Goal: Task Accomplishment & Management: Manage account settings

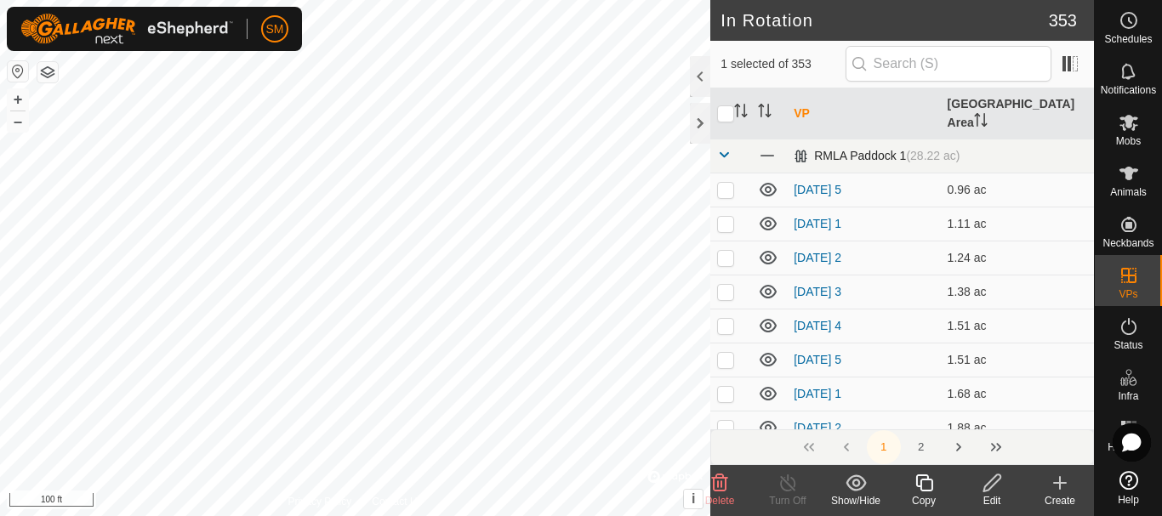
click at [725, 148] on span at bounding box center [724, 155] width 14 height 14
click at [717, 182] on span at bounding box center [724, 189] width 14 height 14
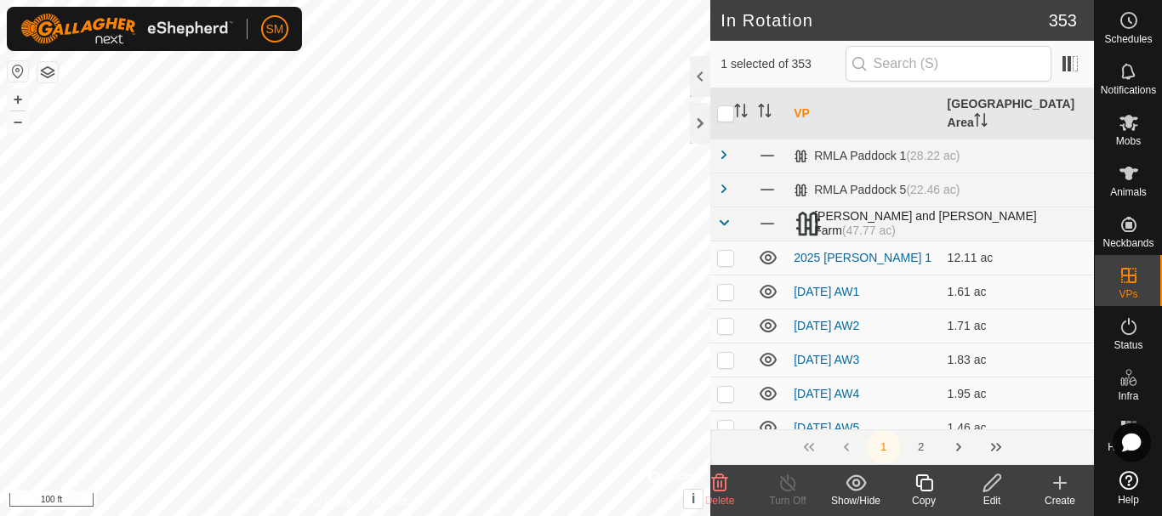
click at [721, 216] on span at bounding box center [724, 223] width 14 height 14
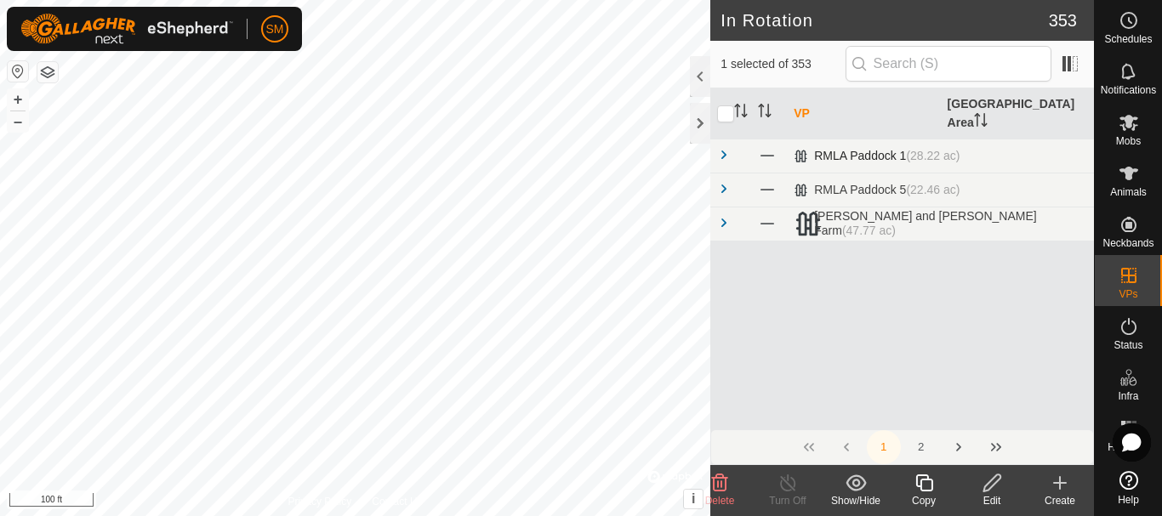
click at [721, 148] on span at bounding box center [724, 155] width 14 height 14
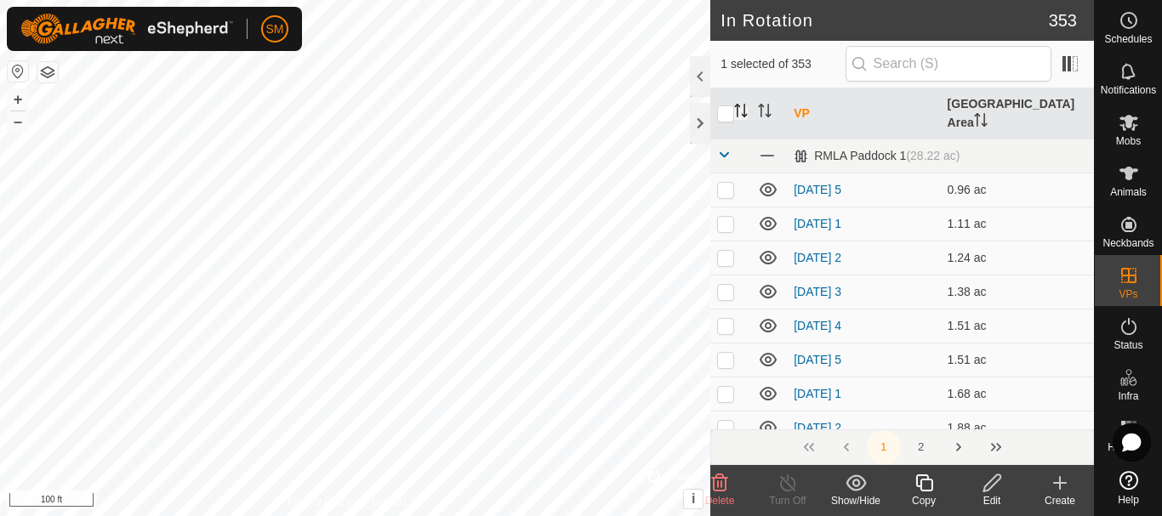
click at [744, 104] on icon "Activate to sort" at bounding box center [745, 111] width 2 height 14
click at [764, 104] on icon "Activate to sort" at bounding box center [765, 111] width 14 height 14
click at [767, 110] on p-sorticon "Activate to sort" at bounding box center [765, 113] width 14 height 14
click at [772, 180] on icon at bounding box center [768, 189] width 20 height 20
click at [818, 104] on icon "Activate to sort" at bounding box center [817, 111] width 14 height 14
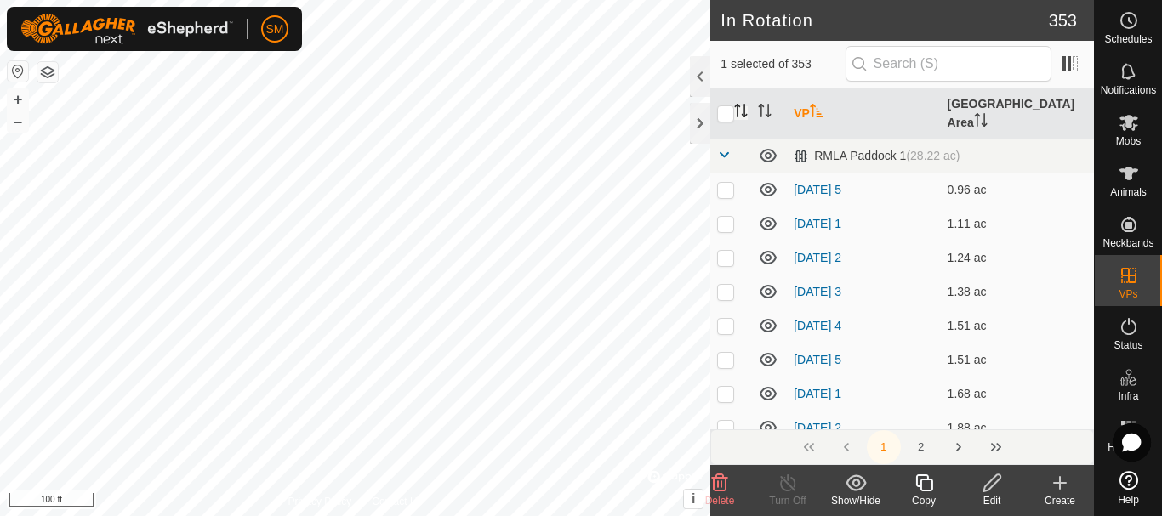
click at [818, 104] on icon "Activate to sort" at bounding box center [817, 111] width 14 height 14
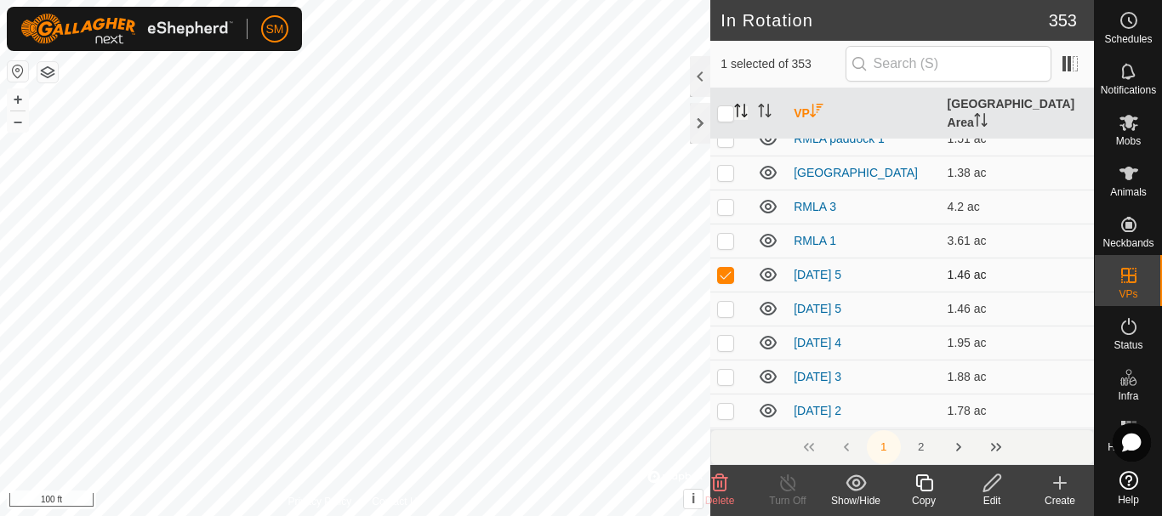
click at [725, 268] on p-checkbox at bounding box center [725, 275] width 17 height 14
checkbox input "false"
click at [729, 302] on p-checkbox at bounding box center [725, 309] width 17 height 14
checkbox input "true"
click at [929, 489] on icon at bounding box center [923, 483] width 21 height 20
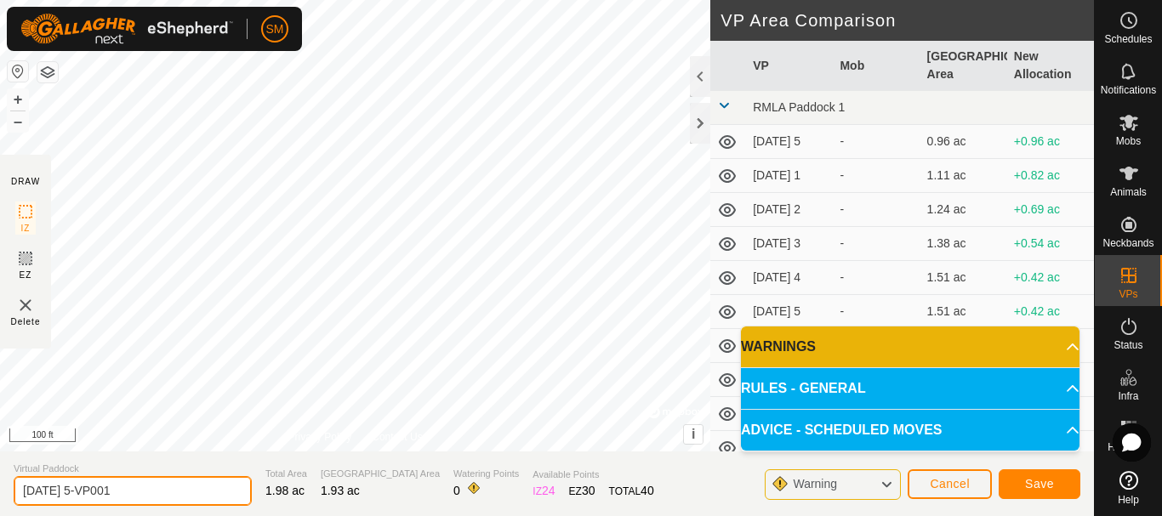
drag, startPoint x: 78, startPoint y: 492, endPoint x: 152, endPoint y: 480, distance: 74.9
click at [152, 480] on input "[DATE] 5-VP001" at bounding box center [133, 491] width 238 height 30
type input "[DATE] 4"
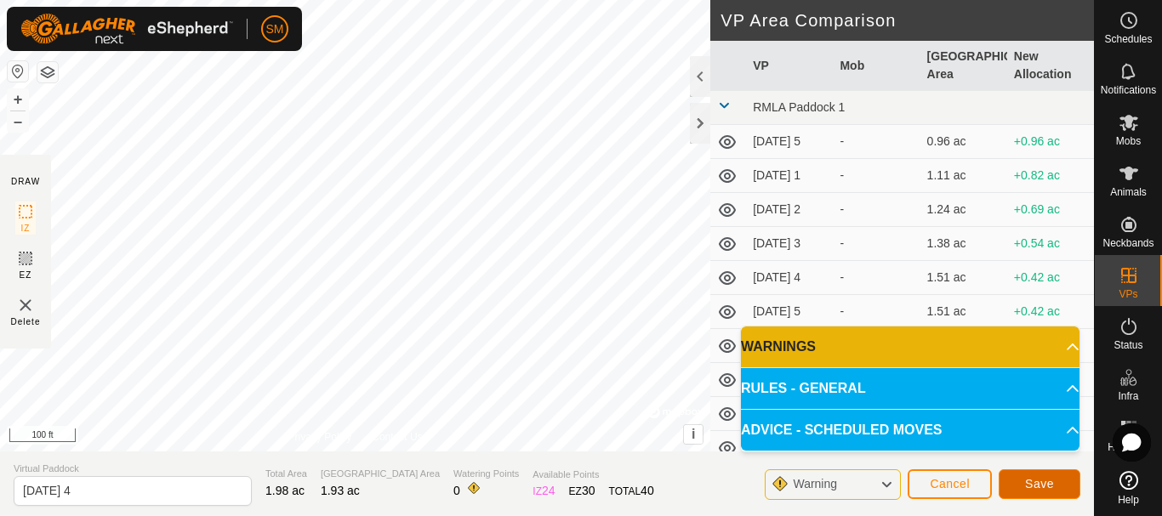
click at [1053, 482] on span "Save" at bounding box center [1039, 484] width 29 height 14
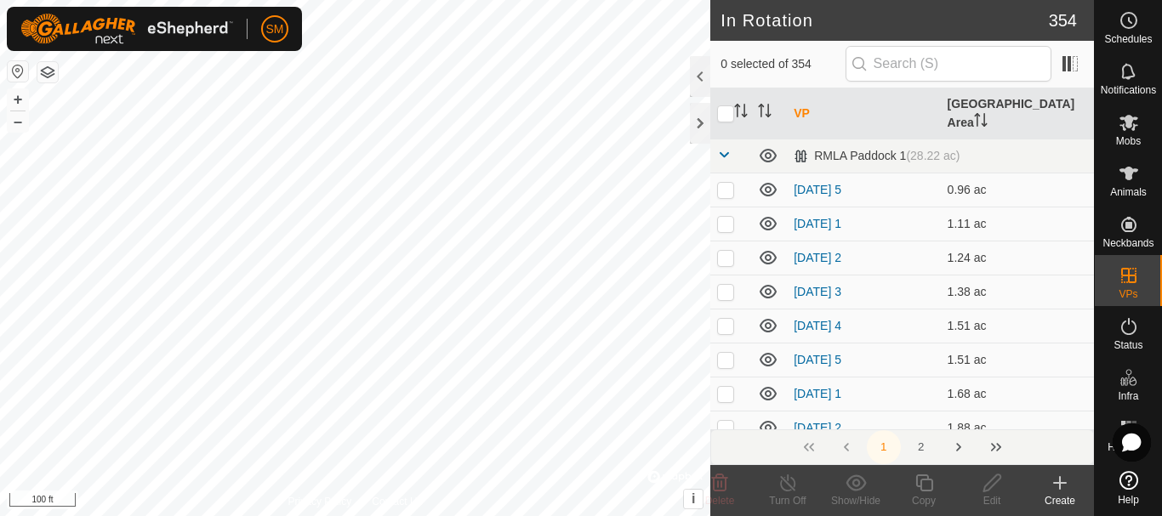
click at [805, 100] on th "VP" at bounding box center [863, 113] width 153 height 51
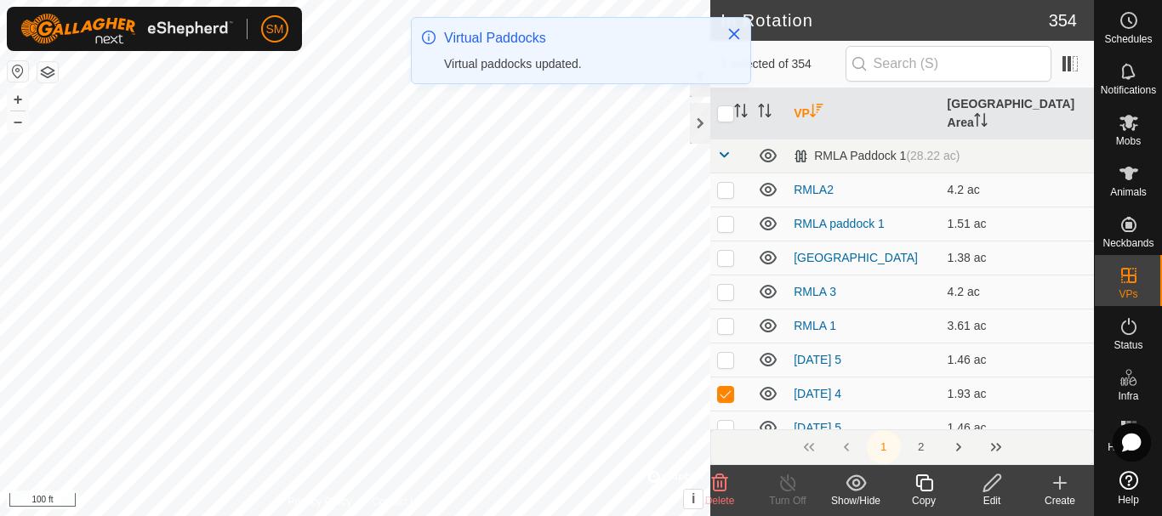
click at [726, 387] on p-checkbox at bounding box center [725, 394] width 17 height 14
checkbox input "true"
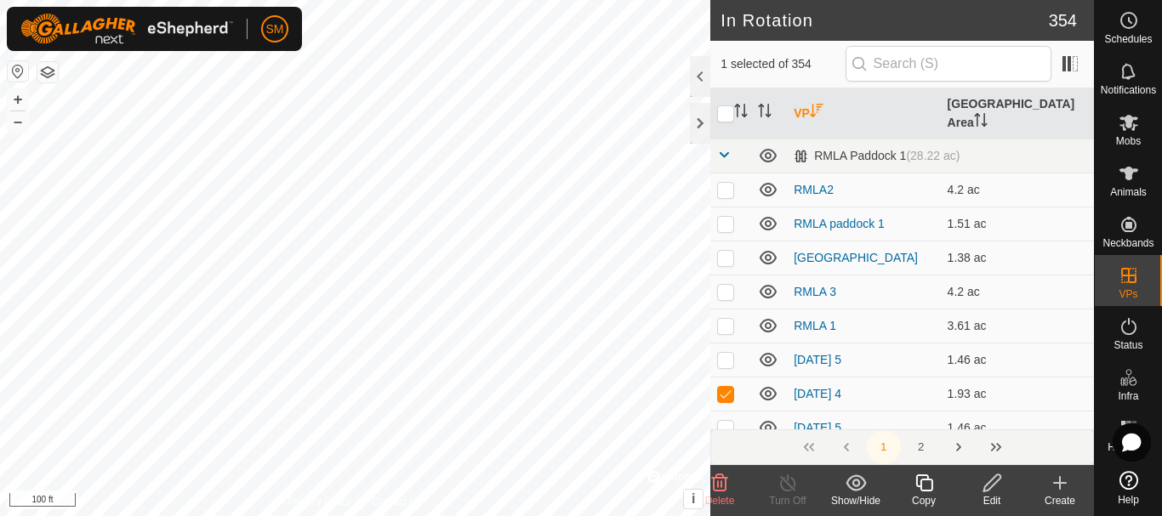
click at [927, 489] on icon at bounding box center [923, 483] width 21 height 20
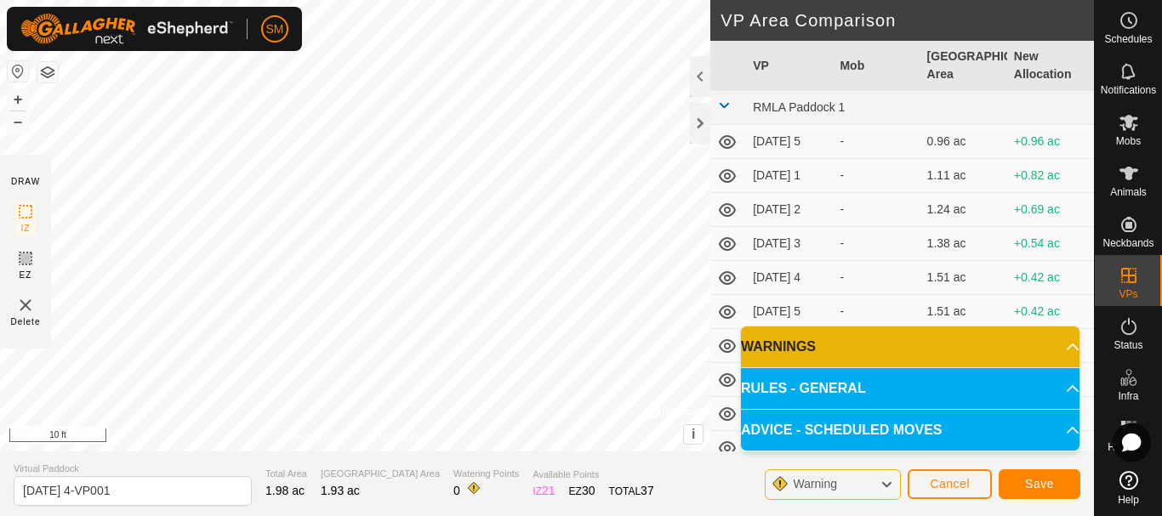
click at [498, 0] on html "SM Schedules Notifications Mobs Animals Neckbands VPs Status Infra Heatmap Help…" at bounding box center [581, 258] width 1162 height 516
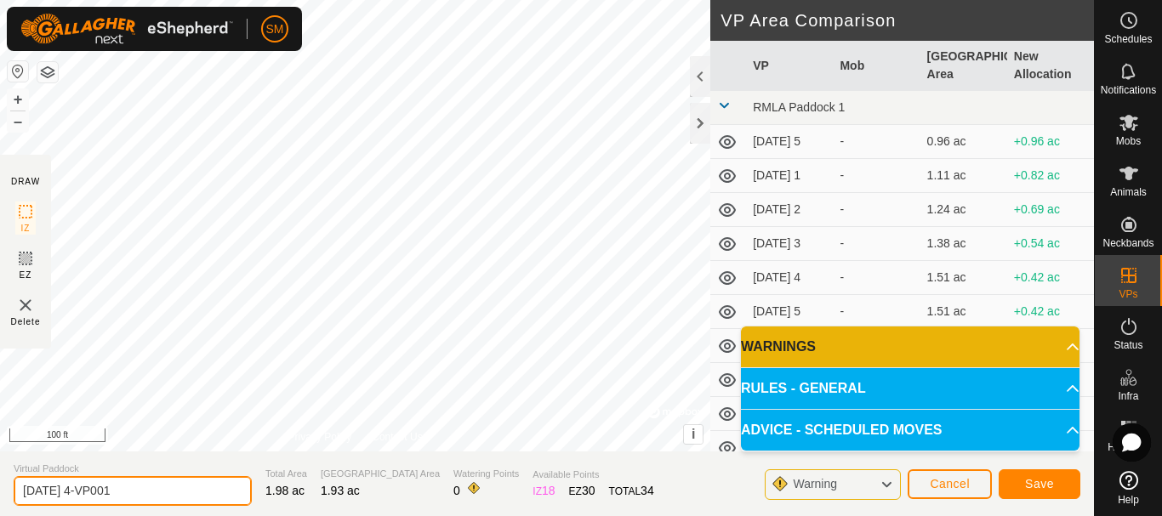
drag, startPoint x: 86, startPoint y: 491, endPoint x: 155, endPoint y: 479, distance: 69.9
click at [155, 479] on input "[DATE] 4-VP001" at bounding box center [133, 491] width 238 height 30
type input "[DATE] 6"
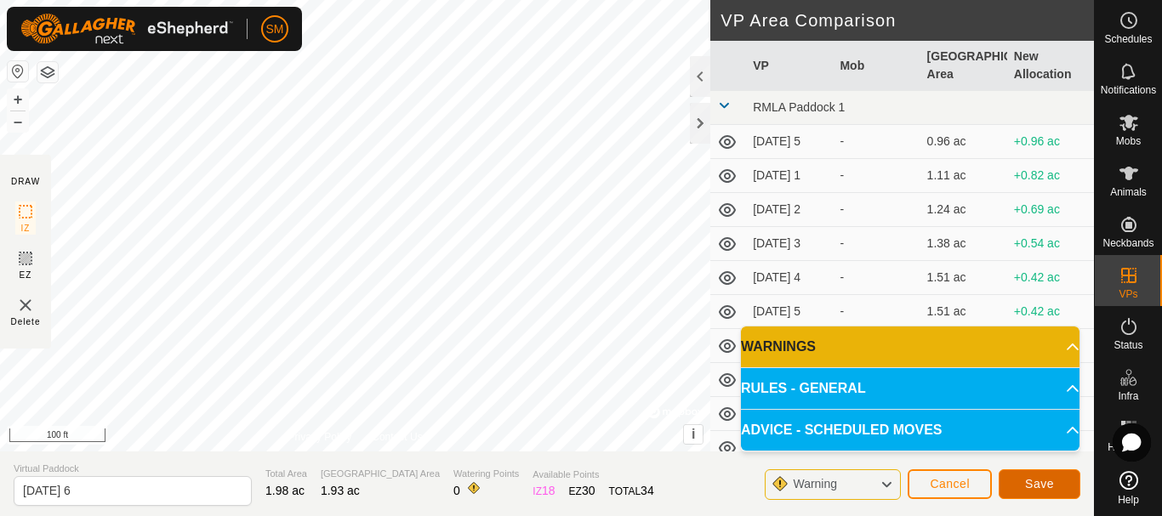
click at [1051, 488] on span "Save" at bounding box center [1039, 484] width 29 height 14
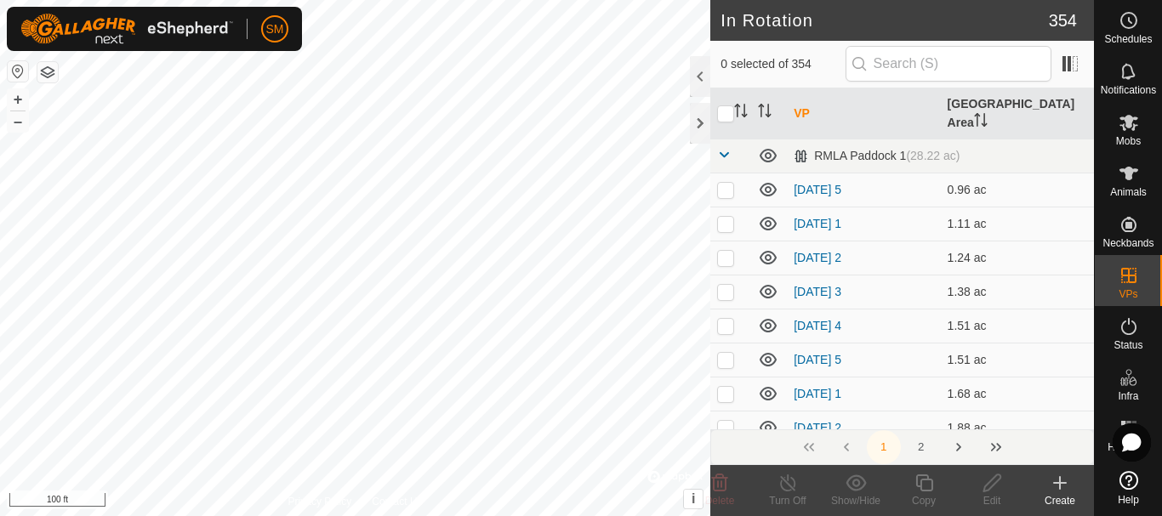
click at [798, 101] on th "VP" at bounding box center [863, 113] width 153 height 51
click at [804, 103] on th "VP" at bounding box center [863, 113] width 153 height 51
click at [801, 103] on th "VP" at bounding box center [863, 113] width 153 height 51
click at [725, 353] on p-checkbox at bounding box center [725, 360] width 17 height 14
checkbox input "true"
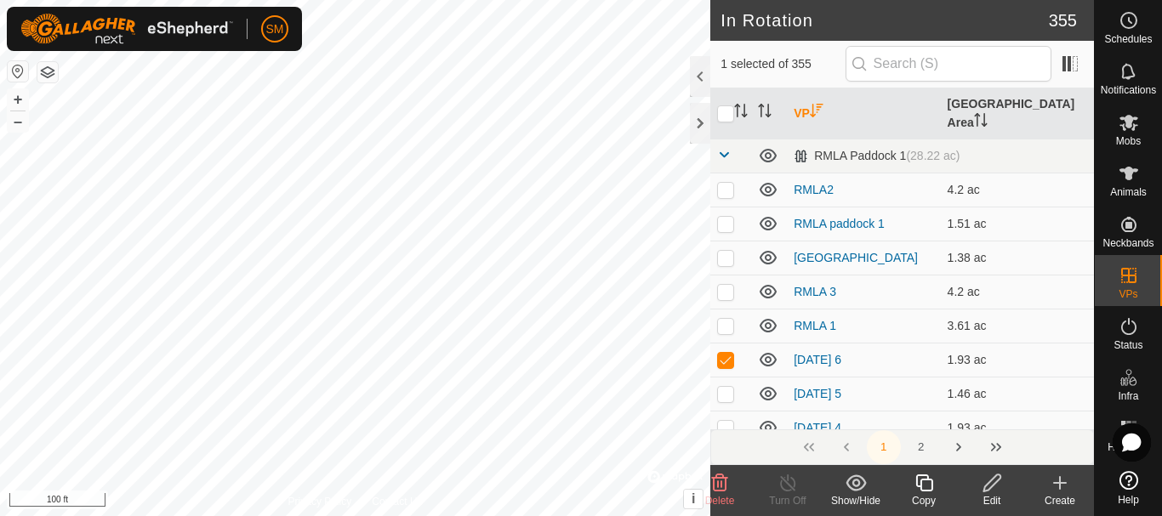
click at [923, 490] on icon at bounding box center [923, 482] width 17 height 17
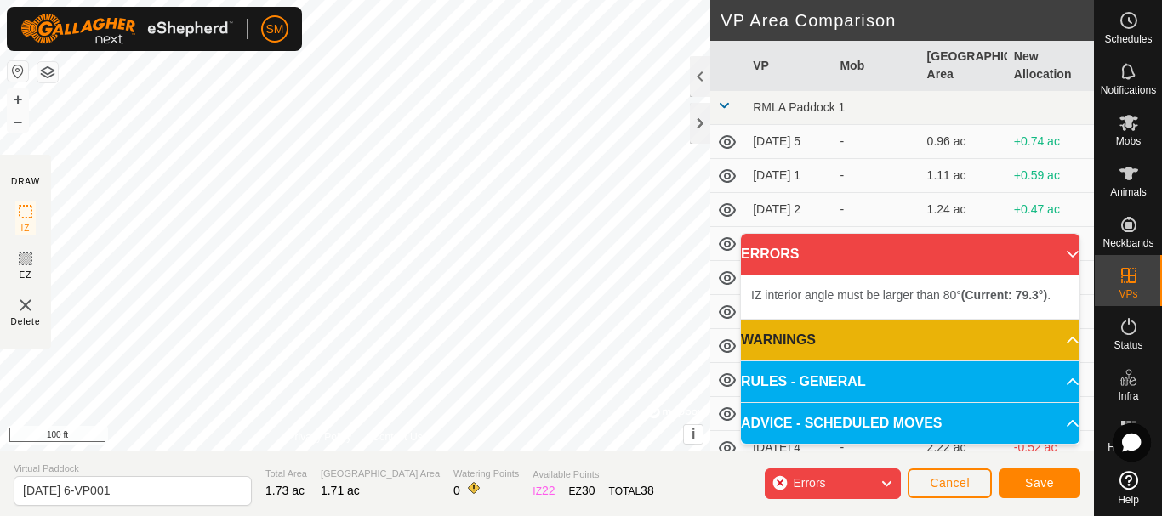
click at [592, 181] on div "IZ interior angle must be larger than 80° (Current: 76.8°) ." at bounding box center [592, 181] width 0 height 0
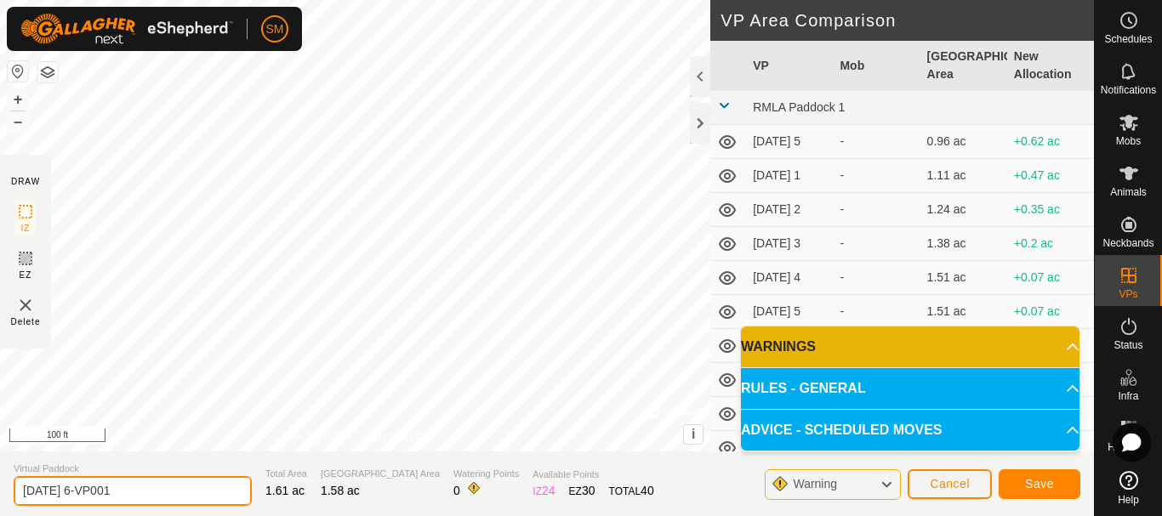
drag, startPoint x: 83, startPoint y: 492, endPoint x: 187, endPoint y: 486, distance: 103.9
click at [187, 486] on input "[DATE] 6-VP001" at bounding box center [133, 491] width 238 height 30
type input "[DATE] 1"
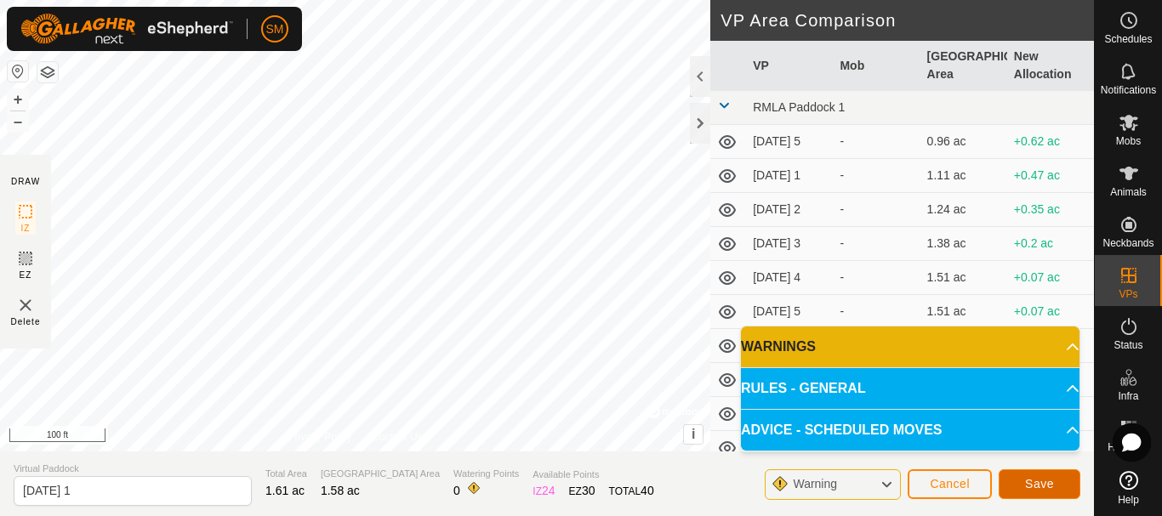
click at [1026, 477] on span "Save" at bounding box center [1039, 484] width 29 height 14
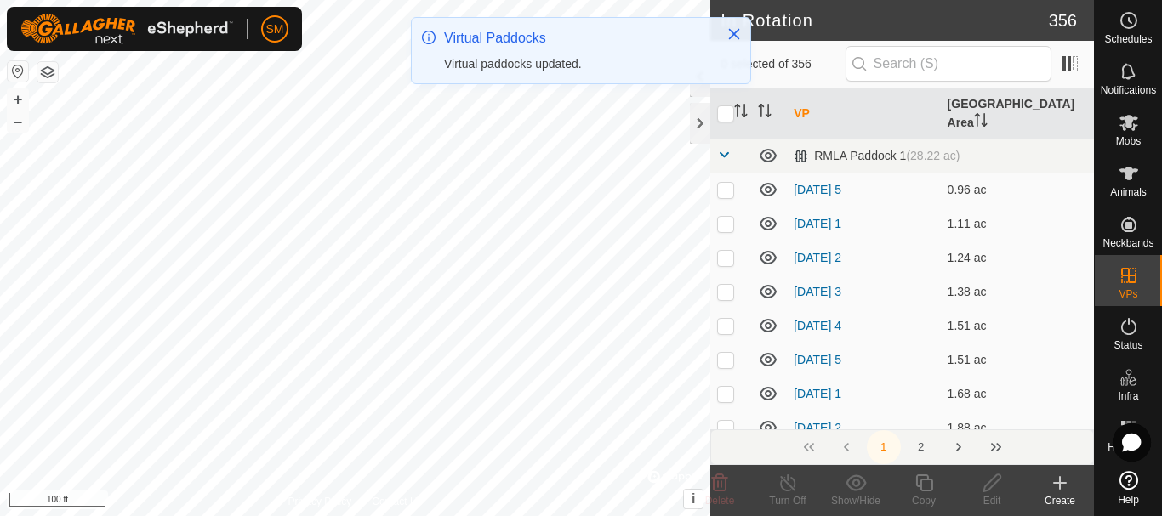
click at [798, 100] on th "VP" at bounding box center [863, 113] width 153 height 51
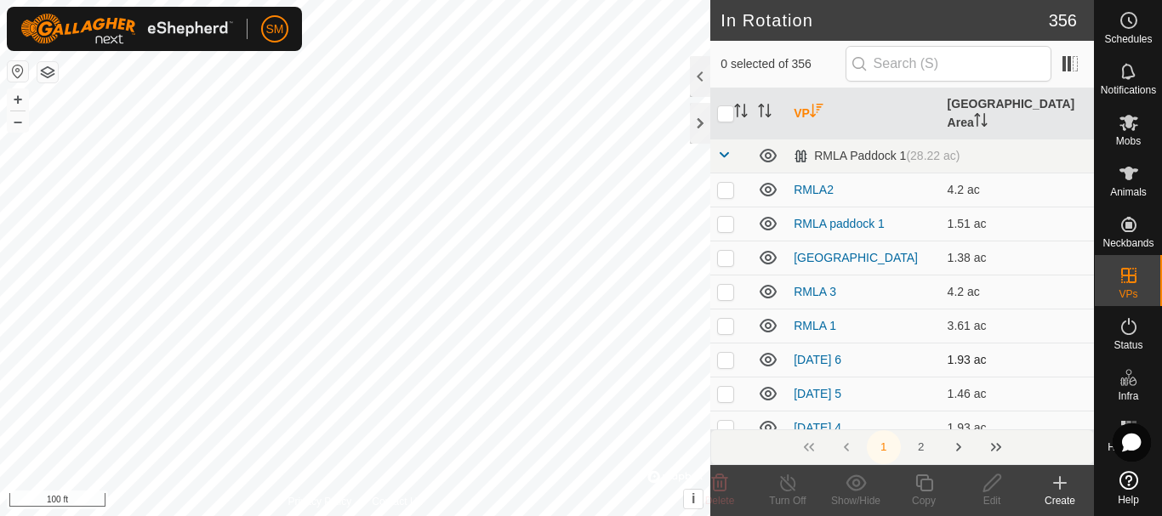
click at [728, 353] on p-checkbox at bounding box center [725, 360] width 17 height 14
checkbox input "true"
click at [918, 485] on icon at bounding box center [923, 483] width 21 height 20
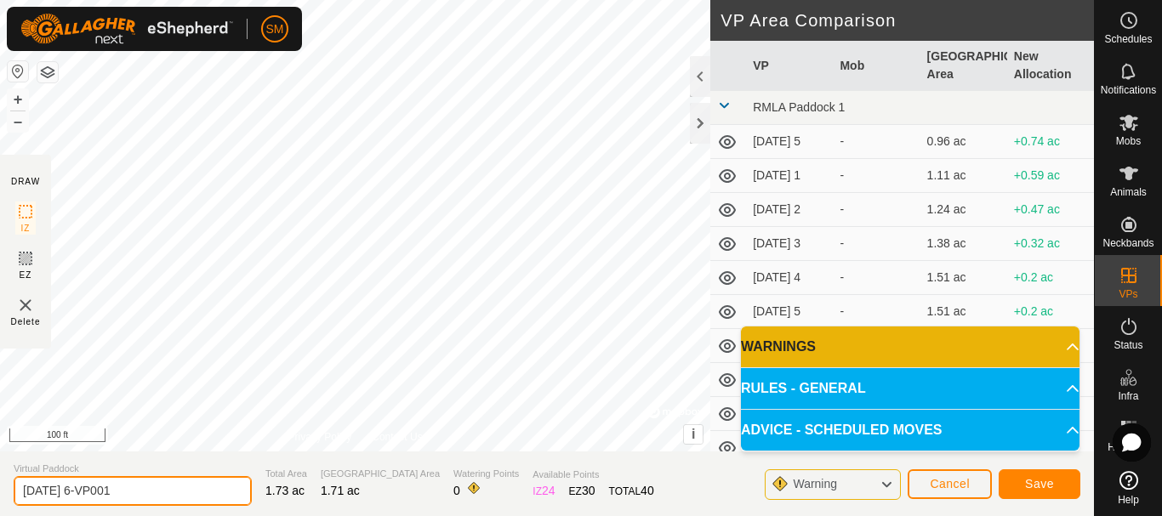
drag, startPoint x: 134, startPoint y: 493, endPoint x: 88, endPoint y: 501, distance: 47.4
click at [88, 501] on input "[DATE] 6-VP001" at bounding box center [133, 491] width 238 height 30
type input "[DATE] 2"
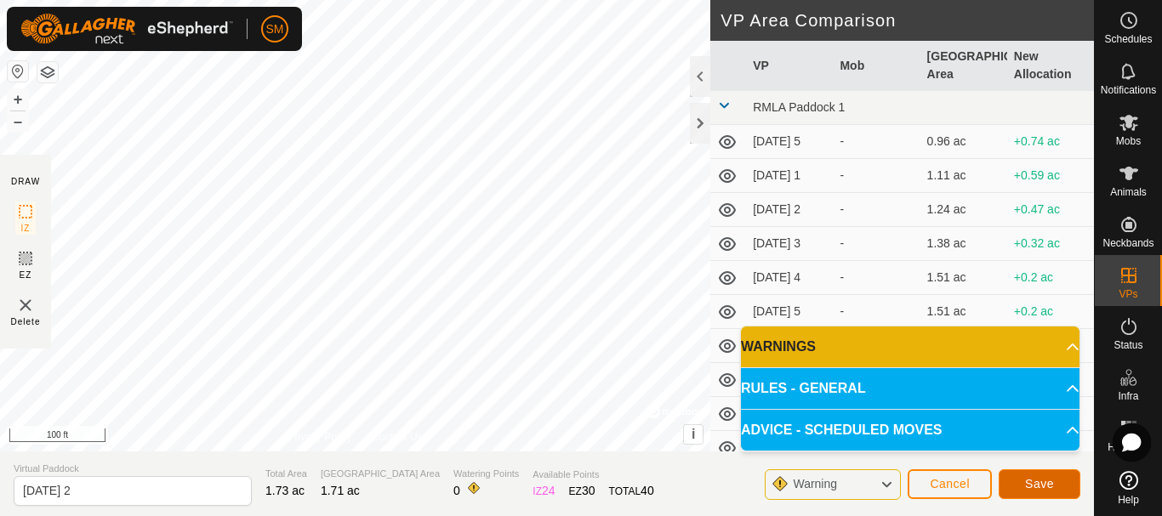
click at [1056, 487] on button "Save" at bounding box center [1039, 484] width 82 height 30
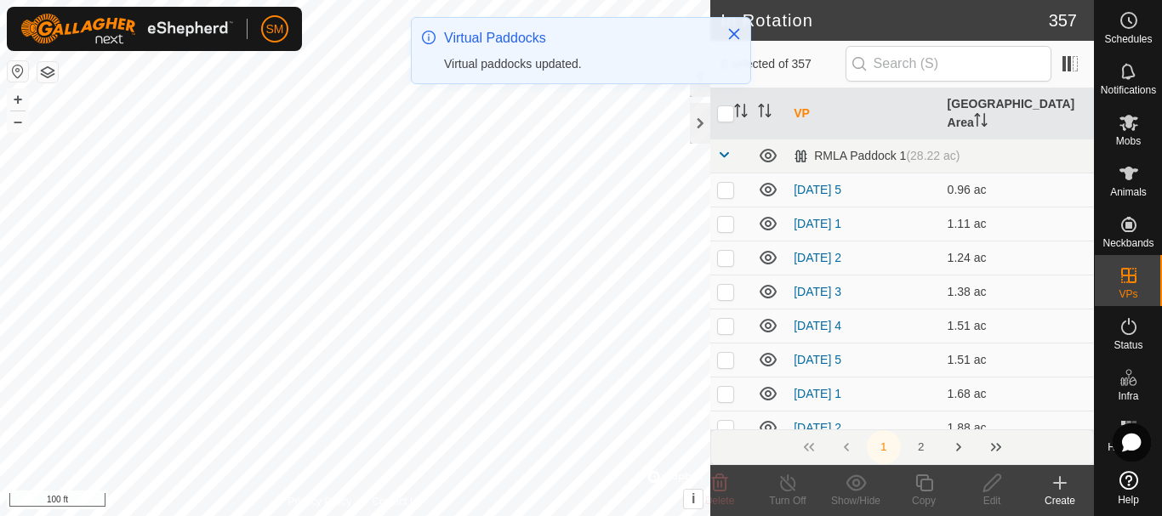
click at [800, 105] on th "VP" at bounding box center [863, 113] width 153 height 51
drag, startPoint x: 728, startPoint y: 342, endPoint x: 798, endPoint y: 361, distance: 73.2
click at [728, 353] on p-checkbox at bounding box center [725, 360] width 17 height 14
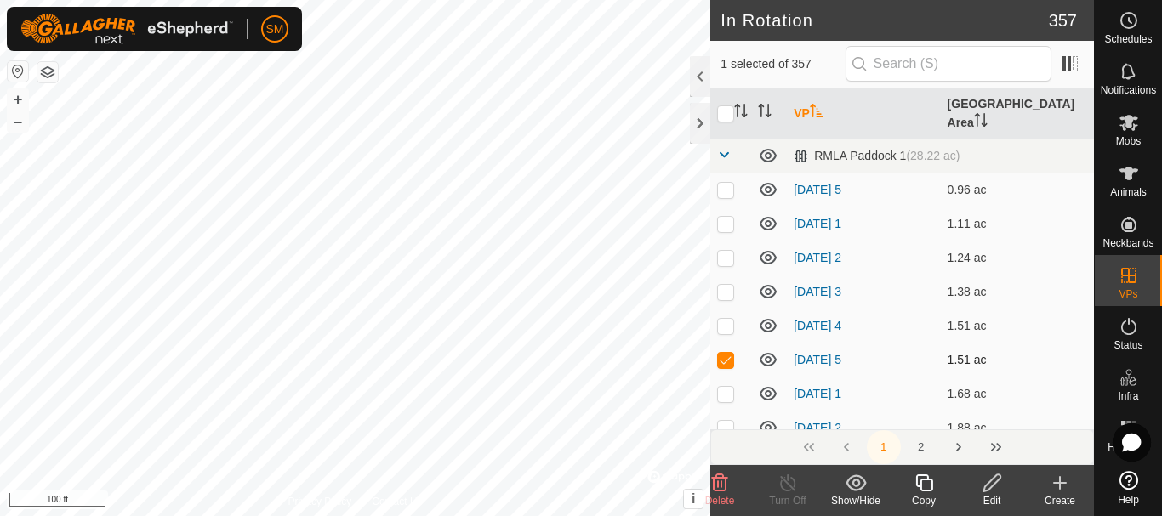
click at [728, 353] on p-checkbox at bounding box center [725, 360] width 17 height 14
checkbox input "false"
click at [815, 106] on icon "Activate to sort" at bounding box center [817, 111] width 14 height 14
click at [722, 353] on p-checkbox at bounding box center [725, 360] width 17 height 14
checkbox input "true"
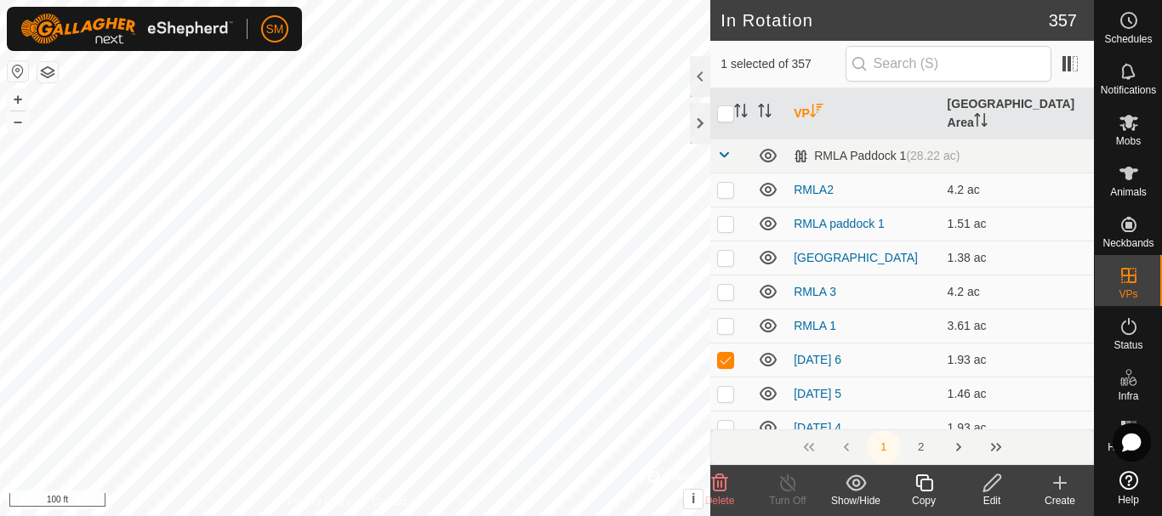
click at [928, 497] on div "Copy" at bounding box center [923, 500] width 68 height 15
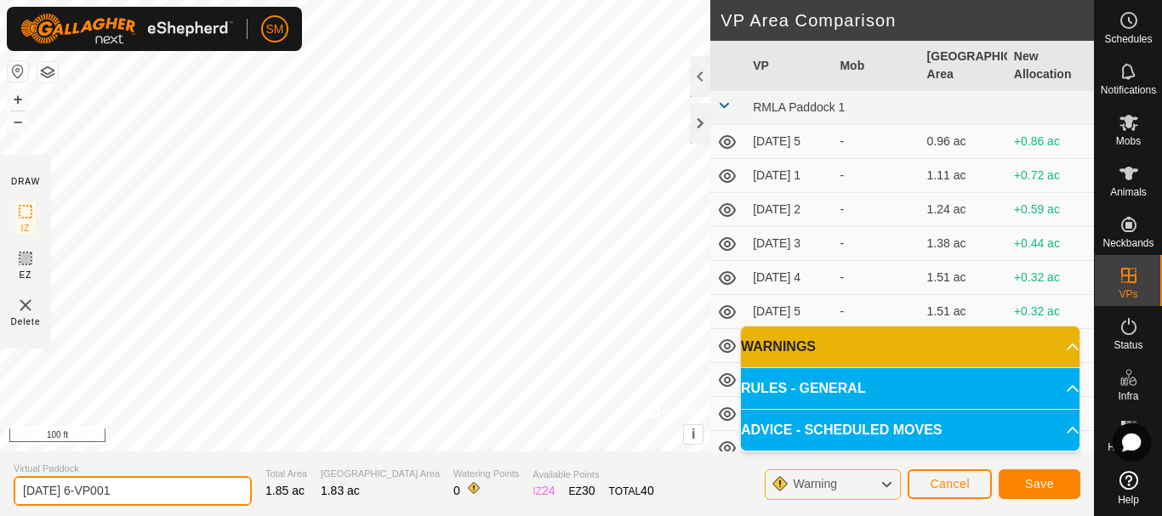
drag, startPoint x: 88, startPoint y: 488, endPoint x: 137, endPoint y: 482, distance: 48.8
click at [137, 482] on input "[DATE] 6-VP001" at bounding box center [133, 491] width 238 height 30
type input "[DATE] 3"
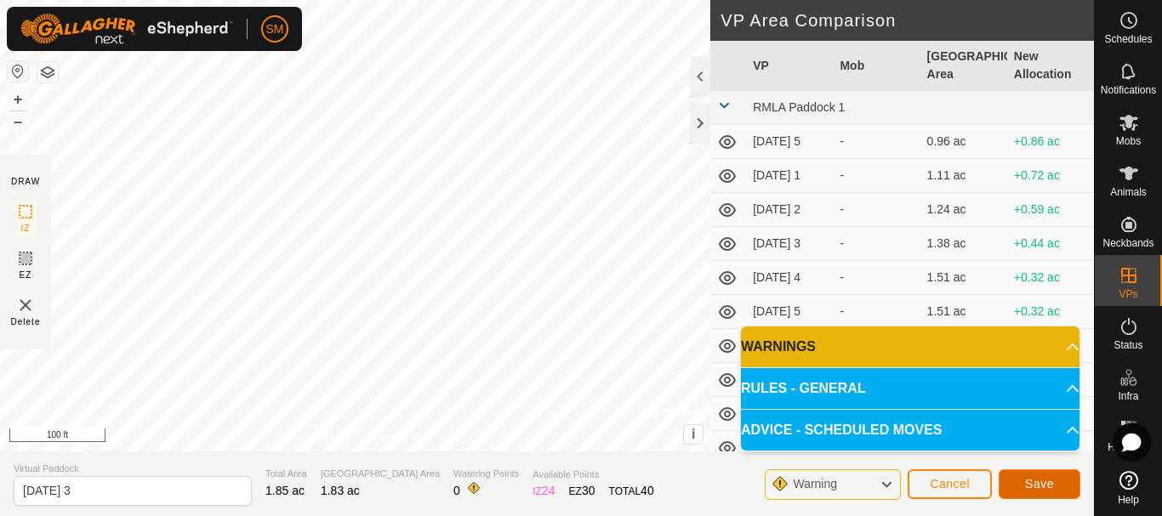
click at [1043, 487] on span "Save" at bounding box center [1039, 484] width 29 height 14
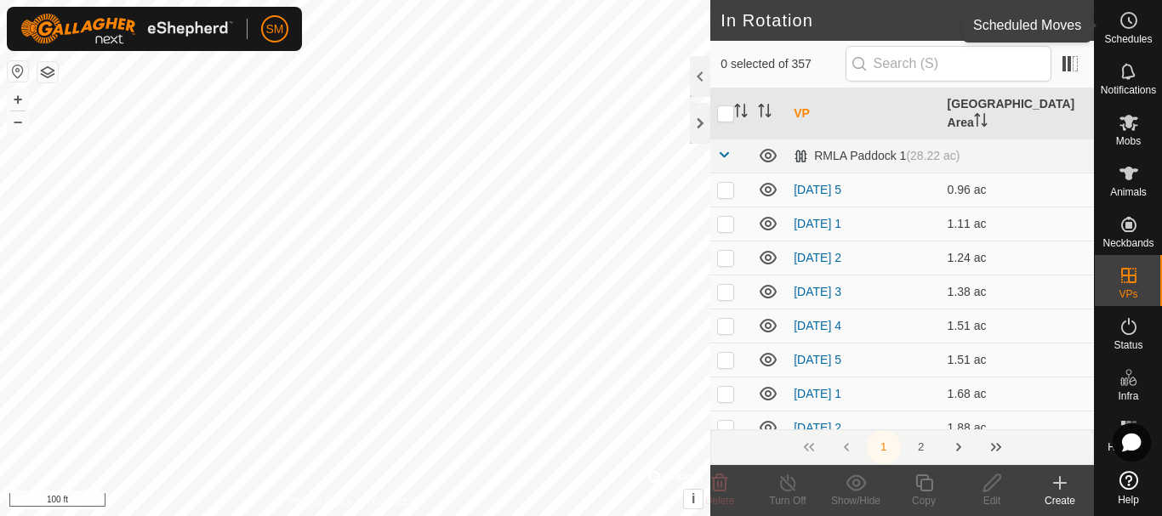
click at [1125, 20] on icon at bounding box center [1128, 20] width 20 height 20
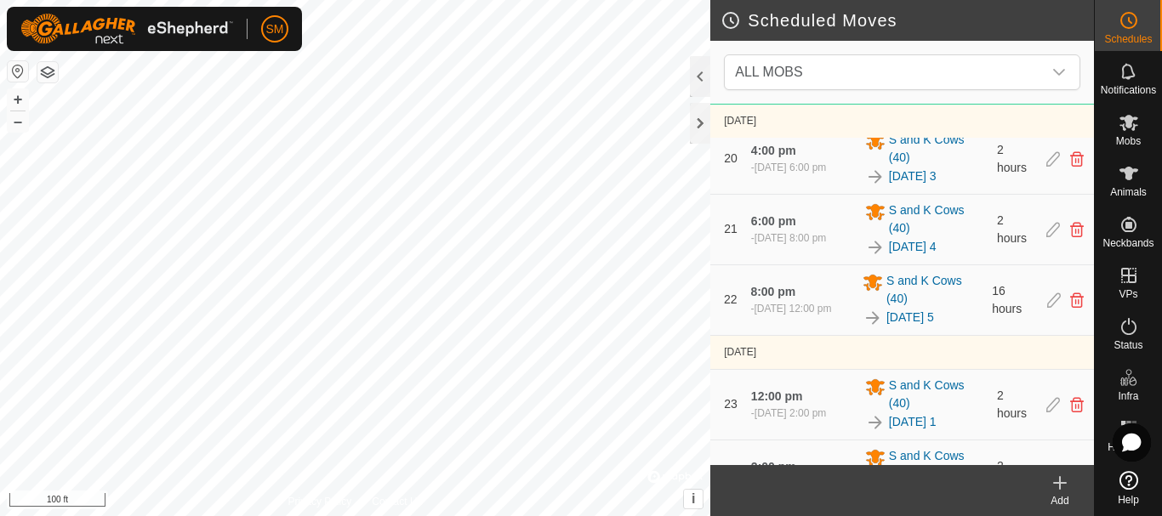
scroll to position [2727, 0]
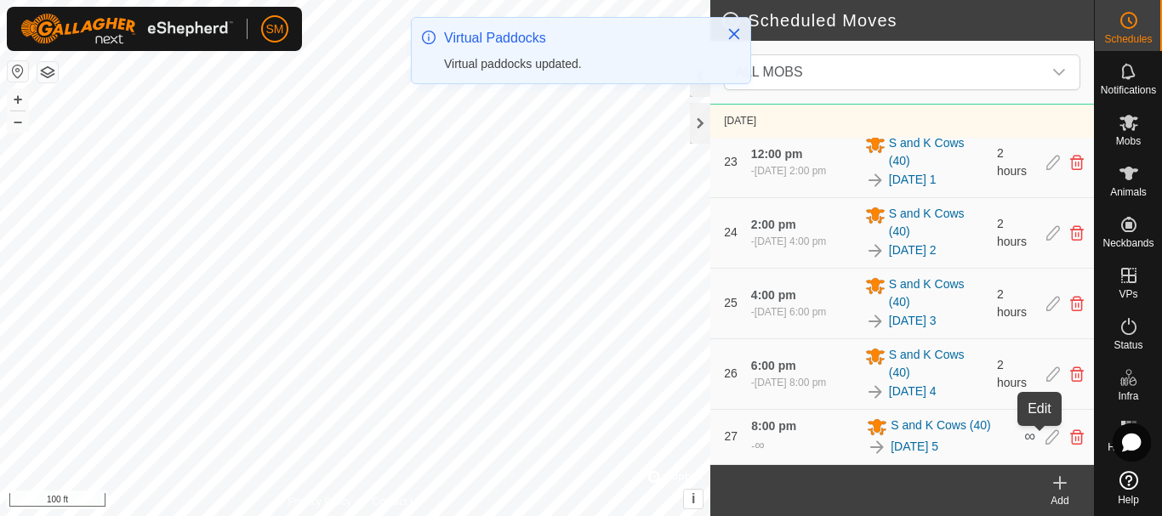
click at [1045, 436] on icon at bounding box center [1052, 436] width 14 height 15
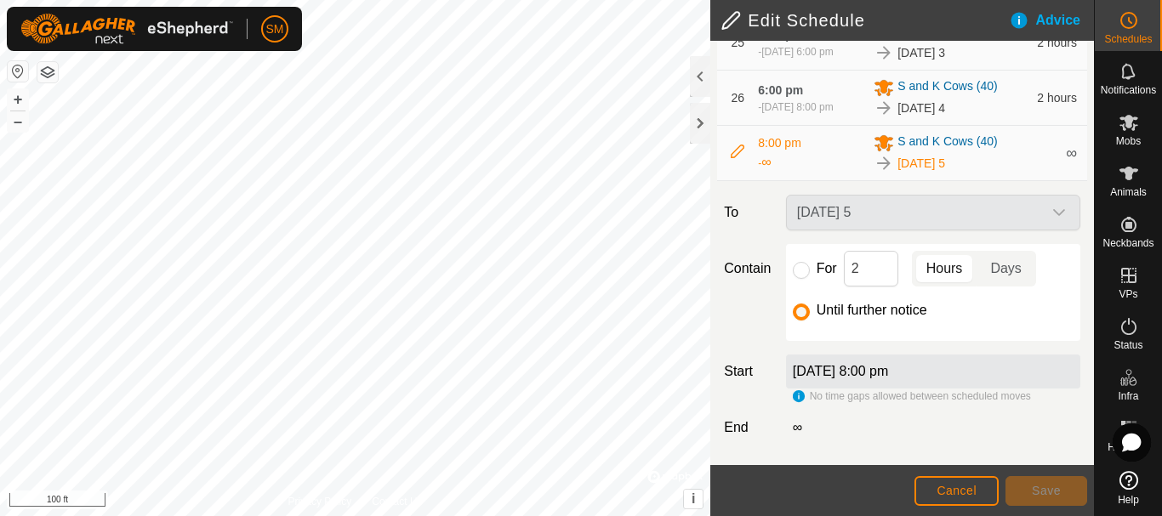
scroll to position [1905, 0]
click at [800, 269] on input "For" at bounding box center [801, 270] width 17 height 17
radio input "true"
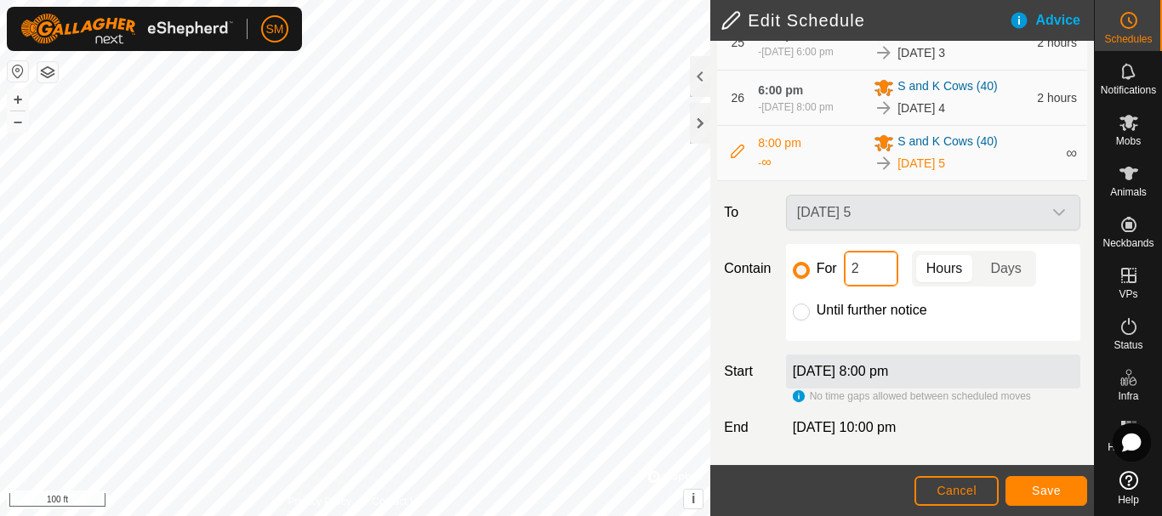
click at [861, 264] on input "2" at bounding box center [871, 269] width 54 height 36
type input "16"
click at [1056, 483] on button "Save" at bounding box center [1046, 491] width 82 height 30
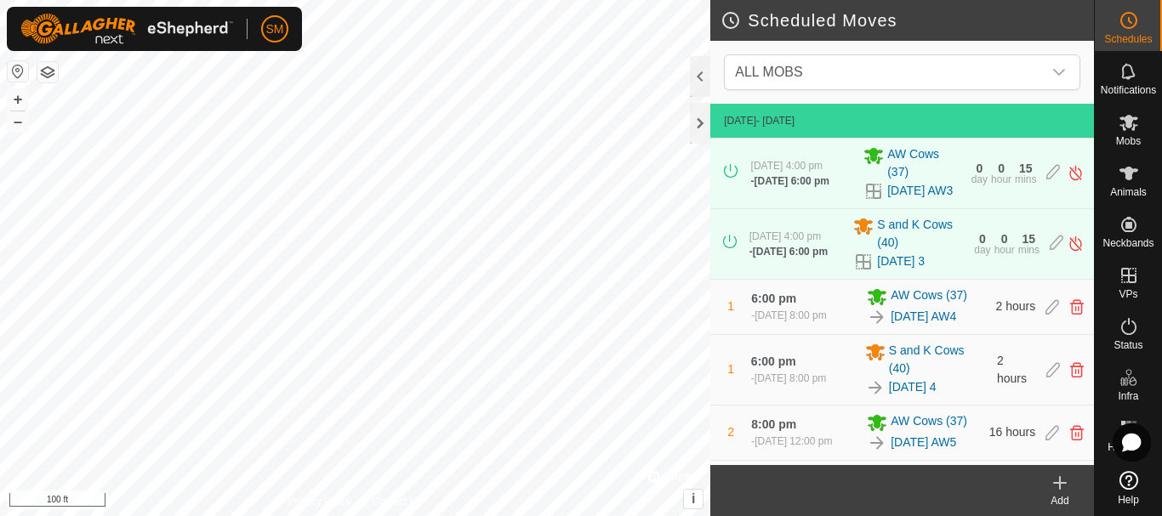
click at [1060, 481] on icon at bounding box center [1060, 483] width 0 height 12
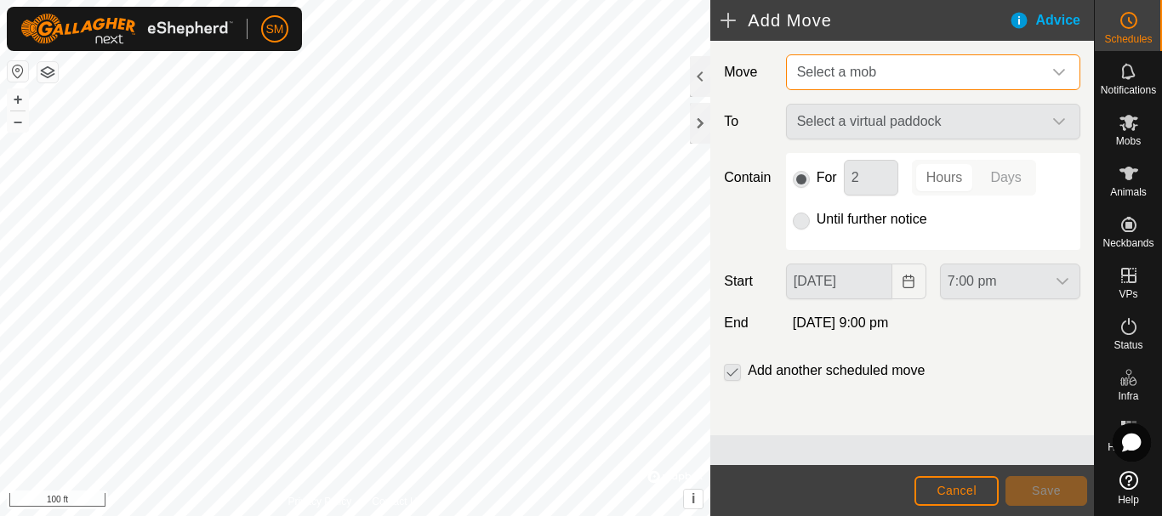
click at [968, 62] on span "Select a mob" at bounding box center [916, 72] width 252 height 34
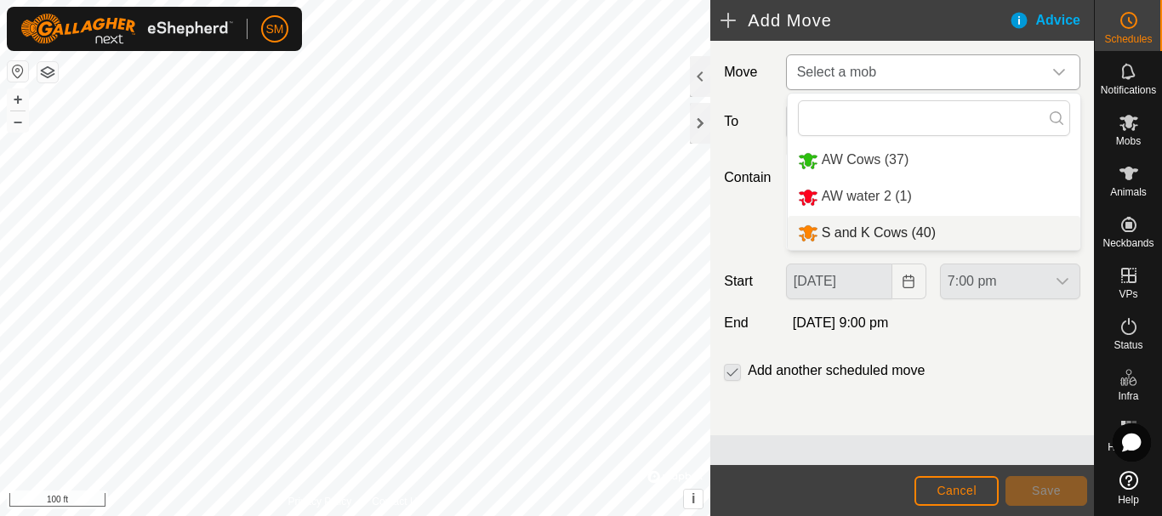
click at [858, 232] on li "S and K Cows (40)" at bounding box center [933, 233] width 293 height 35
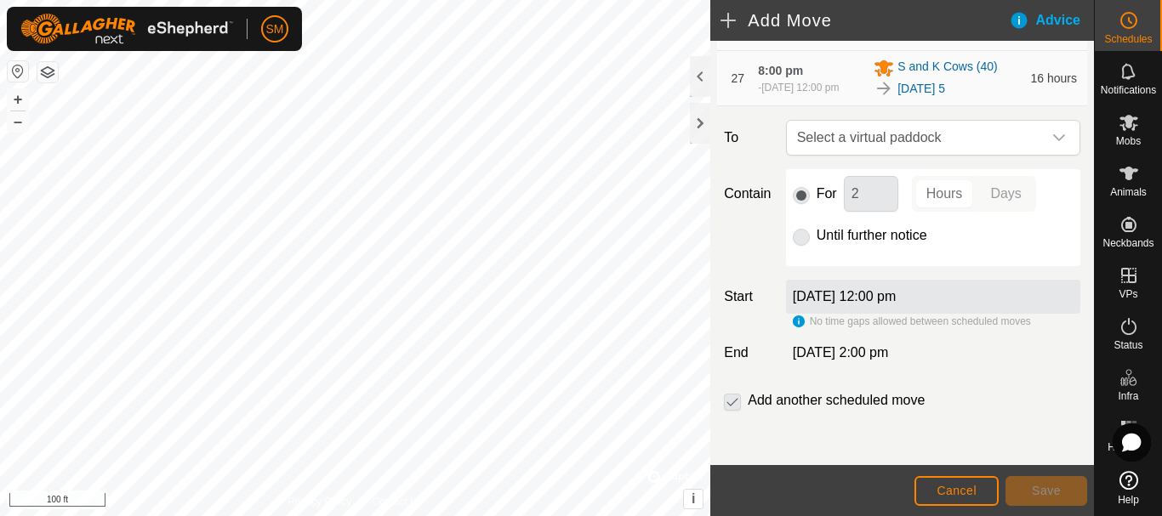
scroll to position [1987, 0]
click at [1052, 137] on icon "dropdown trigger" at bounding box center [1059, 138] width 14 height 14
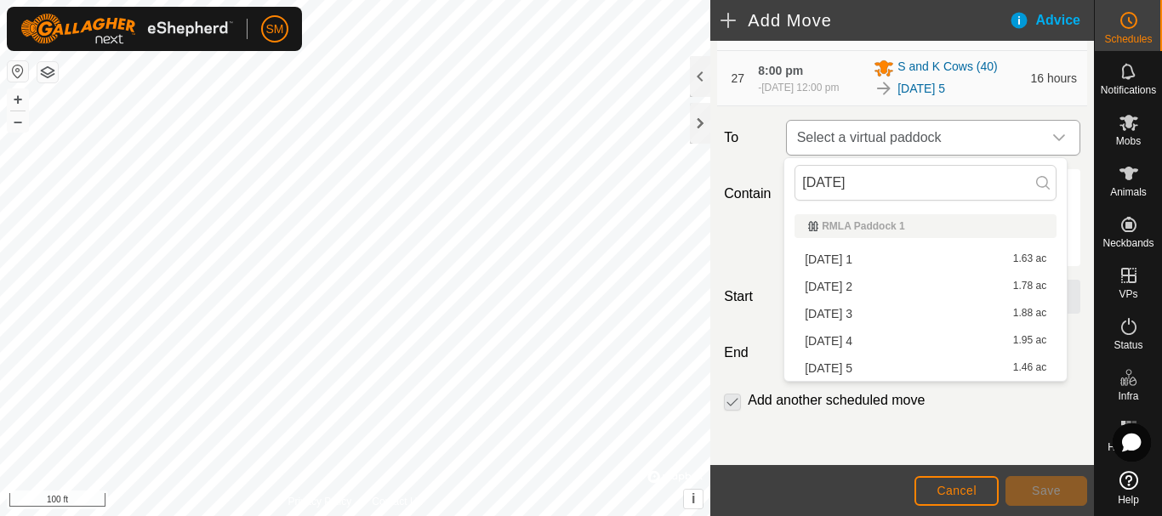
type input "[DATE] 1"
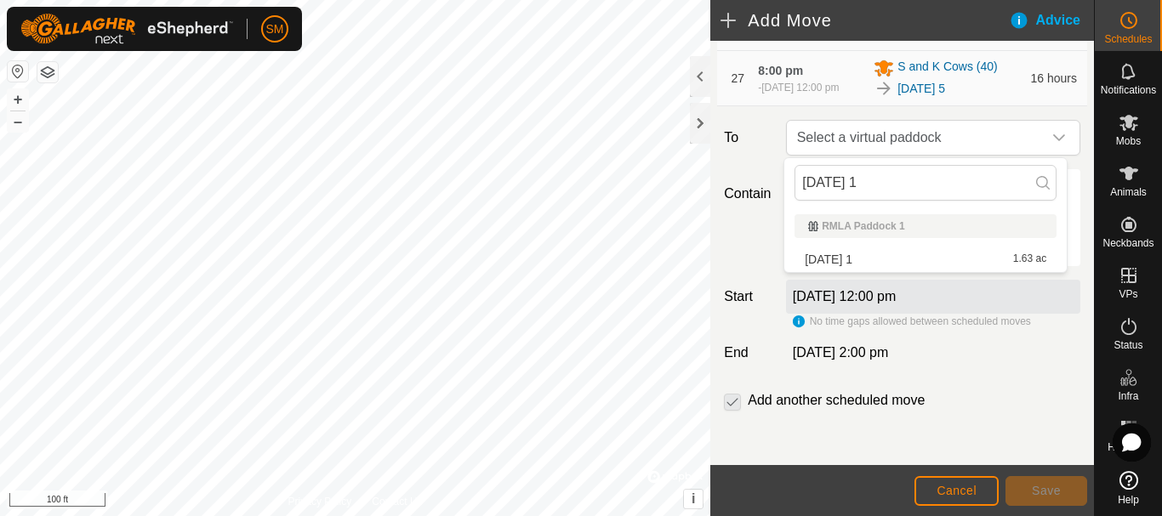
drag, startPoint x: 877, startPoint y: 177, endPoint x: 776, endPoint y: 183, distance: 100.5
click at [776, 183] on body "SM Schedules Notifications Mobs Animals Neckbands VPs Status Infra Heatmap Help…" at bounding box center [581, 258] width 1162 height 516
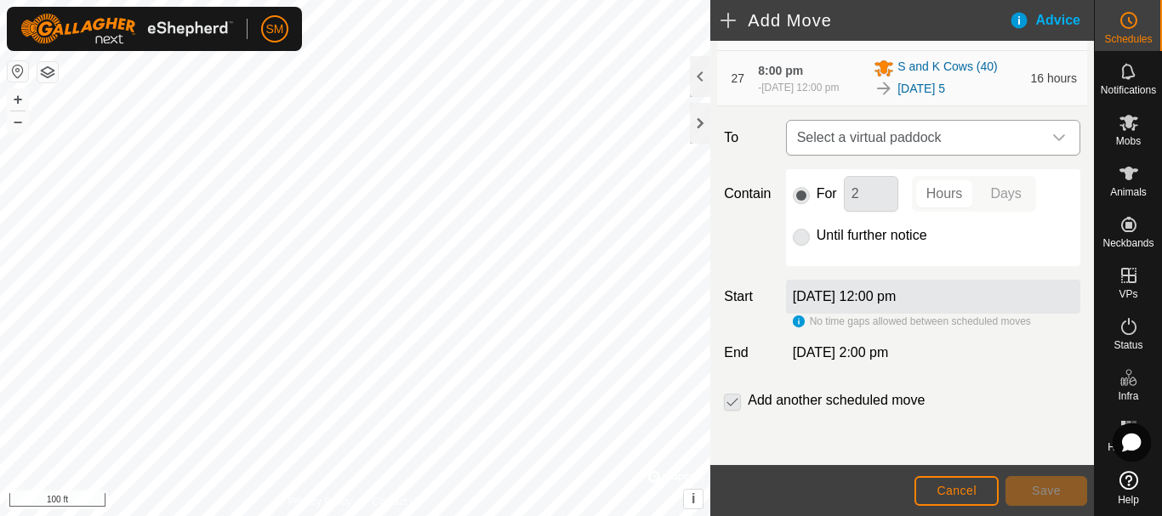
click at [928, 139] on span "Select a virtual paddock" at bounding box center [916, 138] width 252 height 34
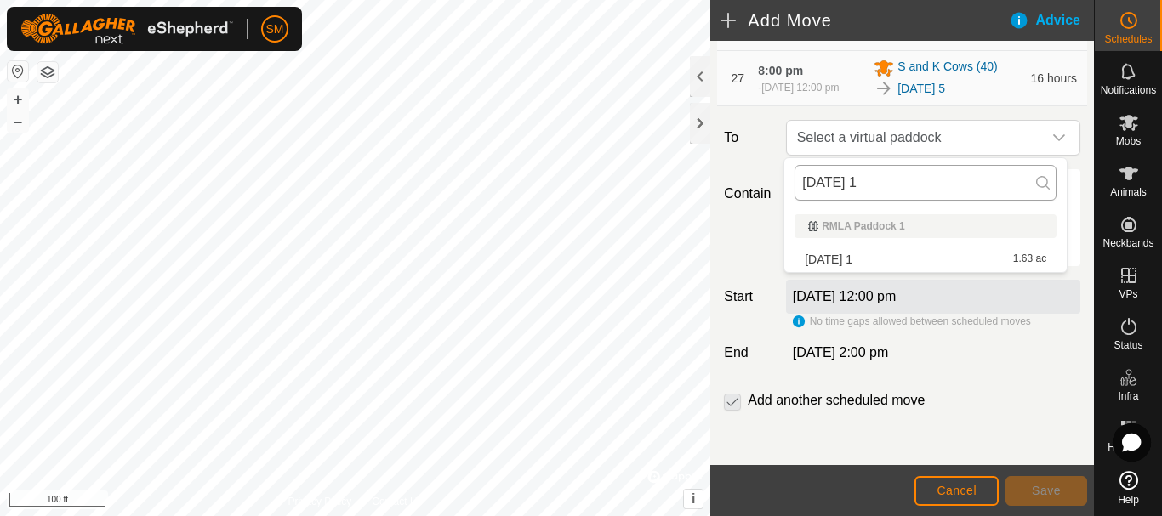
drag, startPoint x: 878, startPoint y: 176, endPoint x: 804, endPoint y: 186, distance: 74.7
click at [804, 186] on input "[DATE] 1" at bounding box center [925, 183] width 262 height 36
click at [922, 174] on input "[DATE] 1" at bounding box center [925, 183] width 262 height 36
click at [847, 259] on li "[DATE] 1 1.63 ac" at bounding box center [925, 260] width 262 height 26
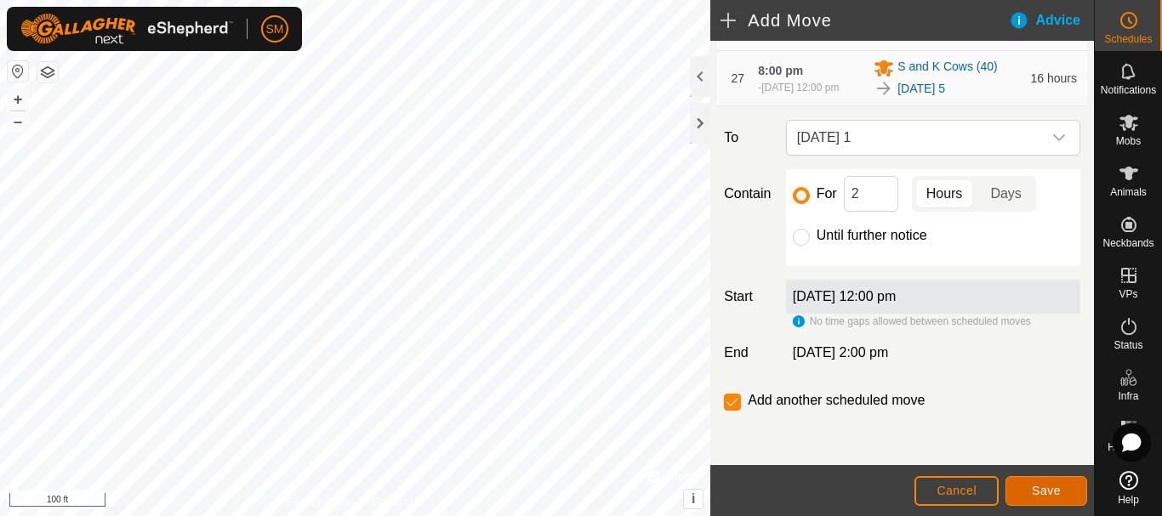
click at [1050, 486] on span "Save" at bounding box center [1045, 491] width 29 height 14
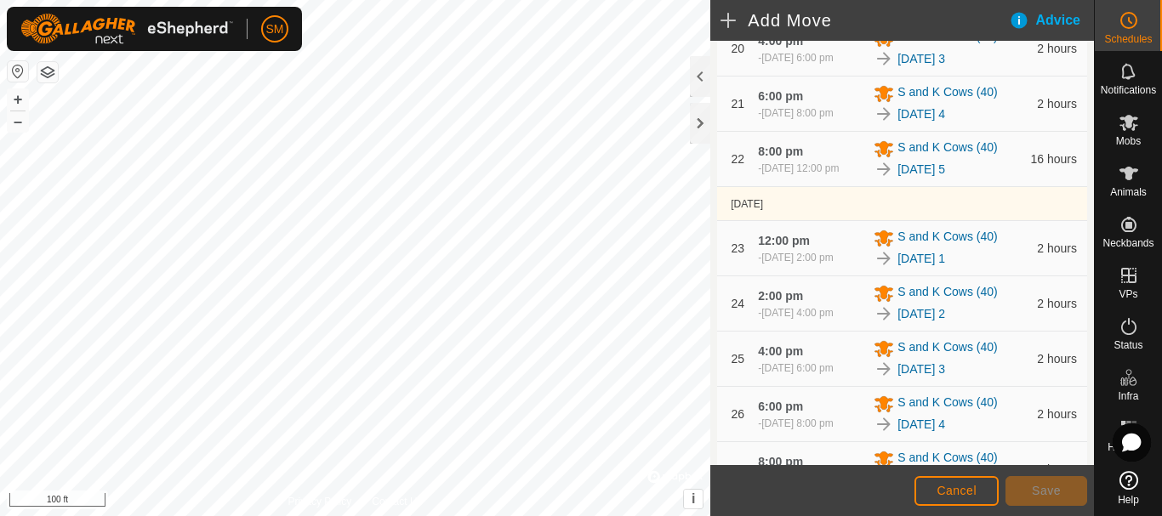
scroll to position [2084, 0]
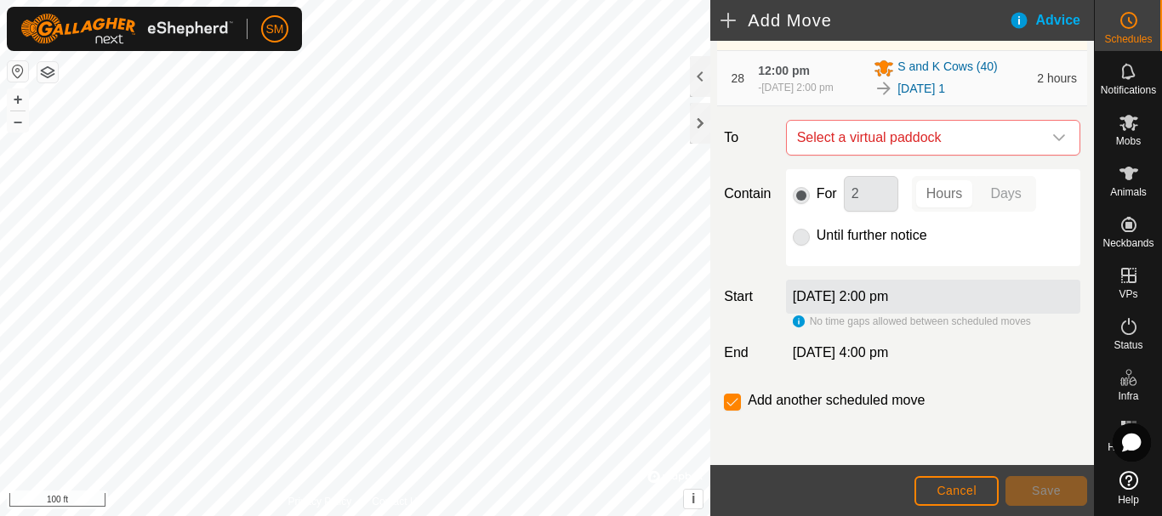
click at [1042, 142] on div "dropdown trigger" at bounding box center [1059, 138] width 34 height 34
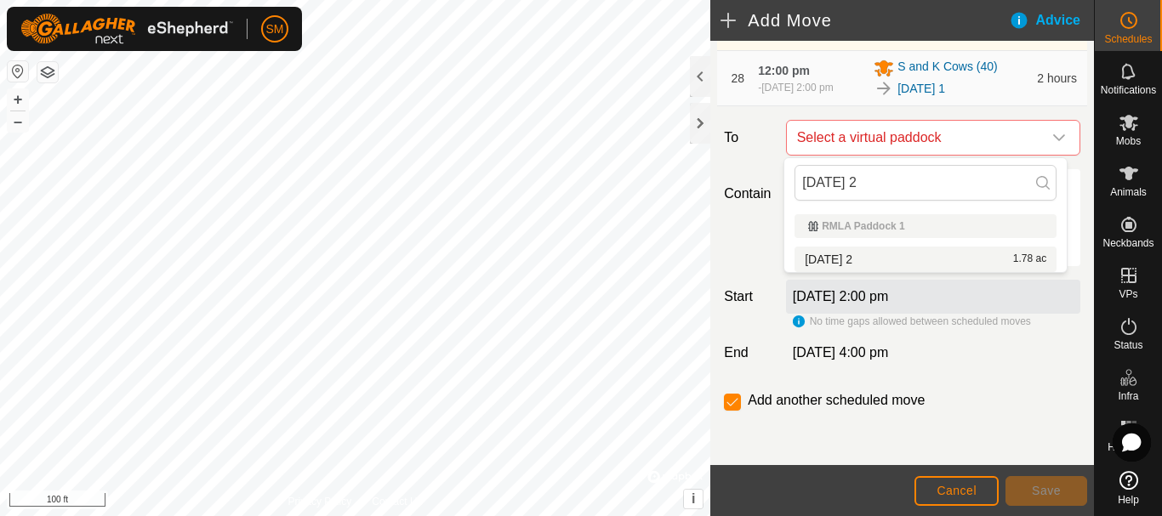
type input "[DATE] 2"
click at [842, 259] on li "[DATE] 2 1.78 ac" at bounding box center [925, 260] width 262 height 26
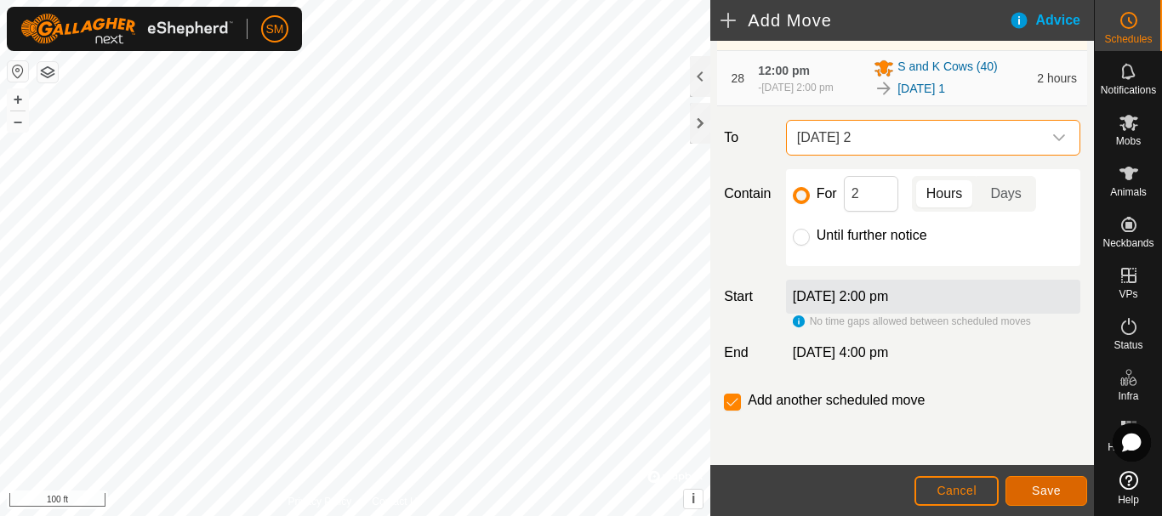
click at [1051, 496] on span "Save" at bounding box center [1045, 491] width 29 height 14
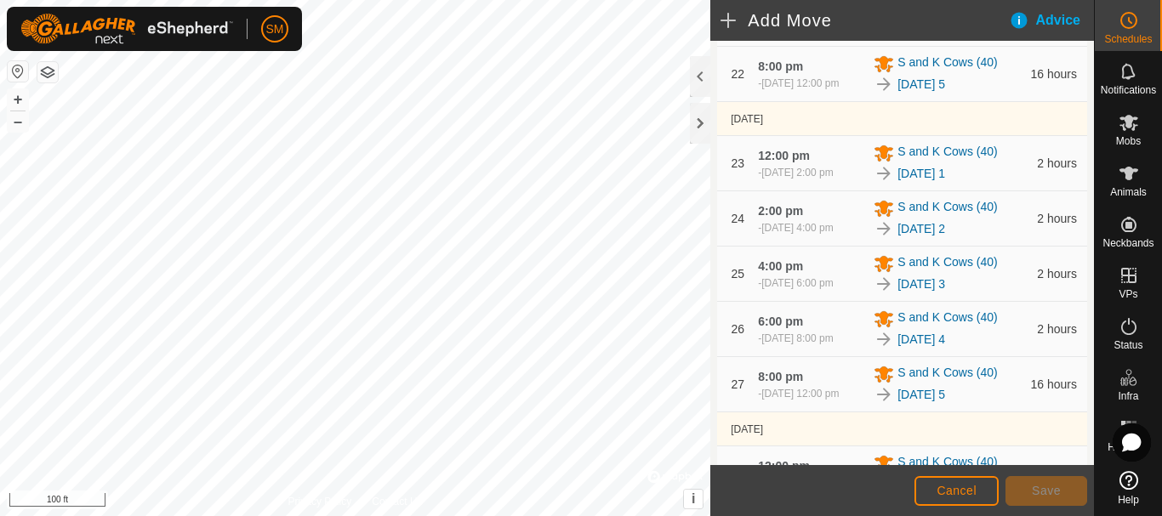
scroll to position [2147, 0]
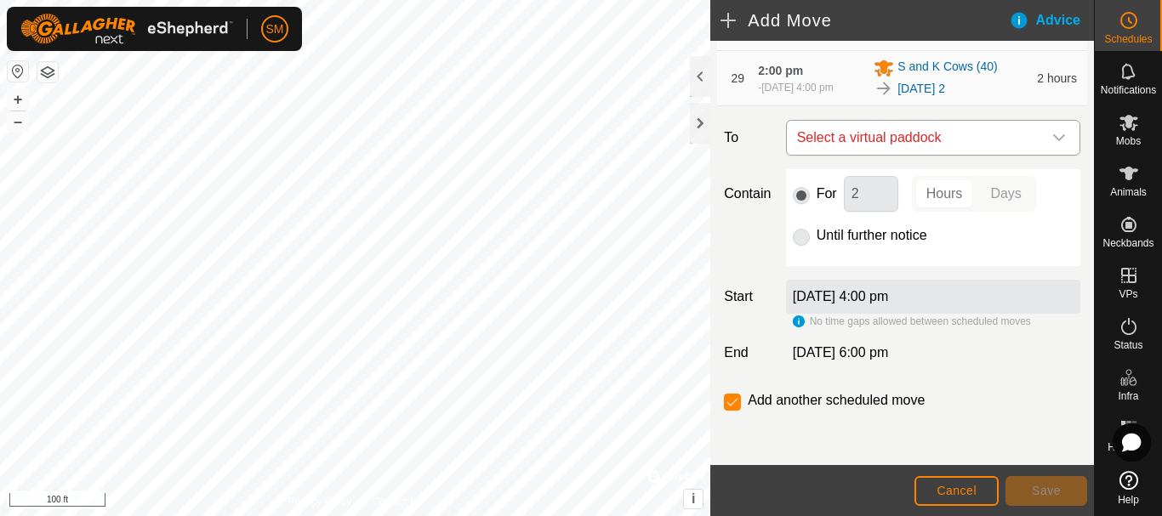
click at [1052, 138] on icon "dropdown trigger" at bounding box center [1059, 138] width 14 height 14
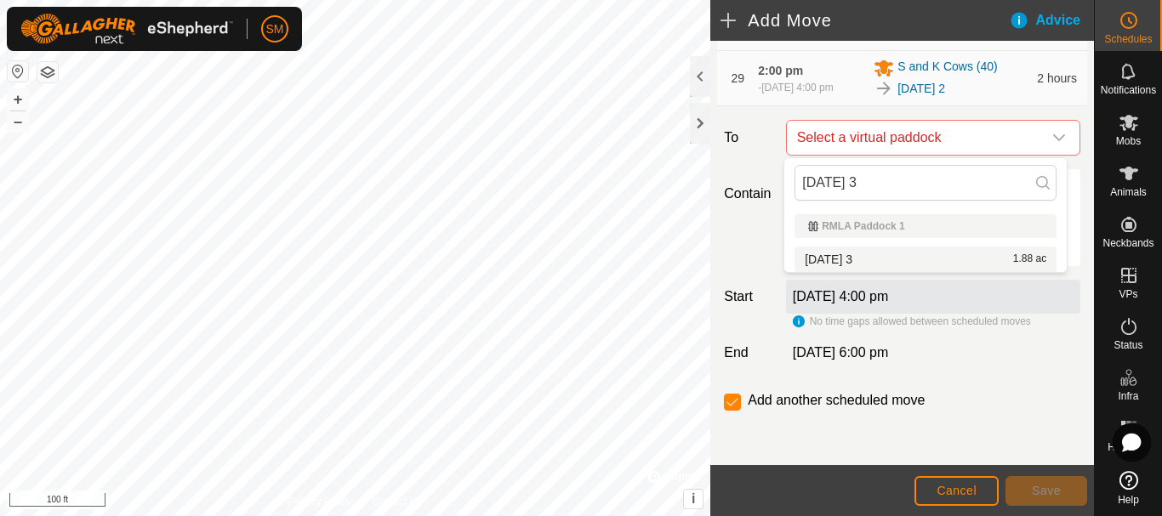
type input "[DATE] 3"
click at [854, 258] on li "[DATE] 3 1.88 ac" at bounding box center [925, 260] width 262 height 26
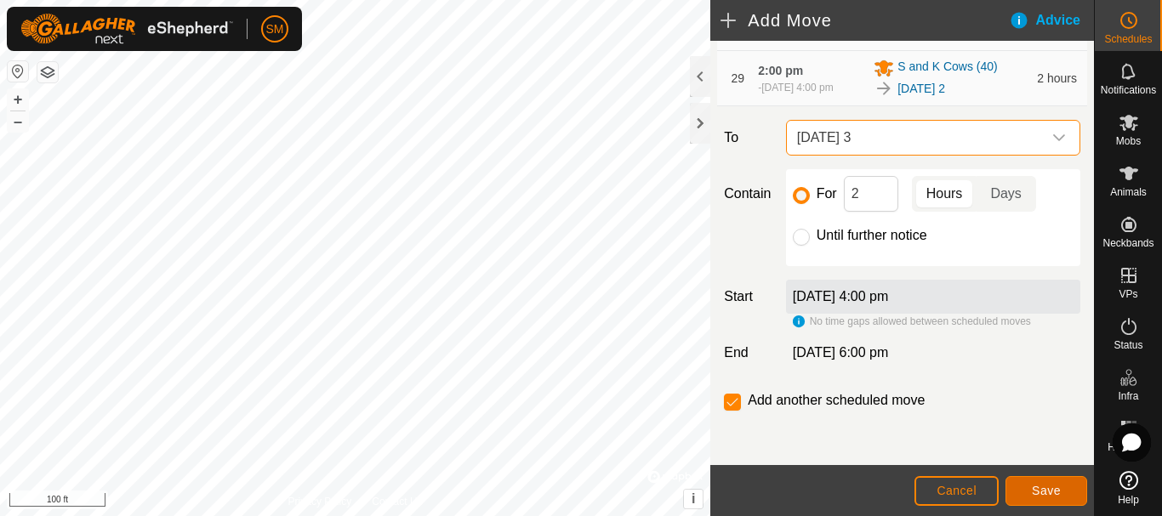
click at [1059, 489] on span "Save" at bounding box center [1045, 491] width 29 height 14
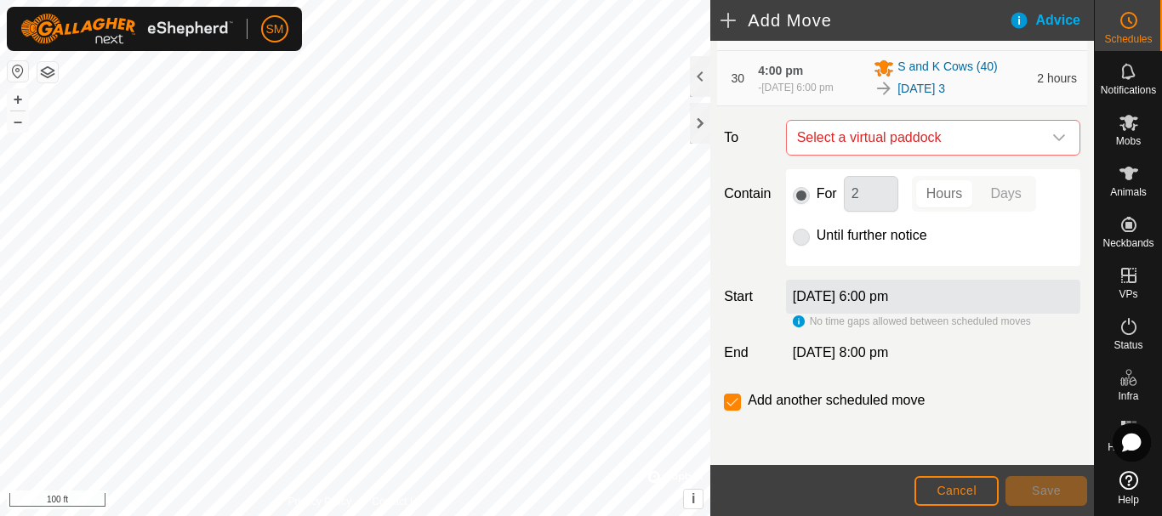
scroll to position [2210, 0]
click at [1002, 137] on span "Select a virtual paddock" at bounding box center [916, 138] width 252 height 34
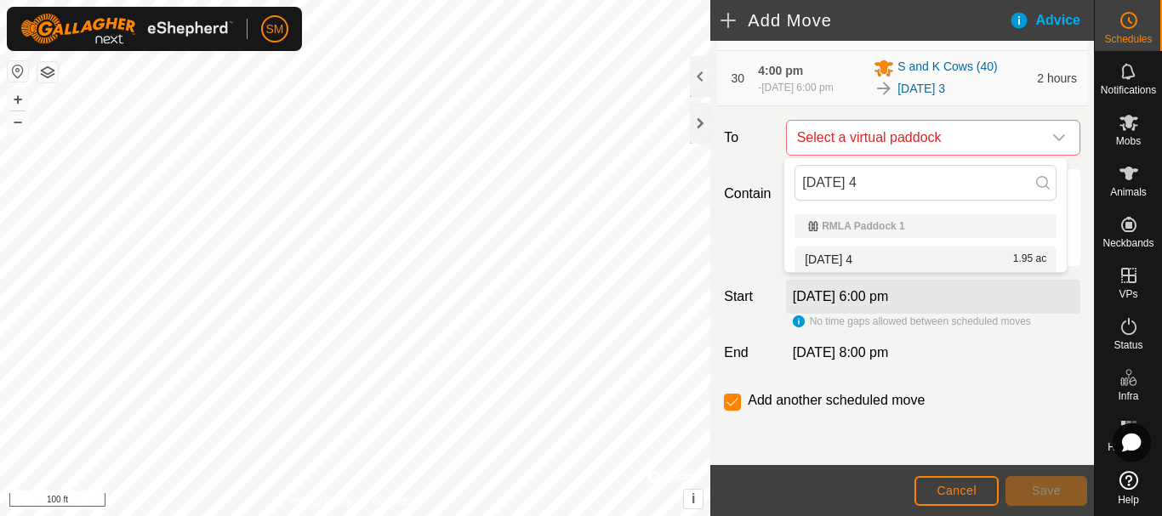
type input "[DATE] 4"
click at [848, 261] on li "[DATE] 4 1.95 ac" at bounding box center [925, 260] width 262 height 26
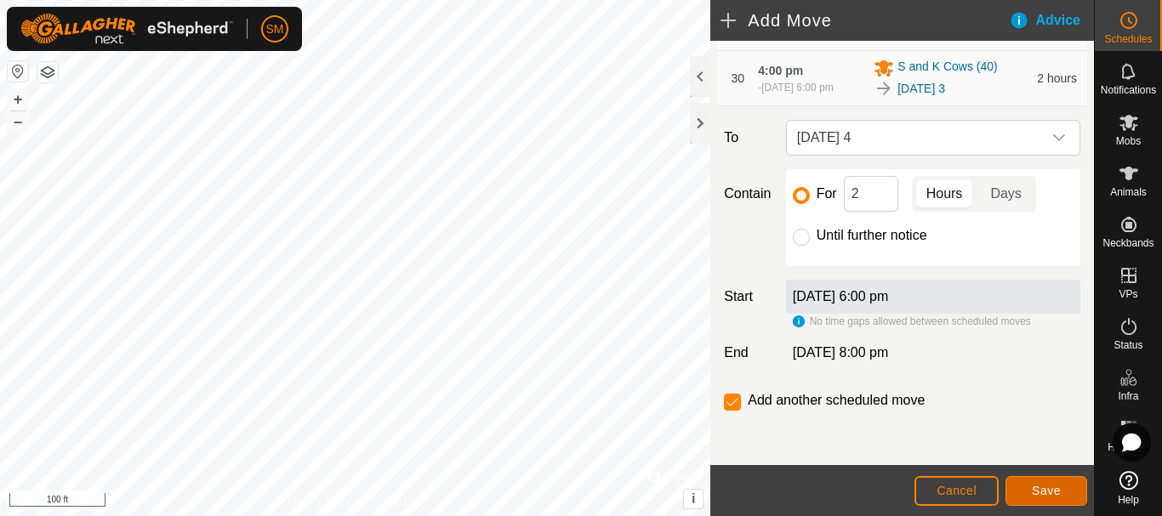
click at [1041, 490] on span "Save" at bounding box center [1045, 491] width 29 height 14
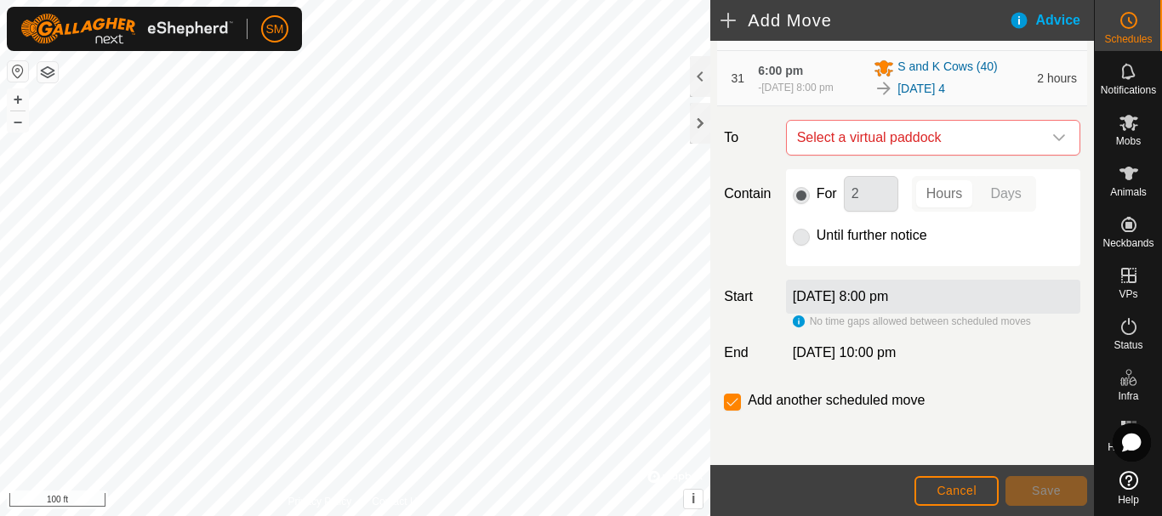
scroll to position [2273, 0]
click at [1052, 136] on icon "dropdown trigger" at bounding box center [1059, 138] width 14 height 14
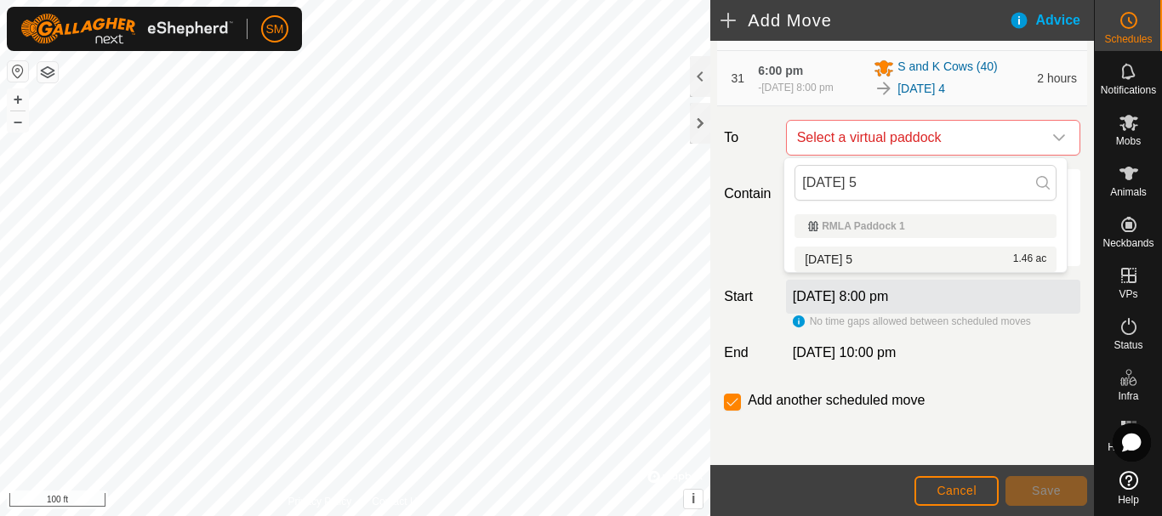
type input "[DATE] 5"
click at [844, 253] on li "[DATE] 5 1.46 ac" at bounding box center [925, 260] width 262 height 26
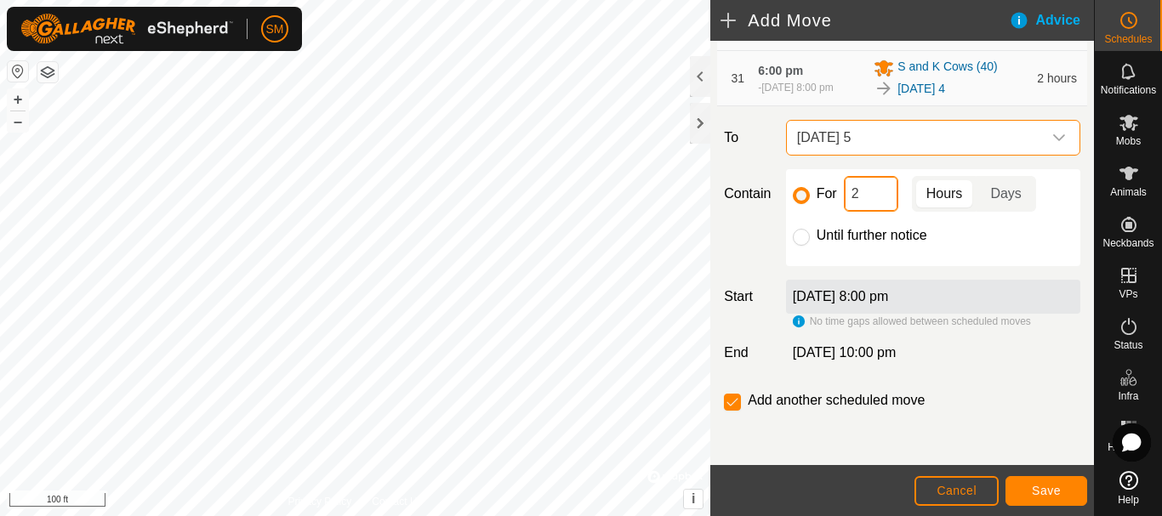
click at [878, 200] on input "2" at bounding box center [871, 194] width 54 height 36
type input "16"
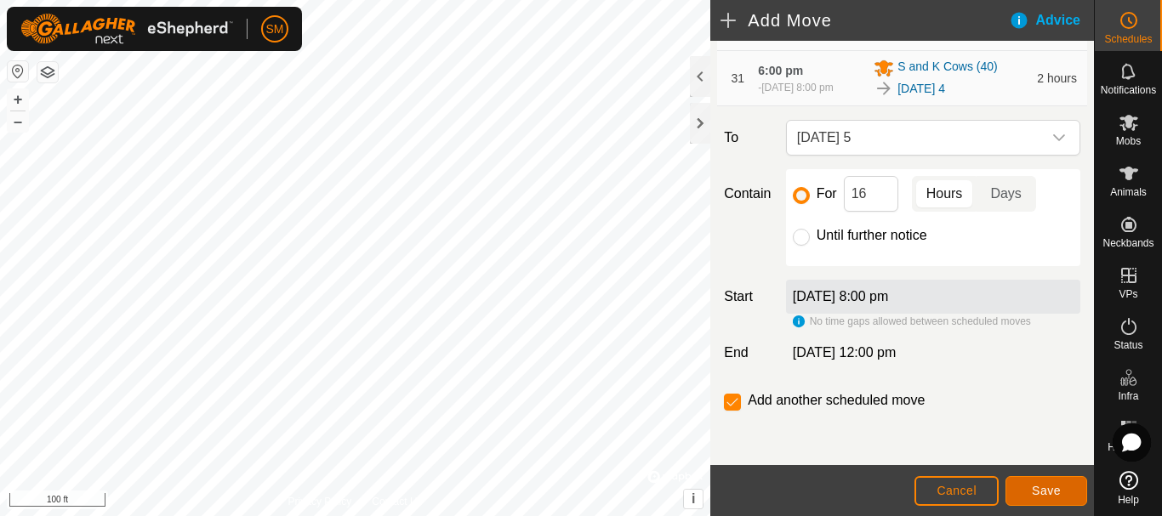
click at [1050, 491] on span "Save" at bounding box center [1045, 491] width 29 height 14
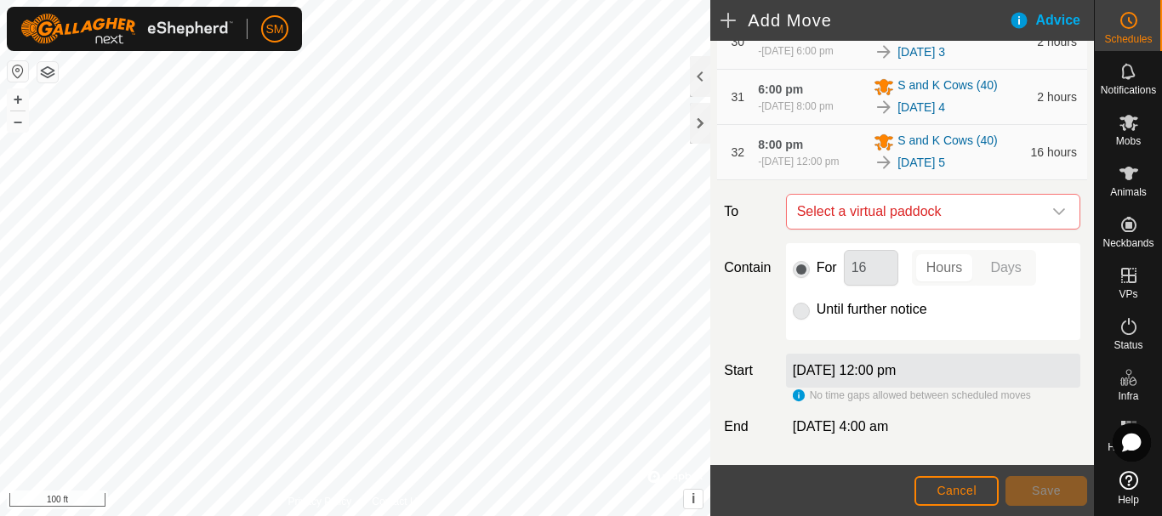
scroll to position [2336, 0]
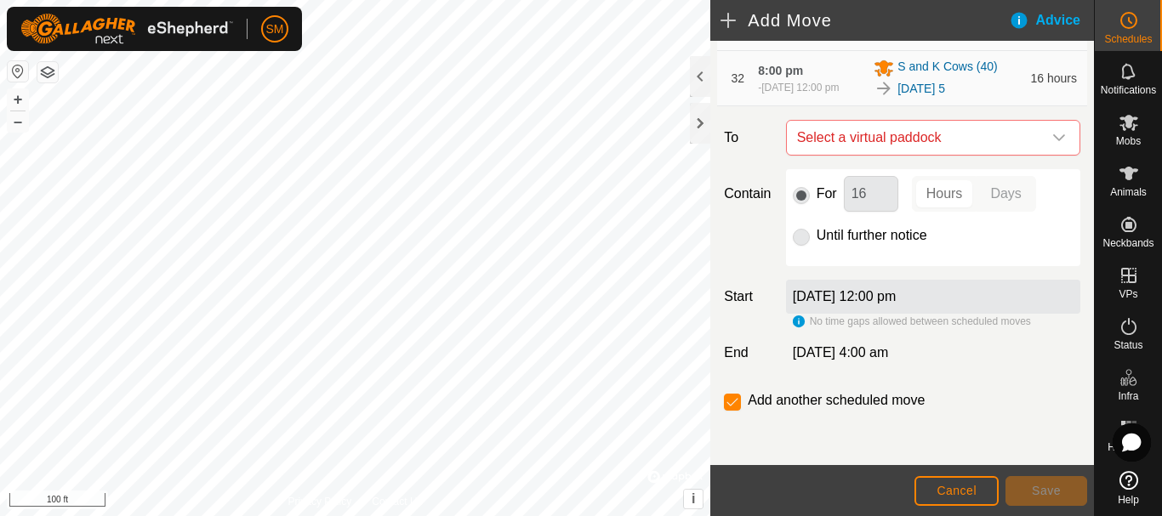
click at [1042, 136] on div "dropdown trigger" at bounding box center [1059, 138] width 34 height 34
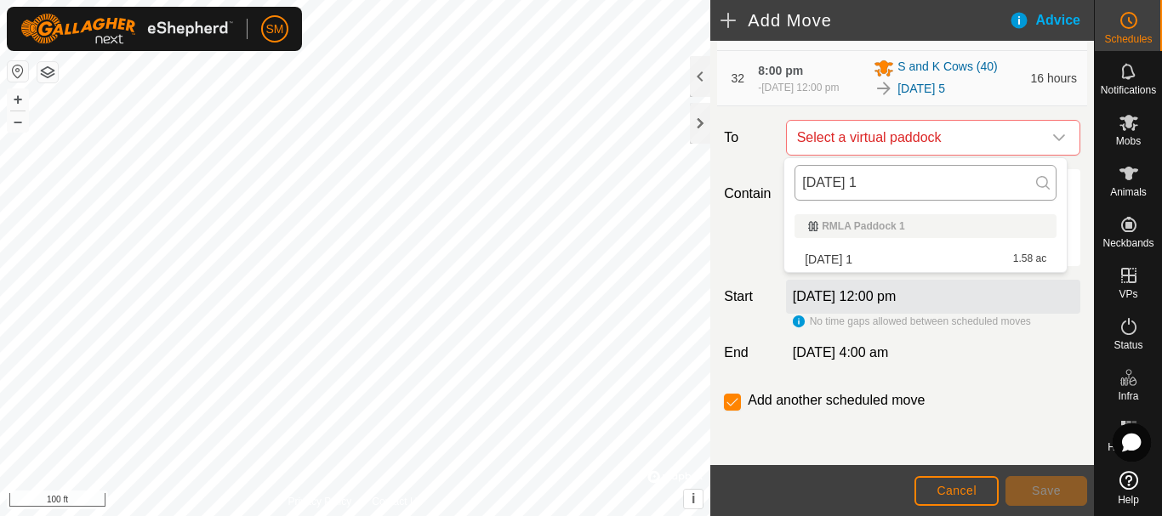
drag, startPoint x: 876, startPoint y: 185, endPoint x: 800, endPoint y: 193, distance: 76.1
click at [800, 193] on input "[DATE] 1" at bounding box center [925, 183] width 262 height 36
type input "[DATE] 1"
click at [859, 256] on li "[DATE] 1 1.58 ac" at bounding box center [925, 260] width 262 height 26
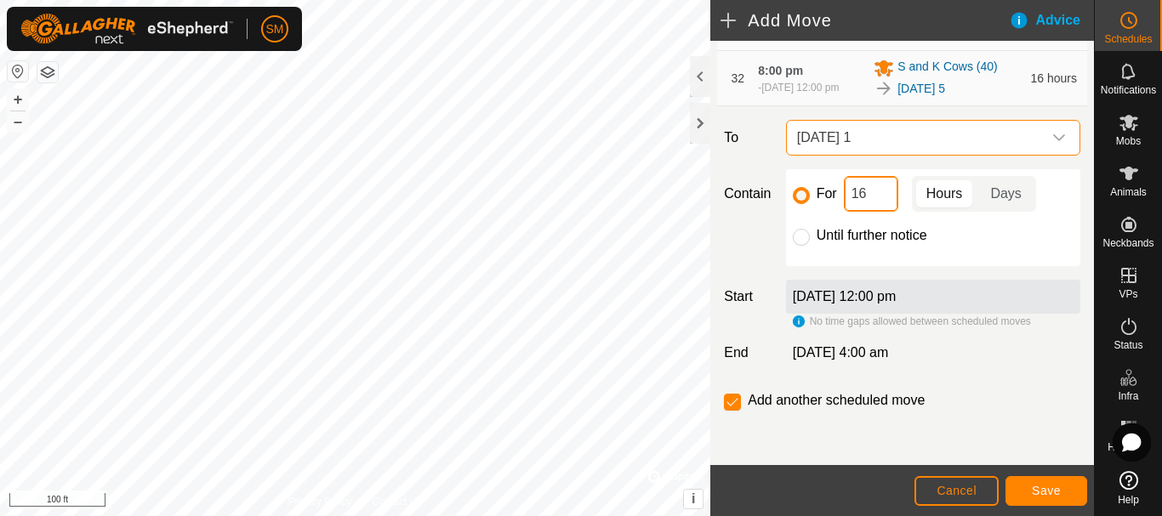
click at [867, 189] on input "16" at bounding box center [871, 194] width 54 height 36
type input "2"
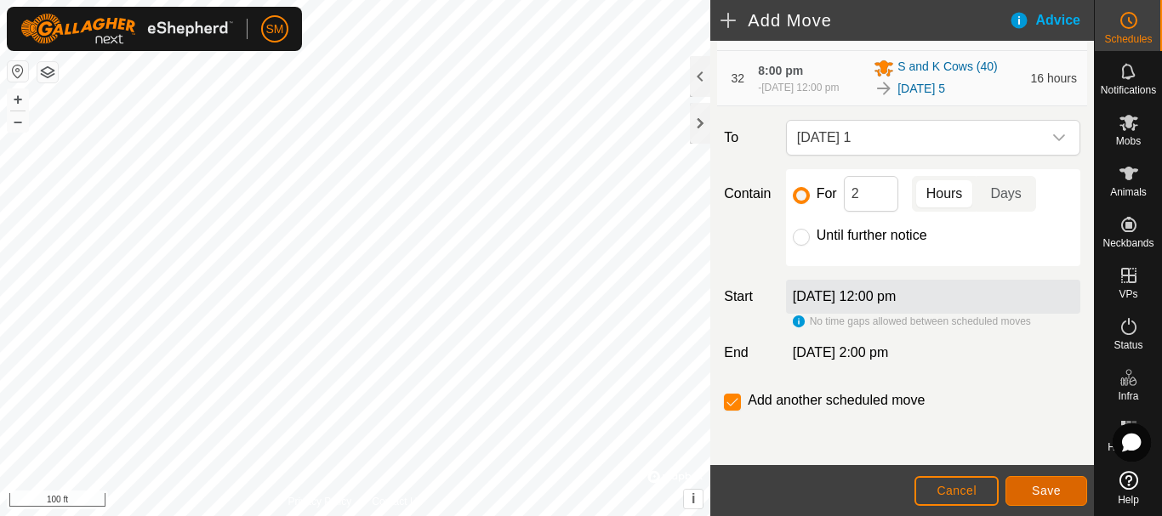
click at [1043, 486] on span "Save" at bounding box center [1045, 491] width 29 height 14
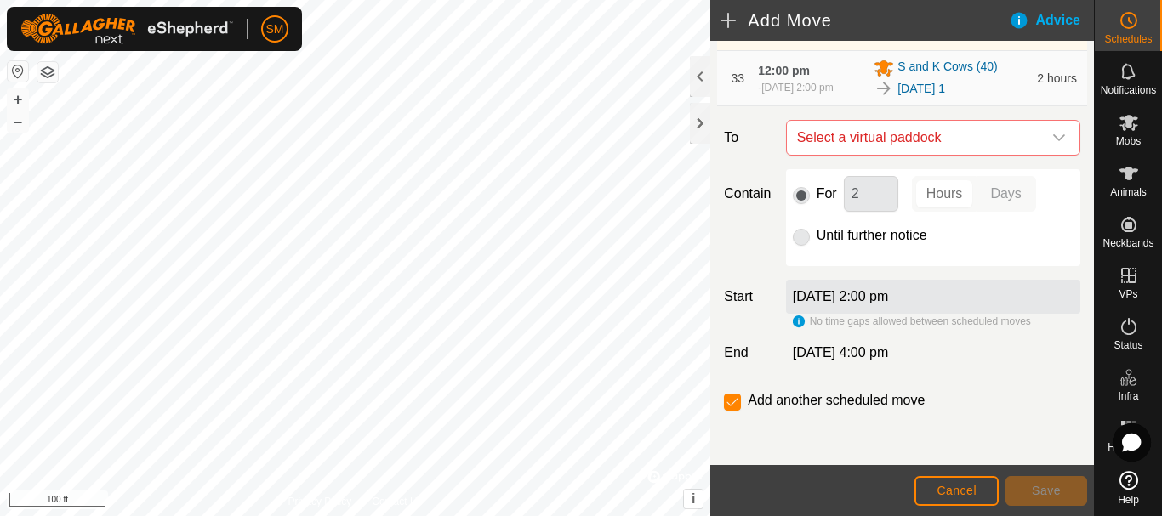
scroll to position [2433, 0]
click at [1017, 145] on span "Select a virtual paddock" at bounding box center [916, 138] width 252 height 34
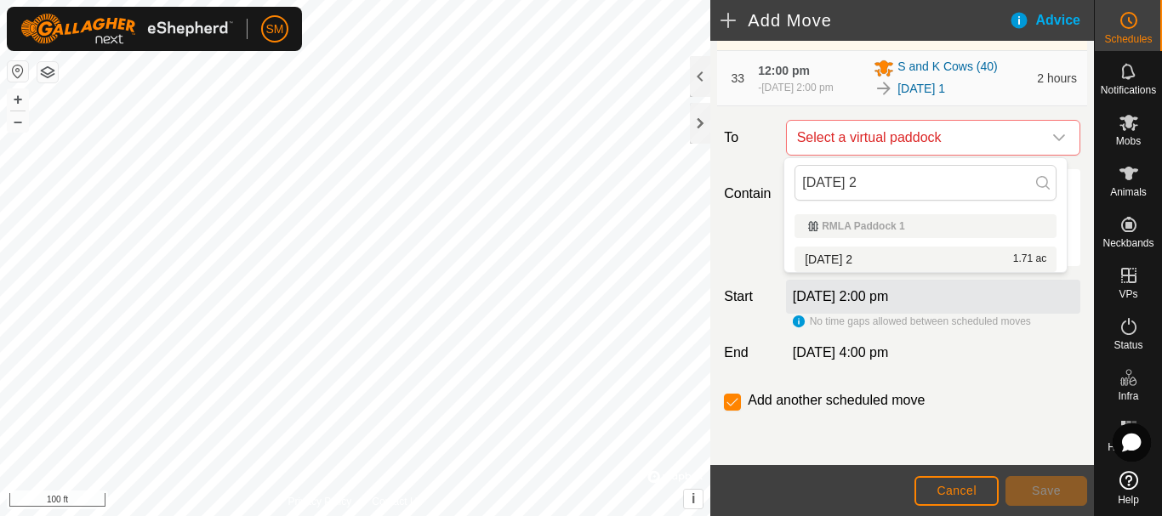
type input "[DATE] 2"
click at [855, 259] on li "[DATE] 2 1.71 ac" at bounding box center [925, 260] width 262 height 26
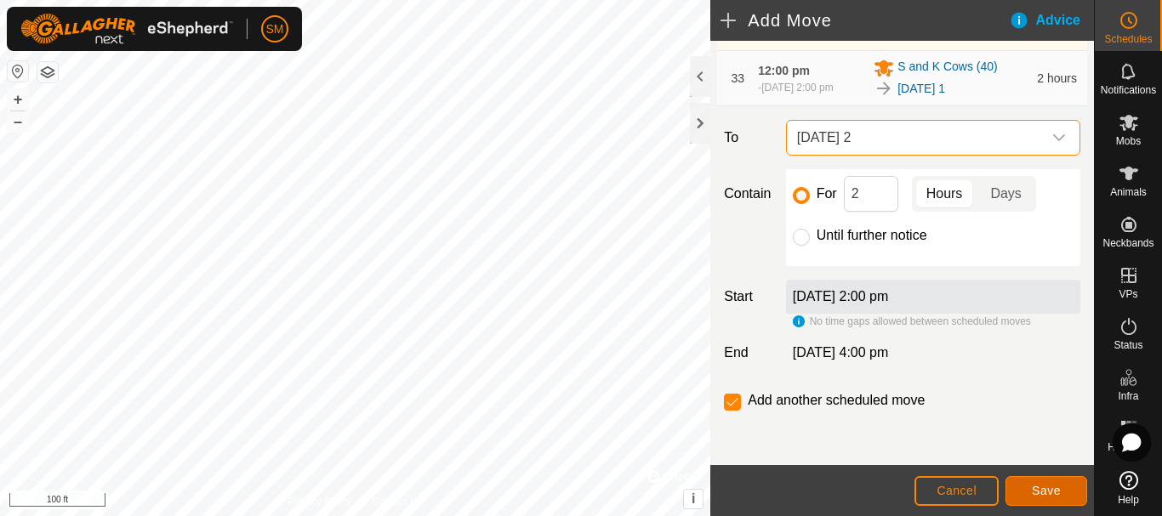
click at [1042, 500] on button "Save" at bounding box center [1046, 491] width 82 height 30
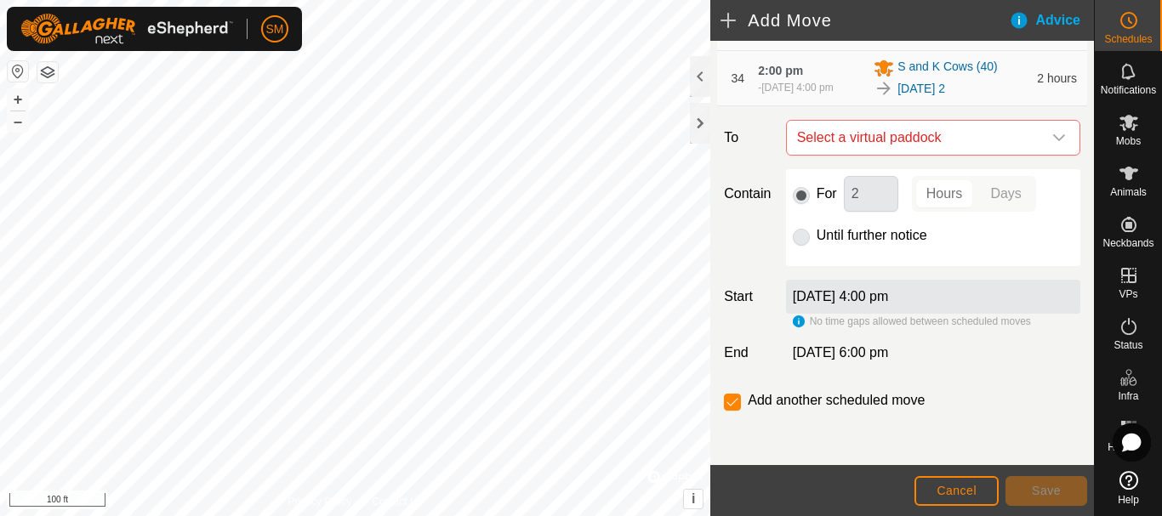
scroll to position [2496, 0]
click at [1013, 142] on span "Select a virtual paddock" at bounding box center [916, 138] width 252 height 34
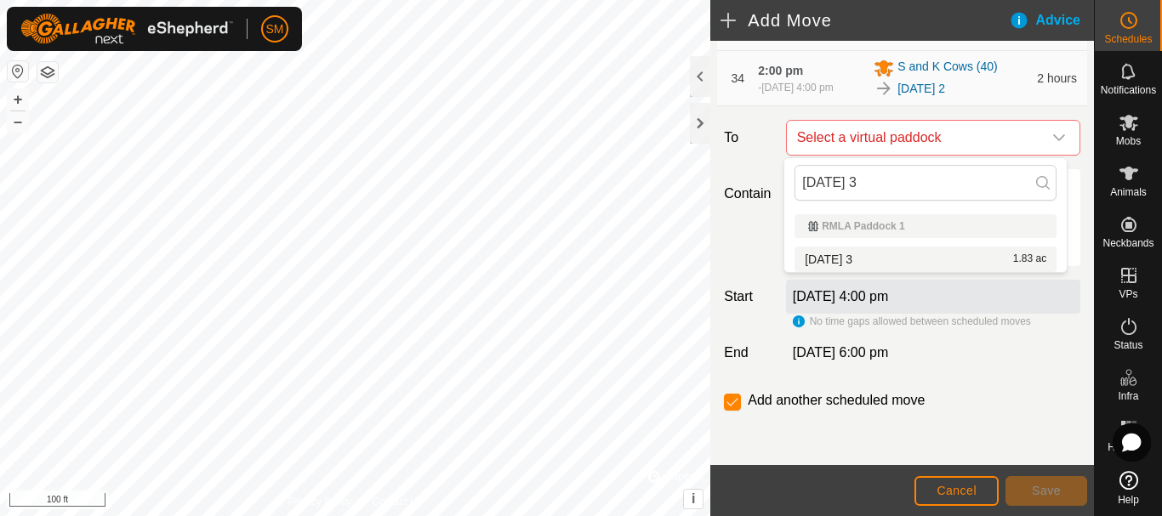
type input "[DATE] 3"
click at [853, 257] on li "[DATE] 3 1.83 ac" at bounding box center [925, 260] width 262 height 26
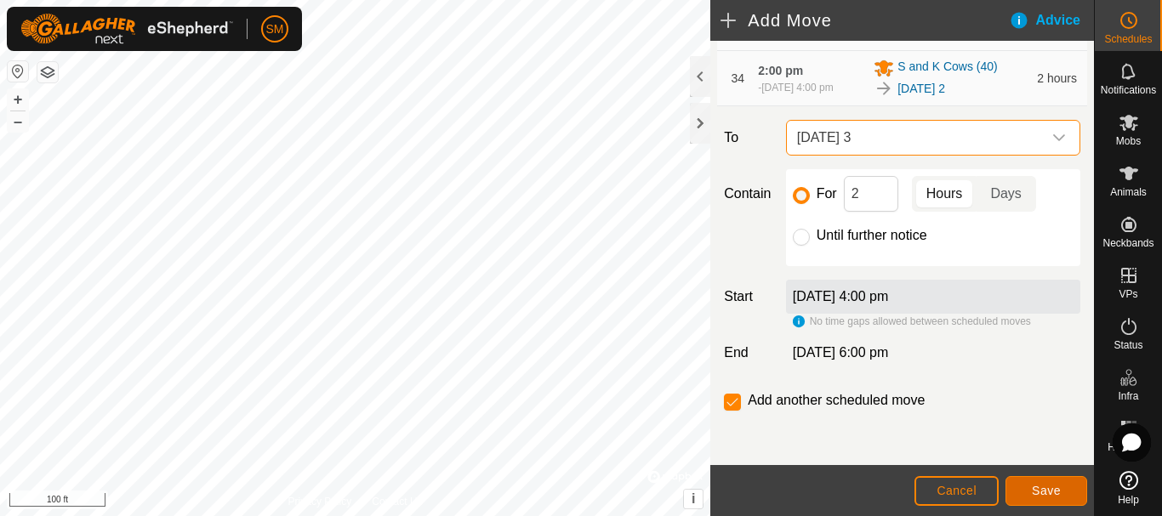
click at [1060, 492] on span "Save" at bounding box center [1045, 491] width 29 height 14
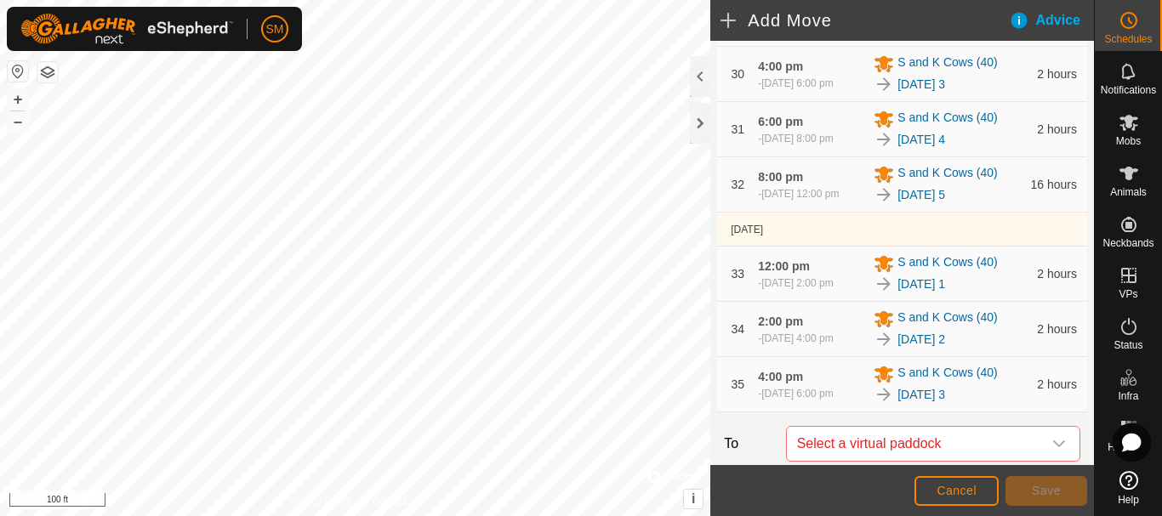
scroll to position [2559, 0]
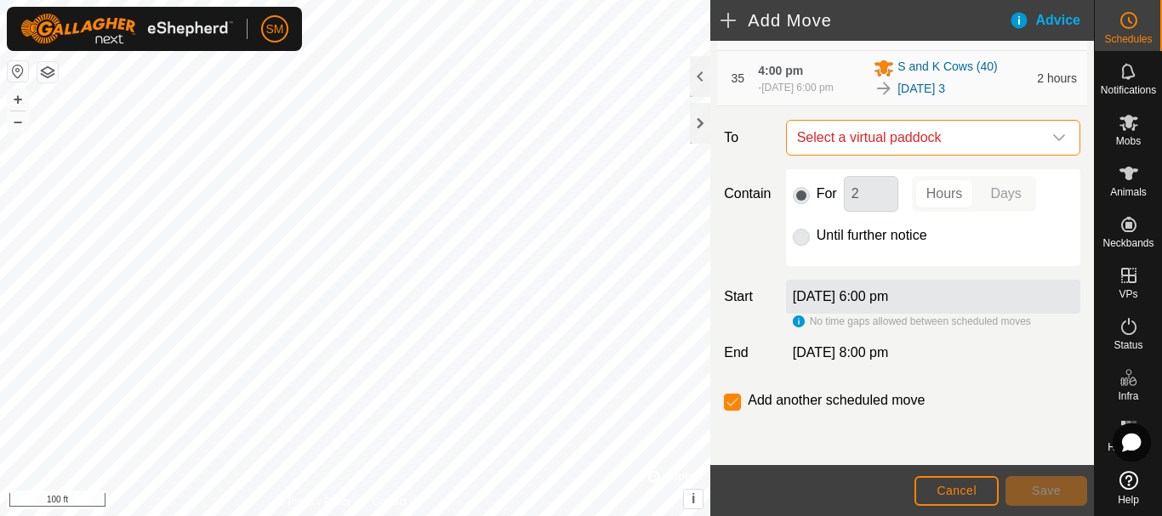
click at [1015, 145] on span "Select a virtual paddock" at bounding box center [916, 138] width 252 height 34
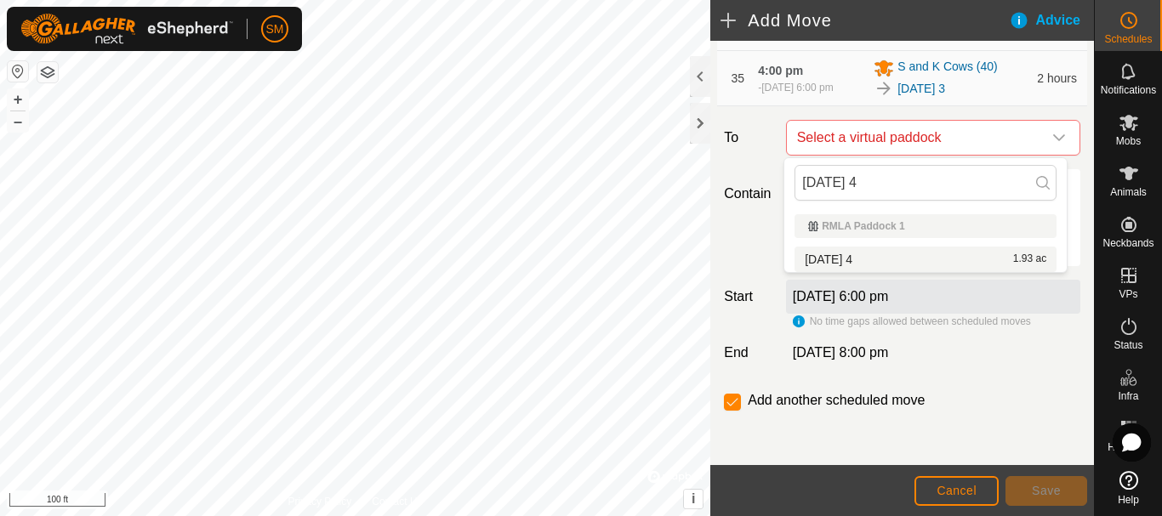
type input "[DATE] 4"
click at [863, 260] on li "[DATE] 4 1.93 ac" at bounding box center [925, 260] width 262 height 26
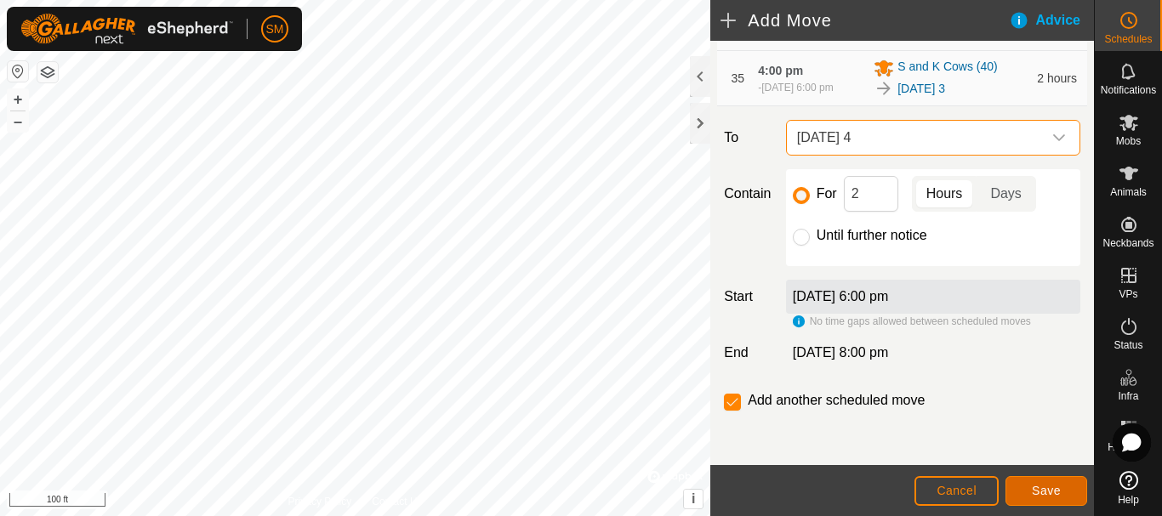
click at [1045, 492] on span "Save" at bounding box center [1045, 491] width 29 height 14
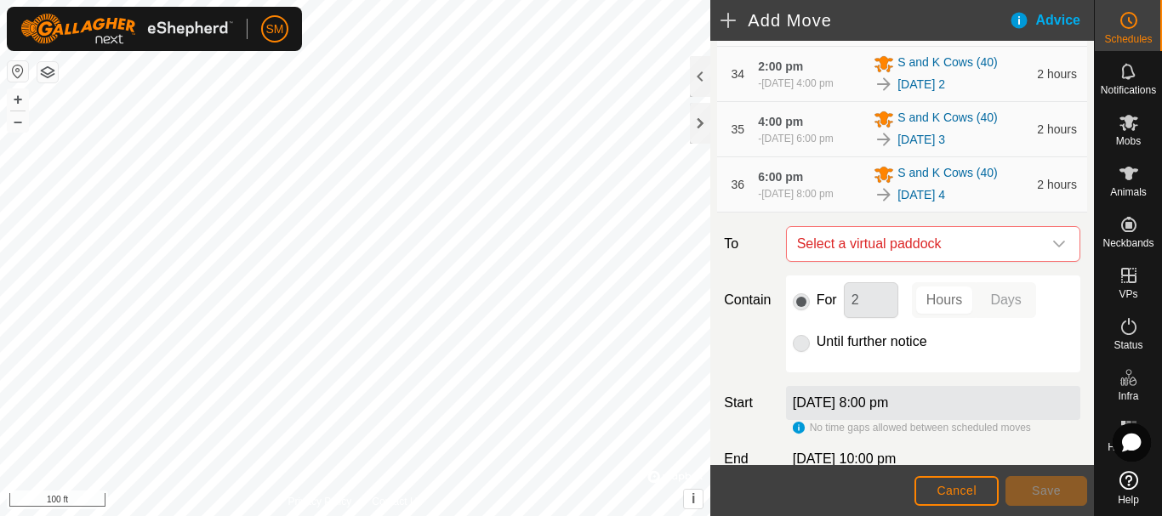
scroll to position [2622, 0]
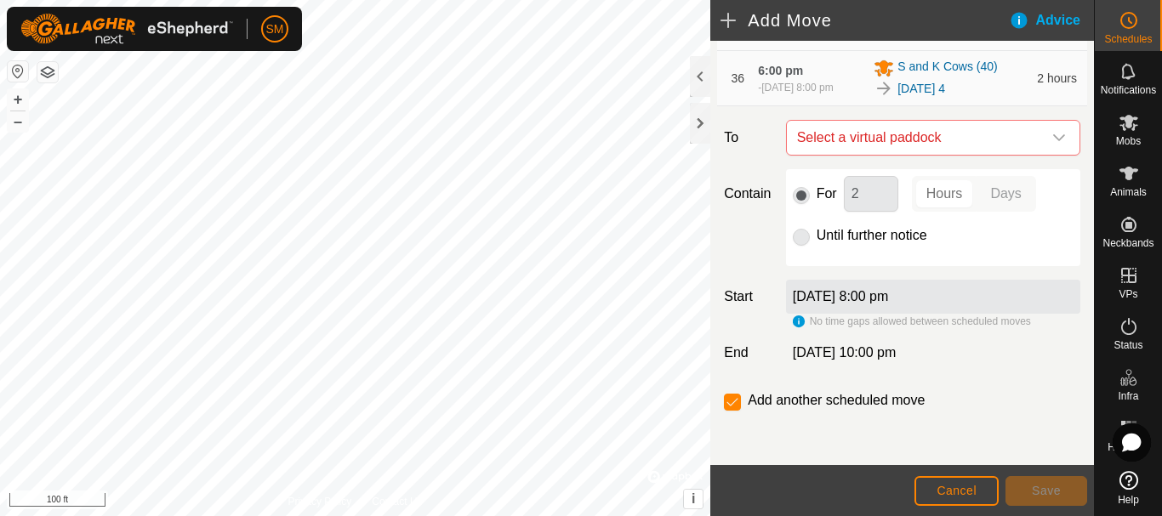
click at [1042, 138] on div "dropdown trigger" at bounding box center [1059, 138] width 34 height 34
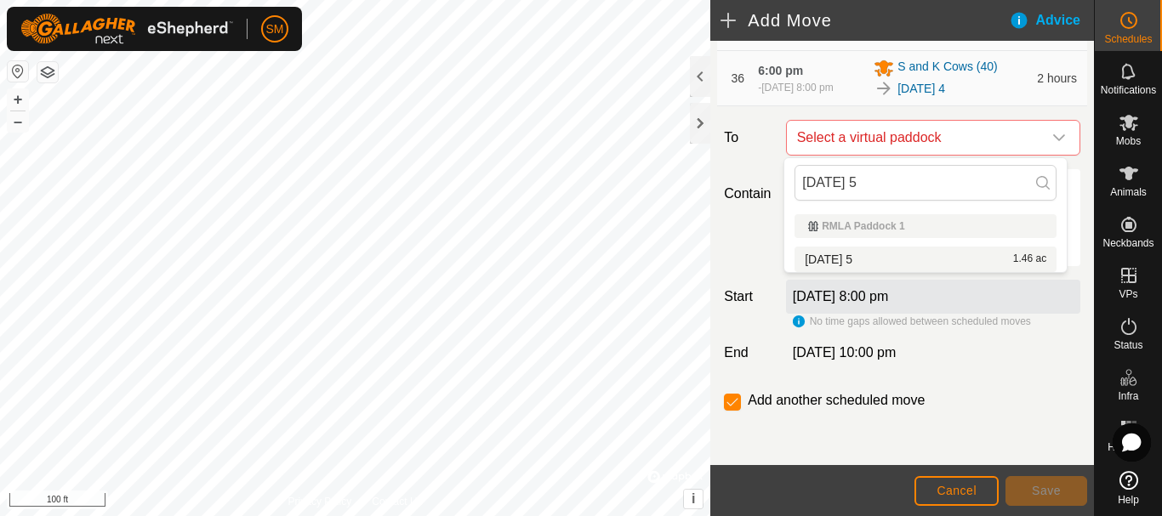
type input "[DATE] 5"
click at [847, 264] on li "[DATE] 5 1.46 ac" at bounding box center [925, 260] width 262 height 26
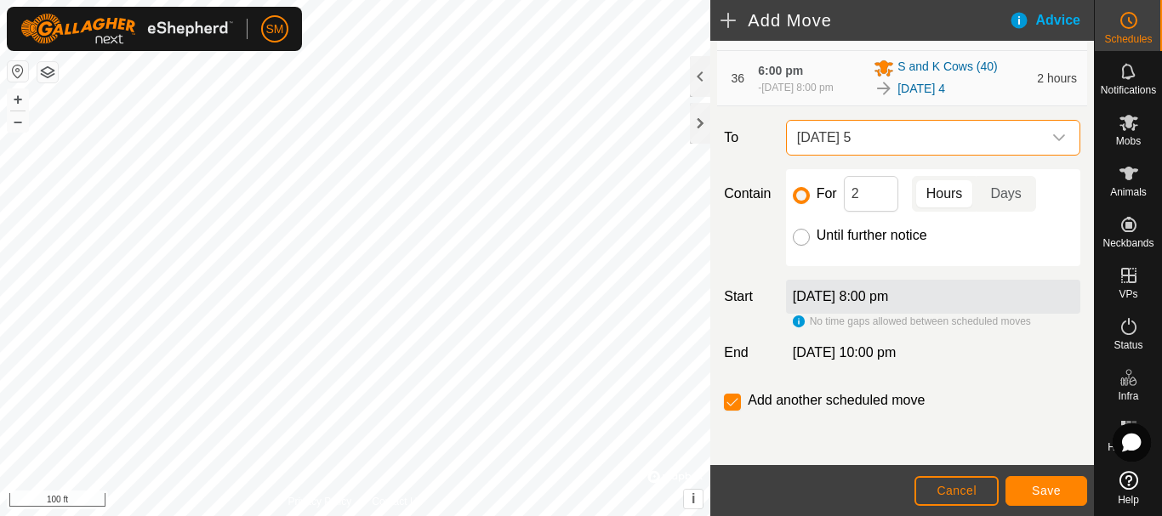
click at [798, 235] on input "Until further notice" at bounding box center [801, 237] width 17 height 17
radio input "true"
checkbox input "false"
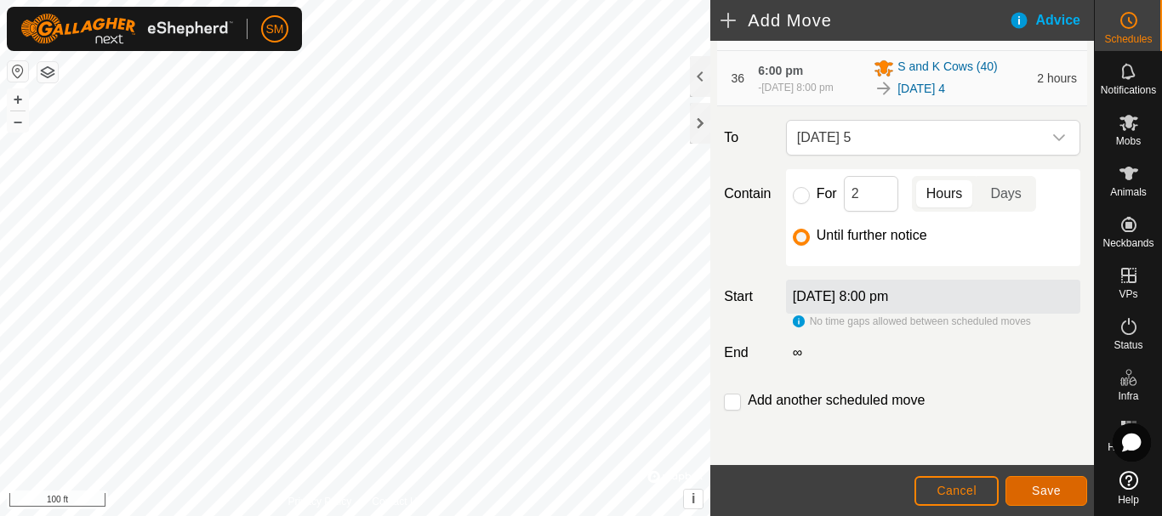
click at [1038, 484] on span "Save" at bounding box center [1045, 491] width 29 height 14
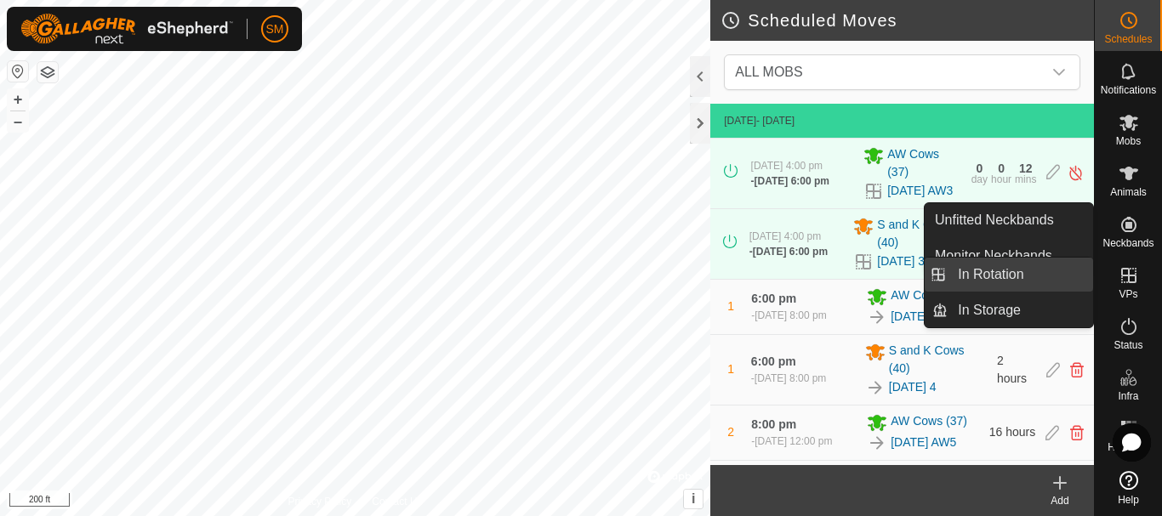
click at [970, 275] on link "In Rotation" at bounding box center [1019, 275] width 145 height 34
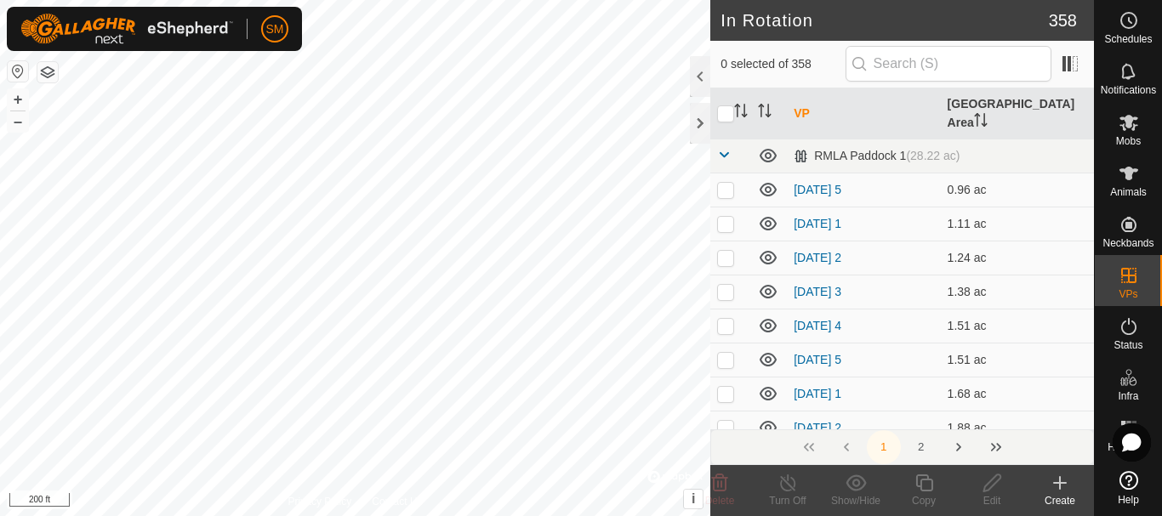
click at [796, 102] on th "VP" at bounding box center [863, 113] width 153 height 51
click at [724, 387] on p-checkbox at bounding box center [725, 394] width 17 height 14
checkbox input "true"
click at [922, 490] on icon at bounding box center [923, 482] width 17 height 17
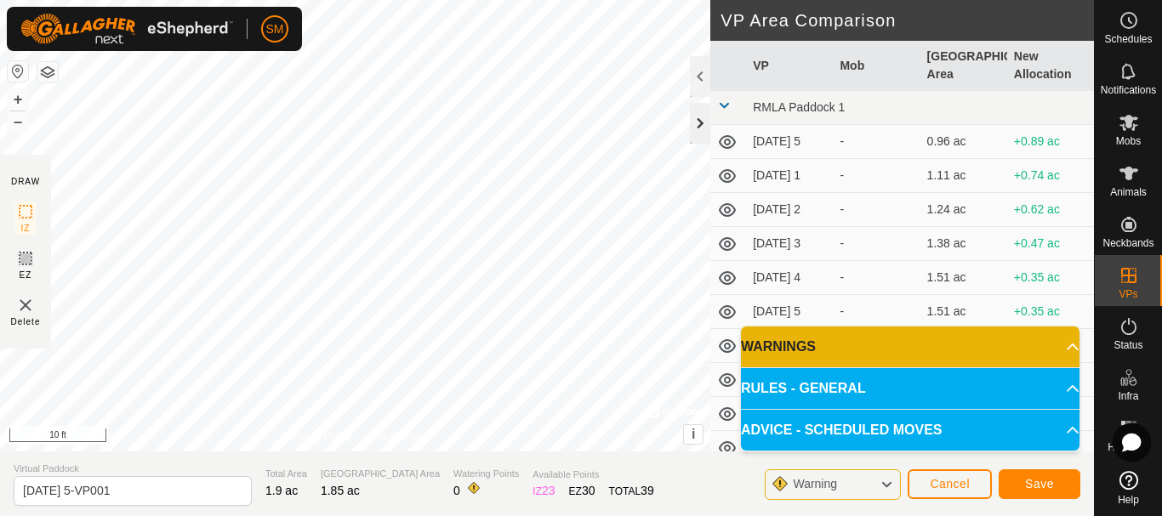
click at [690, 128] on div at bounding box center [700, 123] width 20 height 41
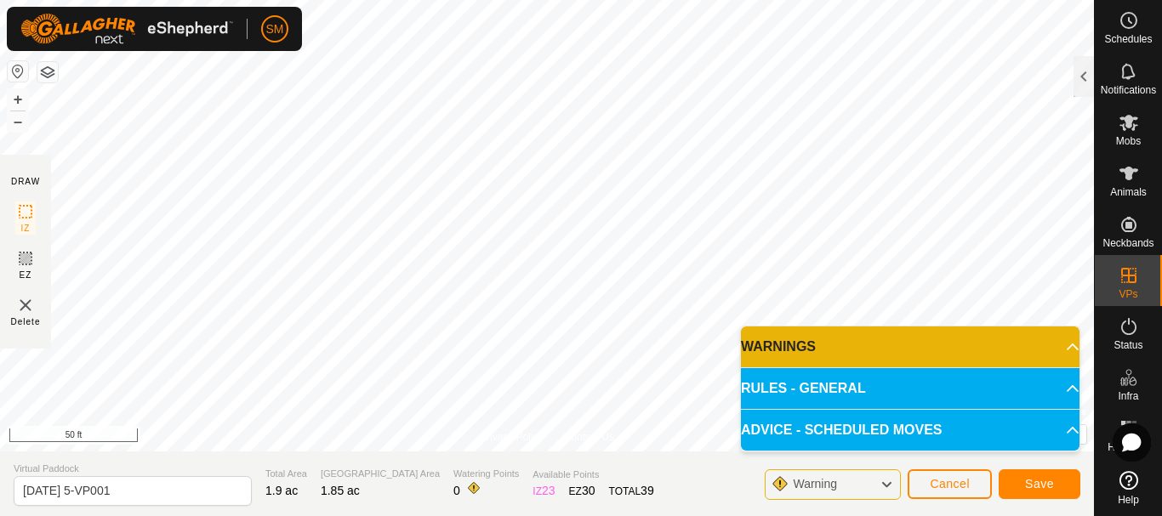
click at [577, 0] on html "SM Schedules Notifications Mobs Animals Neckbands VPs Status Infra Heatmap Help…" at bounding box center [581, 258] width 1162 height 516
click at [582, 0] on html "SM Schedules Notifications Mobs Animals Neckbands VPs Status Infra Heatmap Help…" at bounding box center [581, 258] width 1162 height 516
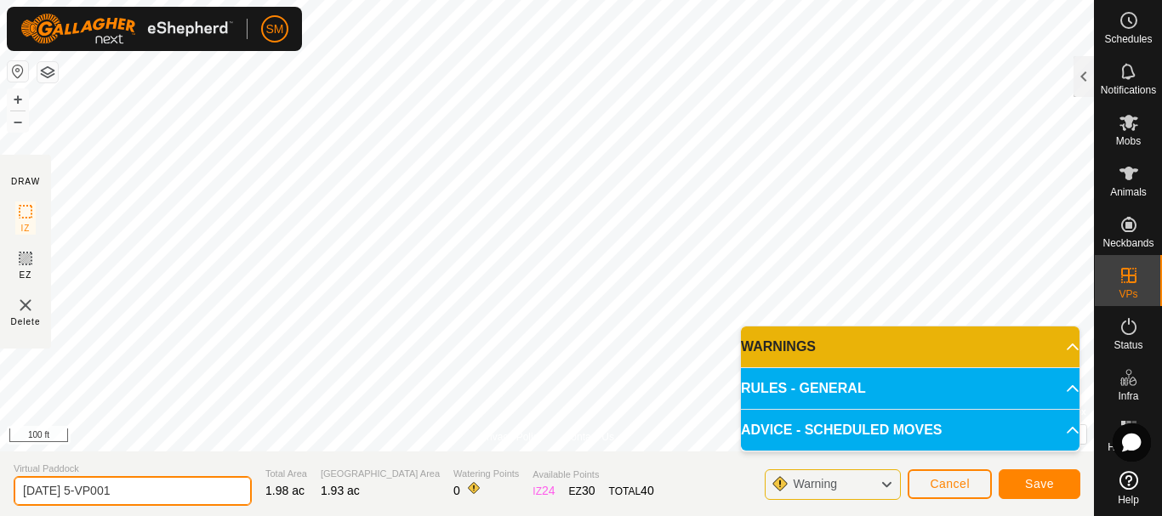
drag, startPoint x: 79, startPoint y: 490, endPoint x: 171, endPoint y: 481, distance: 92.2
click at [171, 481] on input "[DATE] 5-VP001" at bounding box center [133, 491] width 238 height 30
type input "[DATE] 4"
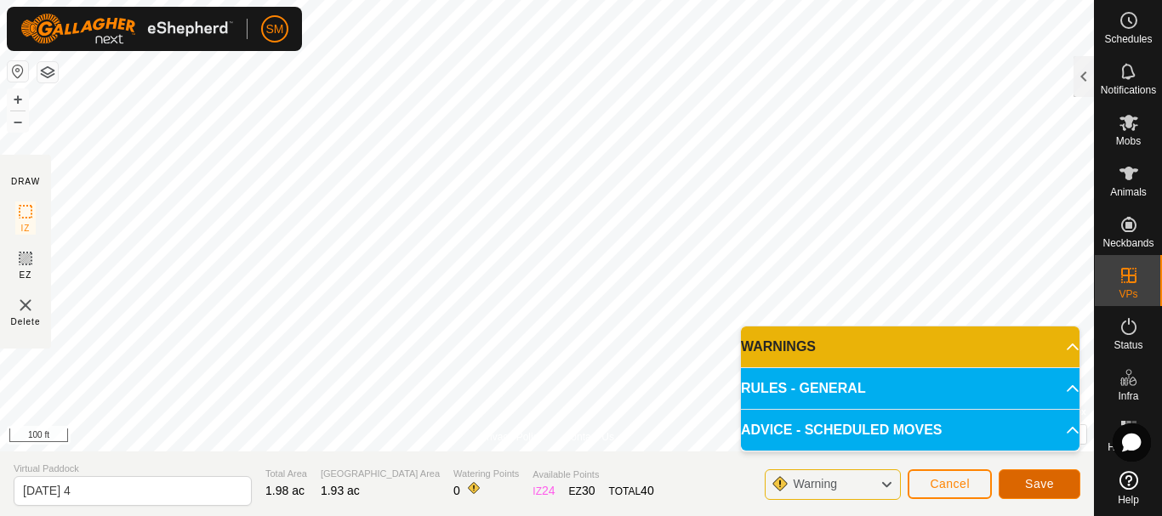
click at [1039, 481] on span "Save" at bounding box center [1039, 484] width 29 height 14
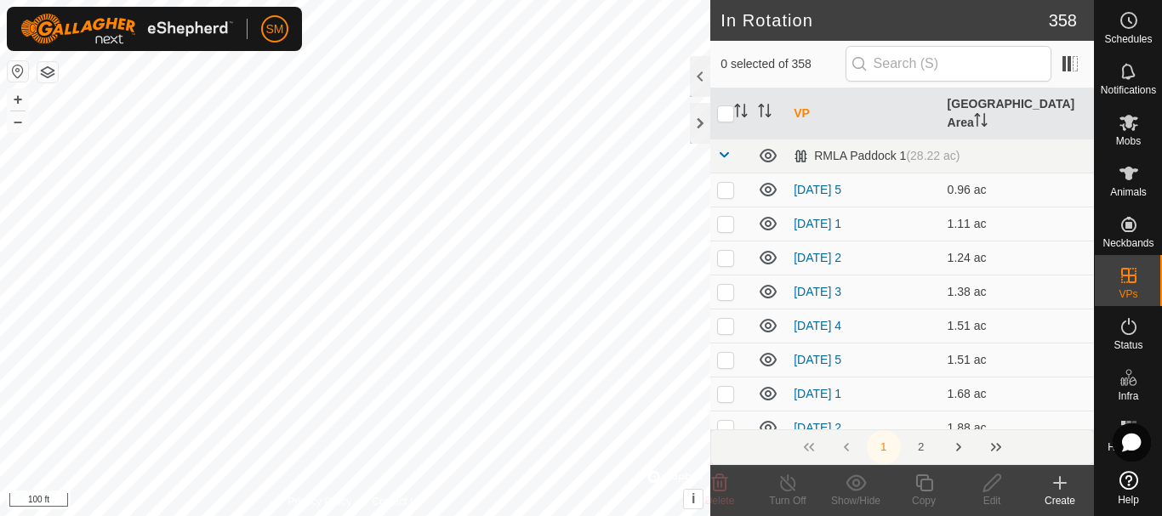
click at [799, 103] on th "VP" at bounding box center [863, 113] width 153 height 51
click at [726, 353] on p-checkbox at bounding box center [725, 360] width 17 height 14
checkbox input "true"
click at [929, 483] on icon at bounding box center [923, 483] width 21 height 20
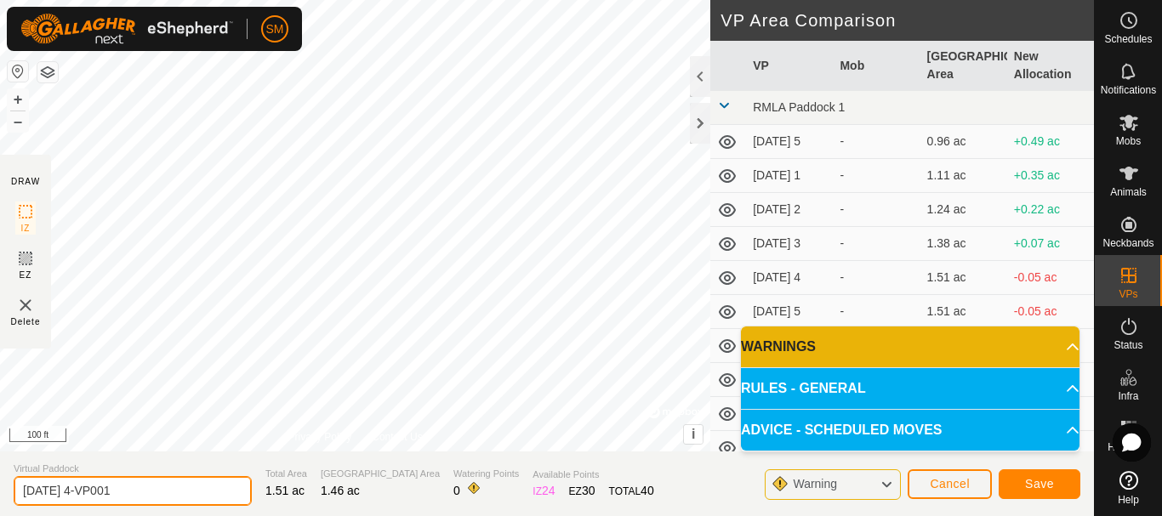
drag, startPoint x: 87, startPoint y: 490, endPoint x: 179, endPoint y: 480, distance: 93.2
click at [179, 480] on input "[DATE] 4-VP001" at bounding box center [133, 491] width 238 height 30
type input "[DATE] 5"
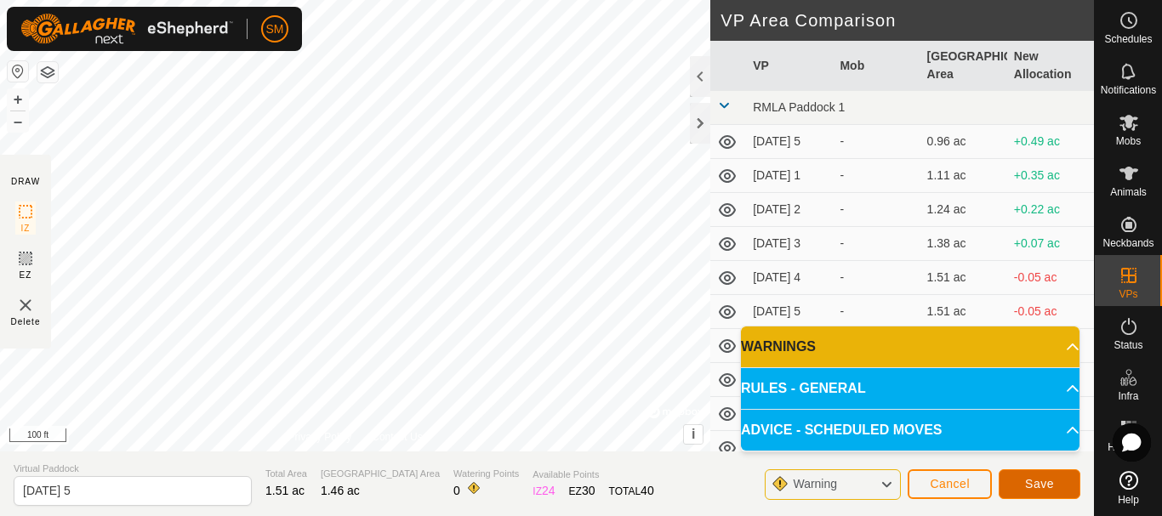
click at [1052, 486] on span "Save" at bounding box center [1039, 484] width 29 height 14
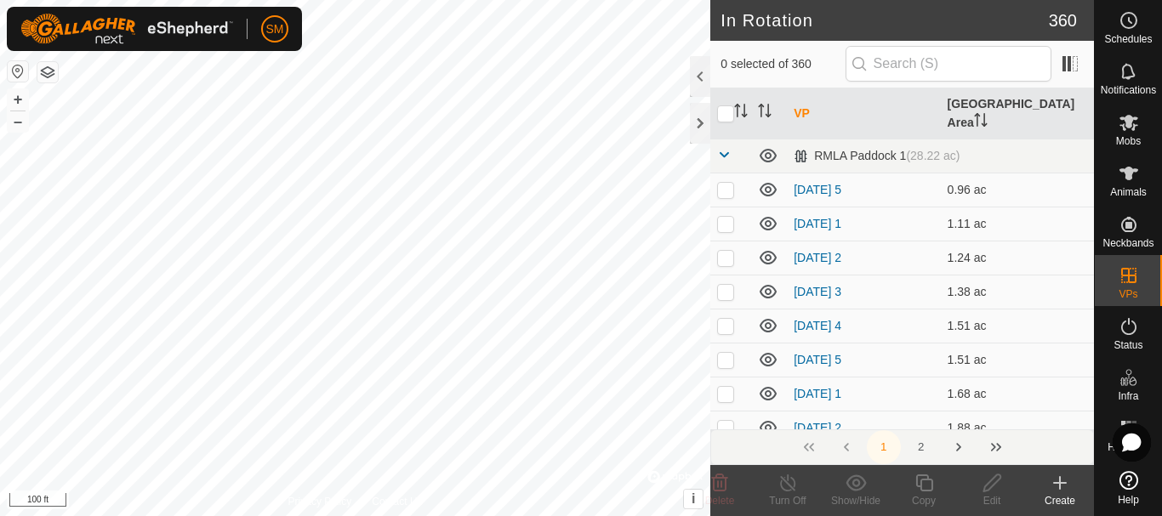
click at [801, 102] on th "VP" at bounding box center [863, 113] width 153 height 51
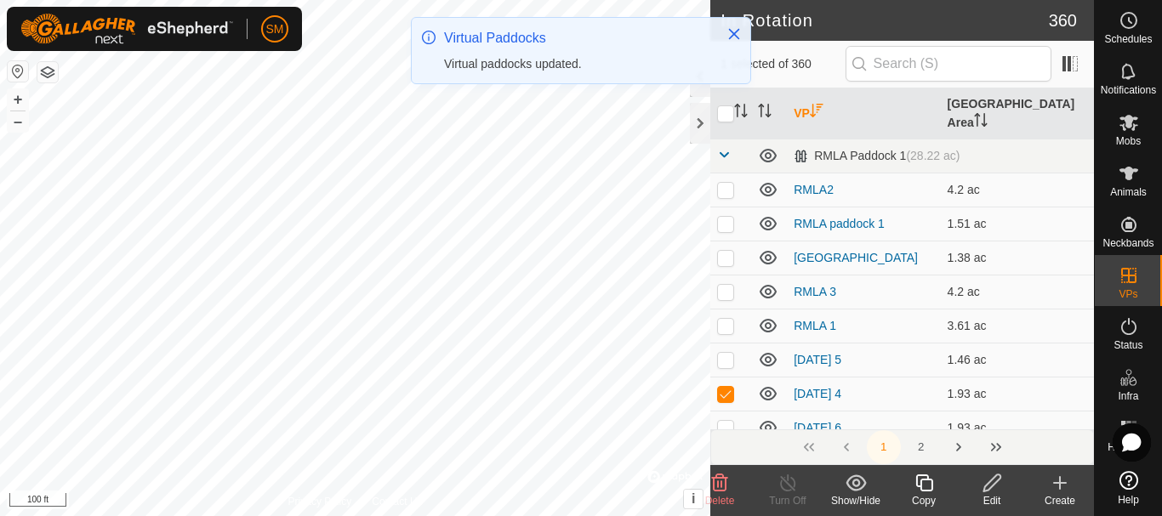
click at [929, 480] on icon at bounding box center [923, 482] width 17 height 17
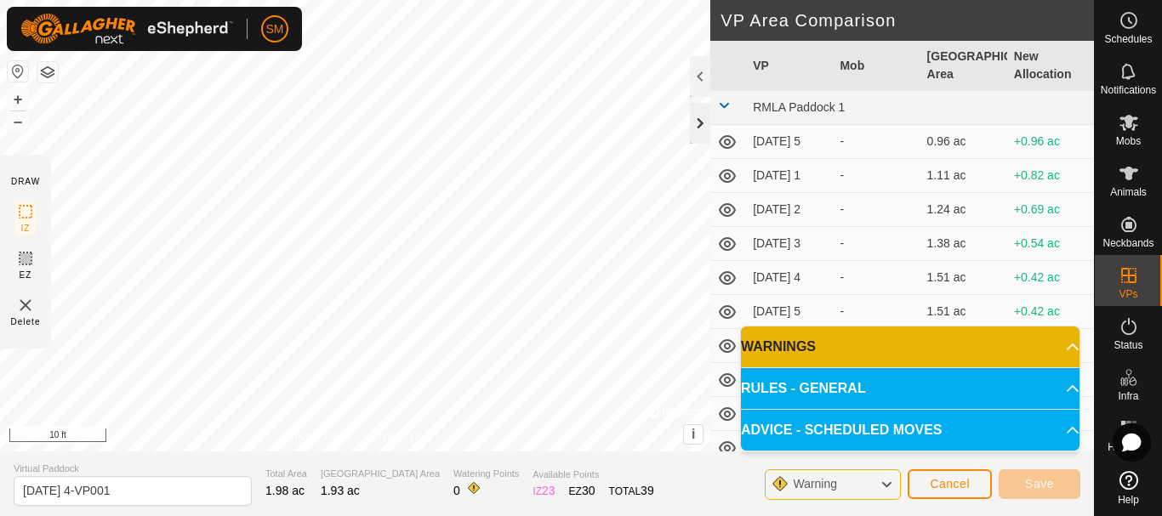
click at [696, 124] on div at bounding box center [700, 123] width 20 height 41
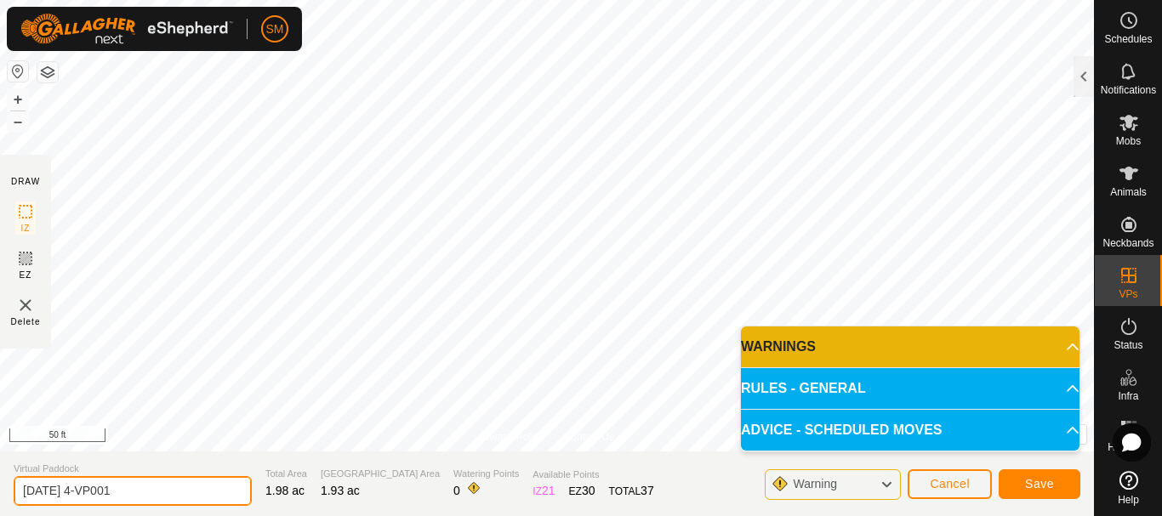
drag, startPoint x: 90, startPoint y: 490, endPoint x: 172, endPoint y: 476, distance: 82.8
click at [172, 476] on input "[DATE] 4-VP001" at bounding box center [133, 491] width 238 height 30
type input "[DATE] 6"
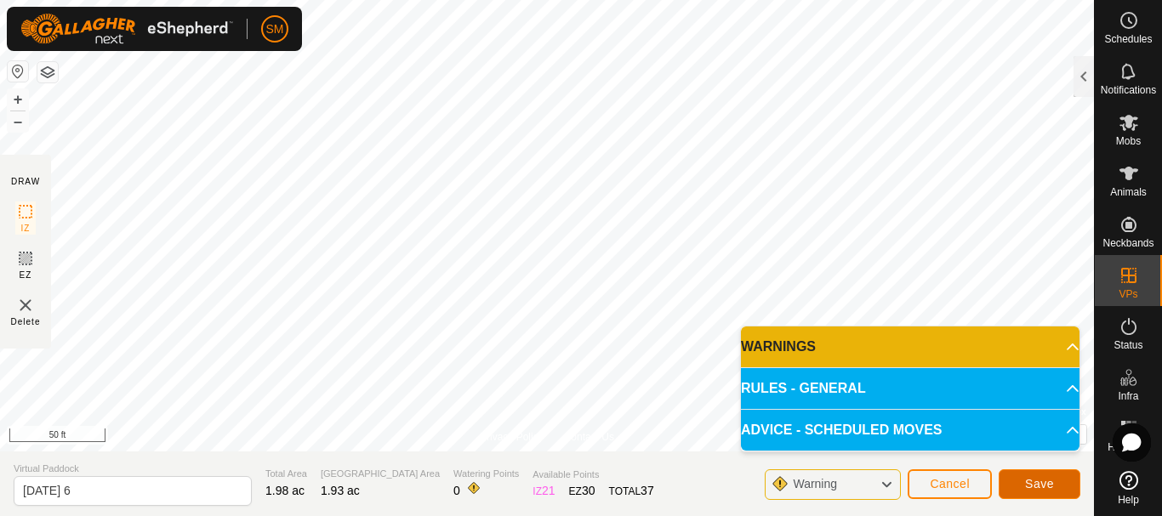
click at [1052, 474] on button "Save" at bounding box center [1039, 484] width 82 height 30
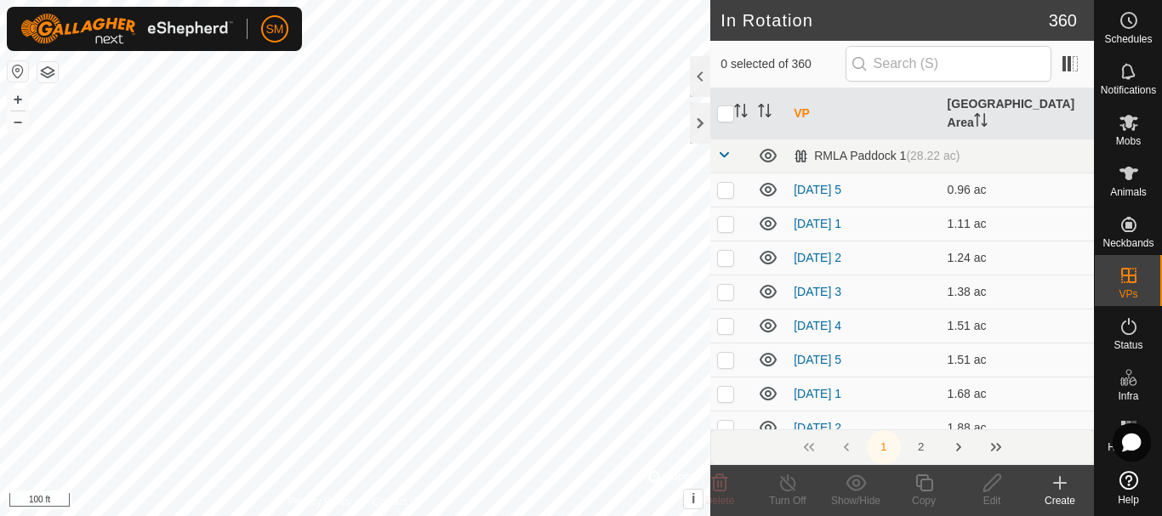
click at [804, 105] on th "VP" at bounding box center [863, 113] width 153 height 51
click at [728, 353] on p-checkbox at bounding box center [725, 360] width 17 height 14
checkbox input "true"
click at [927, 488] on icon at bounding box center [923, 483] width 21 height 20
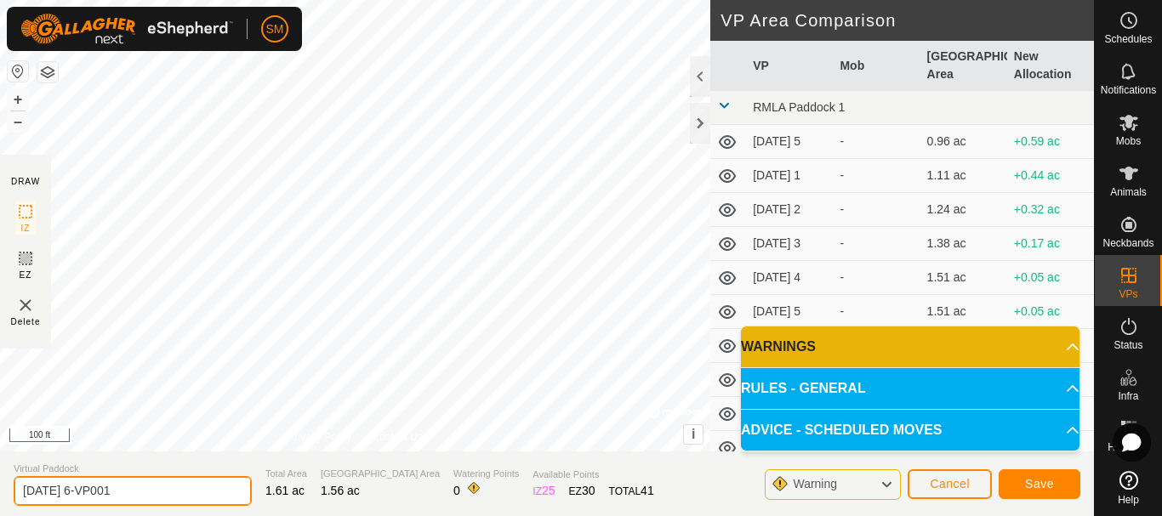
drag, startPoint x: 85, startPoint y: 493, endPoint x: 149, endPoint y: 482, distance: 64.7
click at [149, 482] on input "[DATE] 6-VP001" at bounding box center [133, 491] width 238 height 30
type input "[DATE] 1"
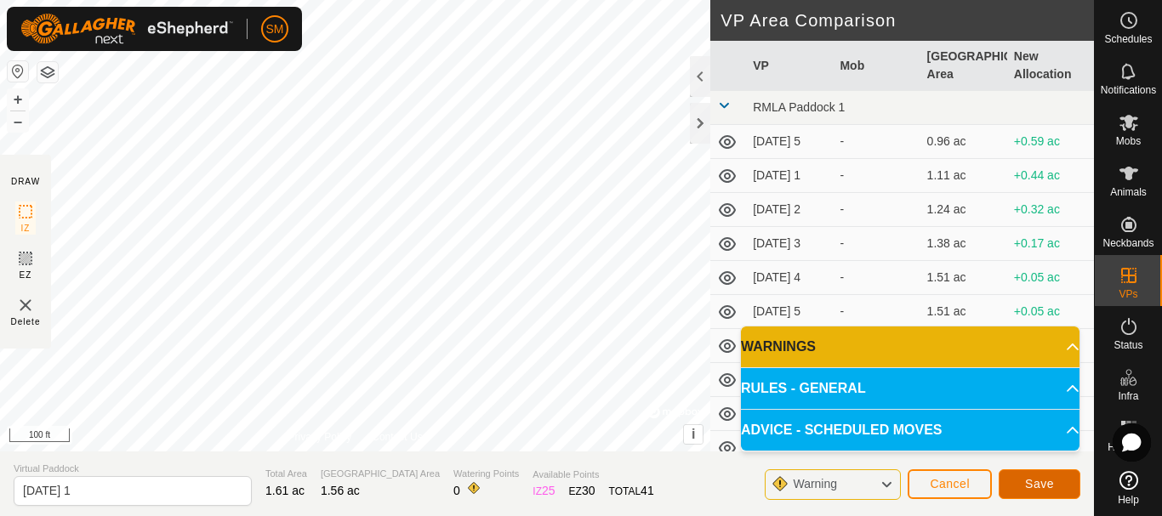
click at [1046, 481] on span "Save" at bounding box center [1039, 484] width 29 height 14
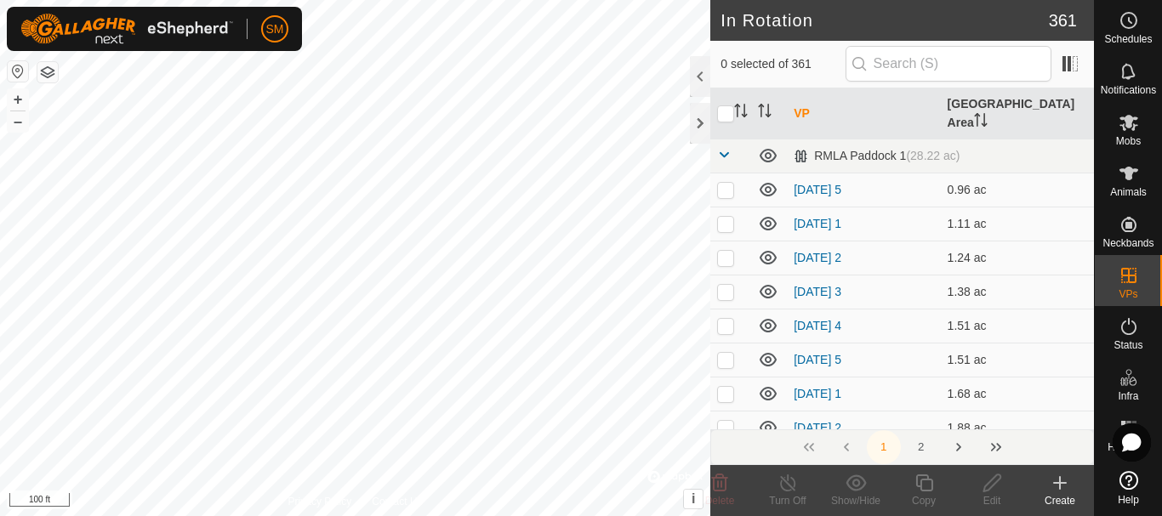
click at [798, 103] on th "VP" at bounding box center [863, 113] width 153 height 51
click at [724, 353] on p-checkbox at bounding box center [725, 360] width 17 height 14
checkbox input "true"
click at [922, 493] on div "Copy" at bounding box center [923, 500] width 68 height 15
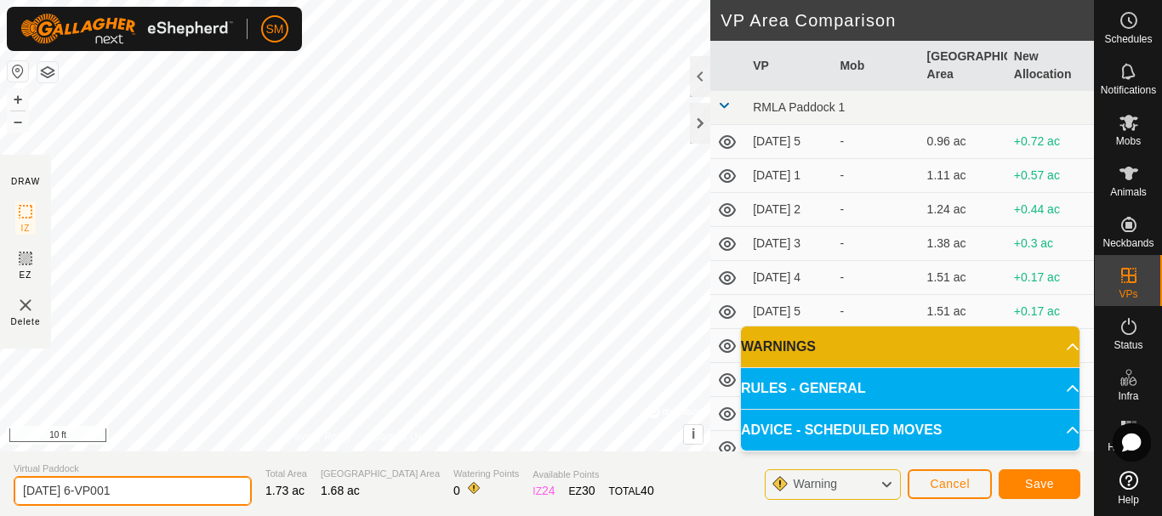
drag, startPoint x: 88, startPoint y: 492, endPoint x: 177, endPoint y: 484, distance: 88.8
click at [177, 484] on input "[DATE] 6-VP001" at bounding box center [133, 491] width 238 height 30
type input "[DATE] 2"
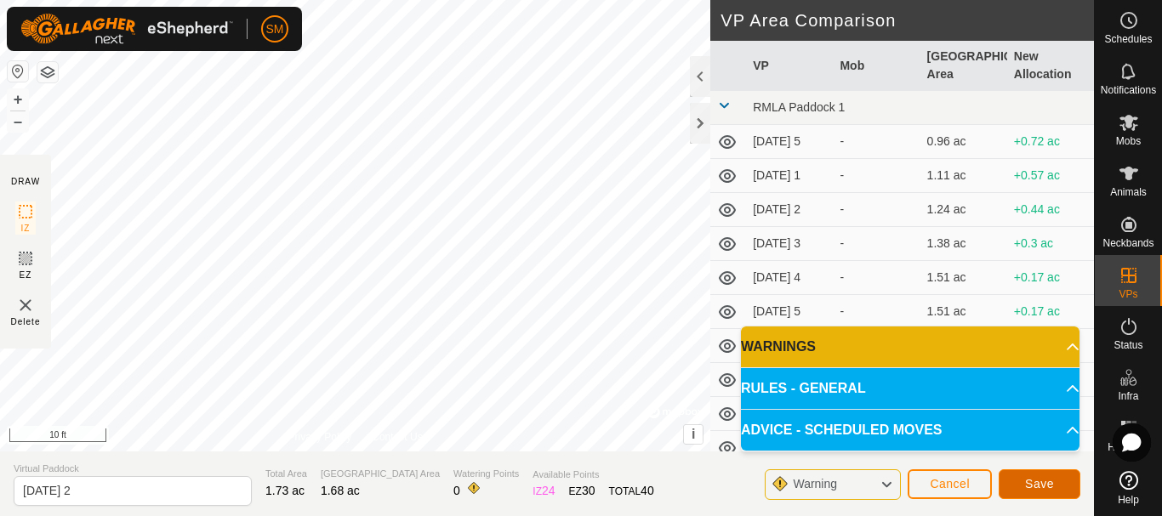
click at [1036, 473] on button "Save" at bounding box center [1039, 484] width 82 height 30
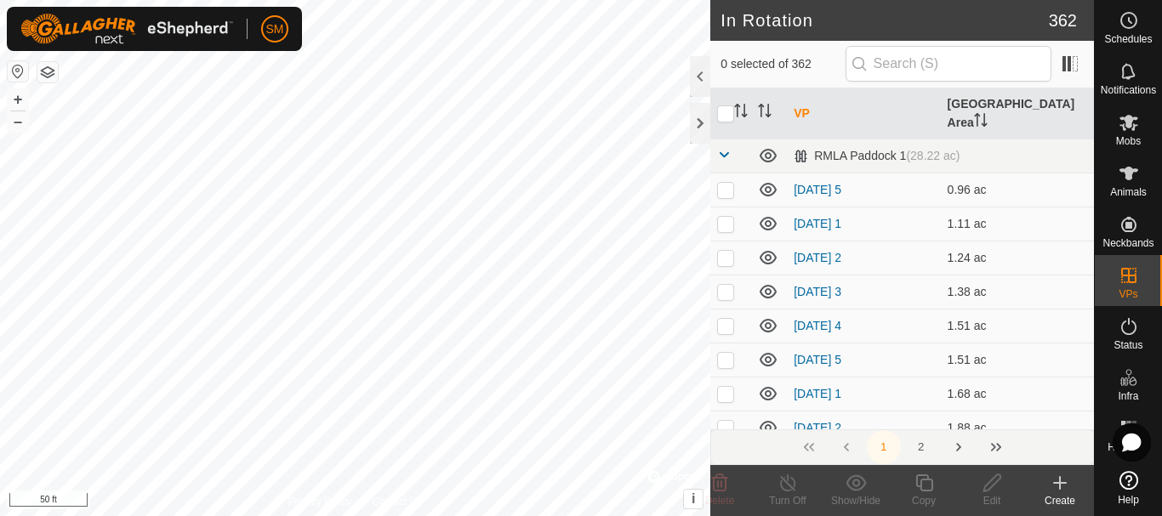
click at [804, 102] on th "VP" at bounding box center [863, 113] width 153 height 51
click at [721, 353] on p-checkbox at bounding box center [725, 360] width 17 height 14
checkbox input "true"
click at [920, 490] on icon at bounding box center [923, 482] width 17 height 17
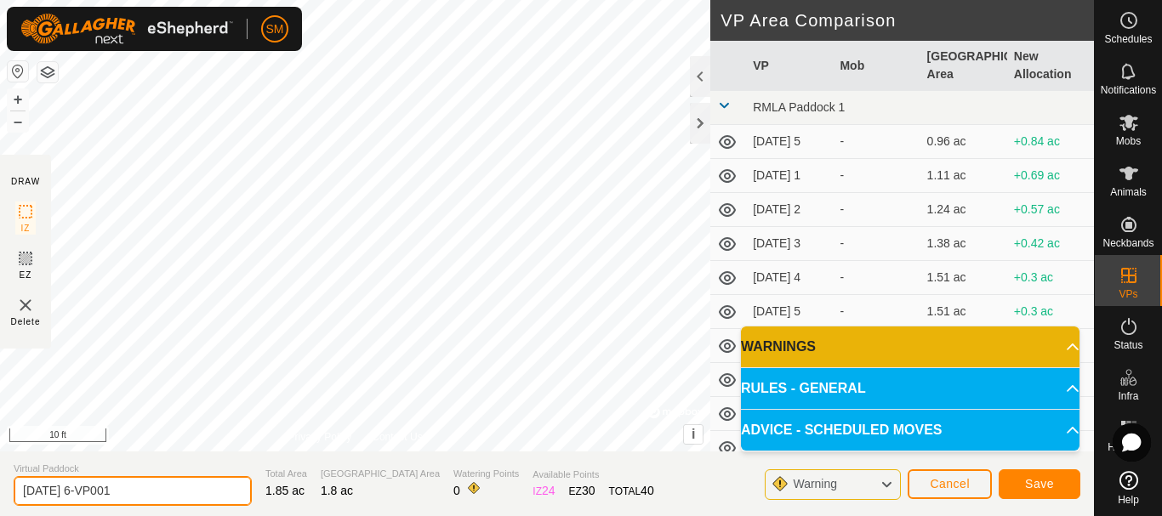
drag, startPoint x: 88, startPoint y: 486, endPoint x: 166, endPoint y: 482, distance: 77.5
click at [166, 482] on input "[DATE] 6-VP001" at bounding box center [133, 491] width 238 height 30
type input "[DATE] 3"
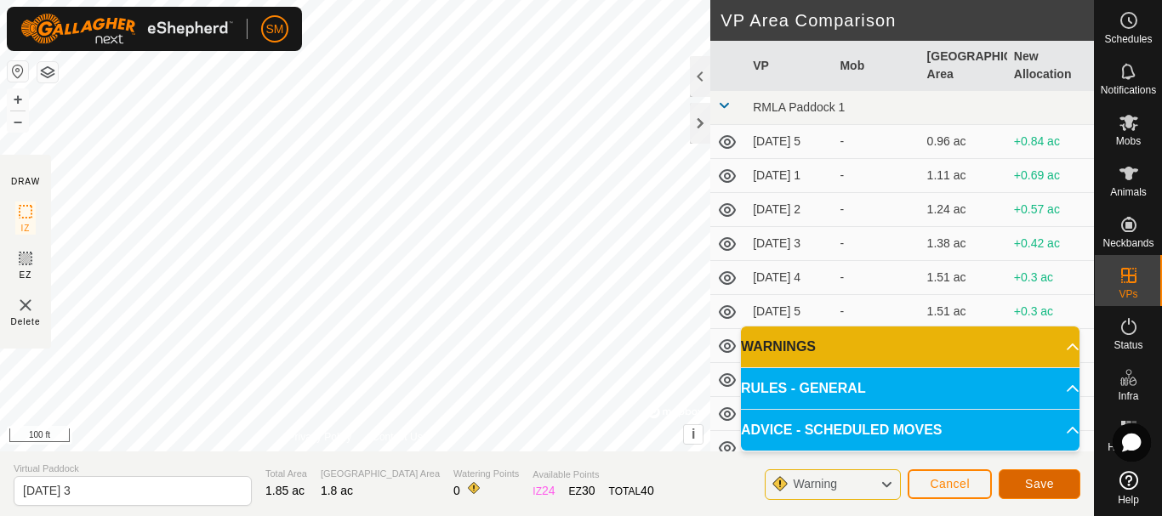
click at [1043, 477] on span "Save" at bounding box center [1039, 484] width 29 height 14
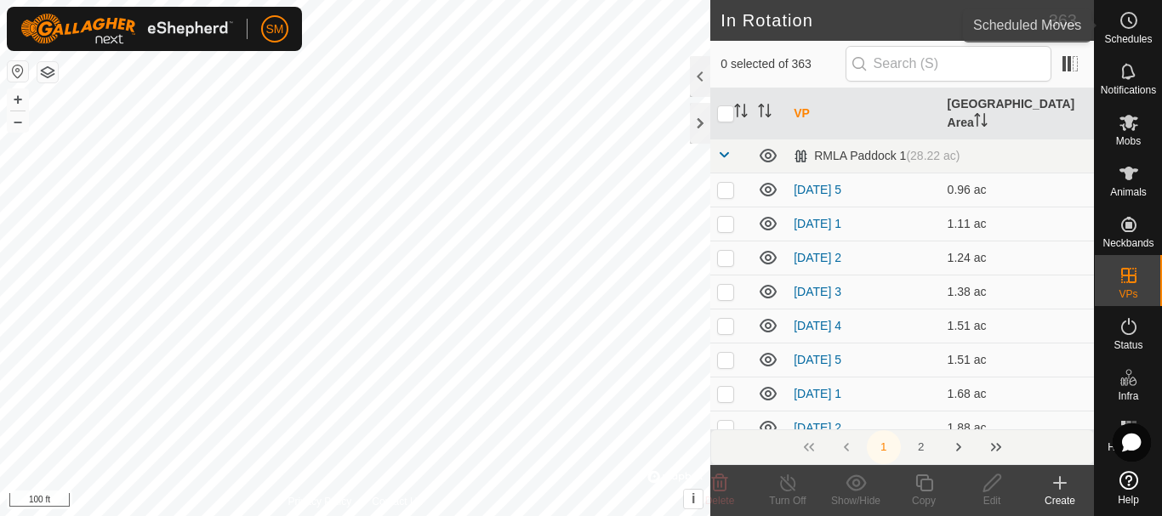
click at [1144, 31] on div "Schedules" at bounding box center [1127, 25] width 67 height 51
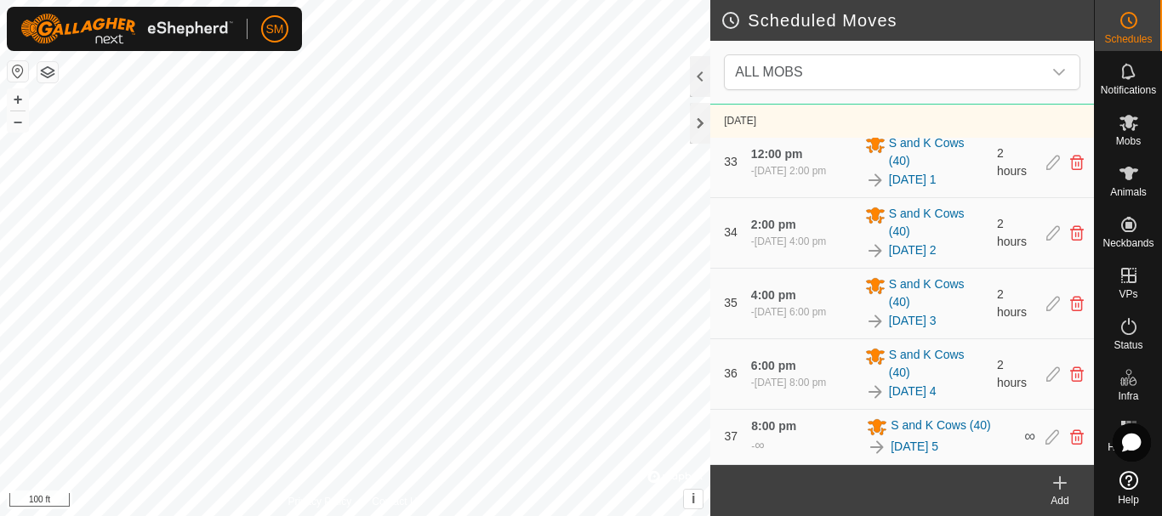
scroll to position [3501, 0]
click at [1045, 439] on icon at bounding box center [1052, 436] width 14 height 15
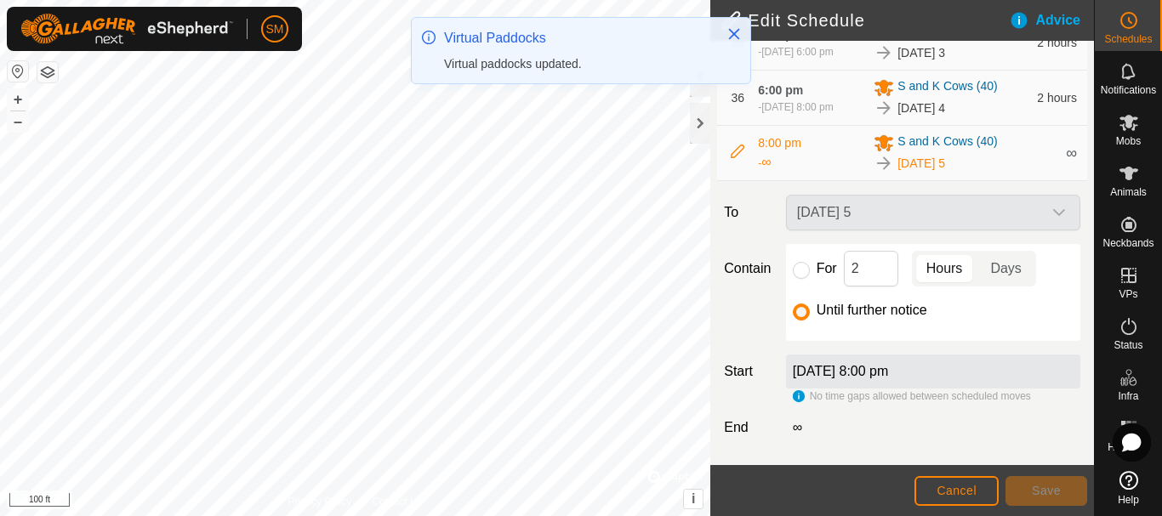
scroll to position [2602, 0]
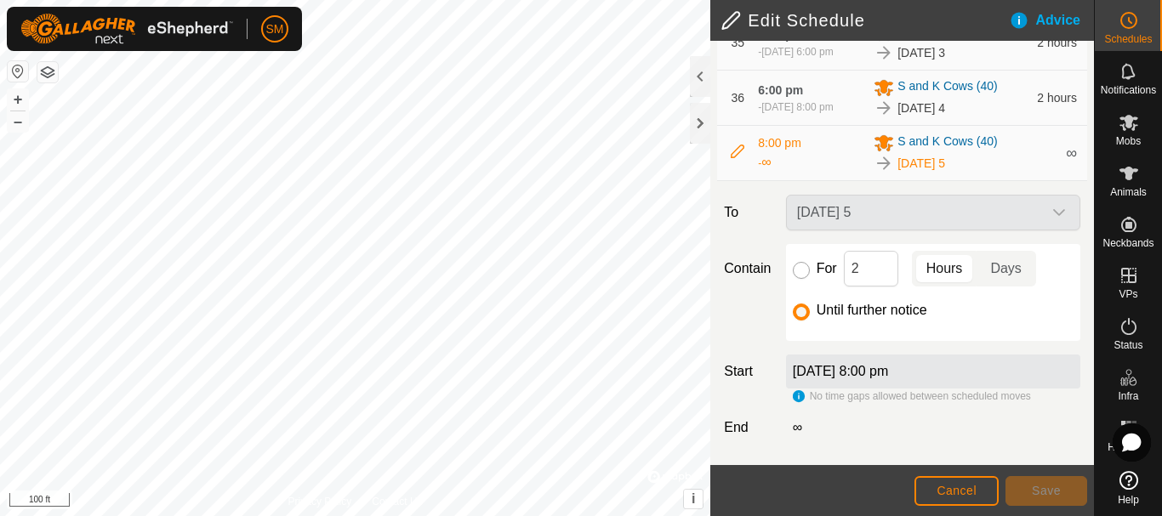
click at [798, 273] on input "For" at bounding box center [801, 270] width 17 height 17
radio input "true"
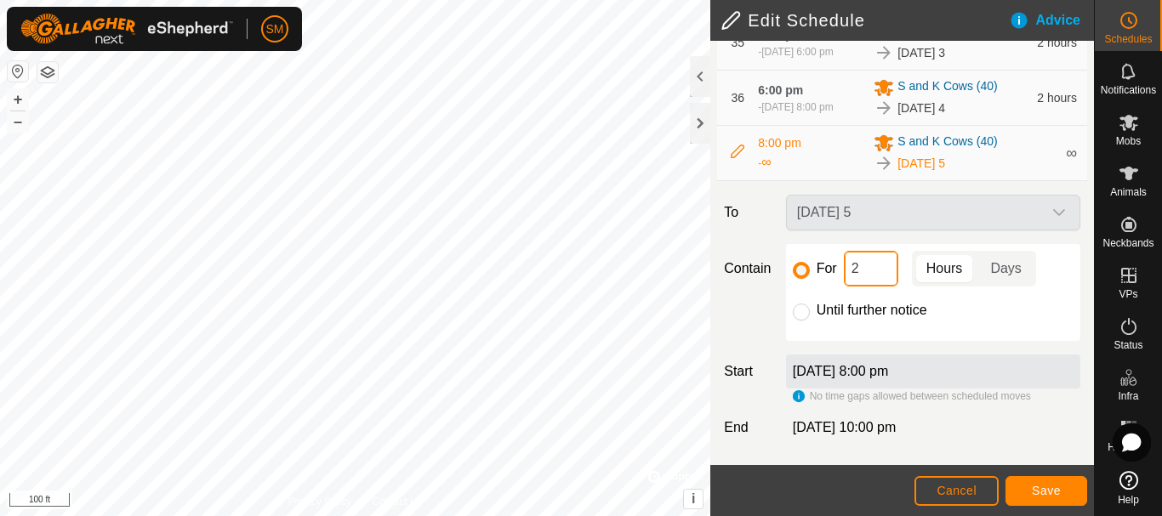
click at [856, 267] on input "2" at bounding box center [871, 269] width 54 height 36
type input "16"
click at [1054, 497] on button "Save" at bounding box center [1046, 491] width 82 height 30
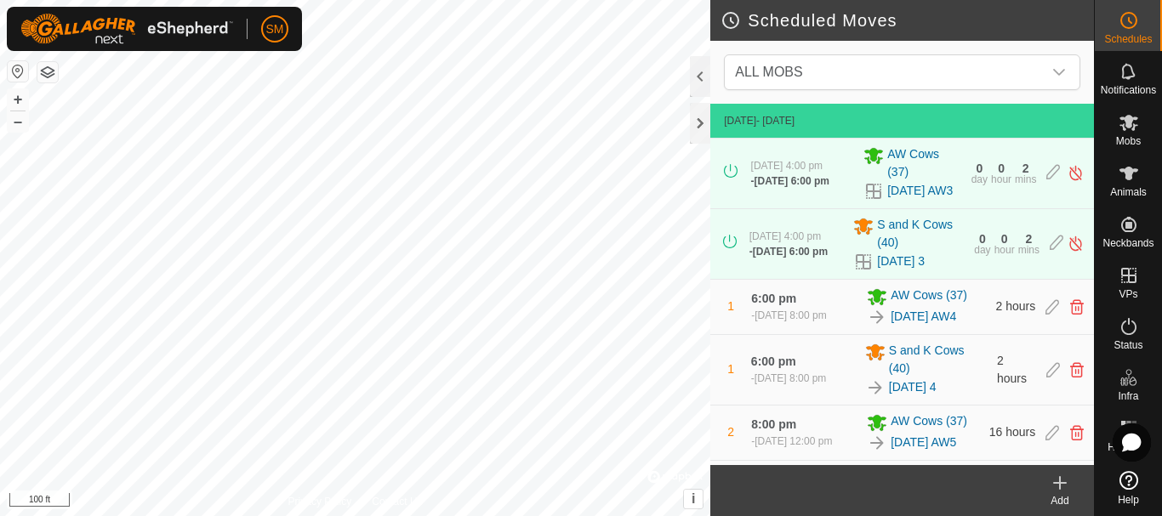
click at [1061, 490] on icon at bounding box center [1059, 483] width 20 height 20
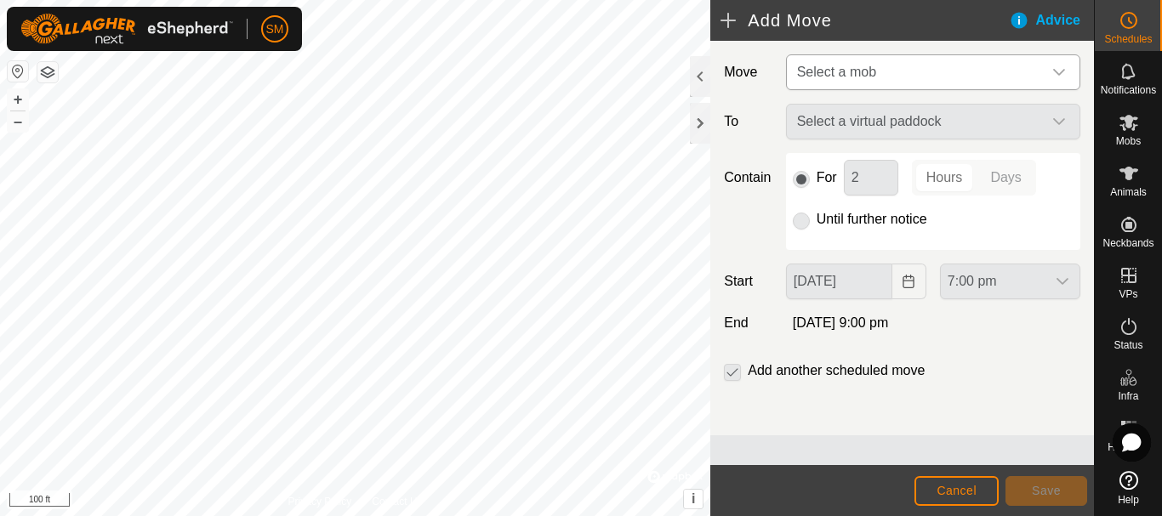
click at [954, 73] on span "Select a mob" at bounding box center [916, 72] width 252 height 34
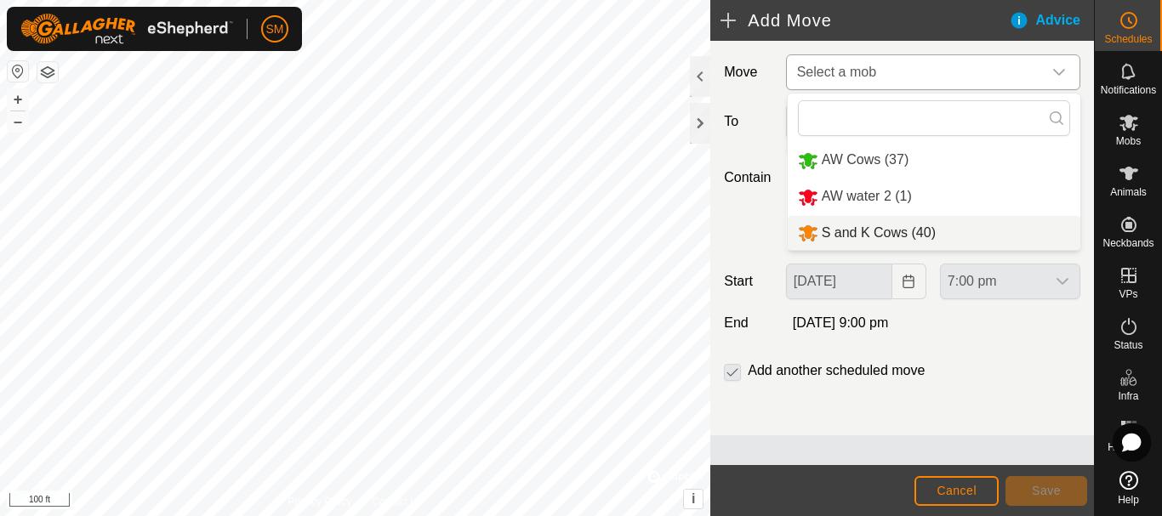
click at [898, 230] on li "S and K Cows (40)" at bounding box center [933, 233] width 293 height 35
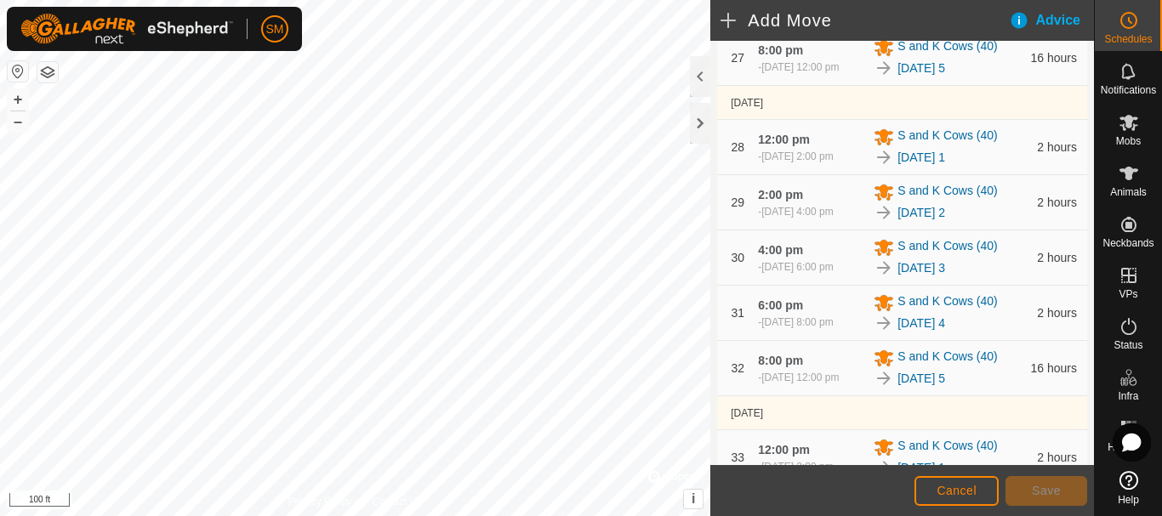
scroll to position [2685, 0]
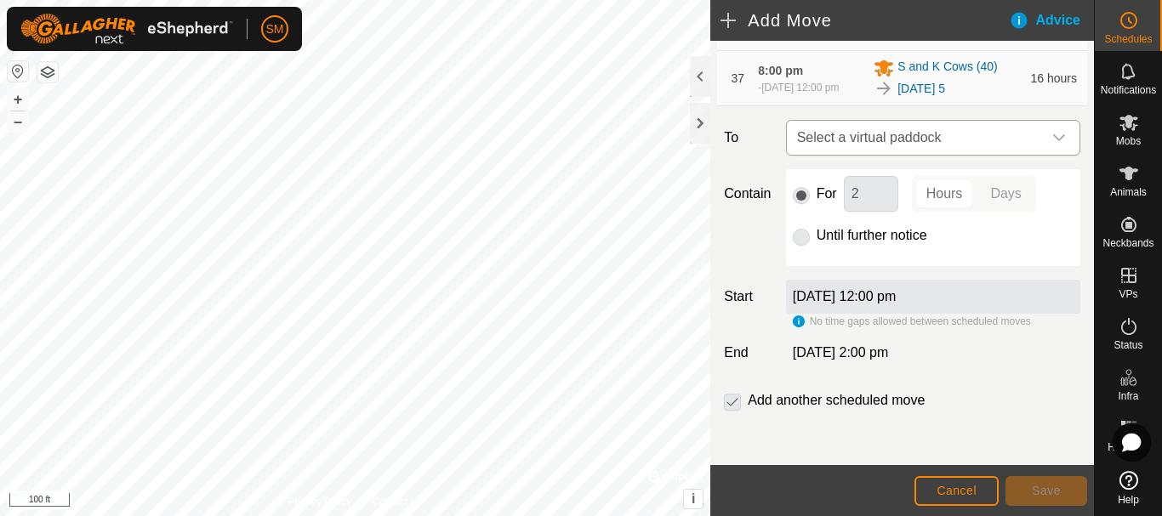
click at [1020, 140] on span "Select a virtual paddock" at bounding box center [916, 138] width 252 height 34
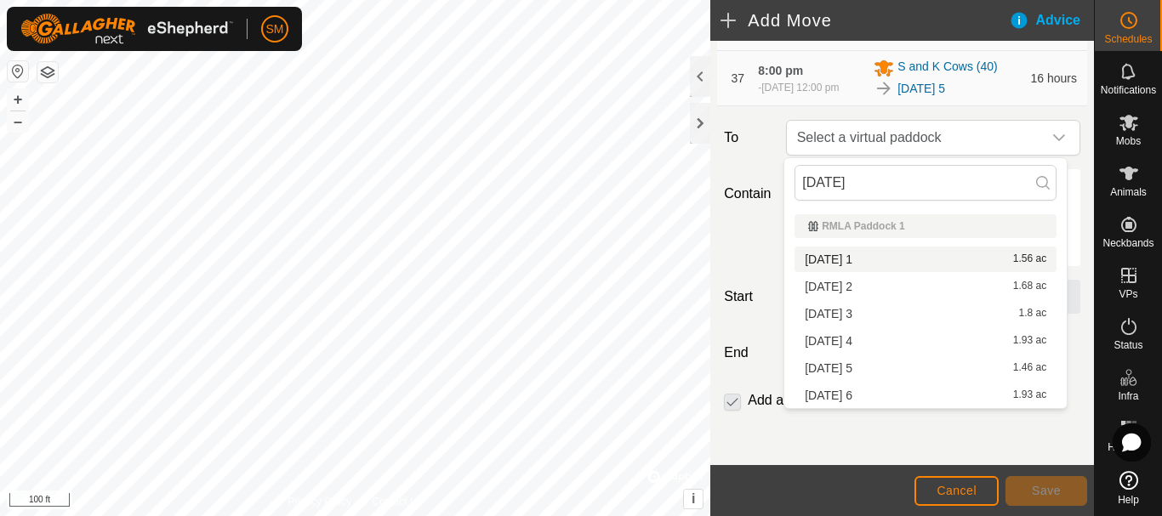
type input "[DATE]"
click at [847, 254] on li "[DATE] 1 1.56 ac" at bounding box center [925, 260] width 262 height 26
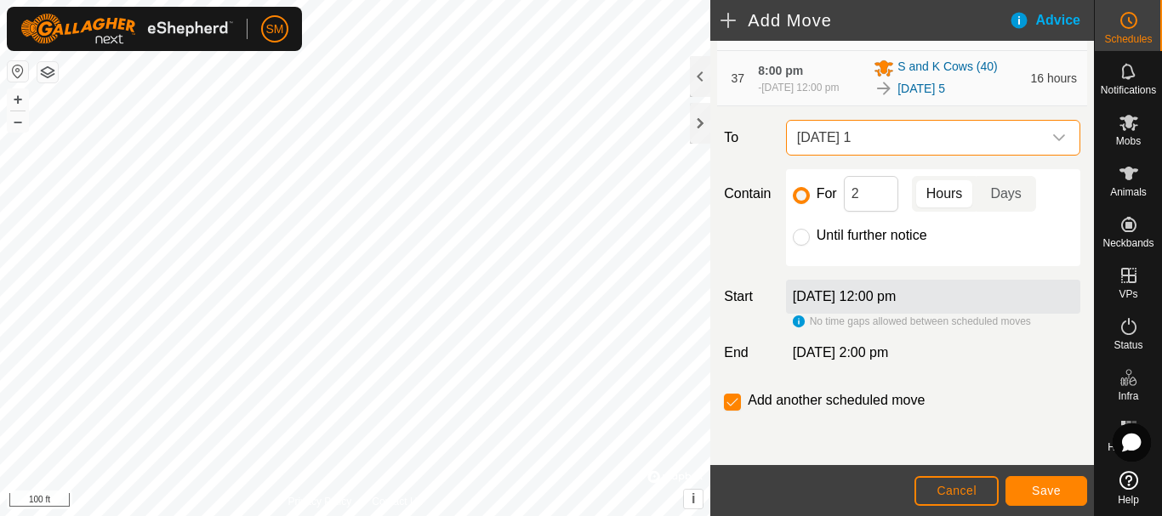
click at [868, 137] on span "[DATE] 1" at bounding box center [916, 138] width 252 height 34
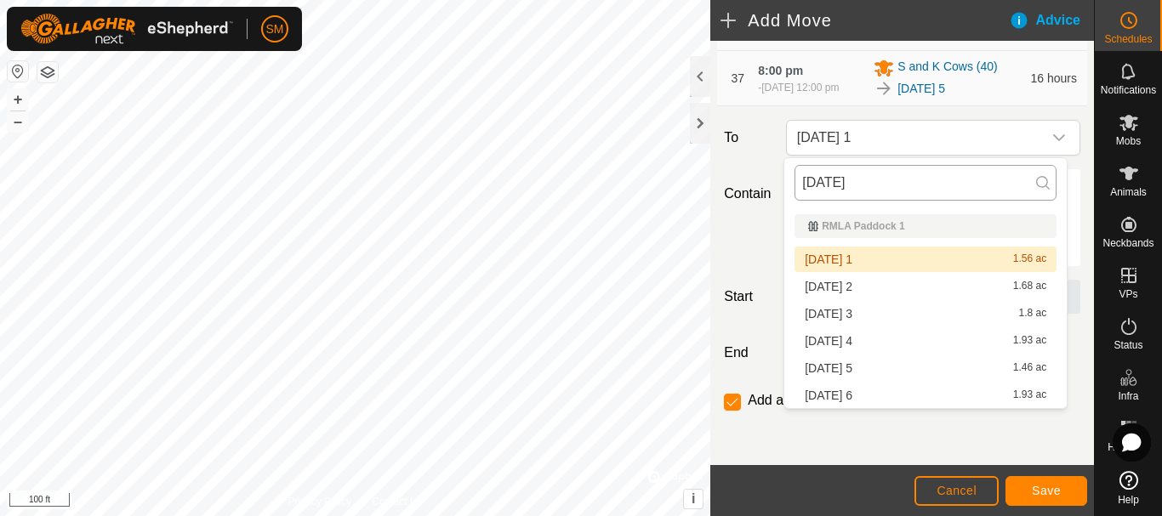
drag, startPoint x: 871, startPoint y: 181, endPoint x: 797, endPoint y: 189, distance: 74.4
click at [797, 189] on input "[DATE]" at bounding box center [925, 183] width 262 height 36
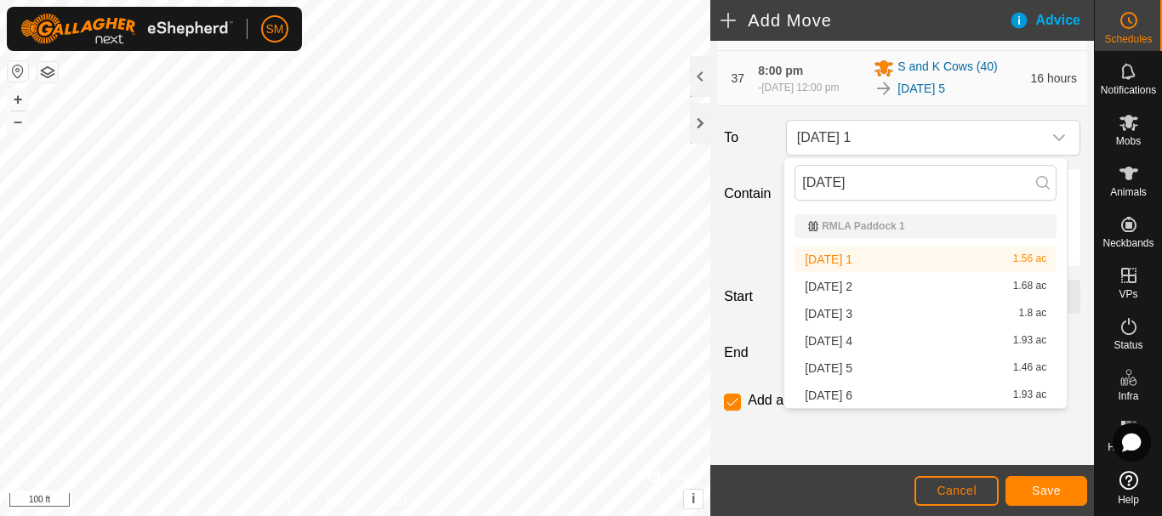
click at [860, 259] on li "[DATE] 1 1.56 ac" at bounding box center [925, 260] width 262 height 26
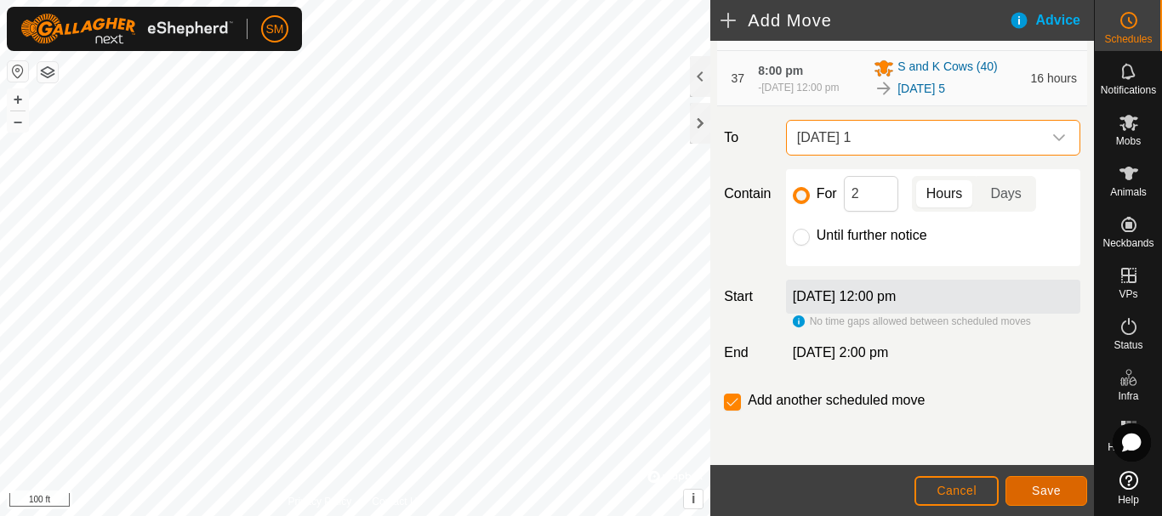
click at [1057, 498] on button "Save" at bounding box center [1046, 491] width 82 height 30
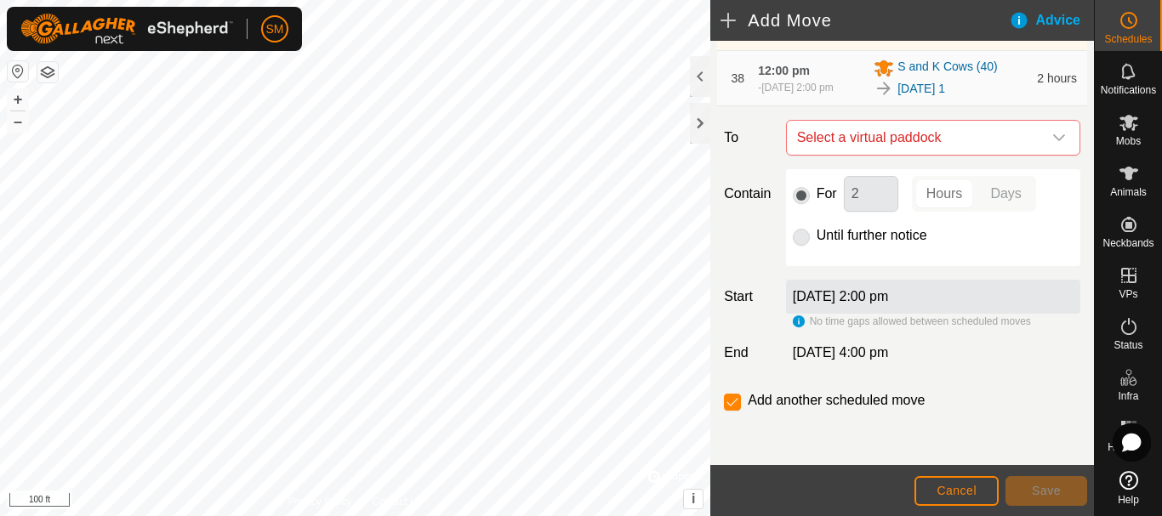
scroll to position [2781, 0]
click at [1053, 138] on icon "dropdown trigger" at bounding box center [1059, 137] width 12 height 7
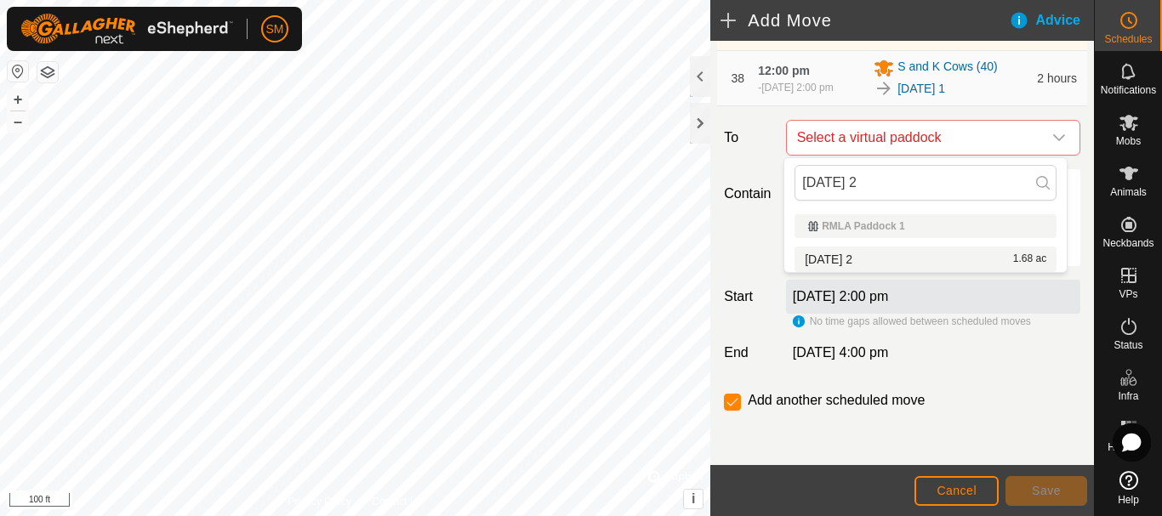
type input "[DATE] 2"
click at [836, 256] on li "[DATE] 2 1.68 ac" at bounding box center [925, 260] width 262 height 26
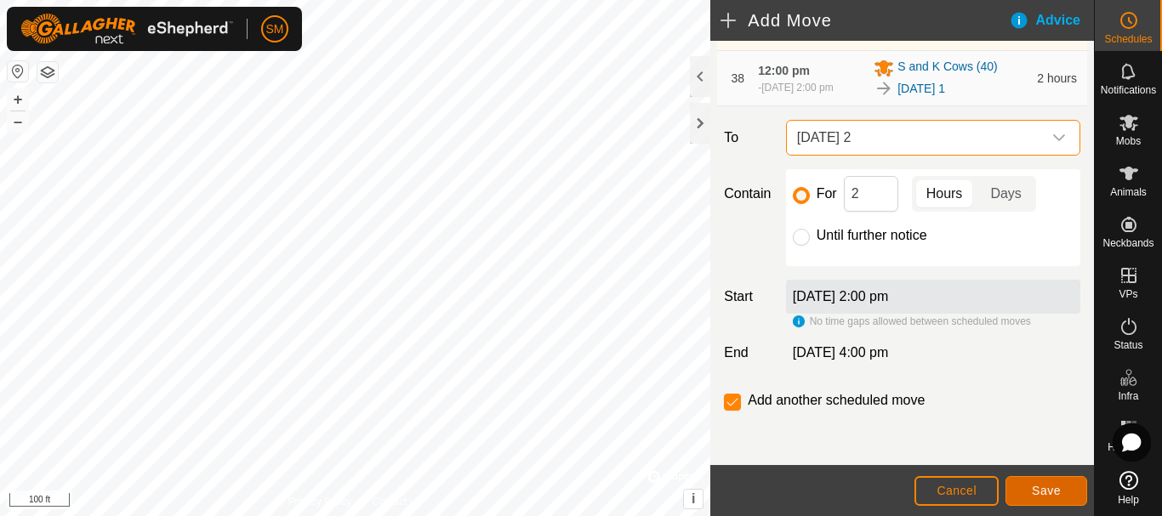
click at [1045, 494] on span "Save" at bounding box center [1045, 491] width 29 height 14
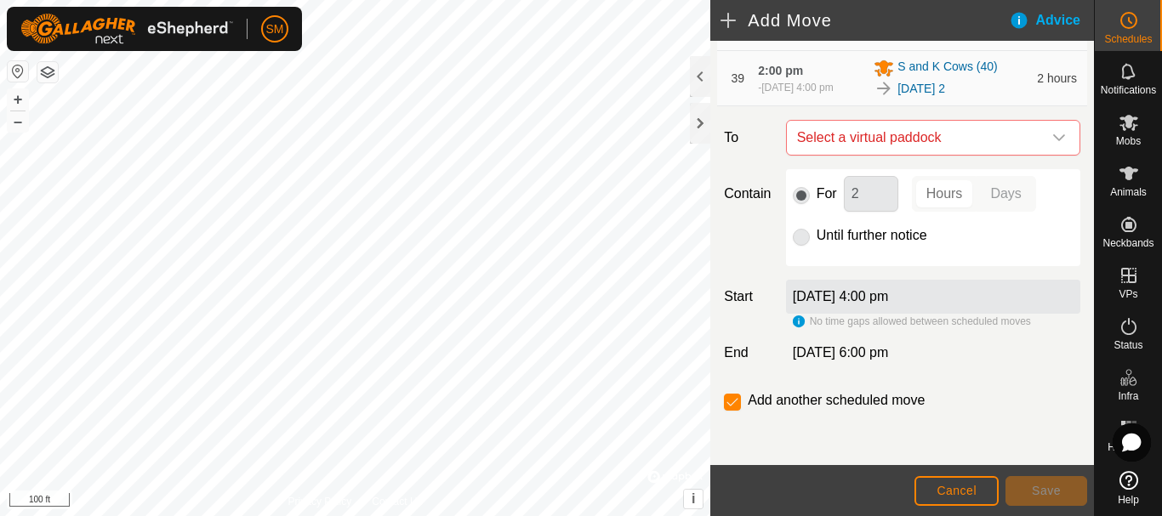
scroll to position [2844, 0]
click at [1042, 138] on div "dropdown trigger" at bounding box center [1059, 138] width 34 height 34
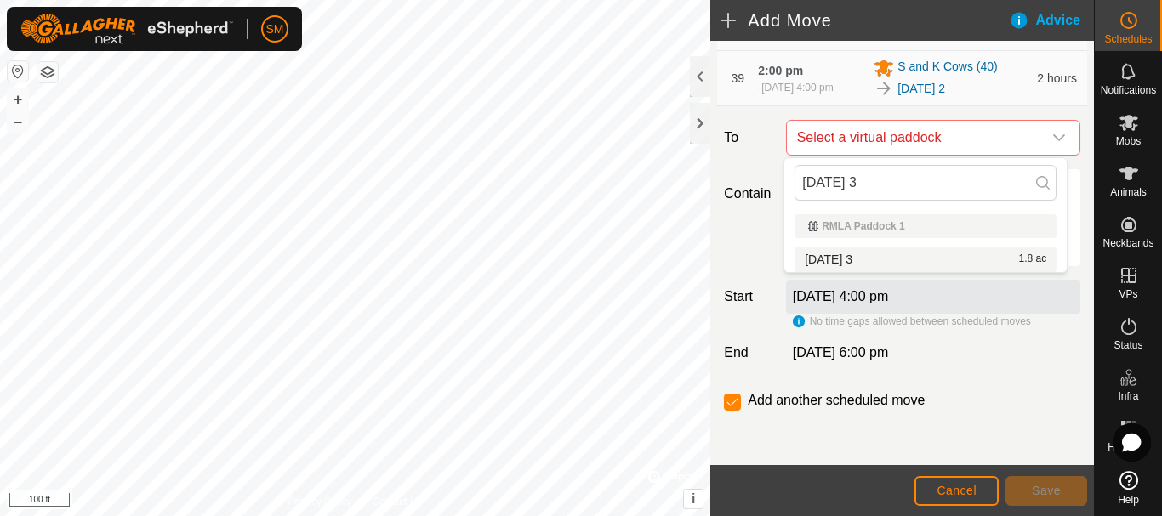
type input "[DATE] 3"
click at [858, 256] on li "[DATE] 3 1.8 ac" at bounding box center [925, 260] width 262 height 26
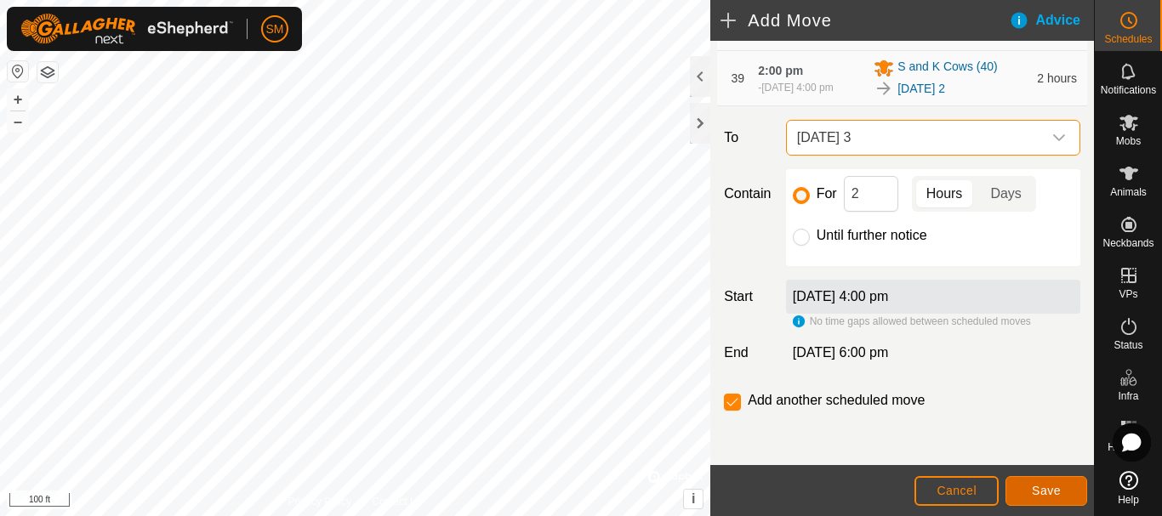
click at [1052, 497] on button "Save" at bounding box center [1046, 491] width 82 height 30
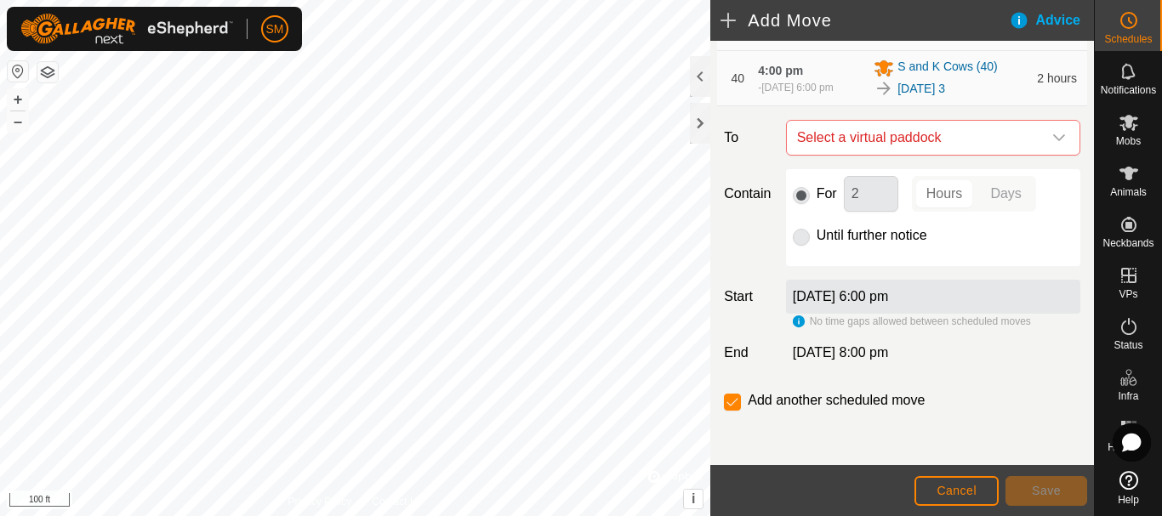
scroll to position [2907, 0]
click at [1052, 134] on icon "dropdown trigger" at bounding box center [1059, 138] width 14 height 14
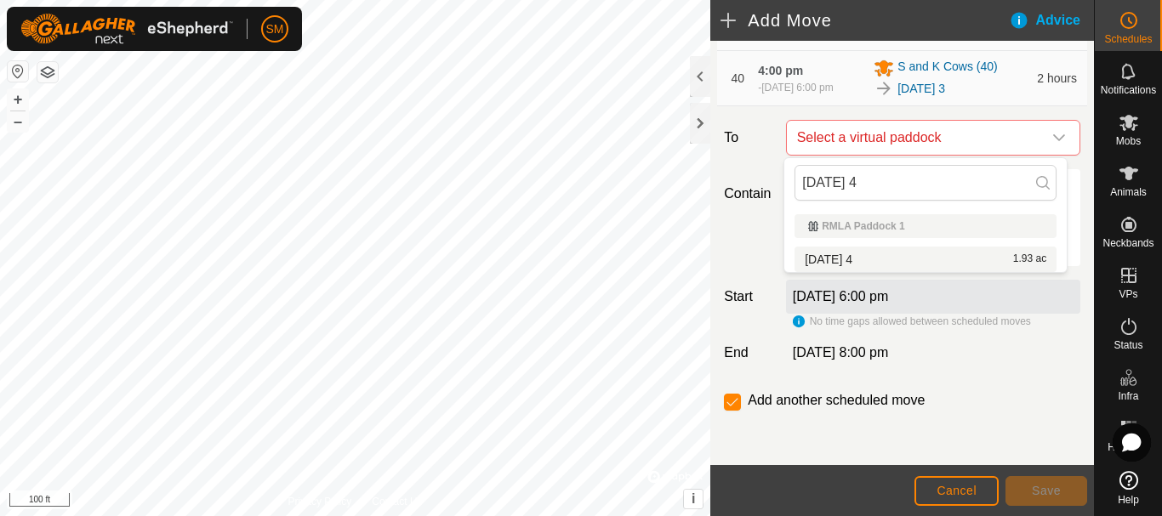
type input "[DATE] 4"
click at [855, 256] on li "[DATE] 4 1.93 ac" at bounding box center [925, 260] width 262 height 26
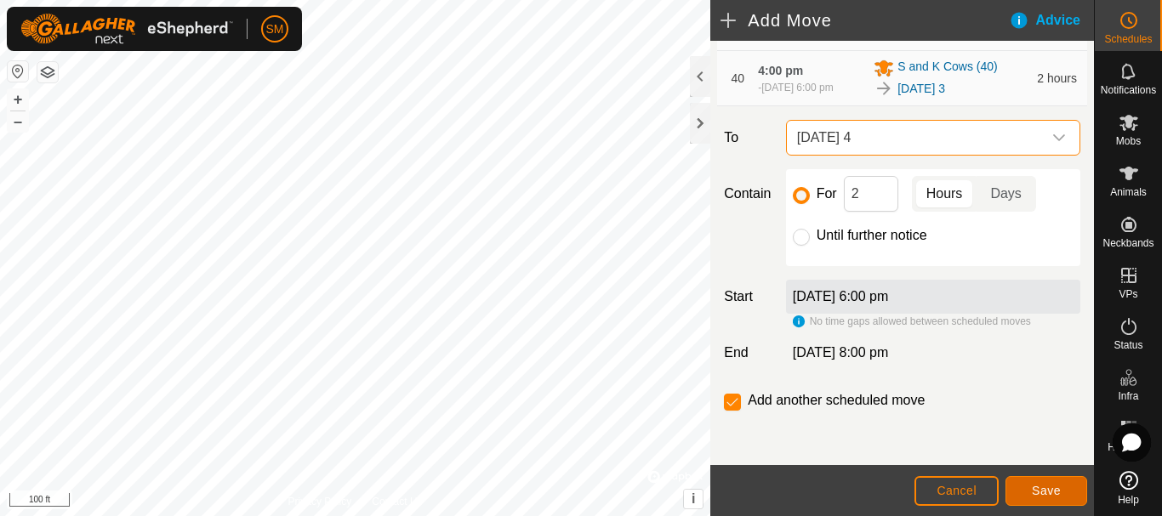
click at [1038, 486] on span "Save" at bounding box center [1045, 491] width 29 height 14
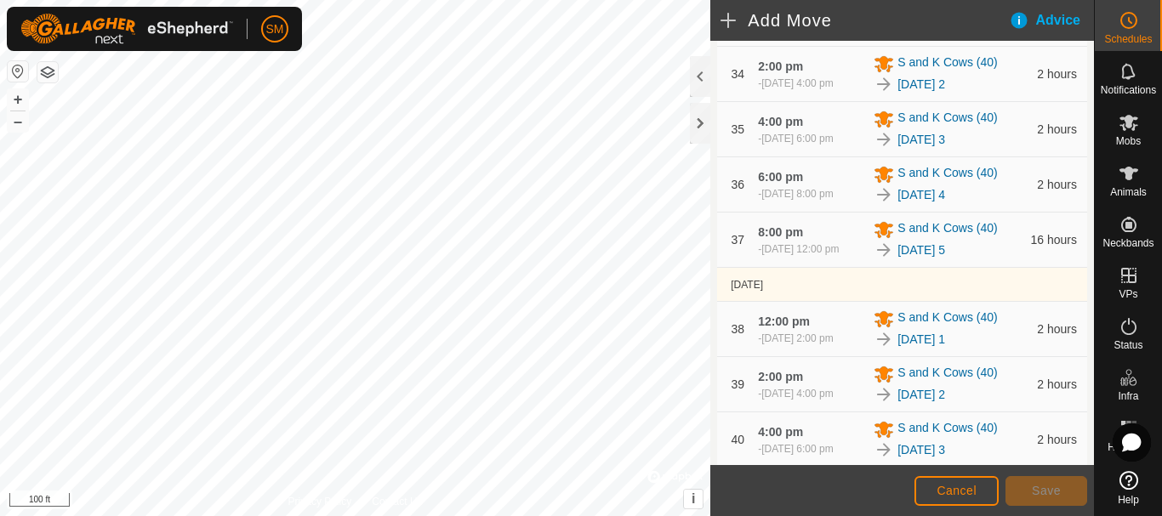
scroll to position [2970, 0]
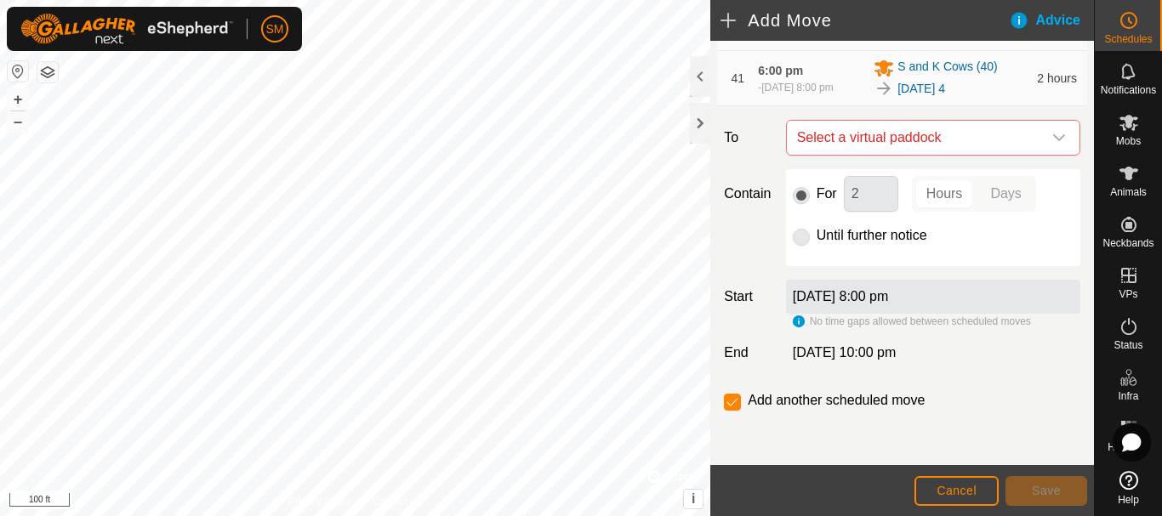
click at [1053, 140] on icon "dropdown trigger" at bounding box center [1059, 137] width 12 height 7
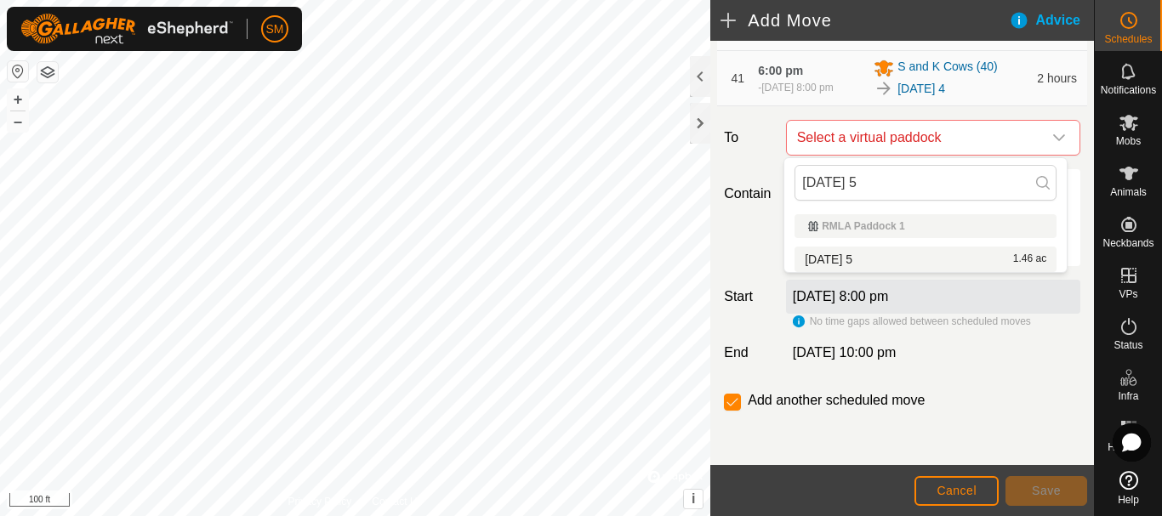
type input "[DATE] 5"
click at [854, 262] on li "[DATE] 5 1.46 ac" at bounding box center [925, 260] width 262 height 26
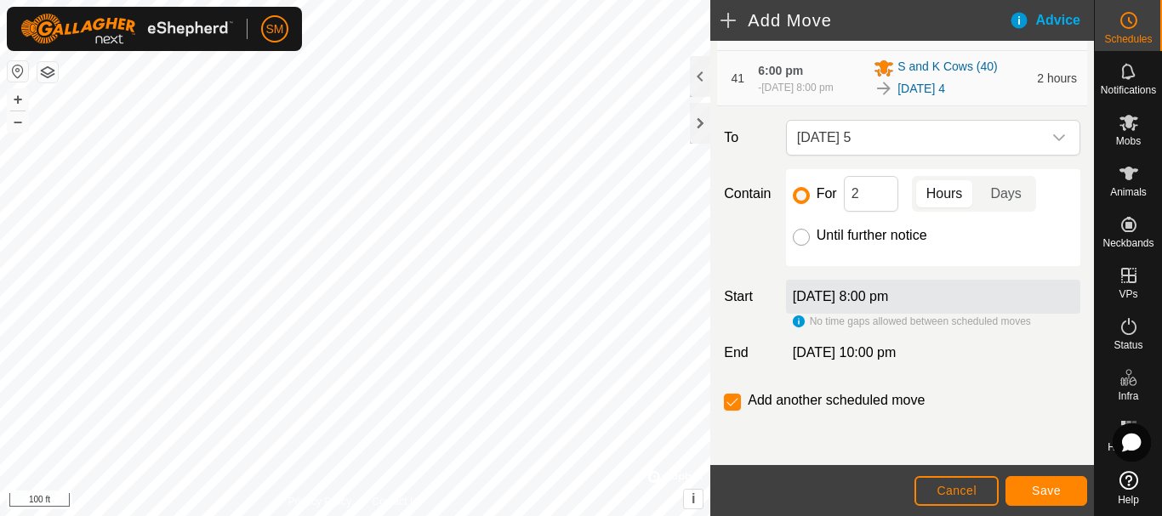
click at [796, 242] on input "Until further notice" at bounding box center [801, 237] width 17 height 17
radio input "true"
checkbox input "false"
click at [1037, 488] on span "Save" at bounding box center [1045, 491] width 29 height 14
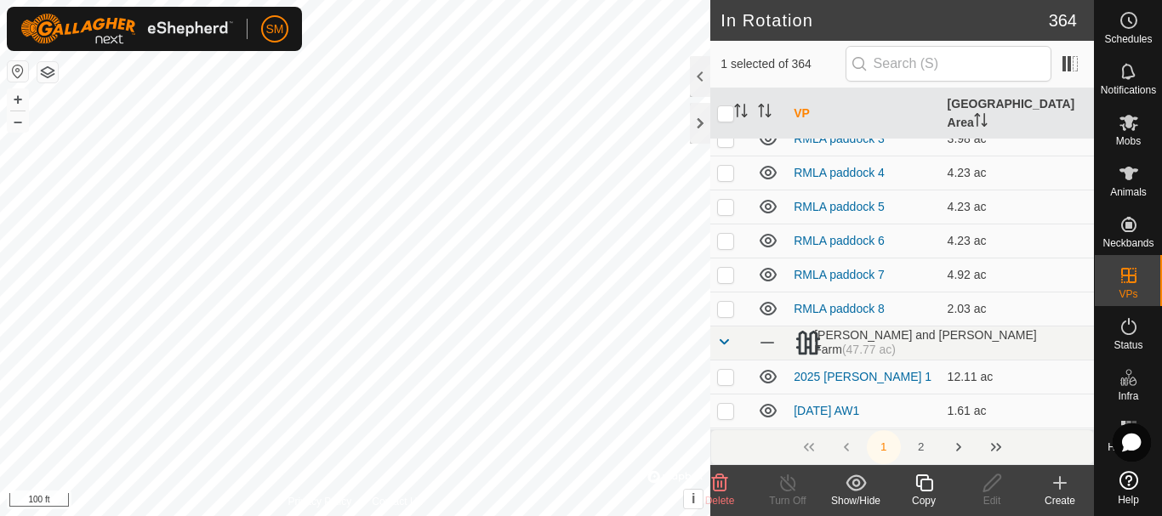
scroll to position [6597, 0]
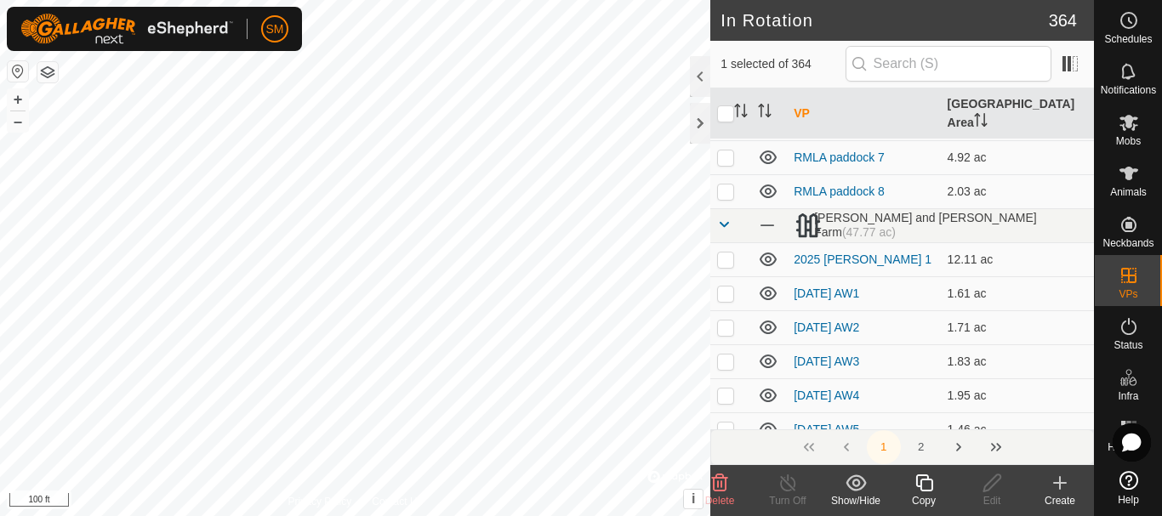
click at [796, 101] on th "VP" at bounding box center [863, 113] width 153 height 51
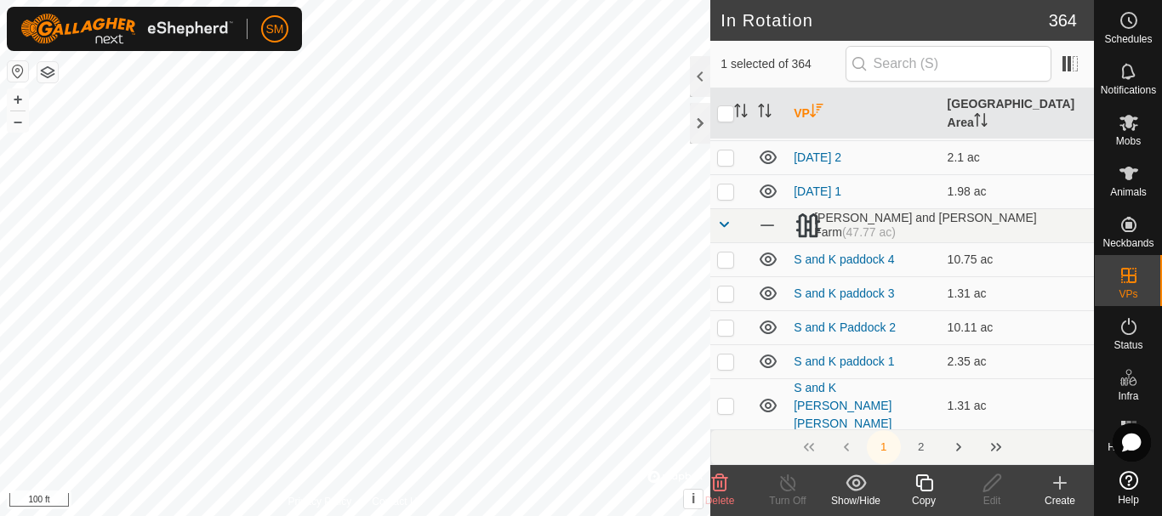
scroll to position [0, 0]
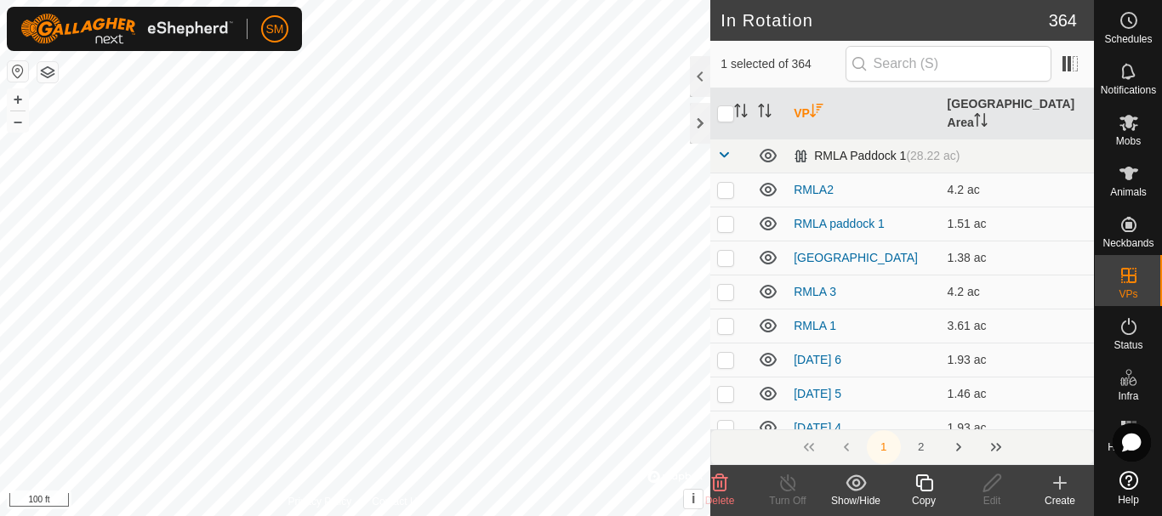
click at [724, 148] on span at bounding box center [724, 155] width 14 height 14
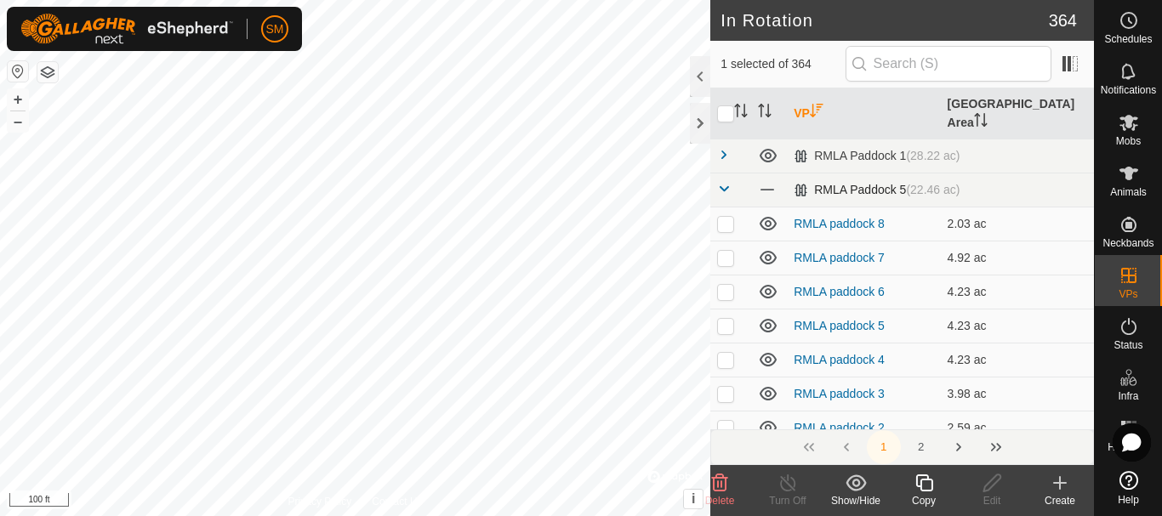
click at [728, 182] on span at bounding box center [724, 189] width 14 height 14
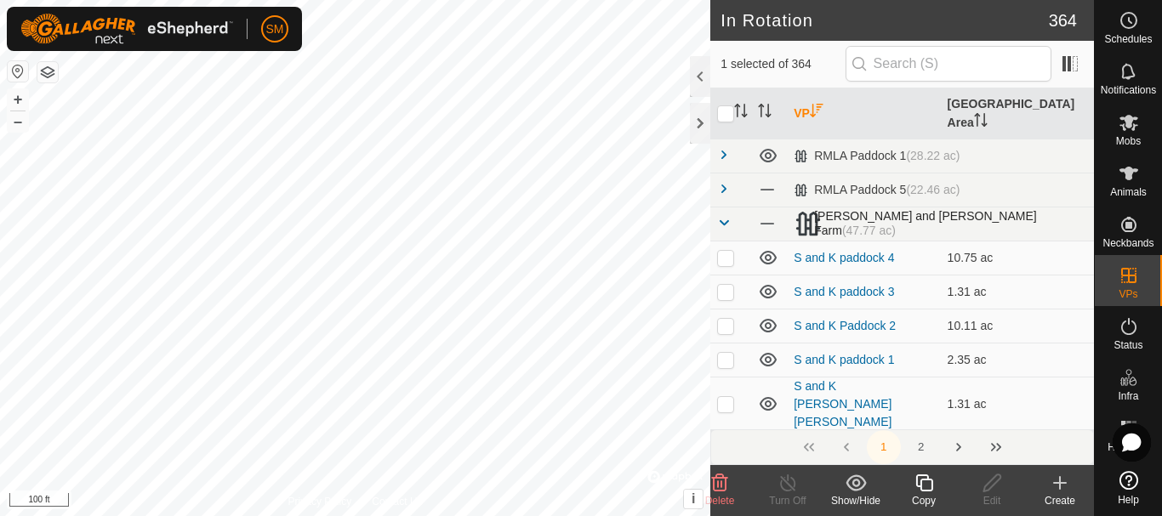
click at [723, 216] on span at bounding box center [724, 223] width 14 height 14
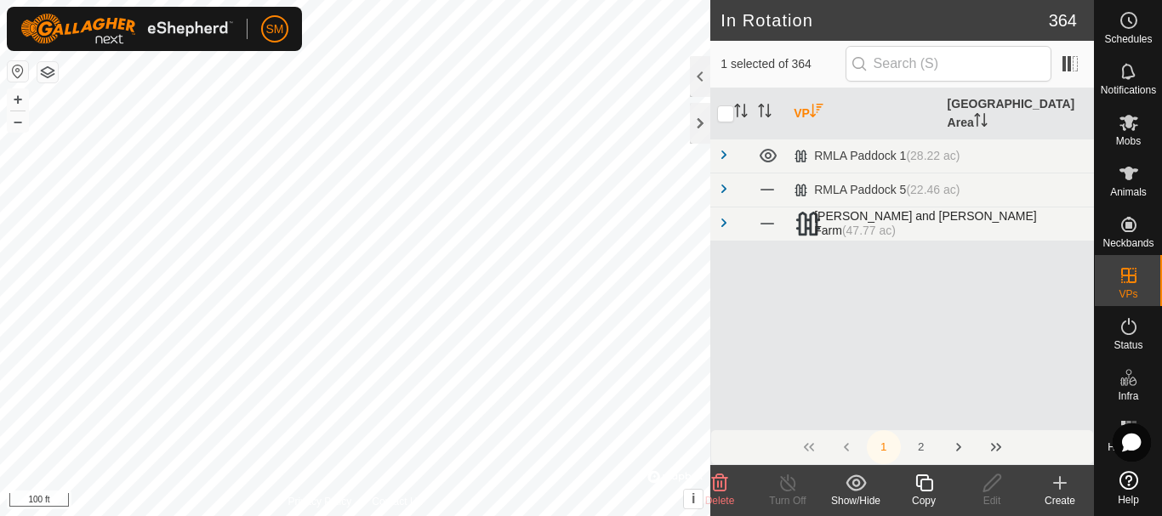
click at [723, 216] on span at bounding box center [724, 223] width 14 height 14
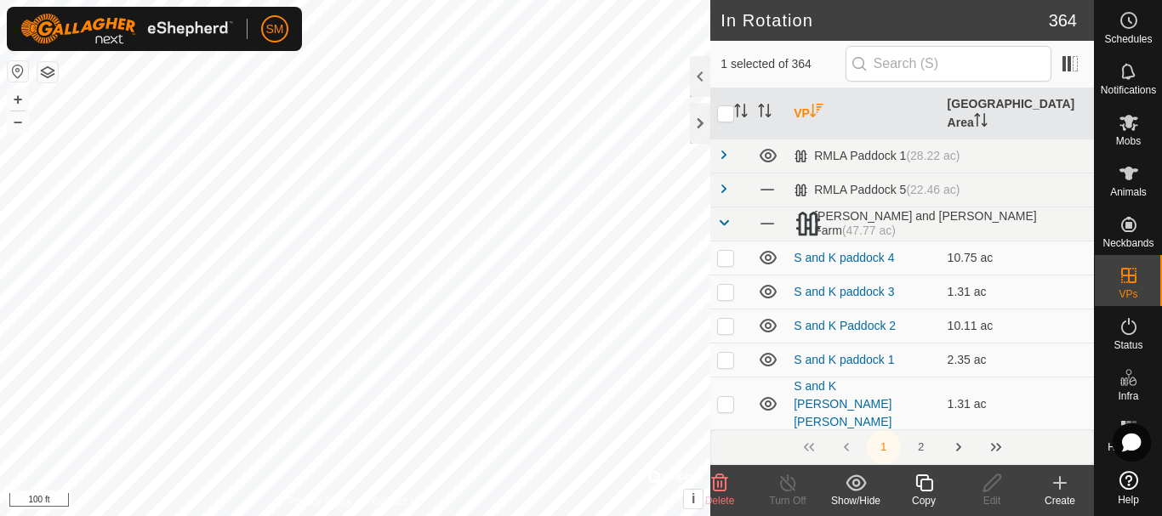
click at [956, 452] on button "Next Page" at bounding box center [958, 447] width 34 height 34
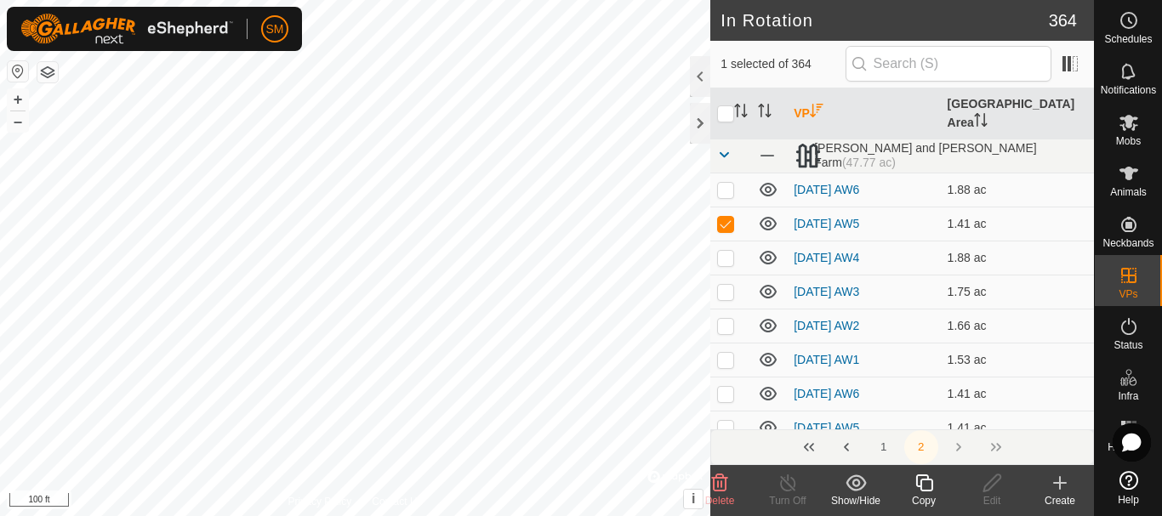
click at [922, 443] on button "2" at bounding box center [921, 447] width 34 height 34
click at [928, 481] on icon at bounding box center [923, 483] width 21 height 20
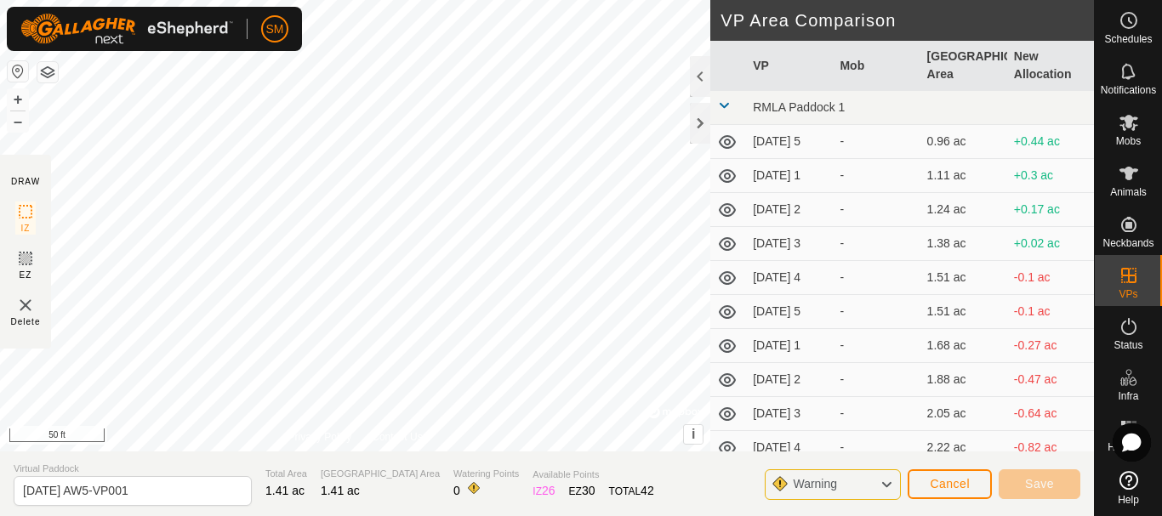
click at [716, 128] on td at bounding box center [728, 142] width 36 height 34
click at [703, 126] on div at bounding box center [700, 123] width 20 height 41
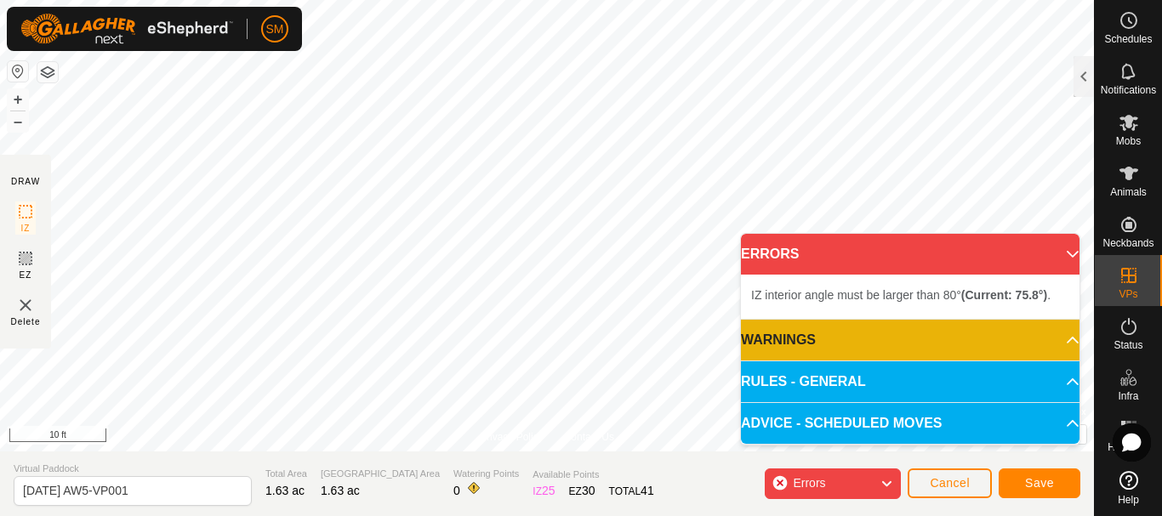
click at [339, 223] on div "IZ interior angle must be larger than 80° (Current: 75.8°) . + – ⇧ i © Mapbox ,…" at bounding box center [547, 226] width 1094 height 452
drag, startPoint x: 351, startPoint y: 225, endPoint x: 224, endPoint y: 31, distance: 232.1
click at [224, 31] on div "SM Schedules Notifications Mobs Animals Neckbands VPs Status Infra Heatmap Help…" at bounding box center [581, 258] width 1162 height 516
click at [505, 0] on html "SM Schedules Notifications Mobs Animals Neckbands VPs Status Infra Heatmap Help…" at bounding box center [581, 258] width 1162 height 516
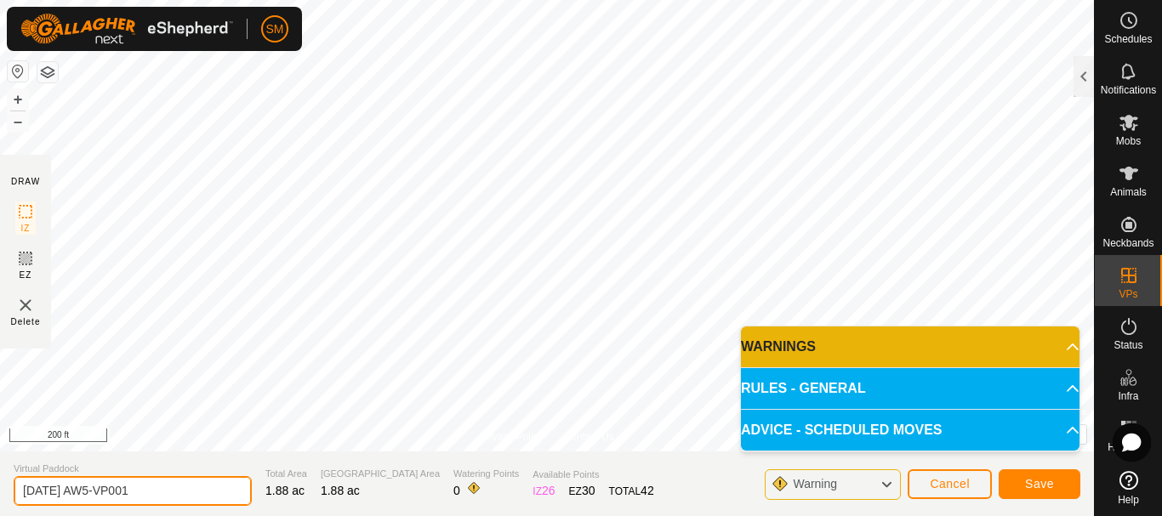
drag, startPoint x: 77, startPoint y: 494, endPoint x: 170, endPoint y: 506, distance: 93.4
click at [170, 506] on section "Virtual Paddock [DATE] AW5-VP001 Total Area 1.88 ac Grazing Area 1.88 ac Wateri…" at bounding box center [547, 484] width 1094 height 65
type input "[DATE] AW4"
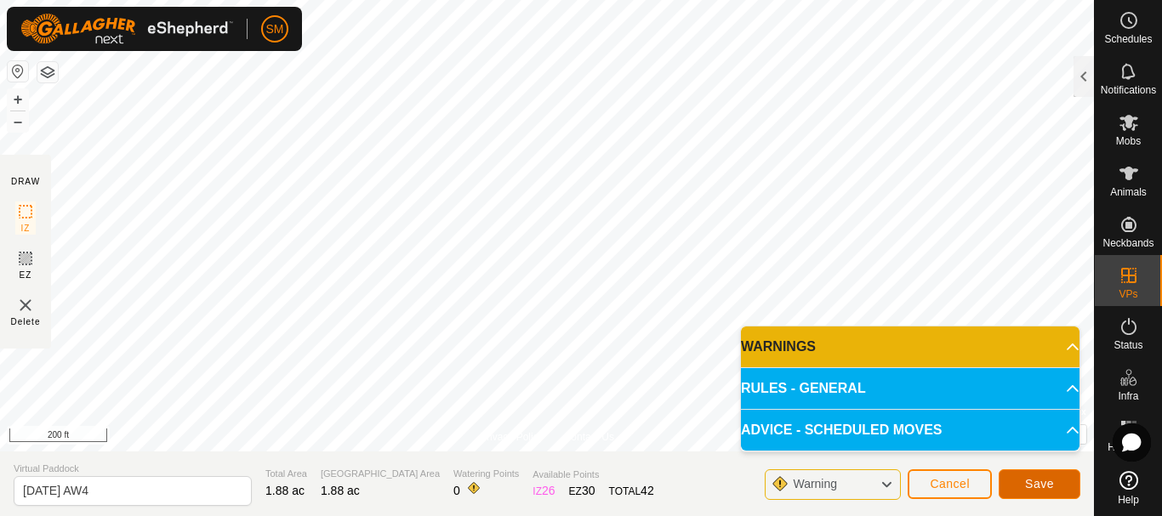
click at [1028, 482] on span "Save" at bounding box center [1039, 484] width 29 height 14
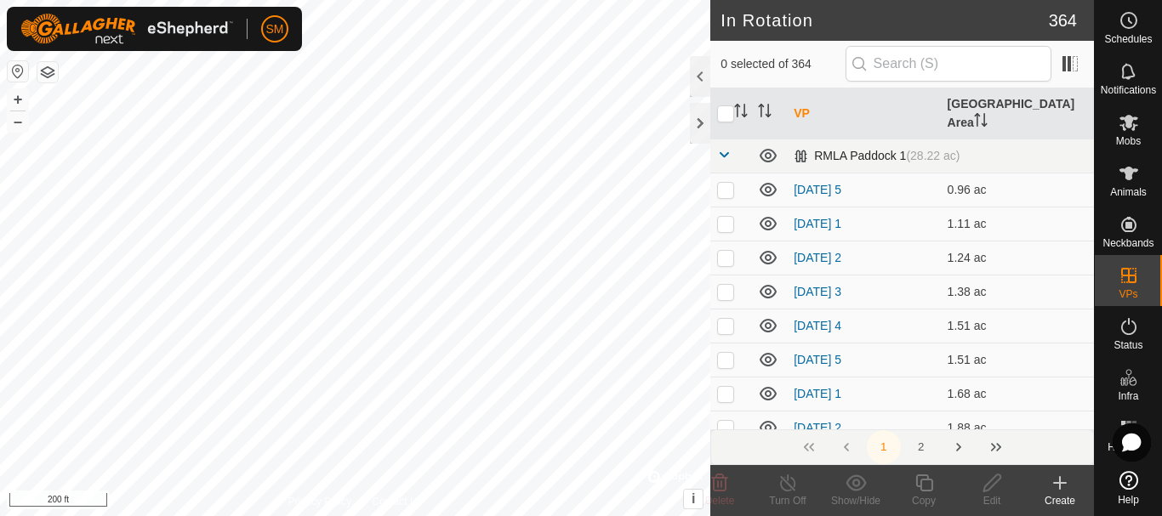
click at [720, 148] on span at bounding box center [724, 155] width 14 height 14
click at [719, 182] on span at bounding box center [724, 189] width 14 height 14
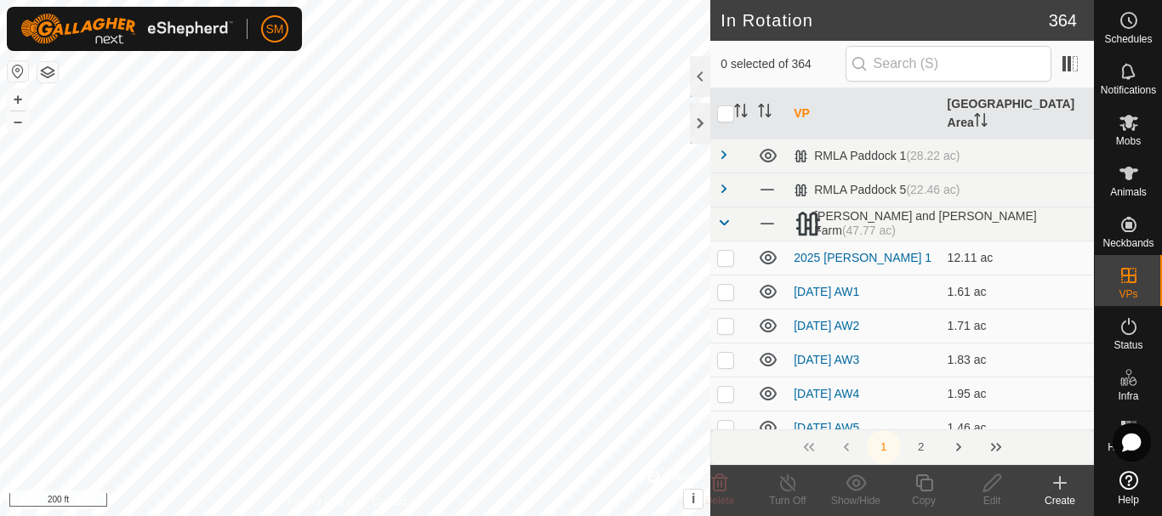
click at [801, 102] on th "VP" at bounding box center [863, 113] width 153 height 51
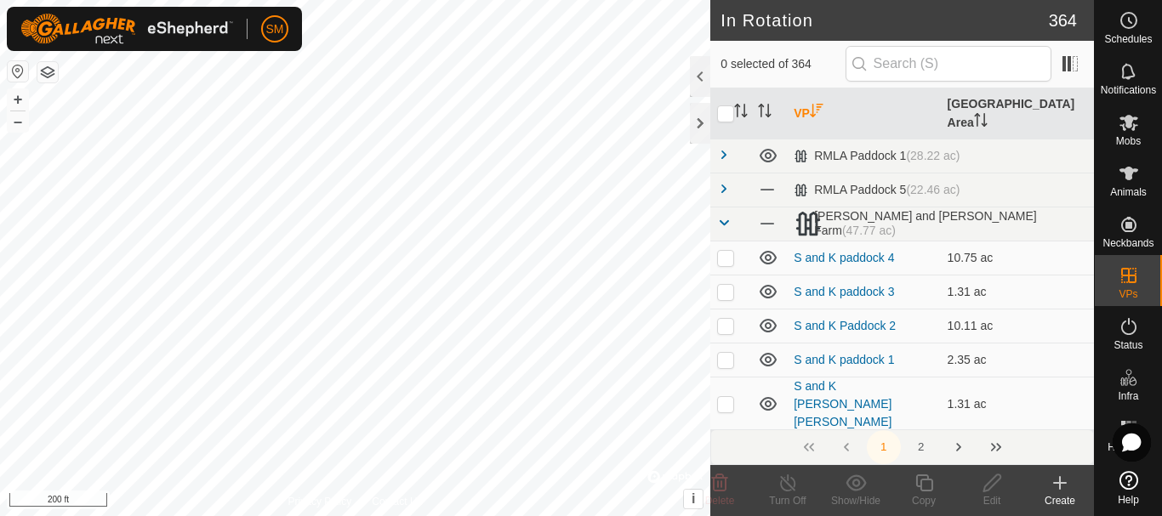
click at [920, 447] on button "2" at bounding box center [921, 447] width 34 height 34
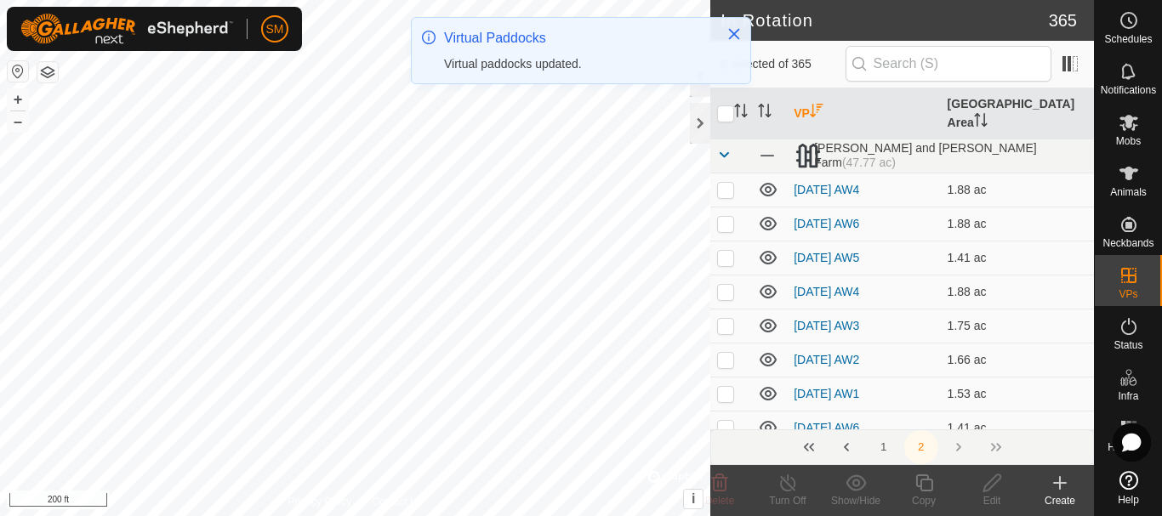
click at [955, 444] on div "1 2" at bounding box center [902, 447] width 384 height 36
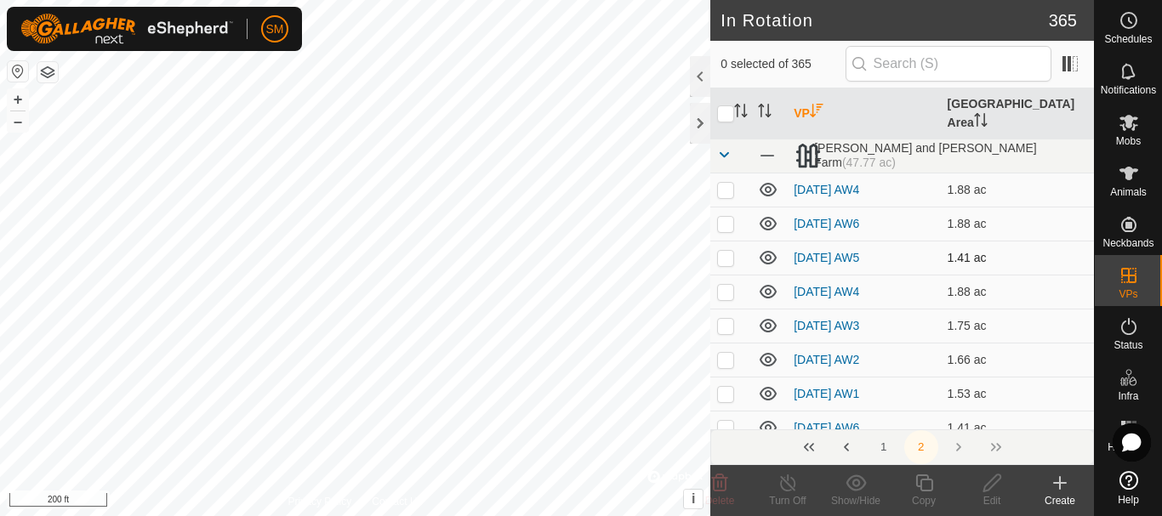
click at [726, 251] on p-checkbox at bounding box center [725, 258] width 17 height 14
click at [723, 251] on p-checkbox at bounding box center [725, 258] width 17 height 14
checkbox input "false"
click at [724, 183] on p-checkbox at bounding box center [725, 190] width 17 height 14
checkbox input "true"
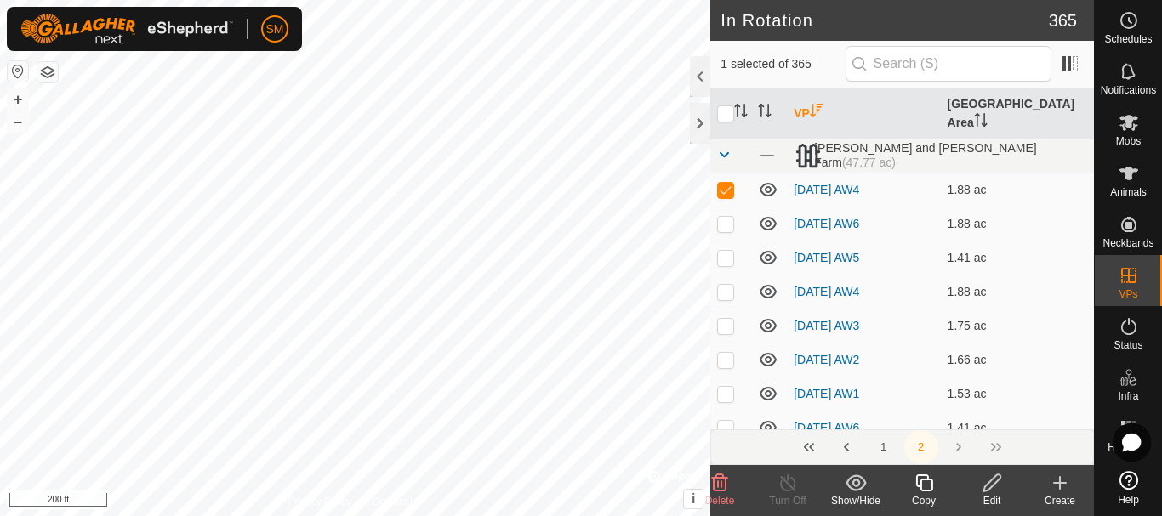
click at [931, 486] on icon at bounding box center [923, 482] width 17 height 17
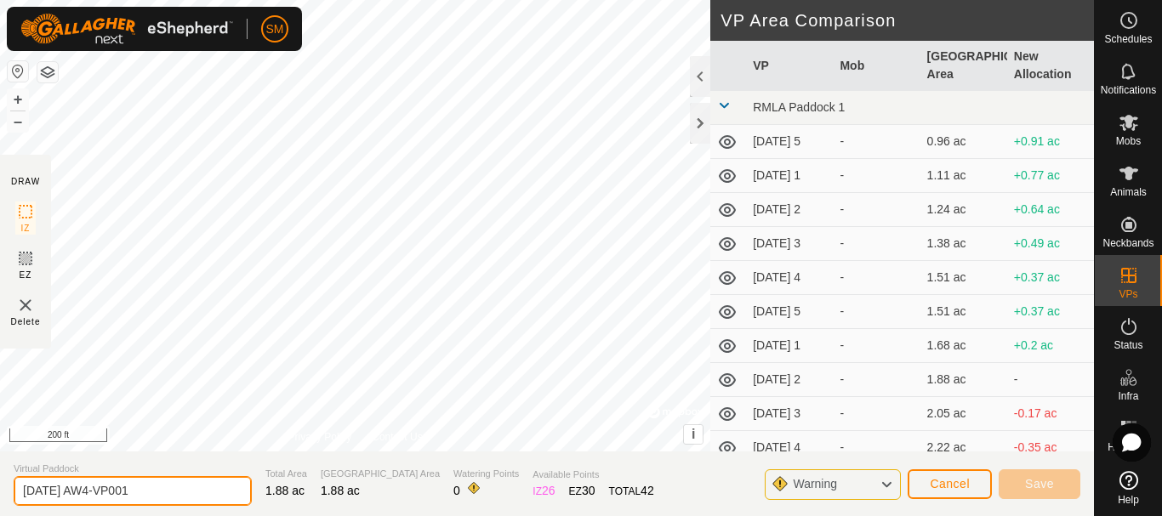
drag, startPoint x: 69, startPoint y: 487, endPoint x: 165, endPoint y: 491, distance: 96.1
click at [165, 491] on input "[DATE] AW4-VP001" at bounding box center [133, 491] width 238 height 30
type input "[DATE] AW4"
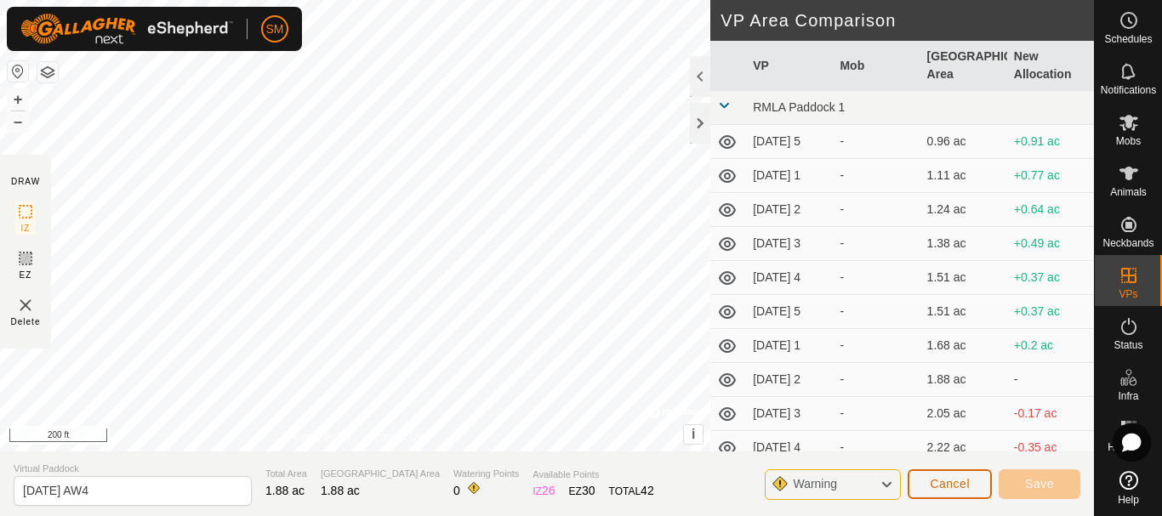
click at [936, 481] on span "Cancel" at bounding box center [949, 484] width 40 height 14
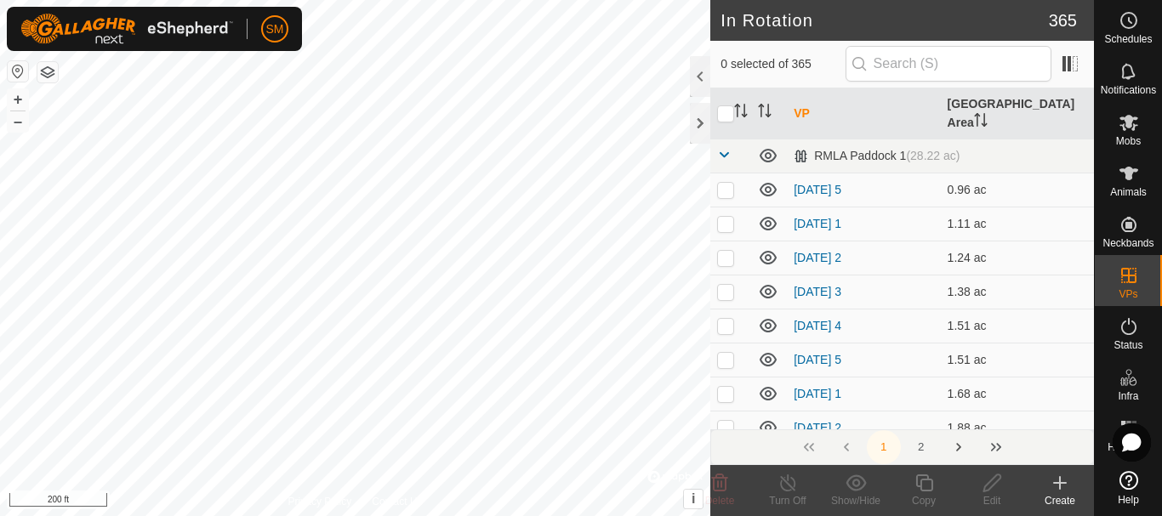
click at [959, 446] on icon "Next Page" at bounding box center [958, 447] width 5 height 9
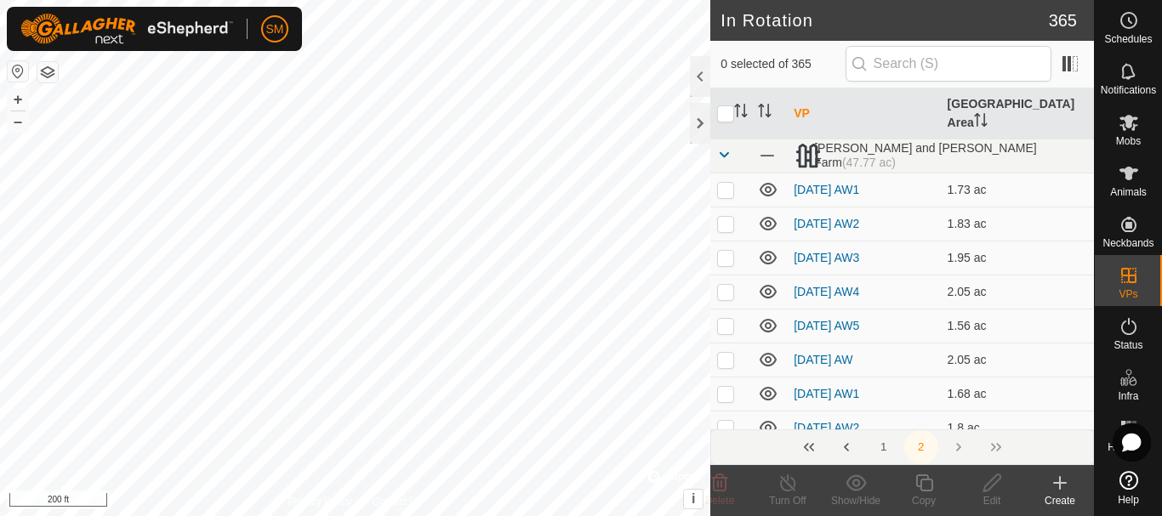
click at [804, 106] on th "VP" at bounding box center [863, 113] width 153 height 51
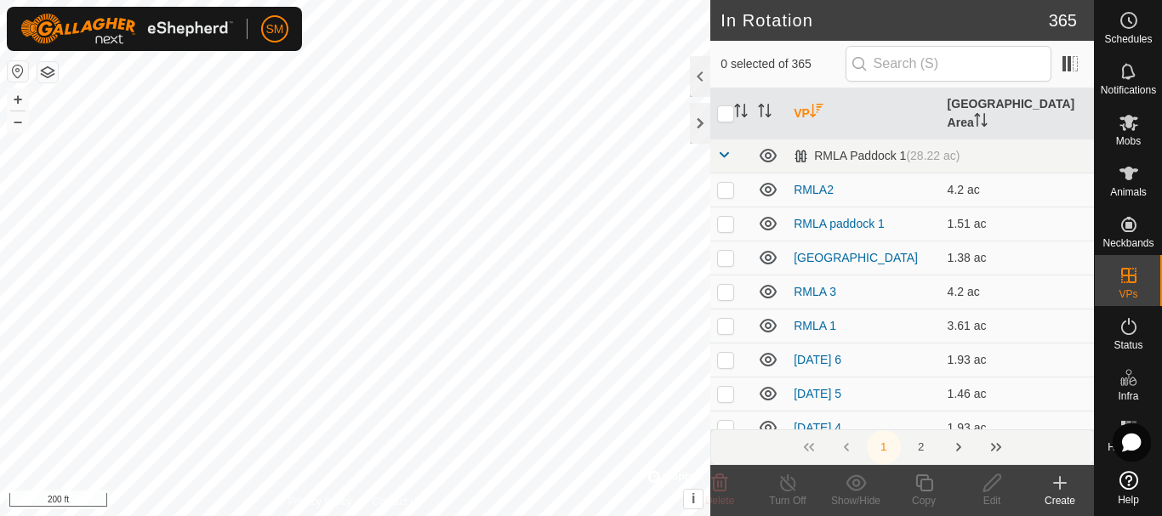
click at [923, 446] on button "2" at bounding box center [921, 447] width 34 height 34
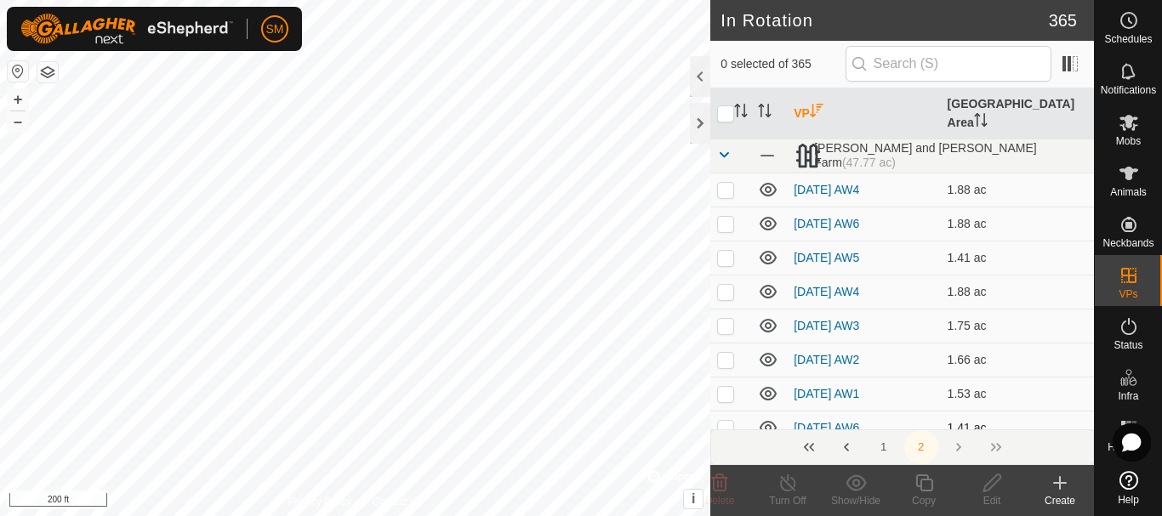
checkbox input "true"
click at [997, 481] on icon at bounding box center [991, 482] width 17 height 17
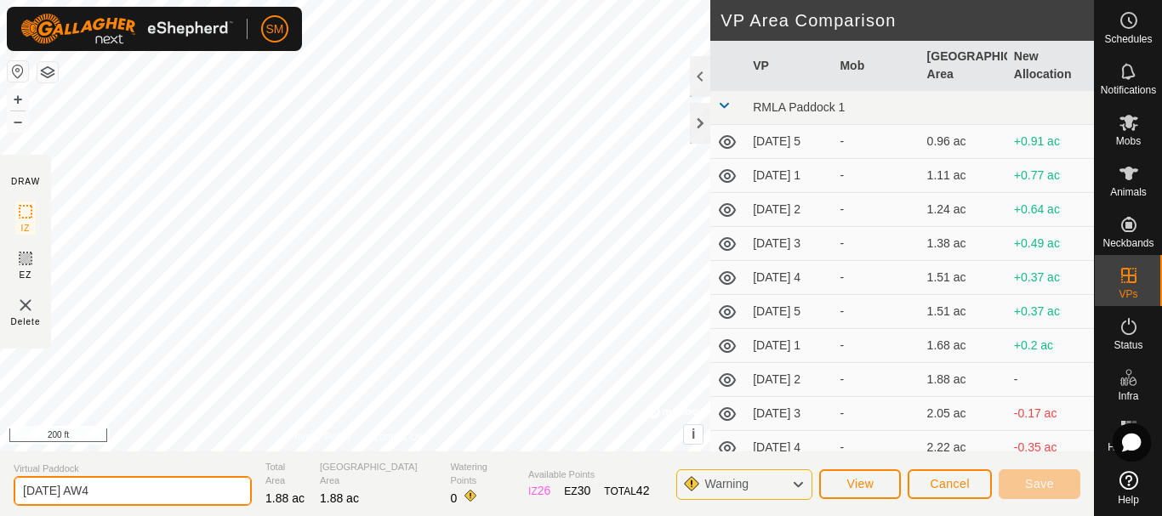
click at [187, 485] on input "[DATE] AW4" at bounding box center [133, 491] width 238 height 30
click at [82, 490] on input "[DATE] AW4" at bounding box center [133, 491] width 238 height 30
type input "[DATE] AW4"
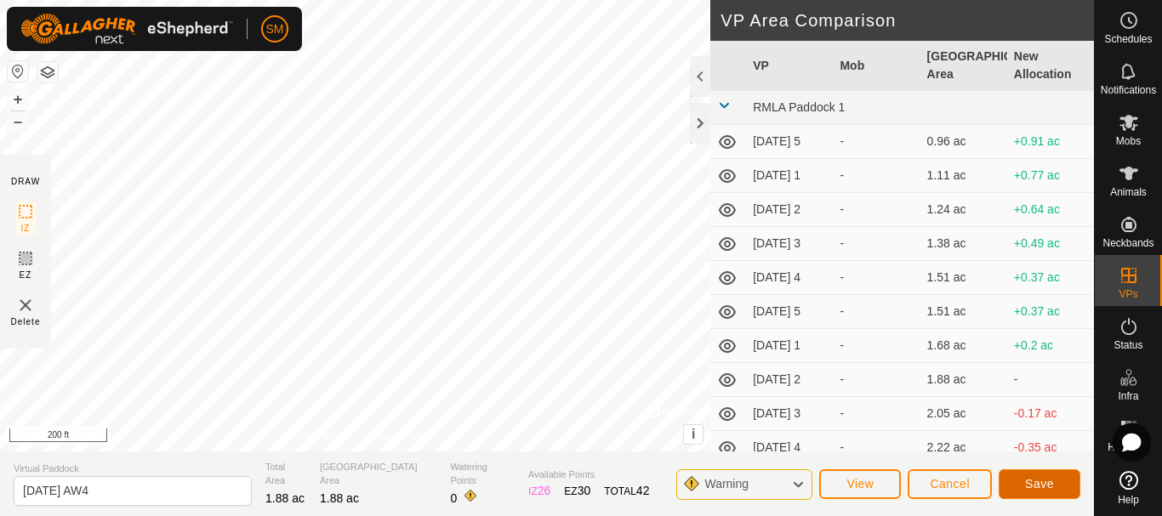
click at [1027, 480] on span "Save" at bounding box center [1039, 484] width 29 height 14
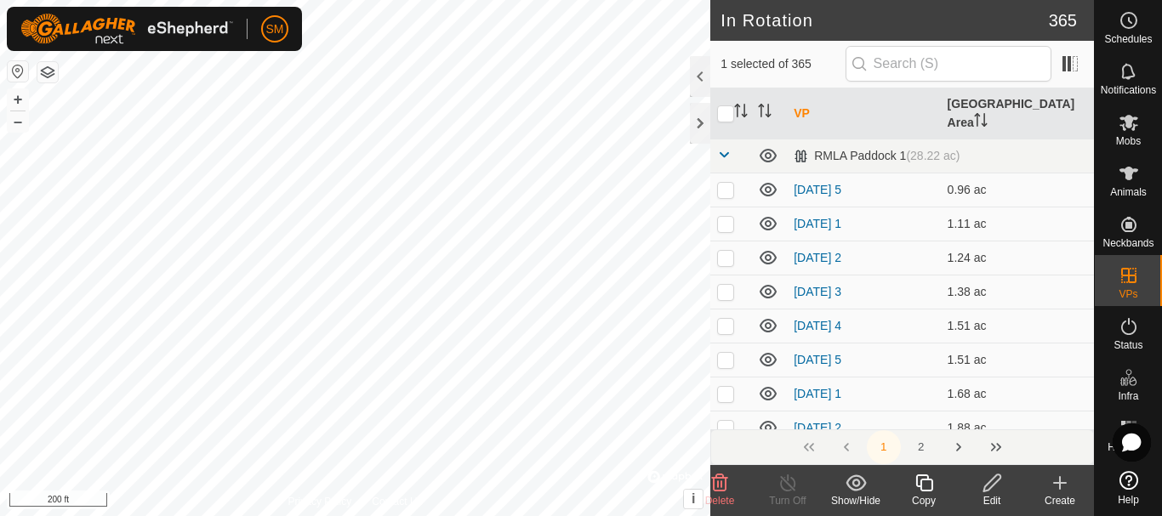
click at [918, 481] on icon at bounding box center [923, 483] width 21 height 20
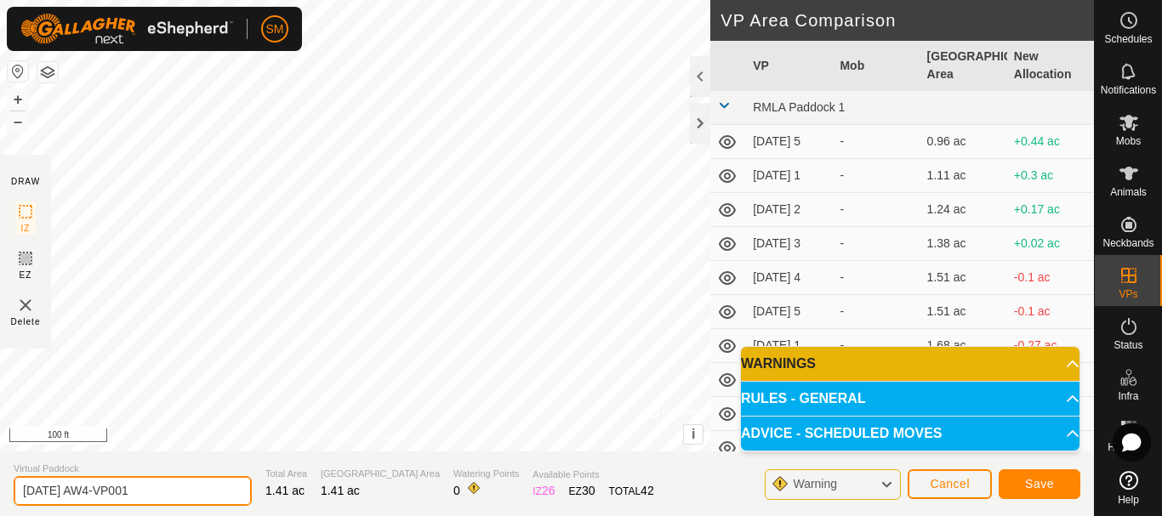
drag, startPoint x: 109, startPoint y: 491, endPoint x: 181, endPoint y: 491, distance: 72.3
click at [181, 491] on input "[DATE] AW4-VP001" at bounding box center [133, 491] width 238 height 30
drag, startPoint x: 105, startPoint y: 490, endPoint x: 0, endPoint y: 489, distance: 105.4
click at [0, 489] on section "Virtual Paddock [DATE] AW5 Total Area 1.41 ac Grazing Area 1.41 ac Watering Poi…" at bounding box center [547, 484] width 1094 height 65
click at [129, 480] on input "[DATE] AW5" at bounding box center [133, 491] width 238 height 30
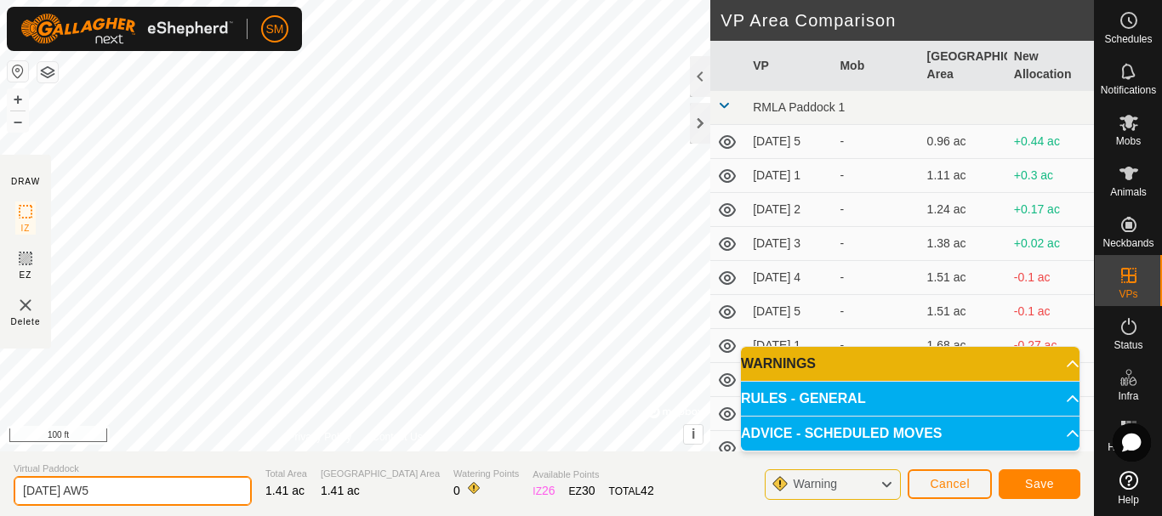
type input "[DATE] AW5"
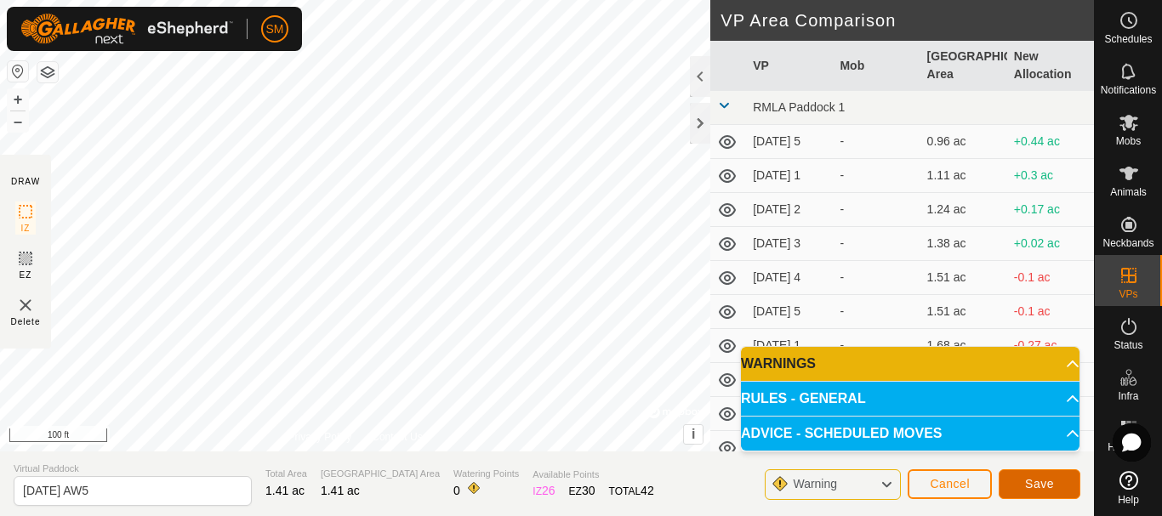
click at [1048, 485] on span "Save" at bounding box center [1039, 484] width 29 height 14
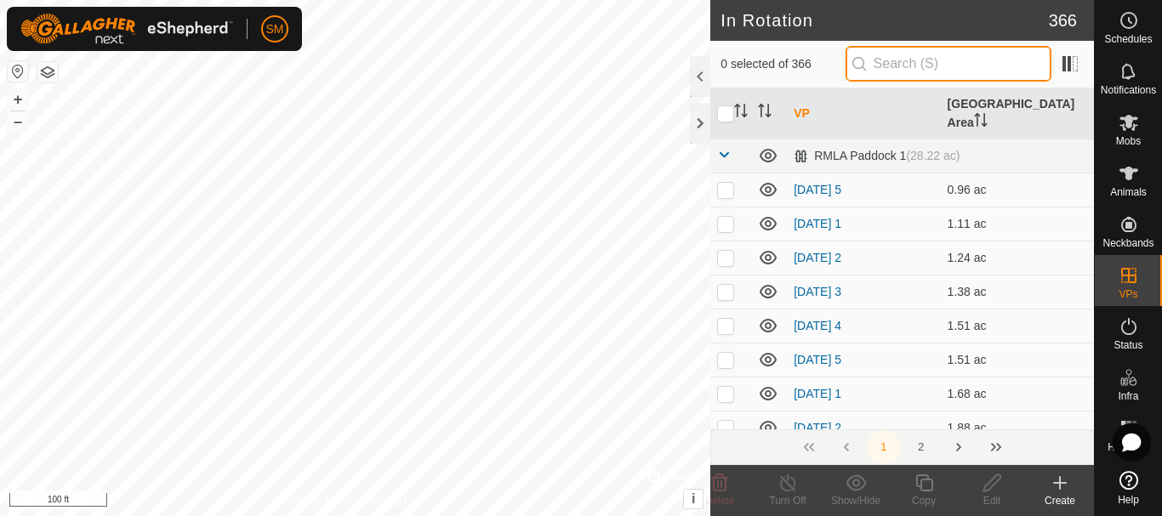
click at [932, 68] on input "text" at bounding box center [948, 64] width 206 height 36
paste input "[DATE] AW"
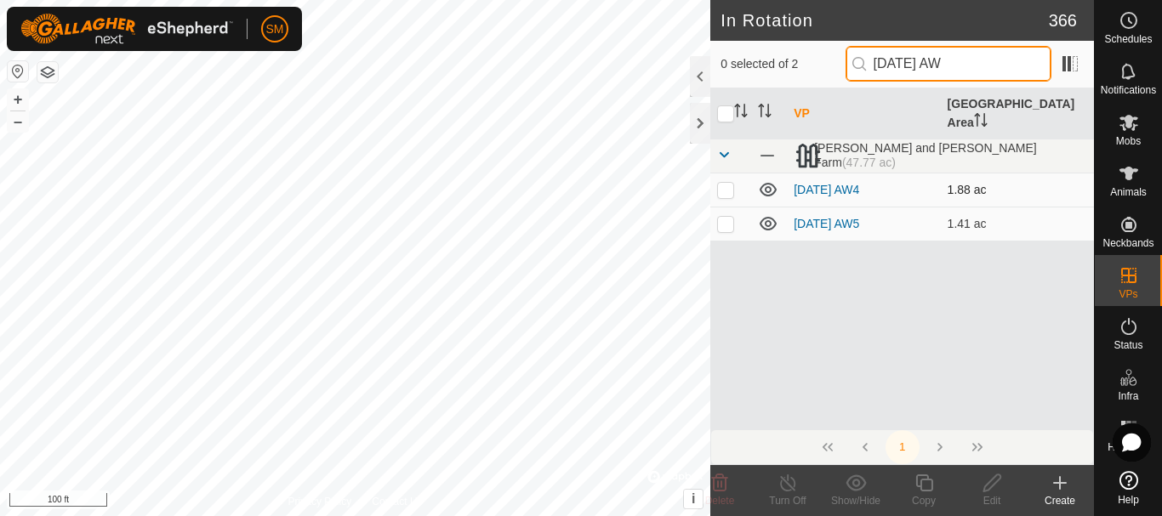
type input "[DATE] AW"
click at [729, 183] on p-checkbox at bounding box center [725, 190] width 17 height 14
checkbox input "true"
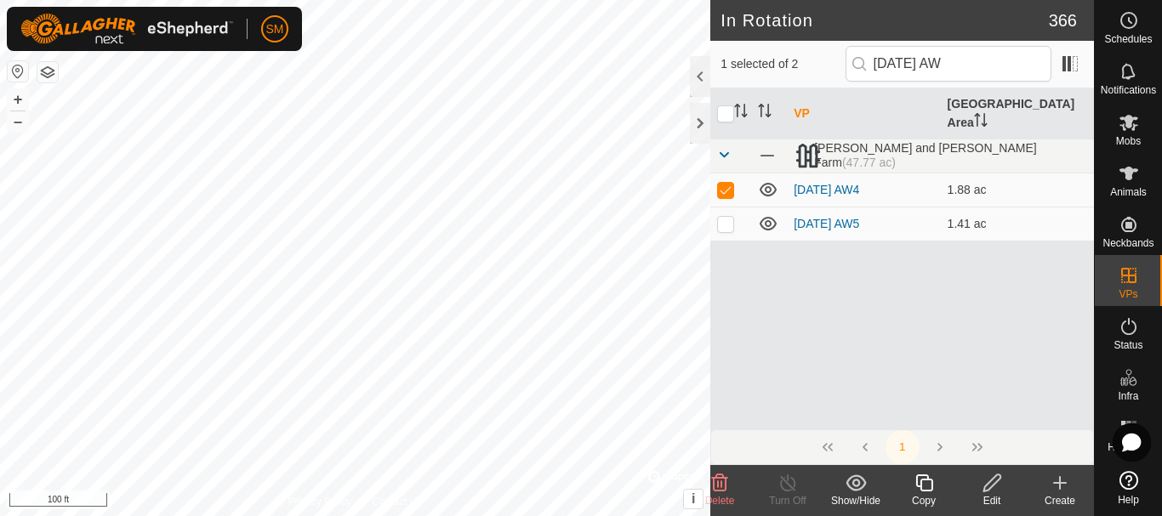
click at [925, 483] on icon at bounding box center [923, 483] width 21 height 20
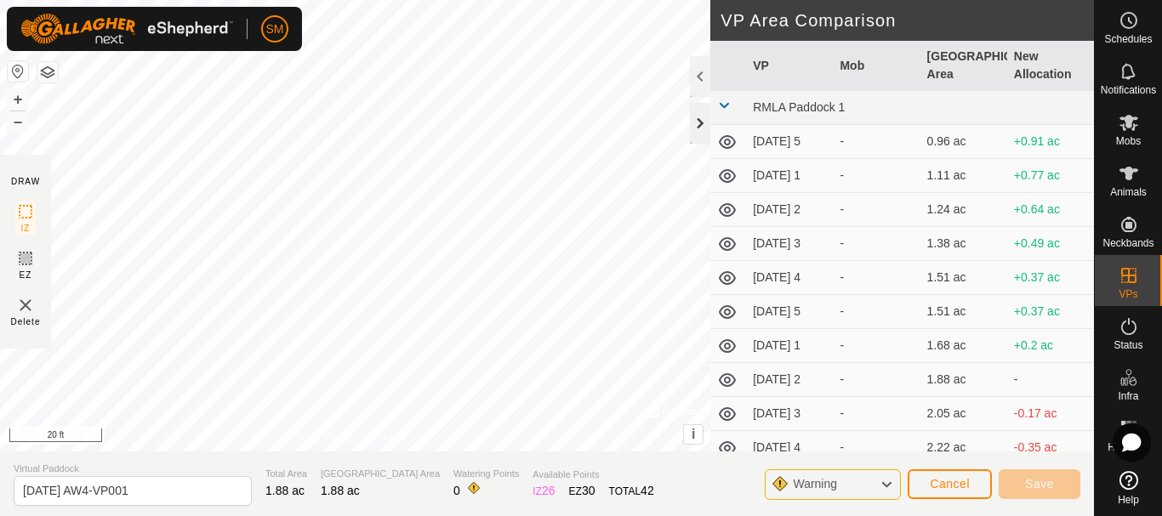
click at [696, 119] on div at bounding box center [700, 123] width 20 height 41
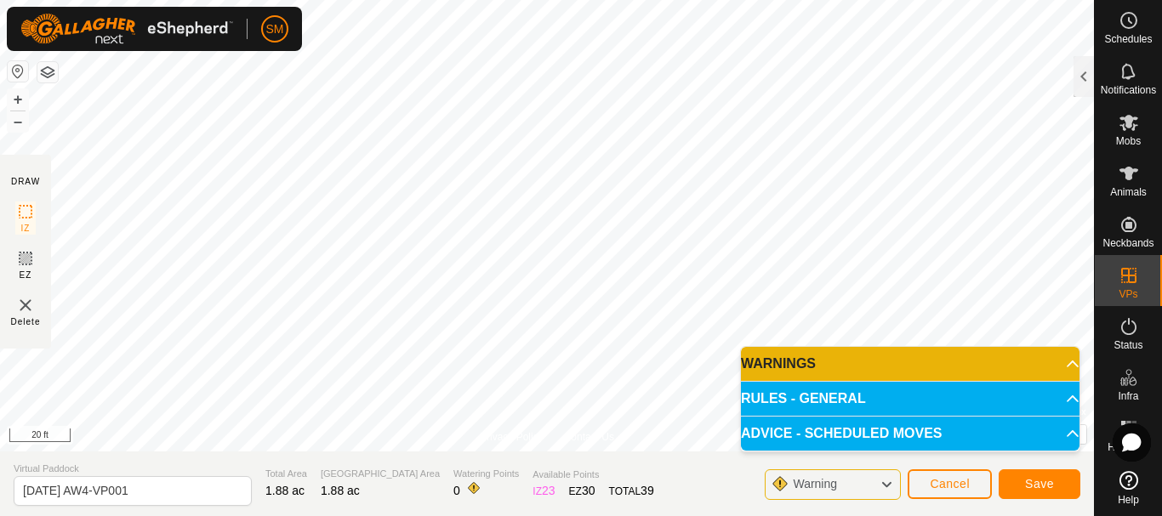
click at [225, 36] on div "SM Schedules Notifications Mobs Animals Neckbands VPs Status Infra Heatmap Help…" at bounding box center [581, 258] width 1162 height 516
click at [221, 0] on html "SM Schedules Notifications Mobs Animals Neckbands VPs Status Infra Heatmap Help…" at bounding box center [581, 258] width 1162 height 516
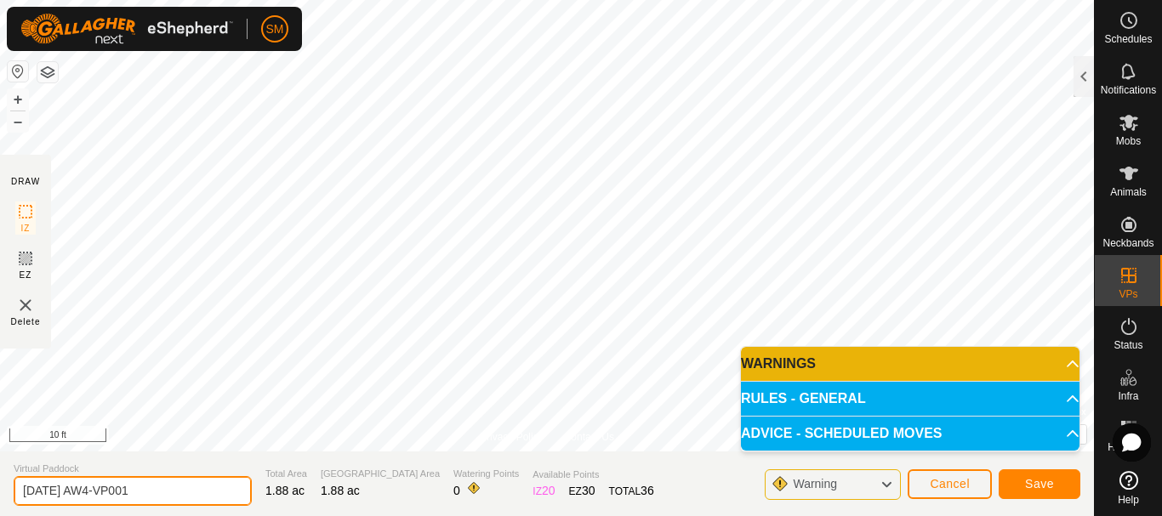
drag, startPoint x: 105, startPoint y: 490, endPoint x: 236, endPoint y: 516, distance: 132.7
click at [236, 515] on html "SM Schedules Notifications Mobs Animals Neckbands VPs Status Infra Heatmap Help…" at bounding box center [581, 258] width 1162 height 516
type input "[DATE] AW6"
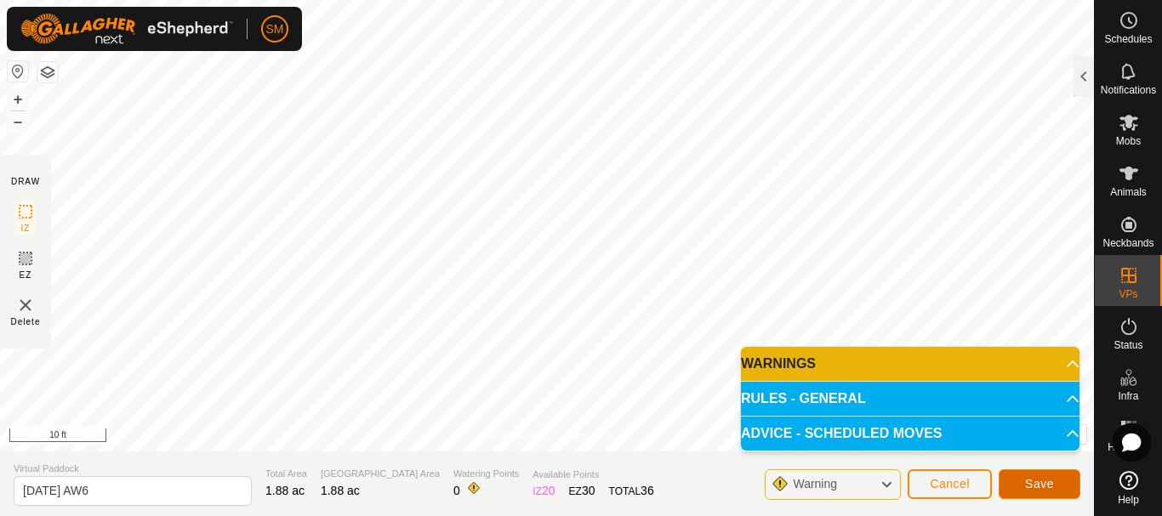
click at [1039, 480] on span "Save" at bounding box center [1039, 484] width 29 height 14
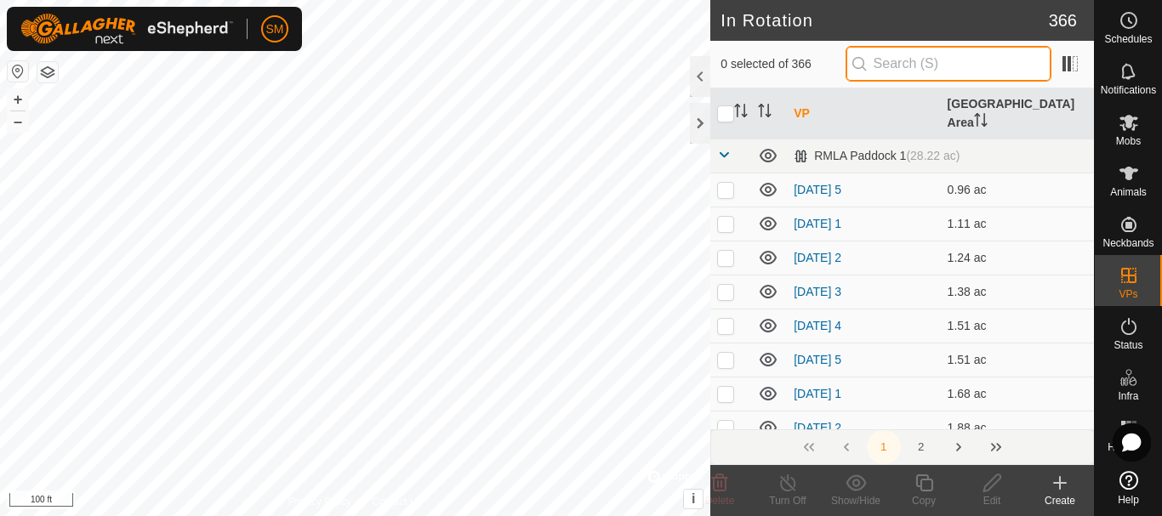
click at [967, 64] on input "text" at bounding box center [948, 64] width 206 height 36
paste input "[DATE] AW"
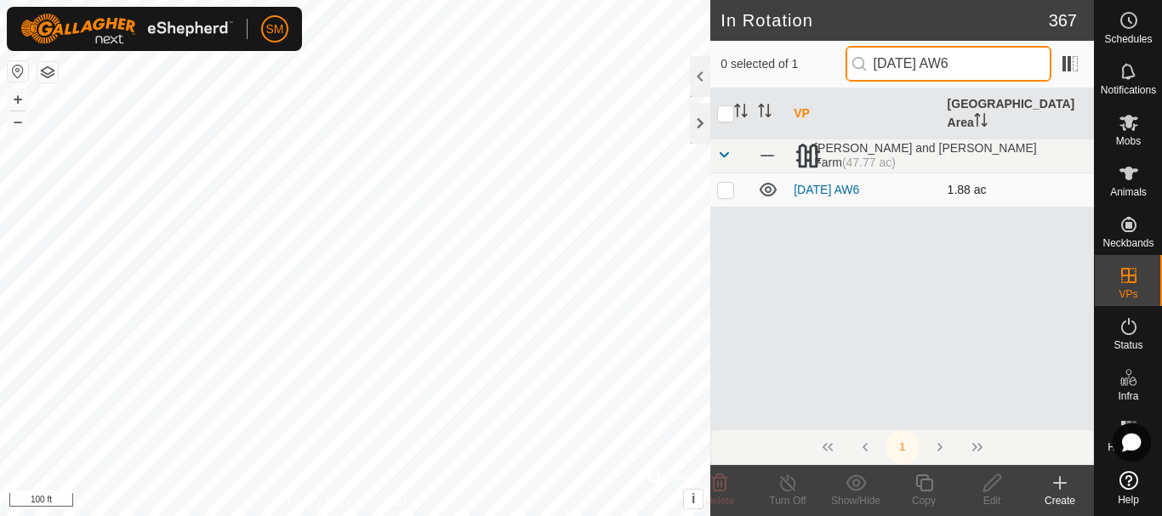
type input "[DATE] AW6"
click at [724, 183] on p-checkbox at bounding box center [725, 190] width 17 height 14
checkbox input "true"
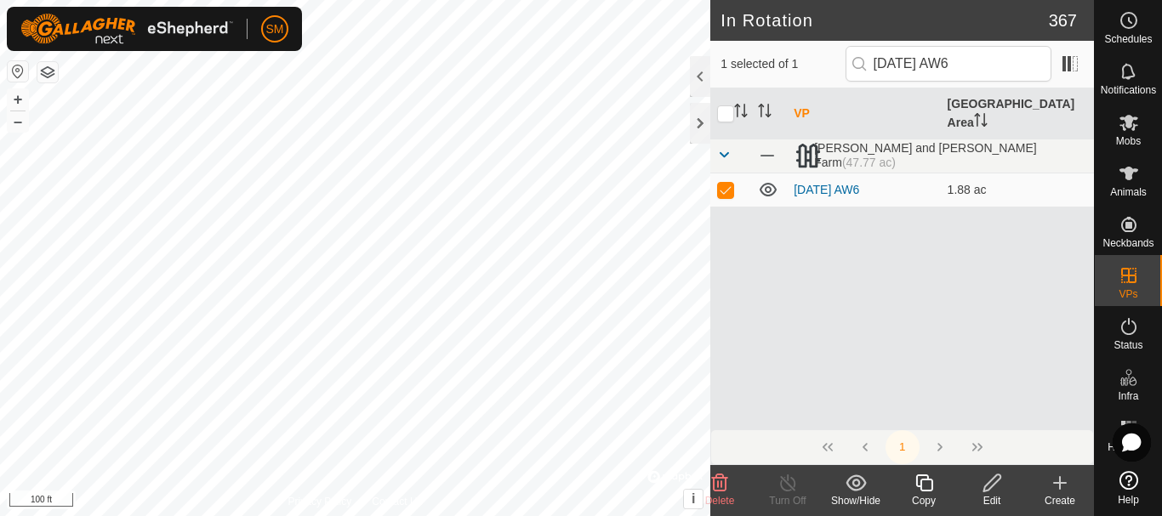
click at [923, 489] on icon at bounding box center [923, 483] width 21 height 20
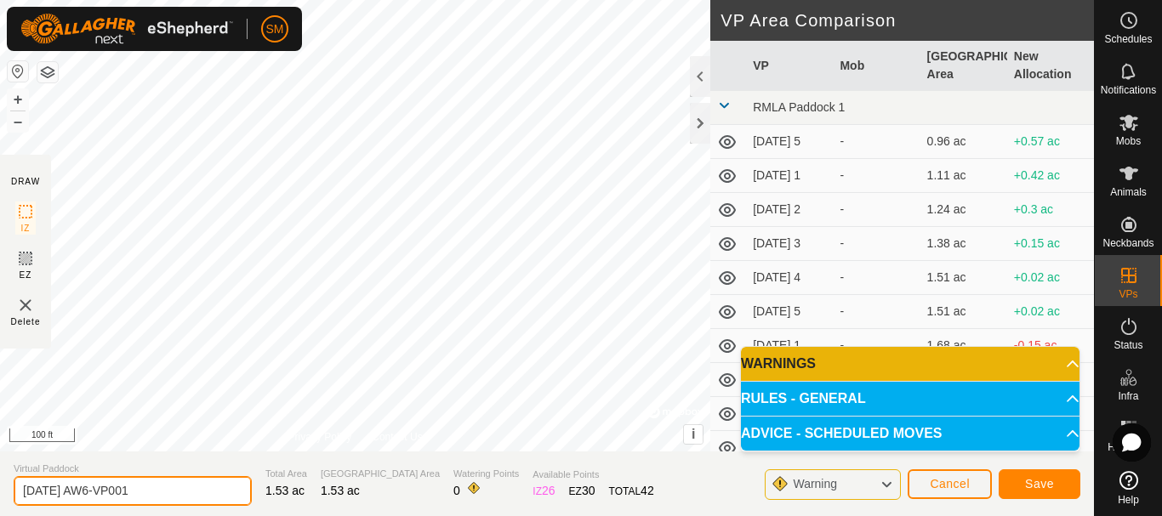
drag, startPoint x: 108, startPoint y: 490, endPoint x: 168, endPoint y: 480, distance: 61.1
click at [168, 480] on input "[DATE] AW6-VP001" at bounding box center [133, 491] width 238 height 30
type input "[DATE] AW1"
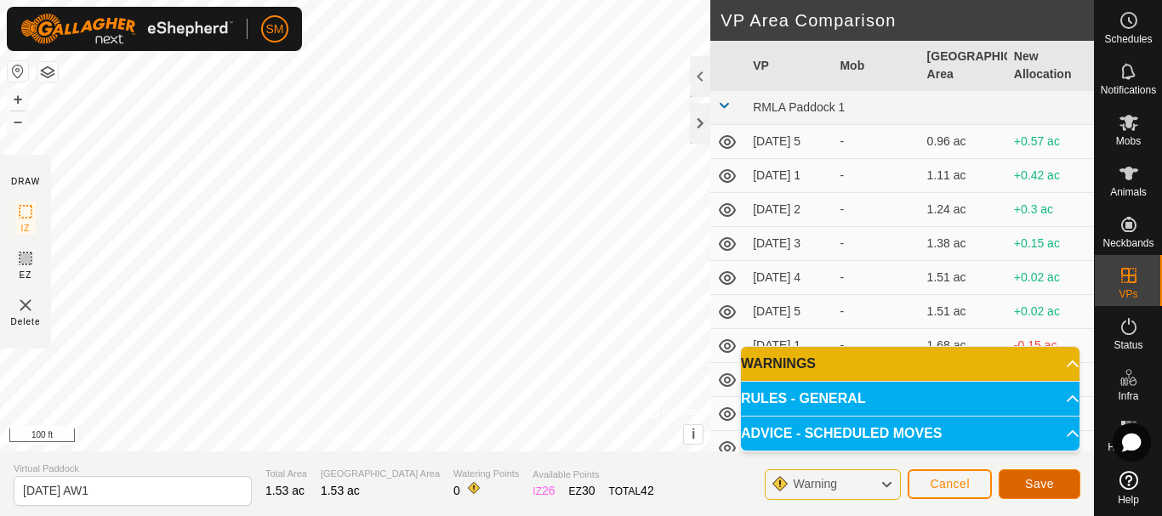
click at [1044, 479] on span "Save" at bounding box center [1039, 484] width 29 height 14
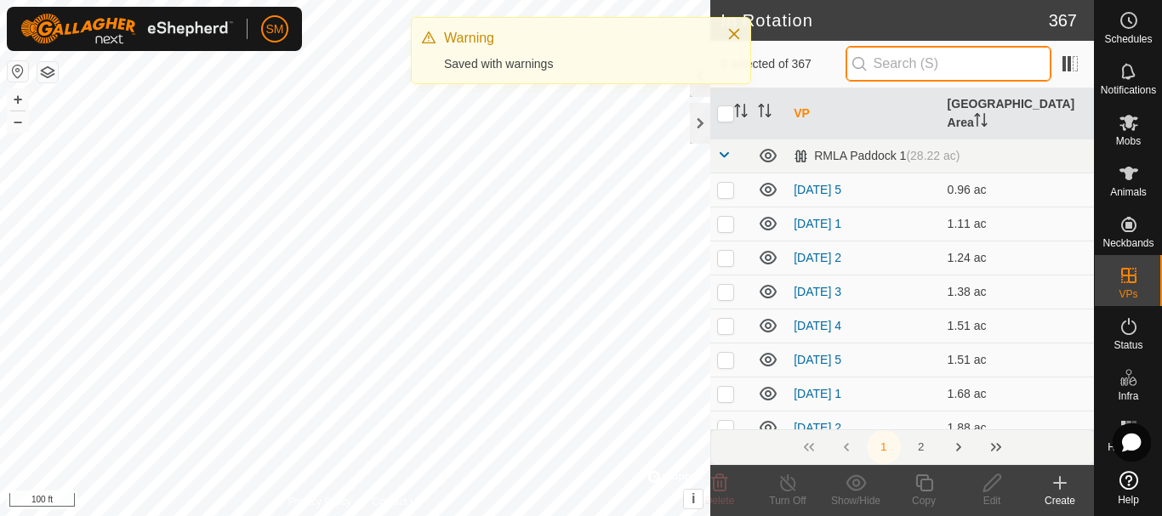
click at [946, 64] on input "text" at bounding box center [948, 64] width 206 height 36
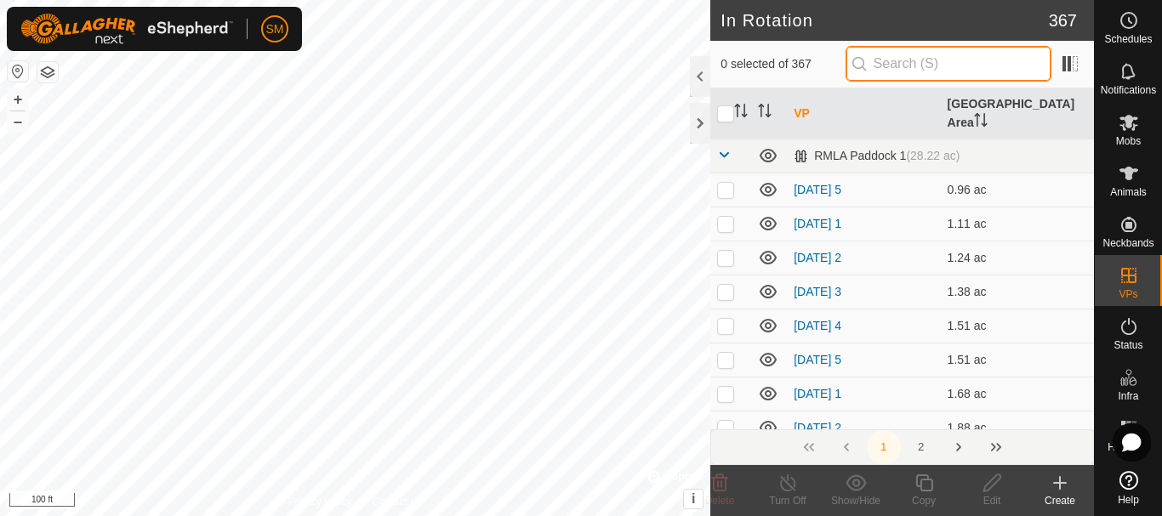
paste input "[DATE] AW"
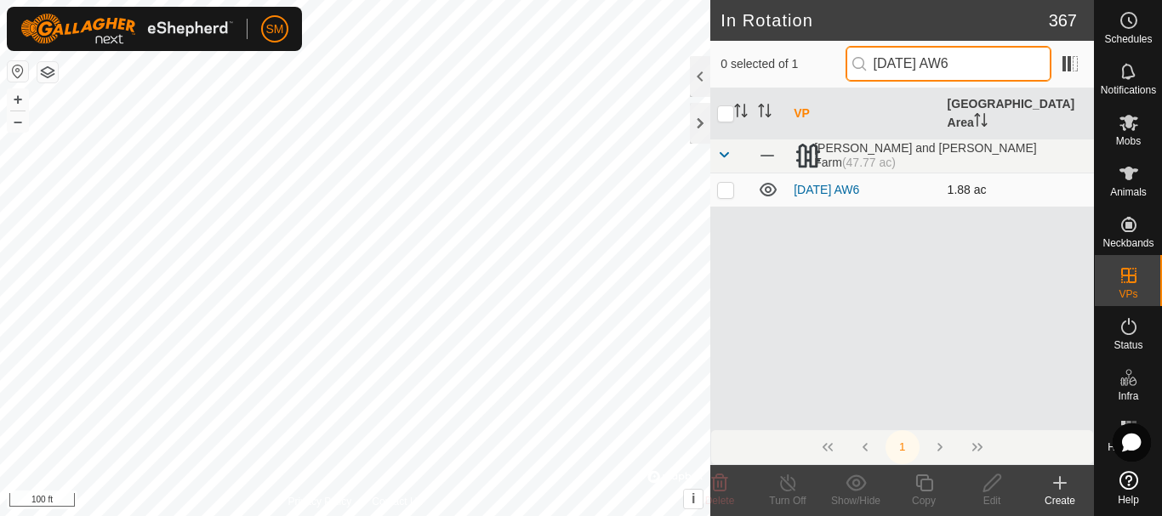
type input "[DATE] AW6"
click at [725, 183] on p-checkbox at bounding box center [725, 190] width 17 height 14
checkbox input "true"
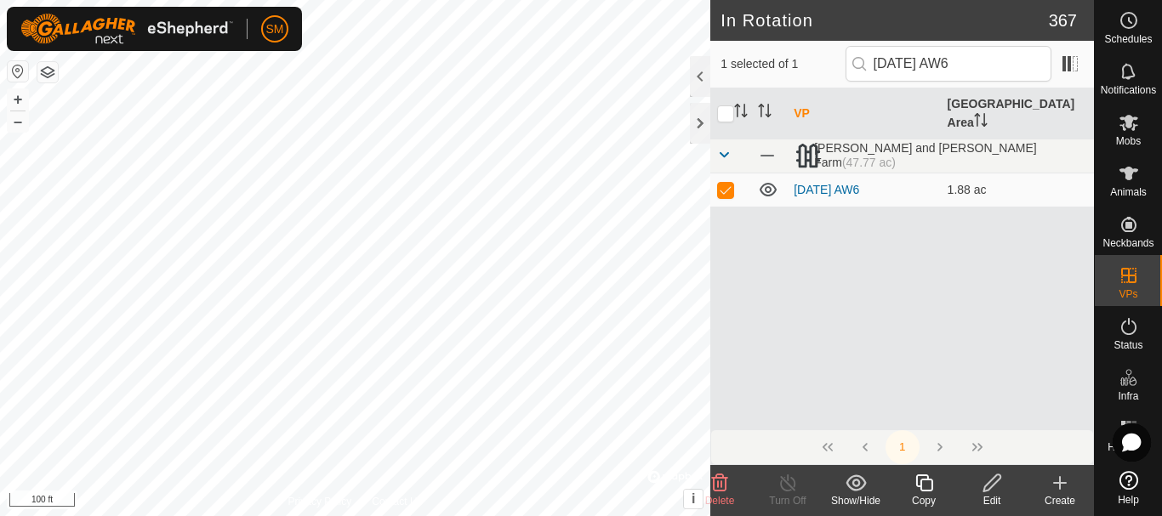
click at [923, 488] on icon at bounding box center [923, 483] width 21 height 20
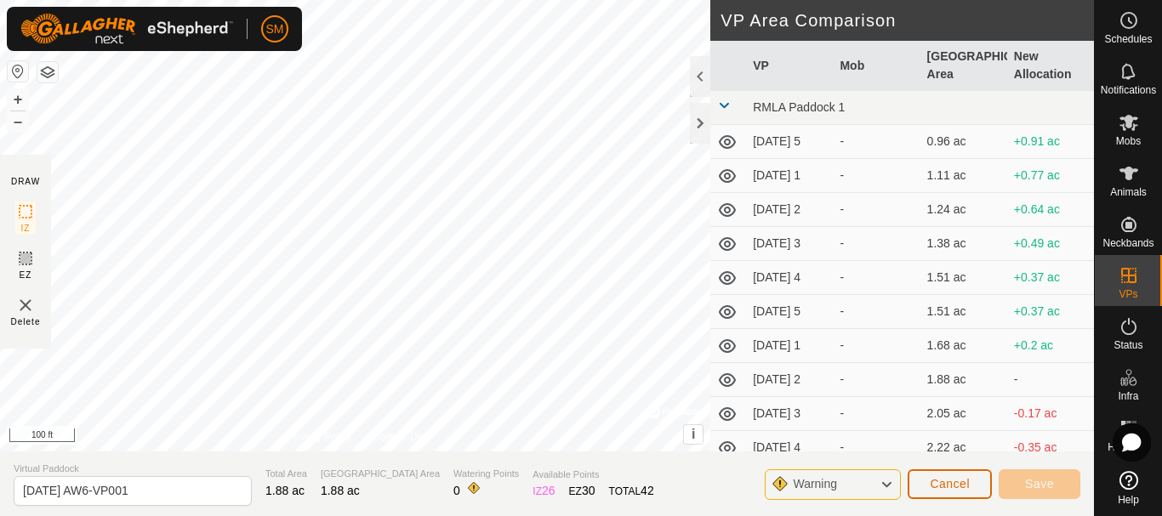
click at [935, 490] on span "Cancel" at bounding box center [949, 484] width 40 height 14
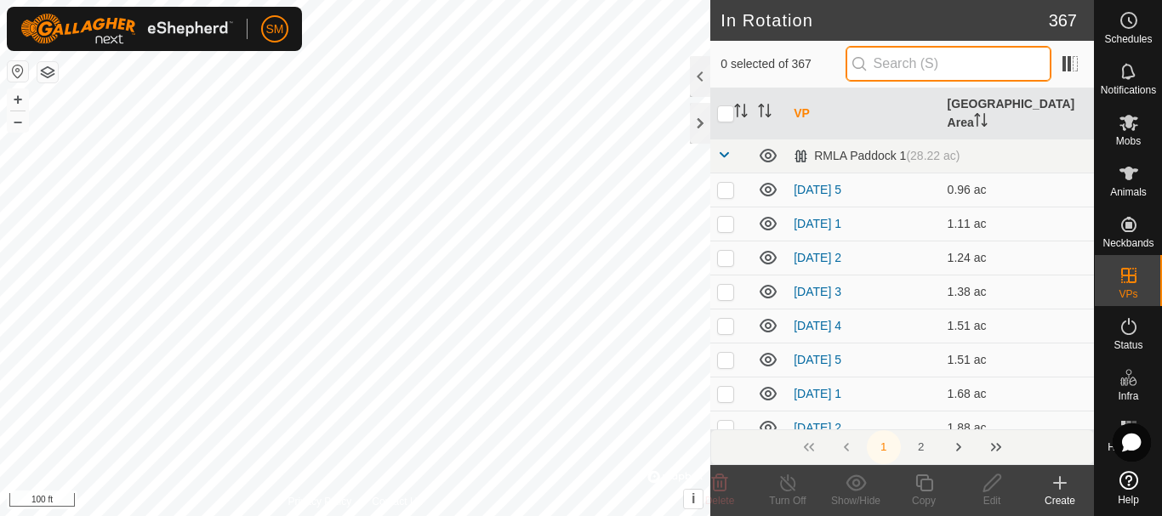
click at [918, 71] on input "text" at bounding box center [948, 64] width 206 height 36
paste input "[DATE] AW"
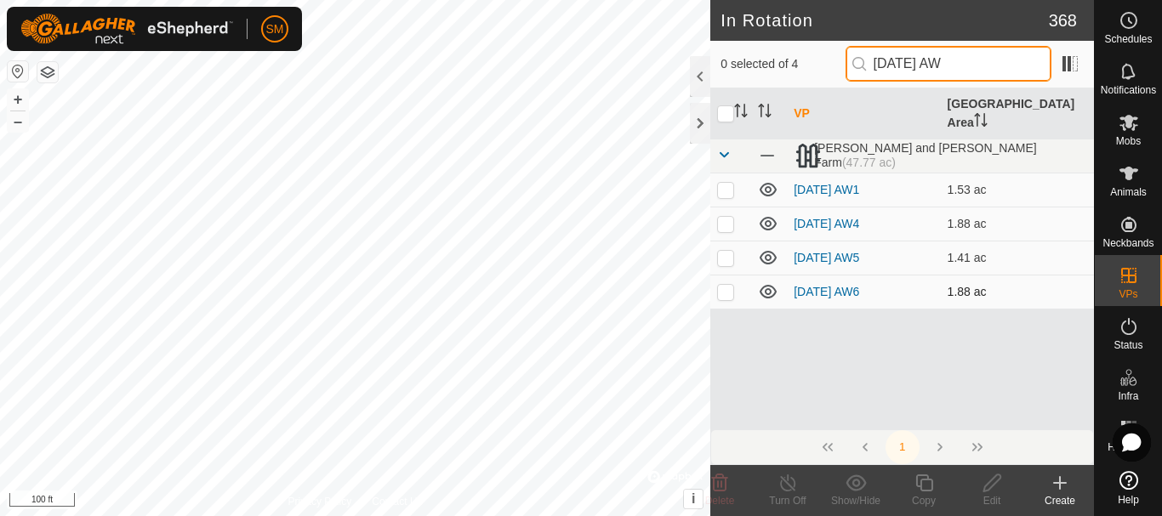
type input "[DATE] AW"
click at [725, 285] on p-checkbox at bounding box center [725, 292] width 17 height 14
checkbox input "true"
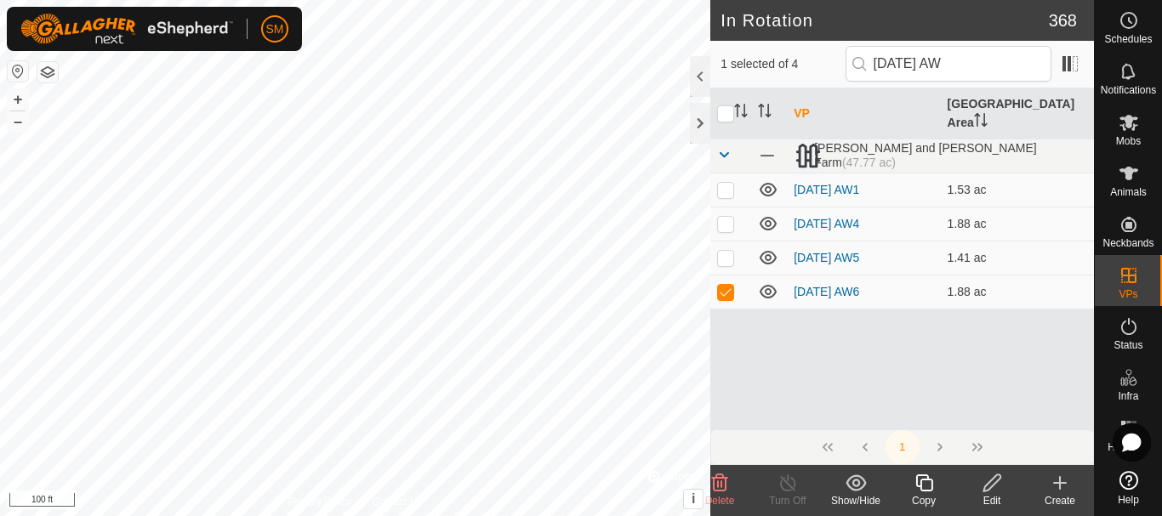
click at [923, 481] on icon at bounding box center [923, 483] width 21 height 20
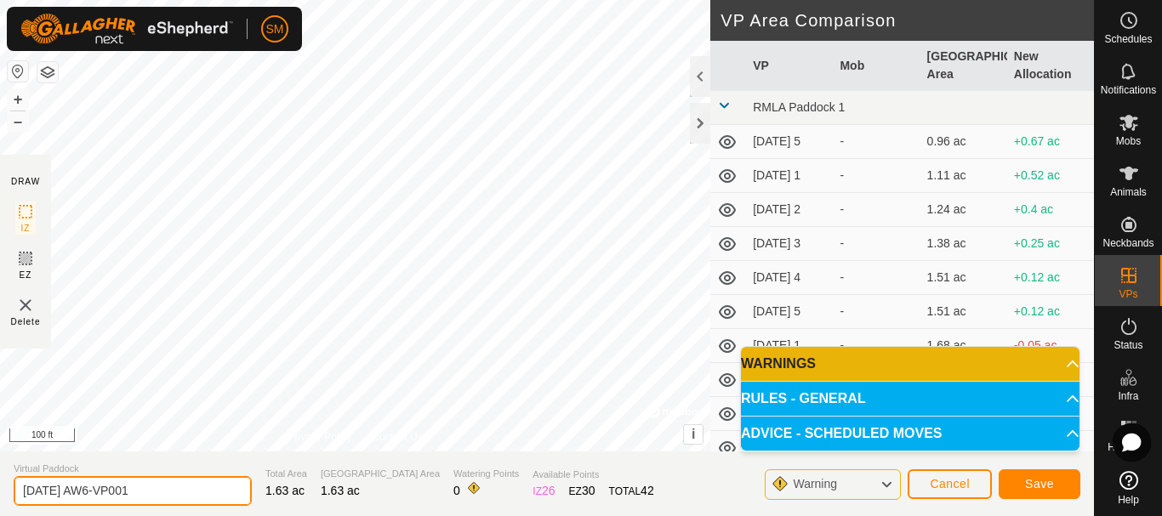
drag, startPoint x: 110, startPoint y: 492, endPoint x: 177, endPoint y: 487, distance: 67.3
click at [177, 487] on input "[DATE] AW6-VP001" at bounding box center [133, 491] width 238 height 30
type input "[DATE] AW2"
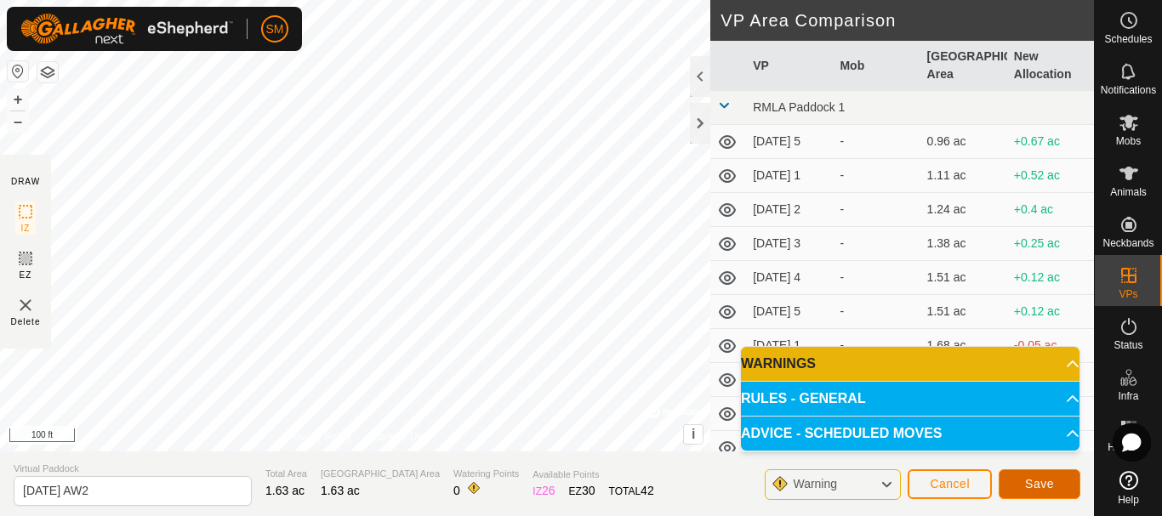
click at [1062, 480] on button "Save" at bounding box center [1039, 484] width 82 height 30
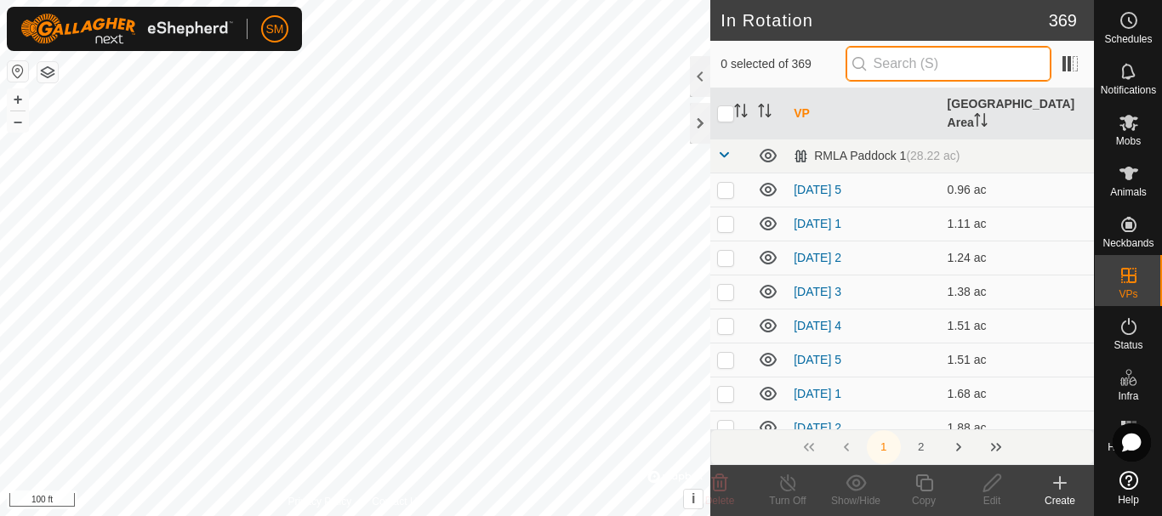
click at [929, 64] on input "text" at bounding box center [948, 64] width 206 height 36
paste input "[DATE] AW"
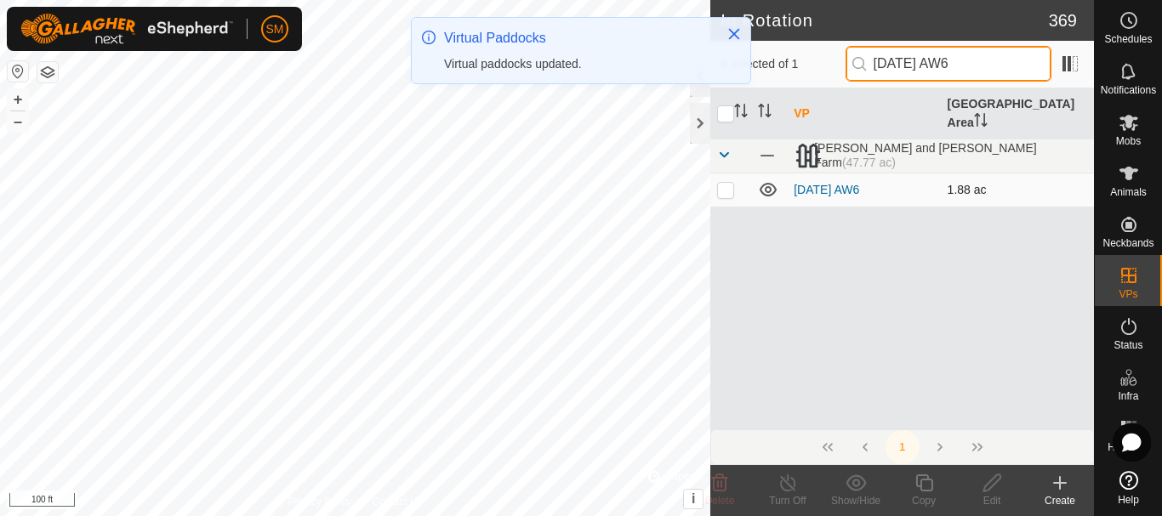
type input "[DATE] AW6"
click at [729, 183] on p-checkbox at bounding box center [725, 190] width 17 height 14
checkbox input "true"
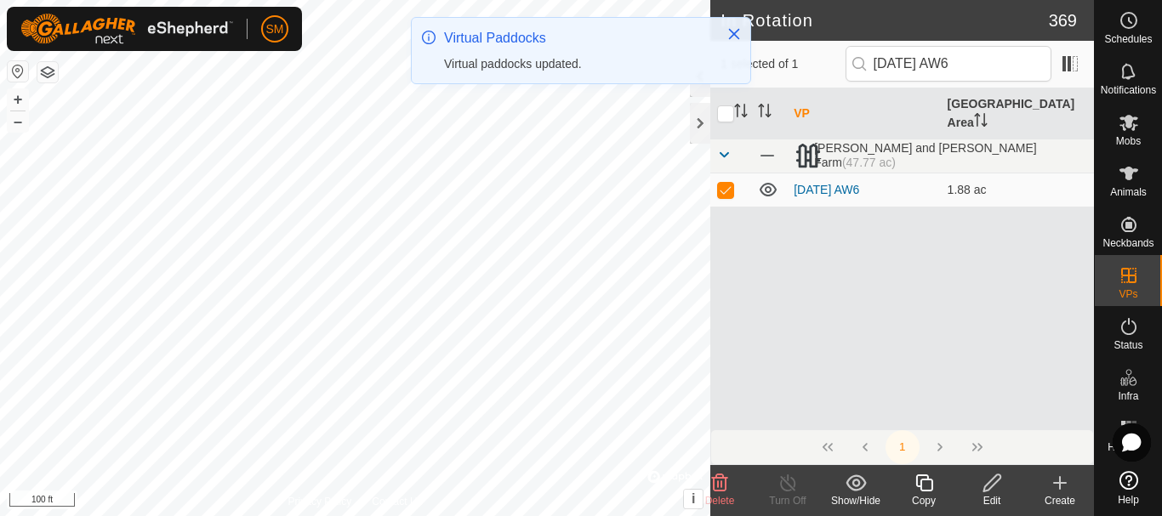
click at [932, 486] on icon at bounding box center [923, 482] width 17 height 17
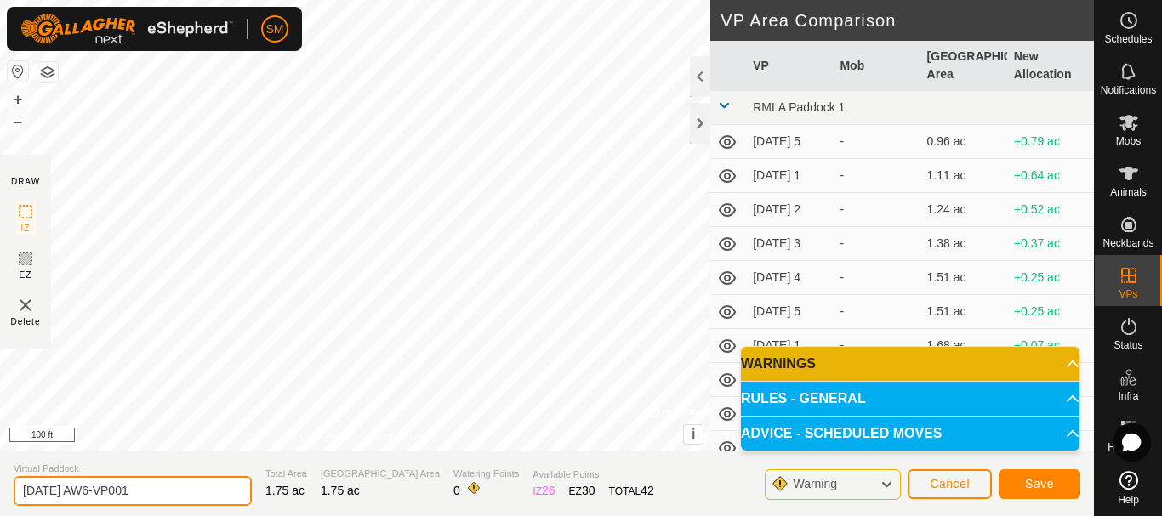
drag, startPoint x: 103, startPoint y: 490, endPoint x: 193, endPoint y: 470, distance: 92.2
click at [192, 470] on div "Virtual Paddock [DATE] AW6-VP001" at bounding box center [133, 484] width 238 height 44
type input "[DATE] AW3"
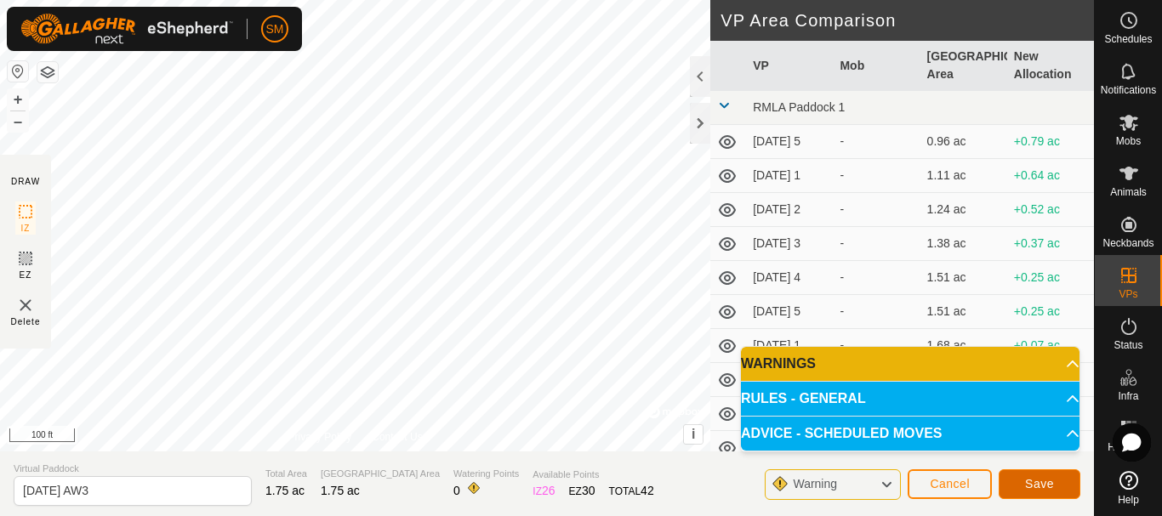
click at [1042, 484] on span "Save" at bounding box center [1039, 484] width 29 height 14
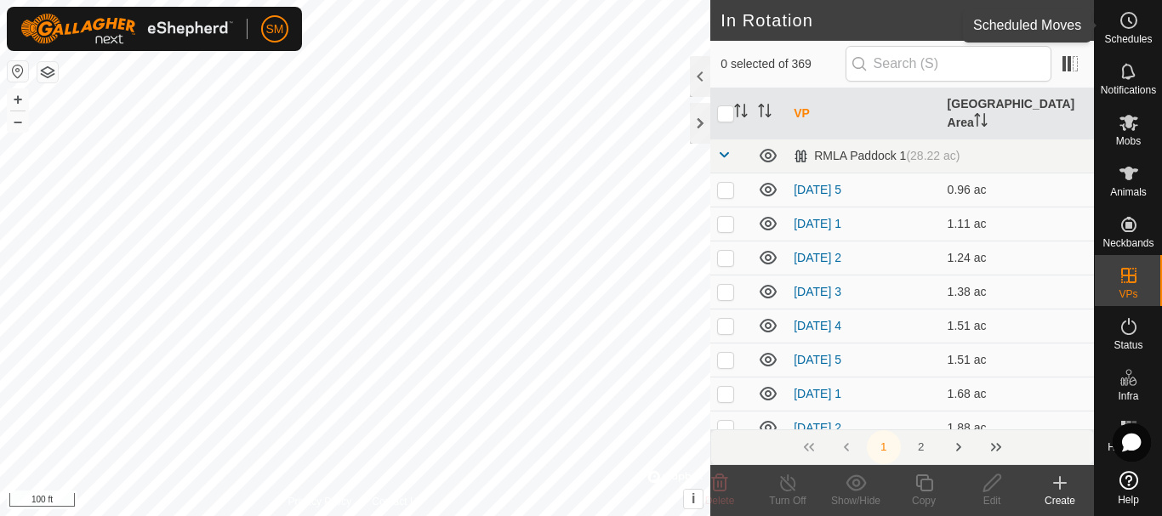
click at [1130, 26] on icon at bounding box center [1128, 20] width 20 height 20
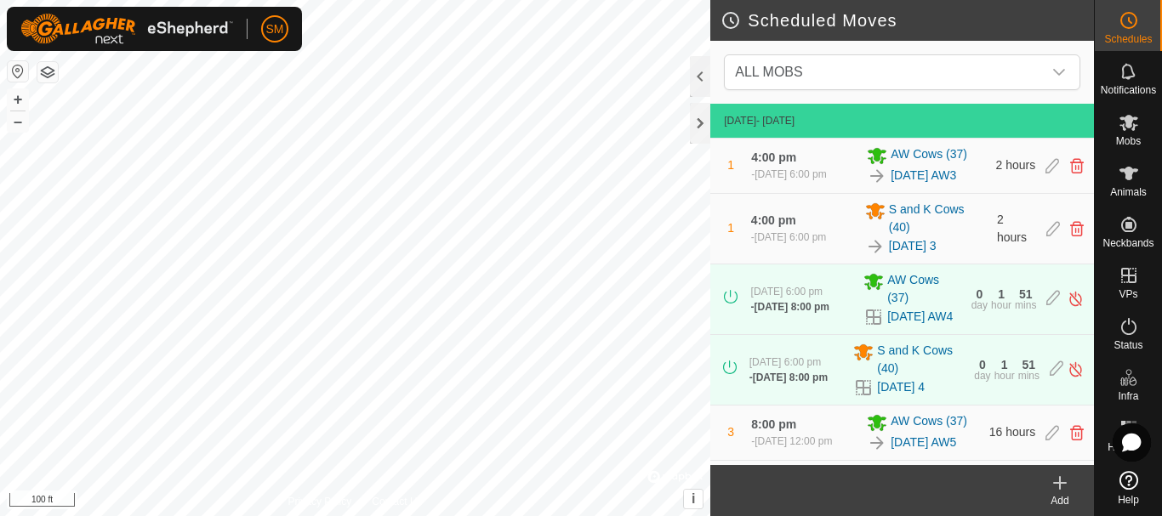
scroll to position [85, 0]
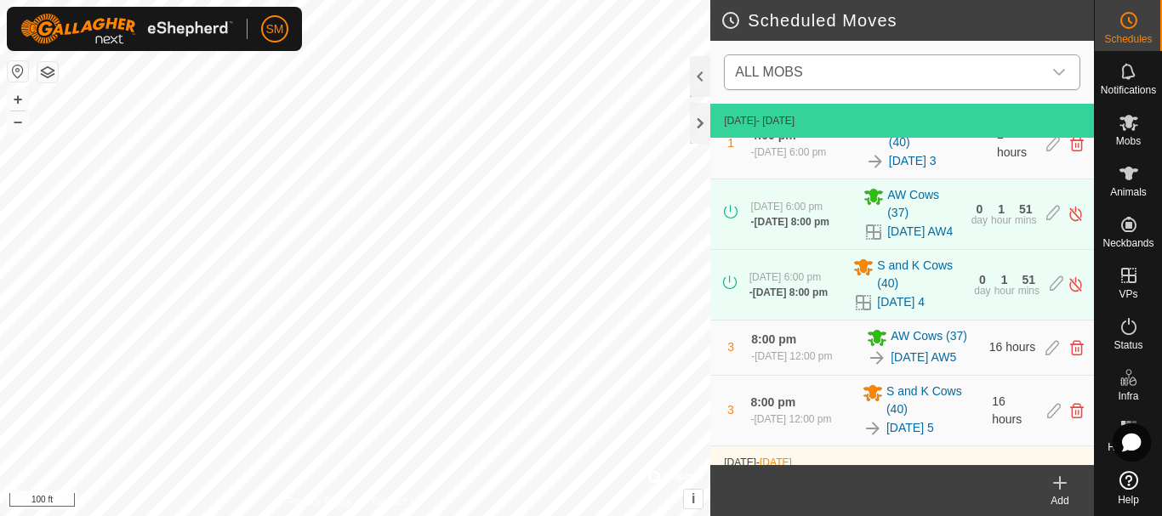
click at [1049, 77] on div "dropdown trigger" at bounding box center [1059, 72] width 34 height 34
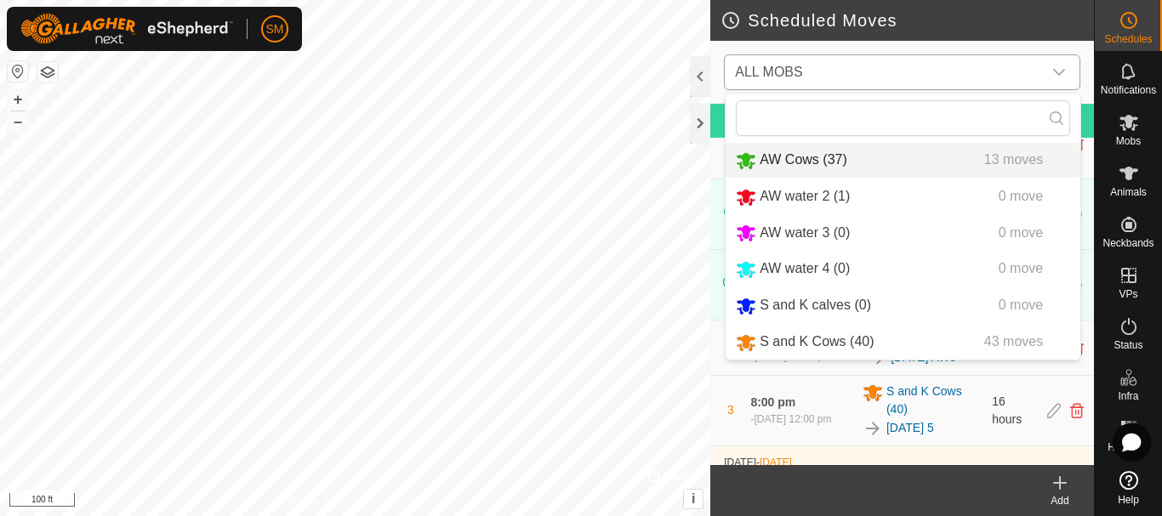
click at [804, 162] on li "AW Cows (37) 13 moves" at bounding box center [902, 160] width 355 height 35
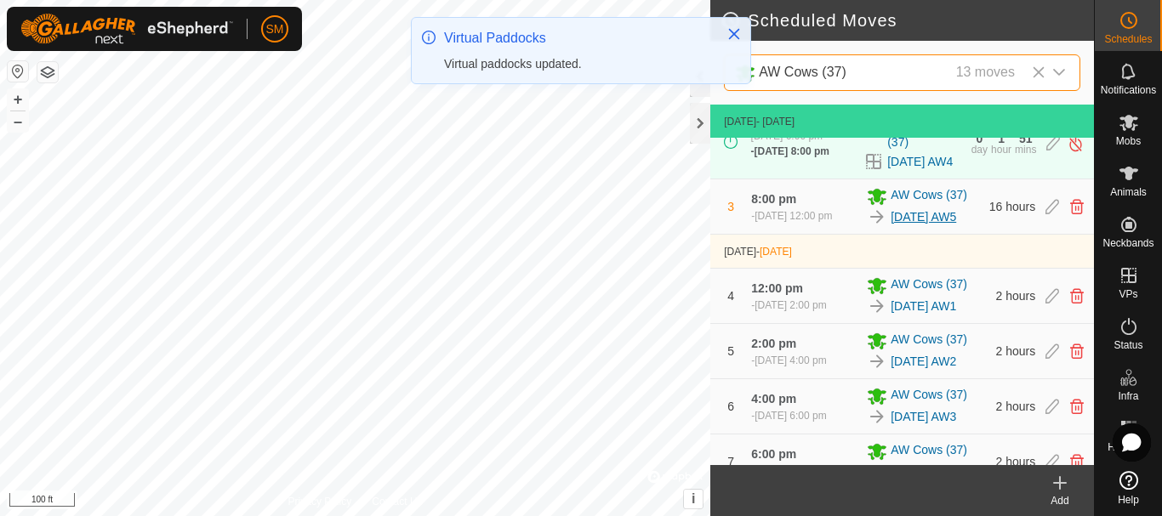
scroll to position [152, 0]
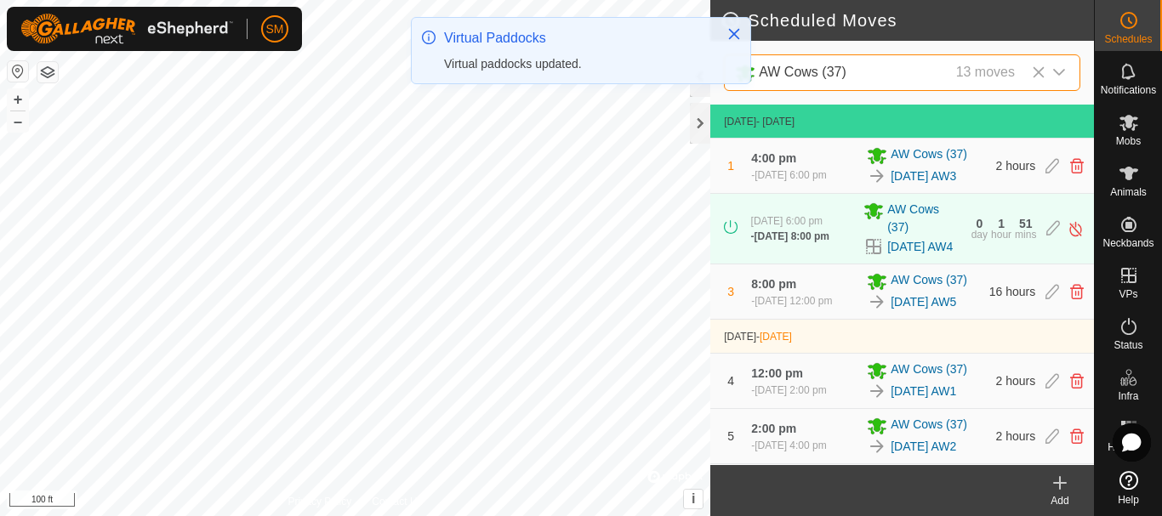
scroll to position [659, 0]
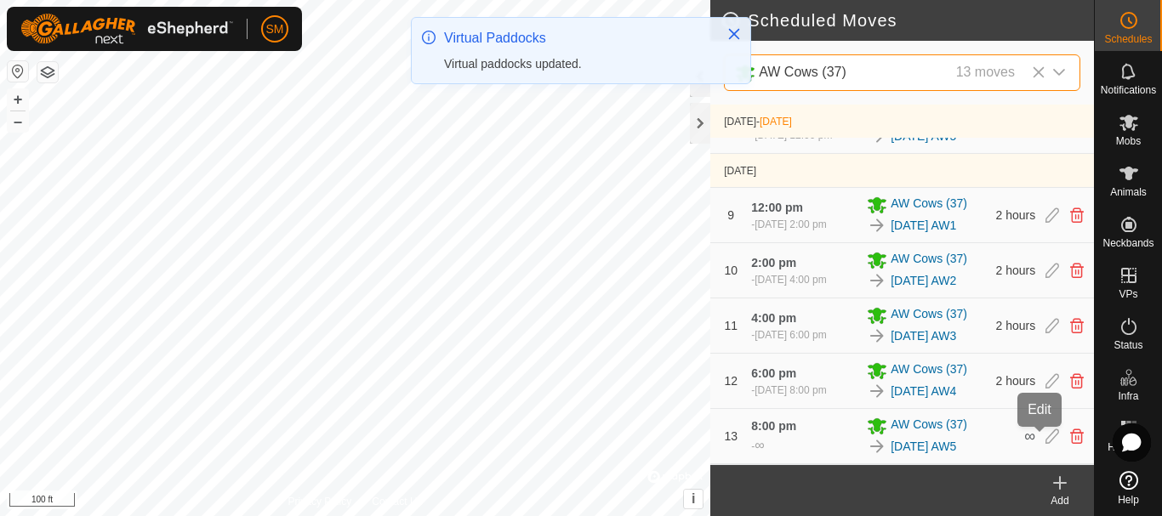
click at [1045, 440] on icon at bounding box center [1052, 436] width 14 height 15
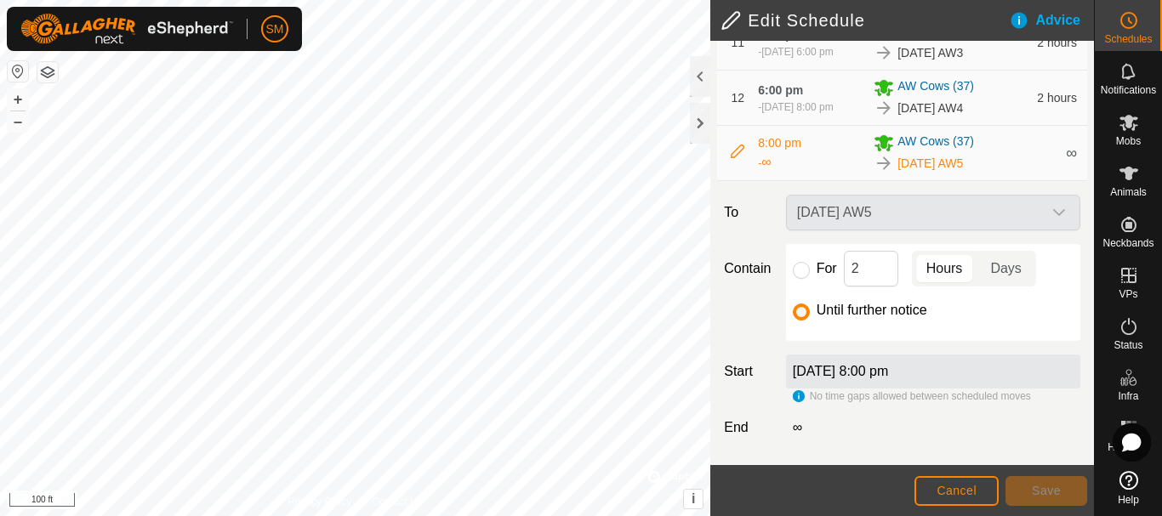
scroll to position [849, 0]
click at [798, 270] on input "For" at bounding box center [801, 270] width 17 height 17
radio input "true"
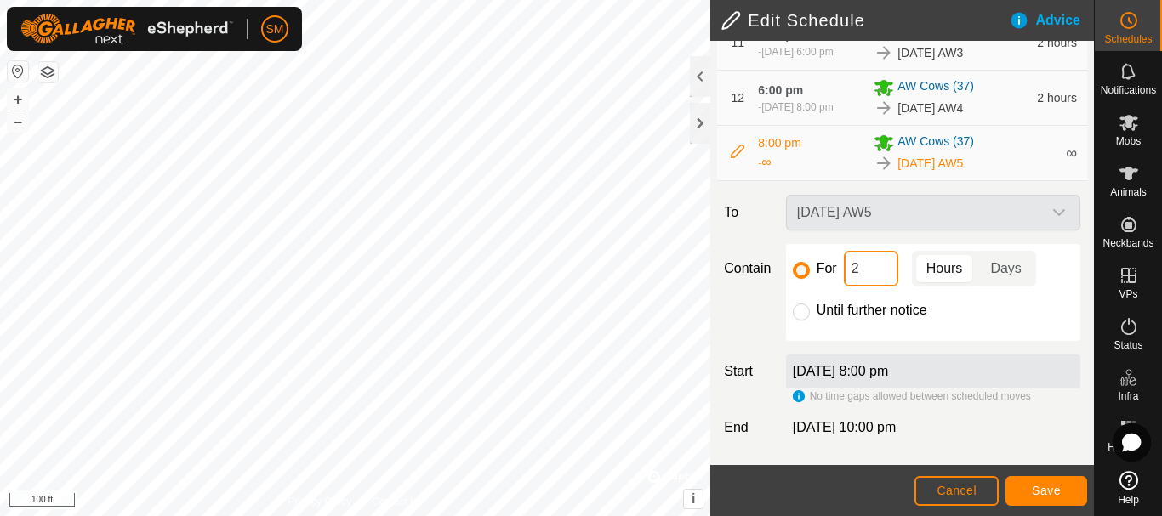
click at [869, 273] on input "2" at bounding box center [871, 269] width 54 height 36
type input "16"
click at [1060, 493] on button "Save" at bounding box center [1046, 491] width 82 height 30
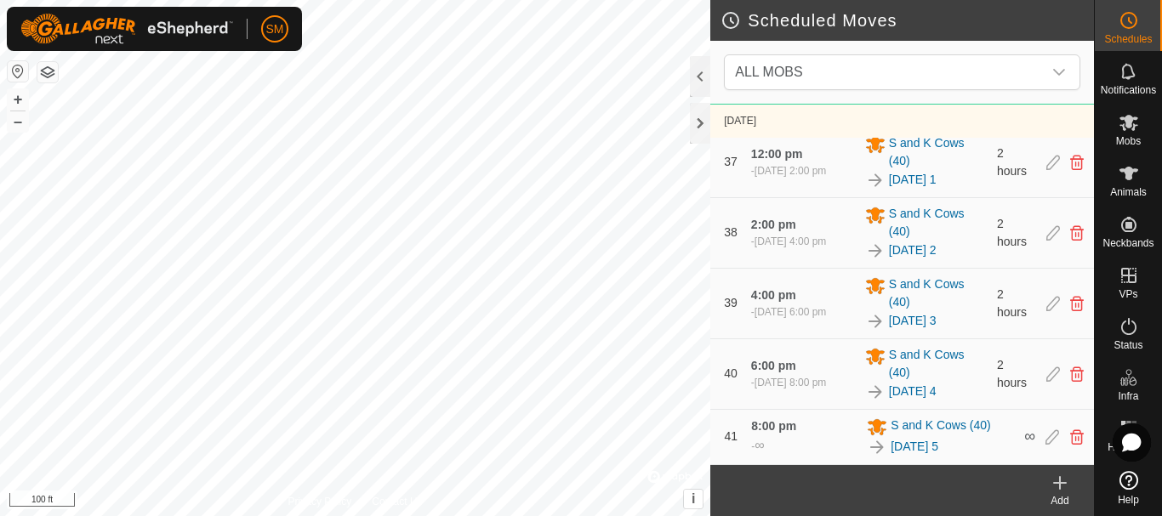
scroll to position [3762, 0]
click at [1065, 480] on icon at bounding box center [1059, 483] width 20 height 20
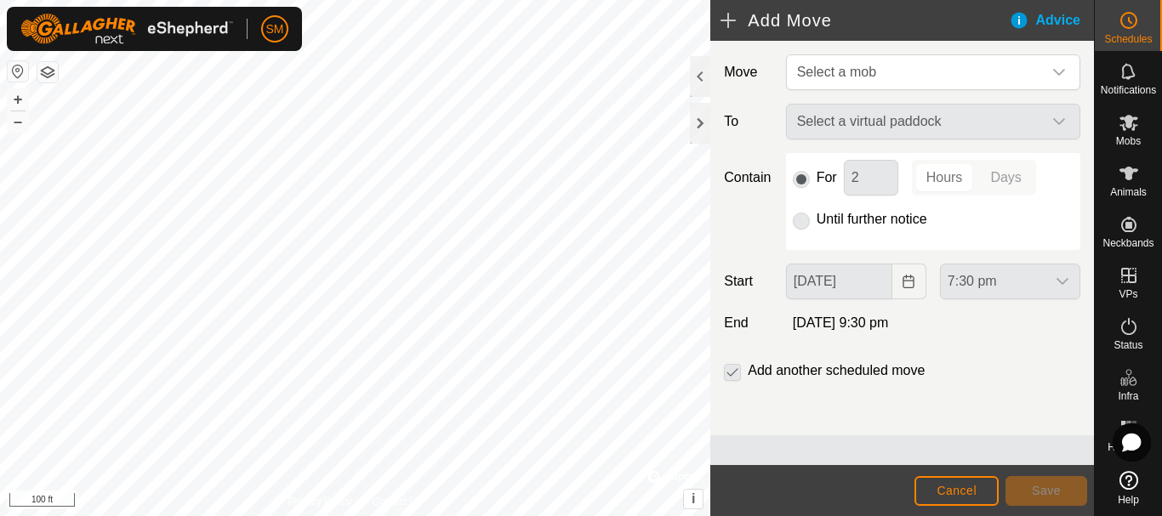
click at [1006, 94] on div "Move Select a mob To Select a virtual paddock Contain For 2 Hours Days Until fu…" at bounding box center [902, 238] width 384 height 395
click at [998, 69] on span "Select a mob" at bounding box center [916, 72] width 252 height 34
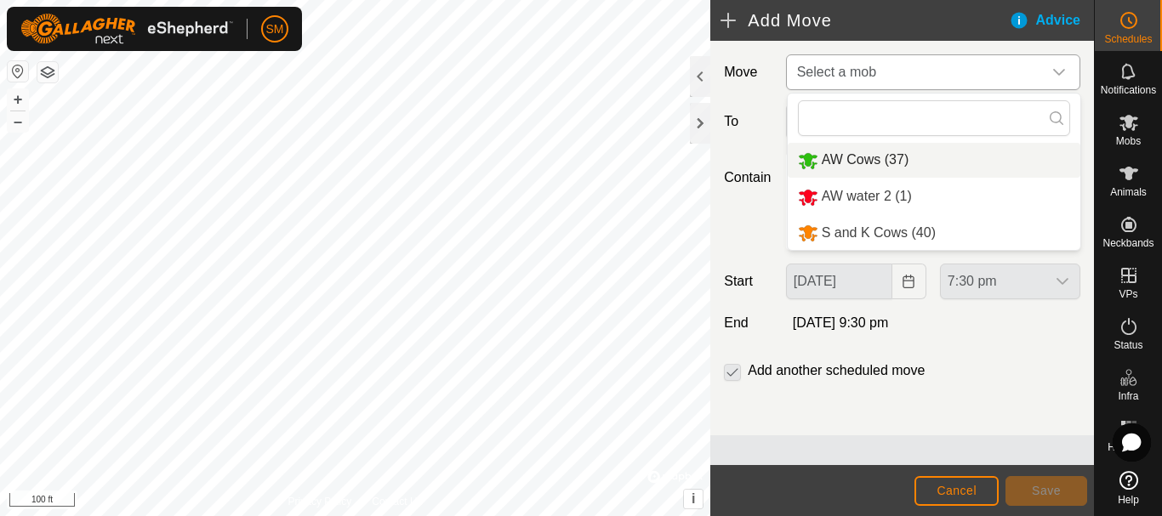
click at [894, 163] on li "AW Cows (37)" at bounding box center [933, 160] width 293 height 35
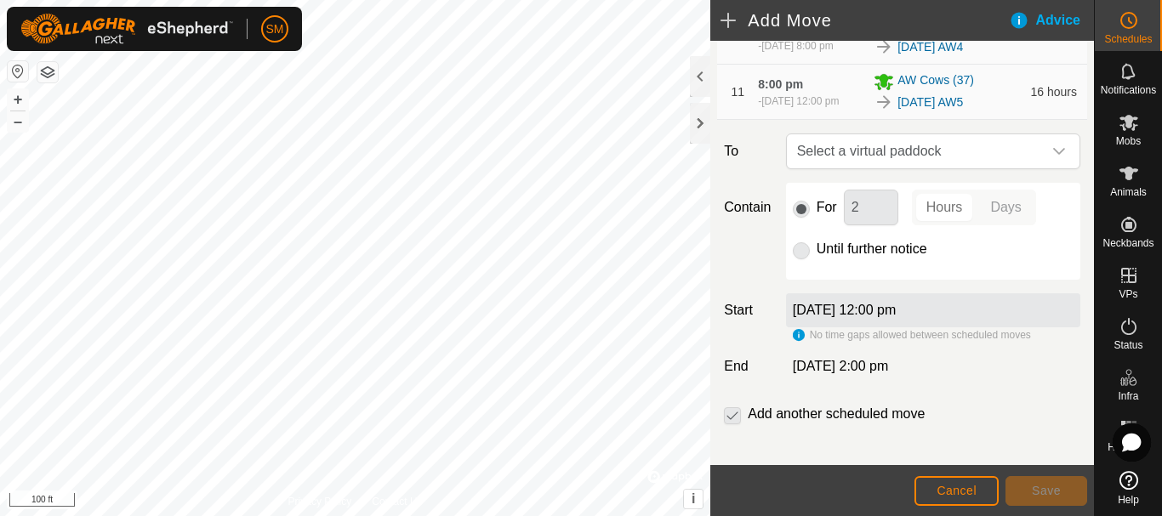
scroll to position [868, 0]
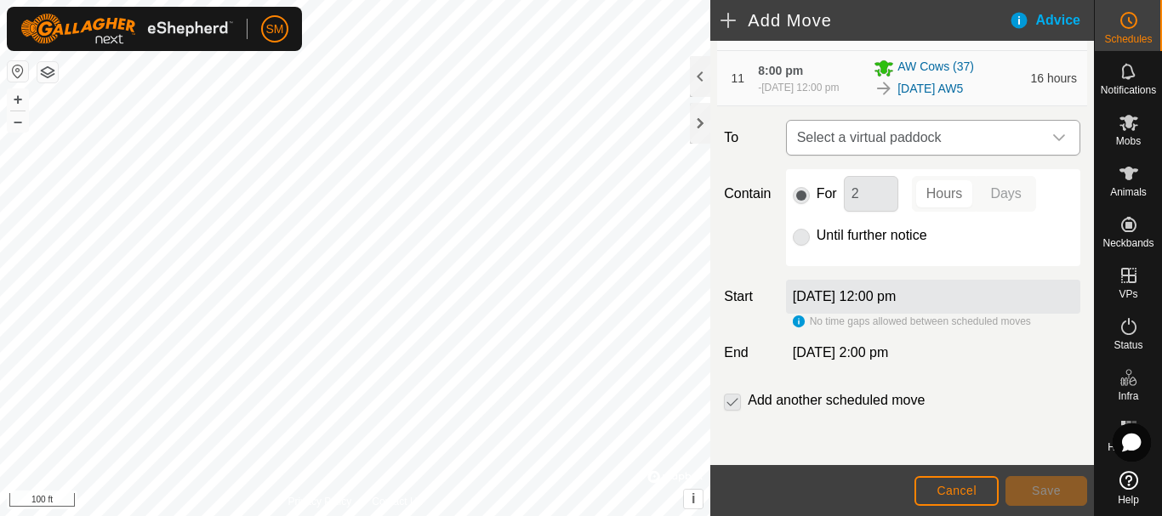
click at [1027, 142] on span "Select a virtual paddock" at bounding box center [916, 138] width 252 height 34
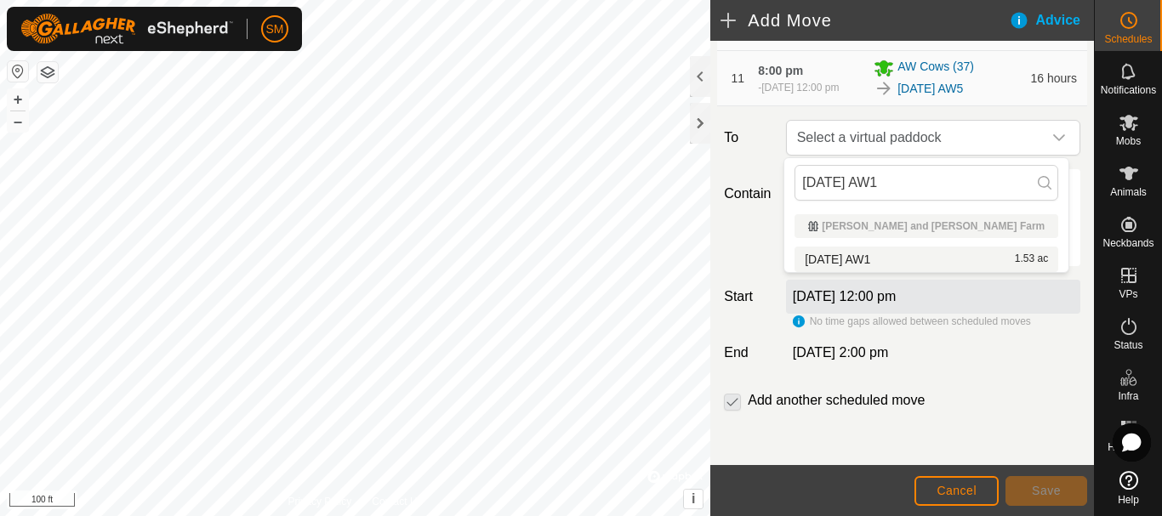
type input "[DATE] AW1"
click at [873, 258] on li "2025-08-18 AW1 1.53 ac" at bounding box center [926, 260] width 264 height 26
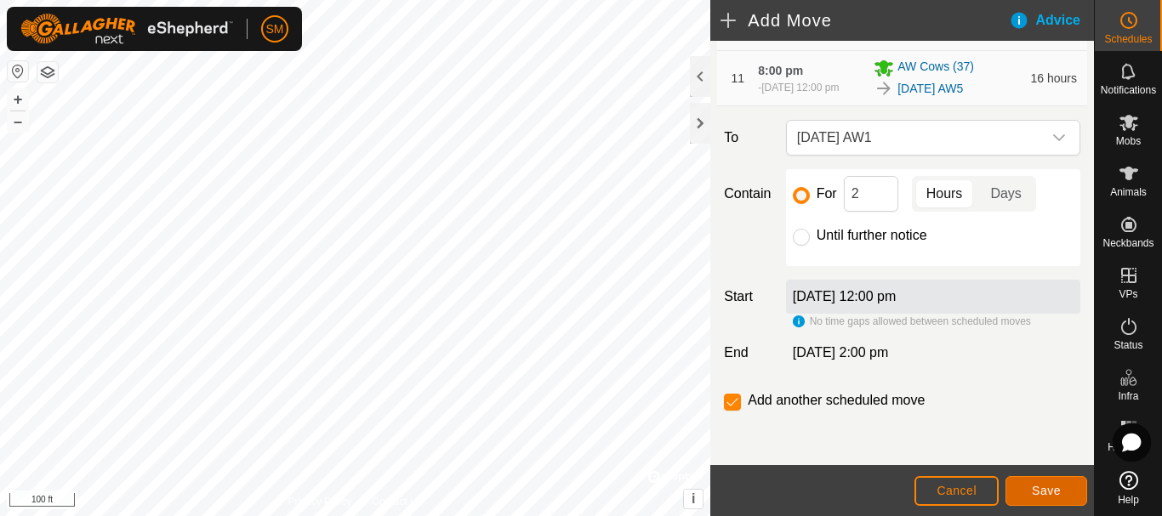
click at [1041, 492] on span "Save" at bounding box center [1045, 491] width 29 height 14
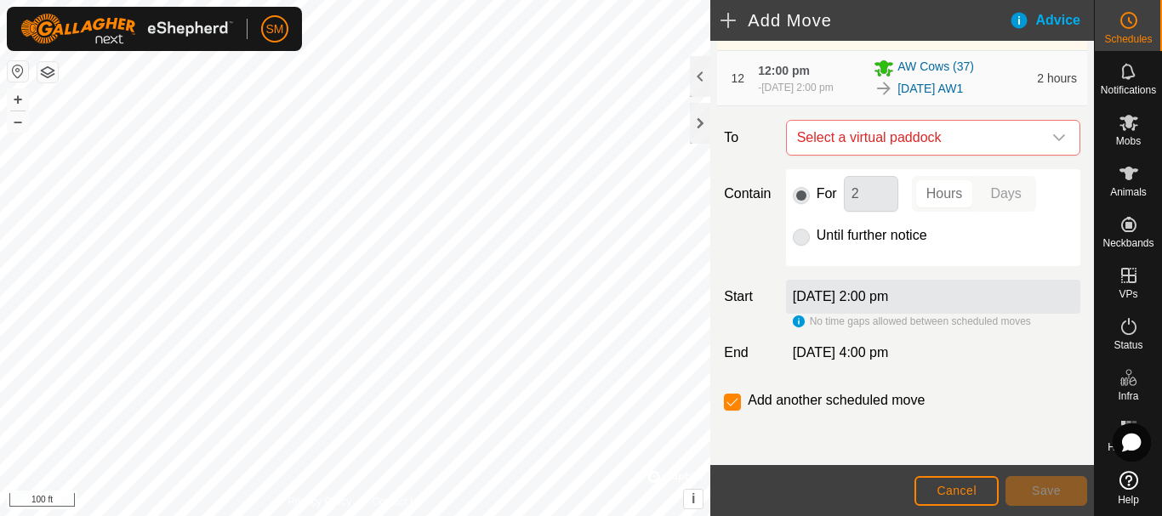
scroll to position [965, 0]
click at [1052, 142] on icon "dropdown trigger" at bounding box center [1059, 138] width 14 height 14
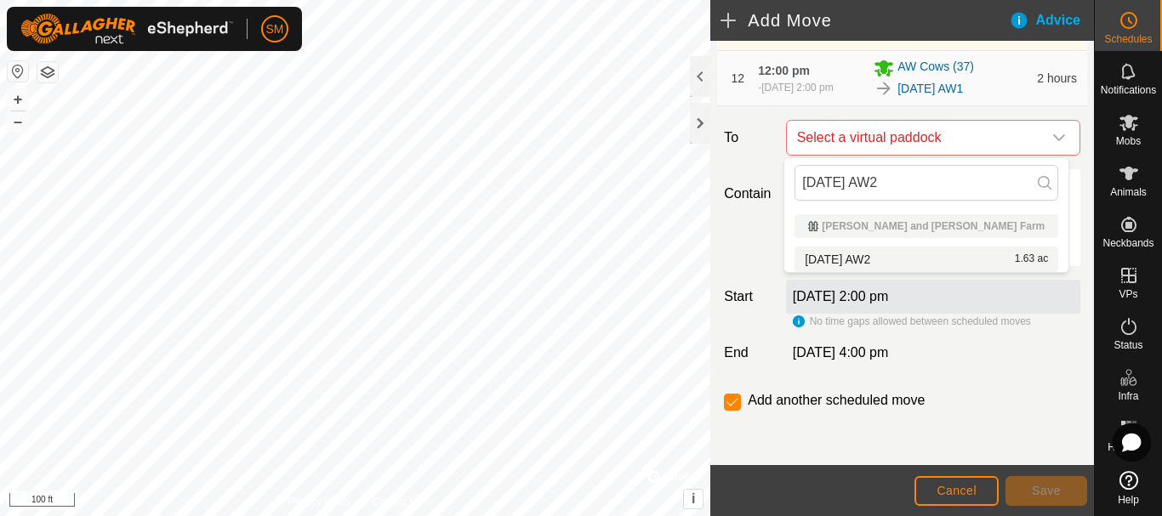
type input "[DATE] AW2"
click at [873, 255] on li "2025-08-18 AW2 1.63 ac" at bounding box center [926, 260] width 264 height 26
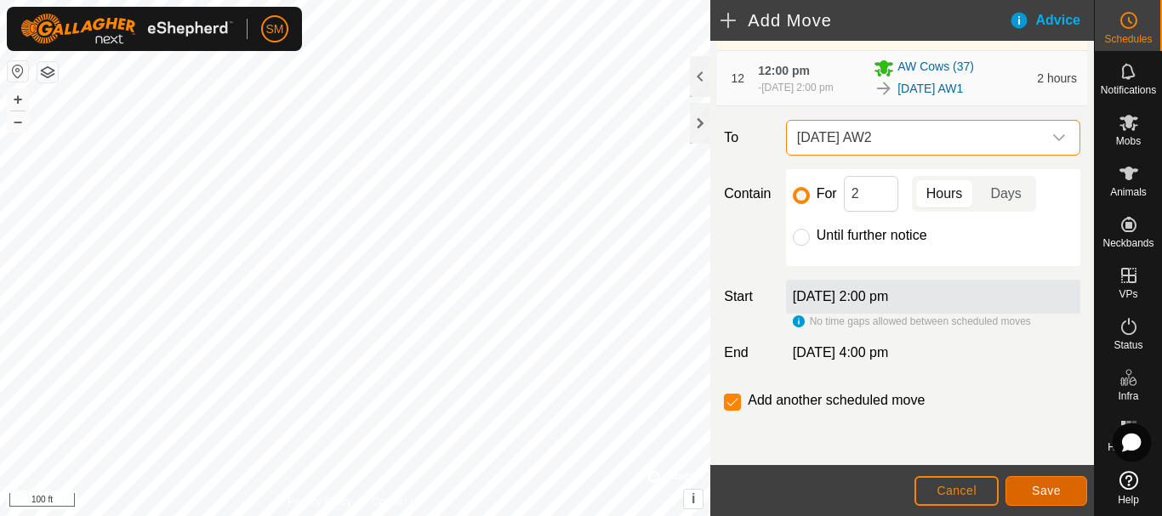
click at [1060, 493] on button "Save" at bounding box center [1046, 491] width 82 height 30
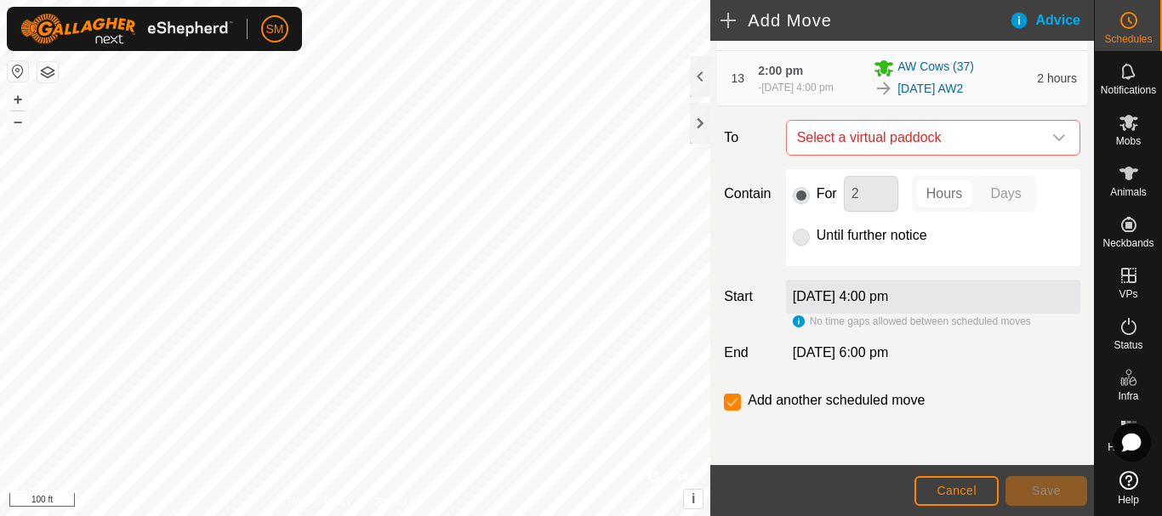
scroll to position [1028, 0]
click at [1052, 136] on icon "dropdown trigger" at bounding box center [1059, 138] width 14 height 14
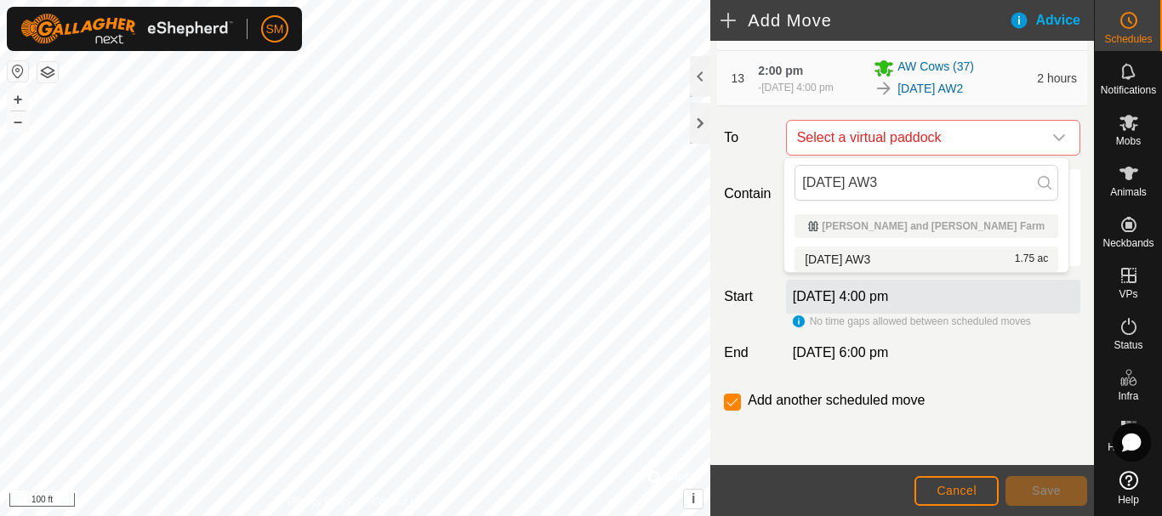
type input "[DATE] AW3"
click at [884, 260] on li "2025-08-18 AW3 1.75 ac" at bounding box center [926, 260] width 264 height 26
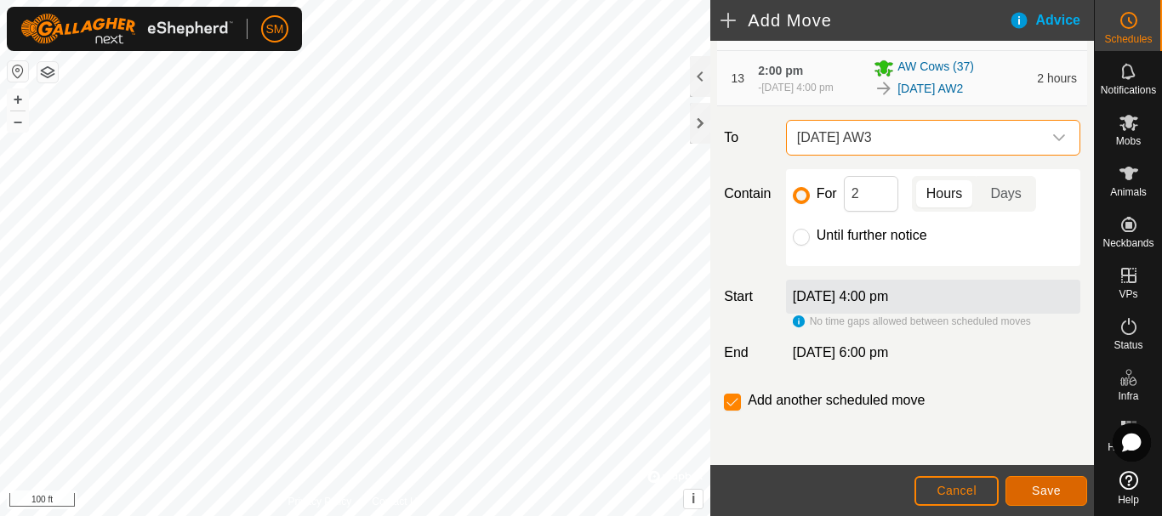
click at [1043, 494] on span "Save" at bounding box center [1045, 491] width 29 height 14
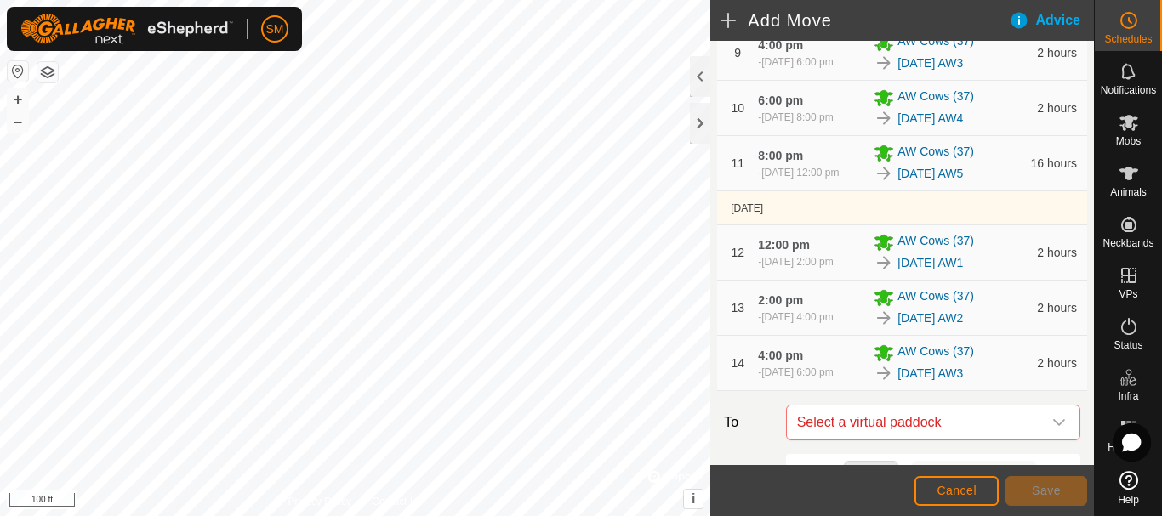
scroll to position [1091, 0]
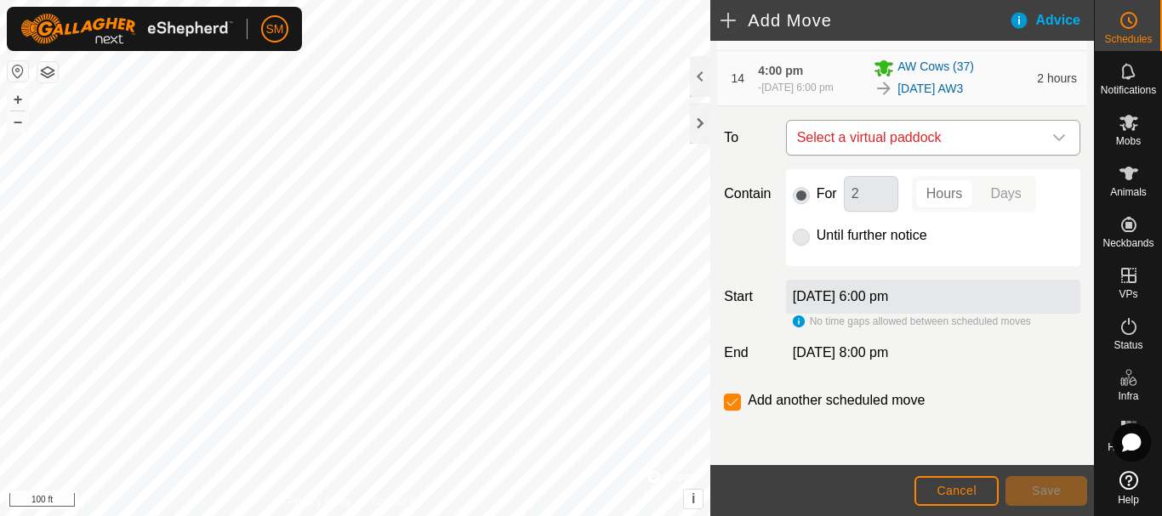
click at [1052, 135] on icon "dropdown trigger" at bounding box center [1059, 138] width 14 height 14
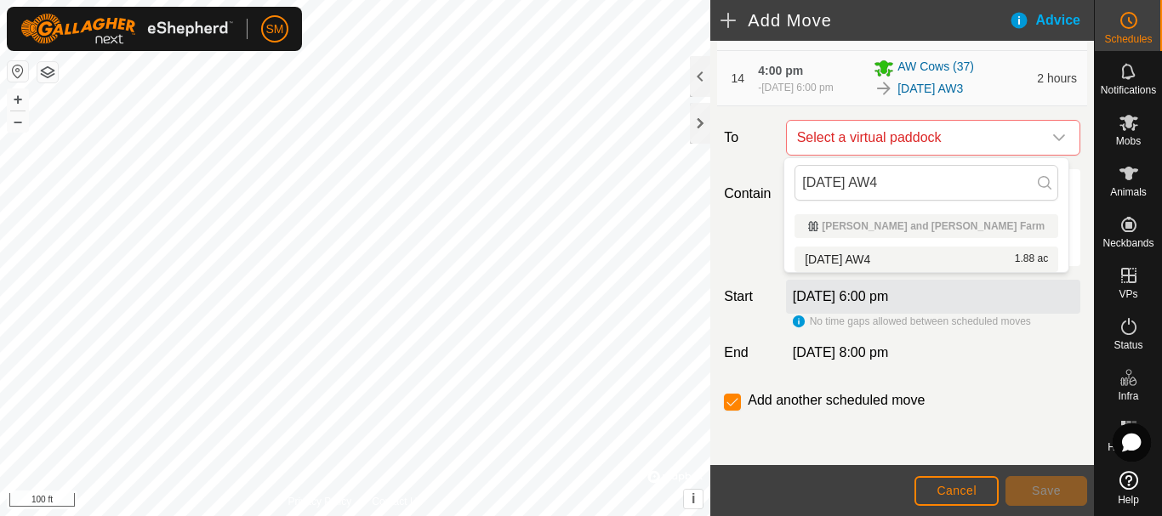
type input "[DATE] AW4"
click at [894, 256] on li "2025-08-18 AW4 1.88 ac" at bounding box center [926, 260] width 264 height 26
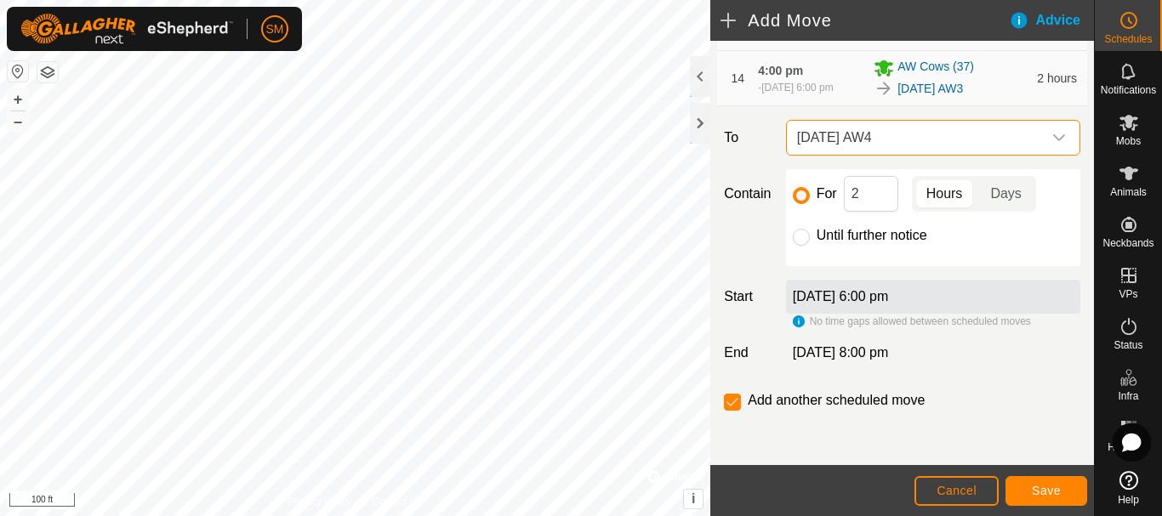
click at [1071, 511] on footer "Cancel Save" at bounding box center [902, 490] width 384 height 51
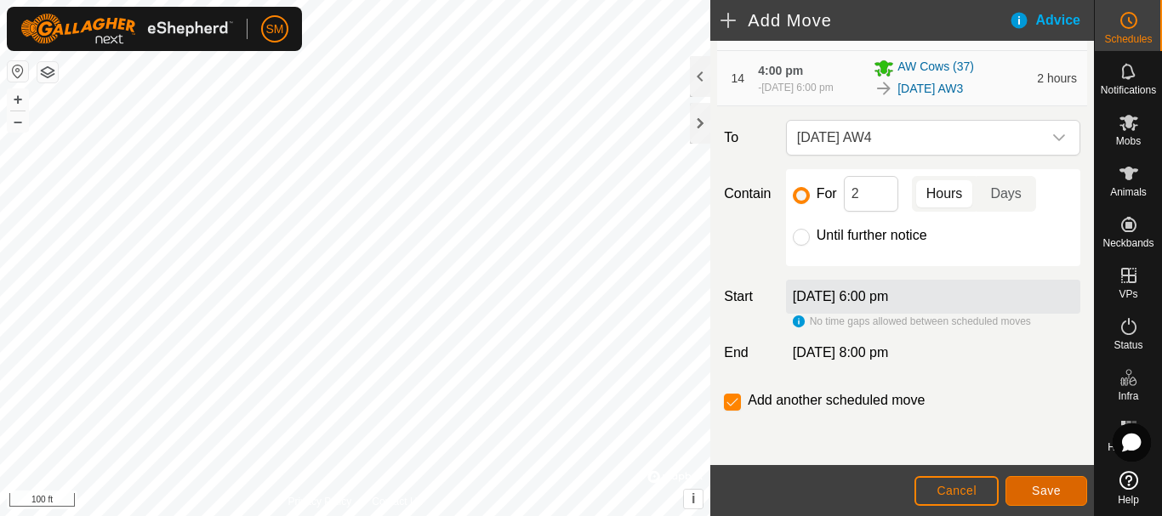
click at [1066, 494] on button "Save" at bounding box center [1046, 491] width 82 height 30
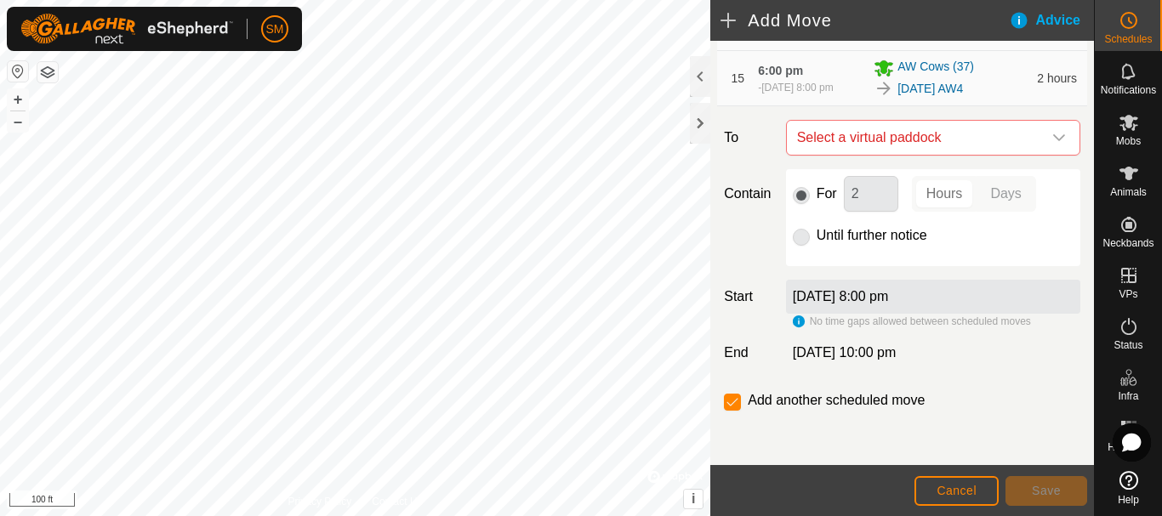
scroll to position [1154, 0]
click at [1052, 145] on icon "dropdown trigger" at bounding box center [1059, 138] width 14 height 14
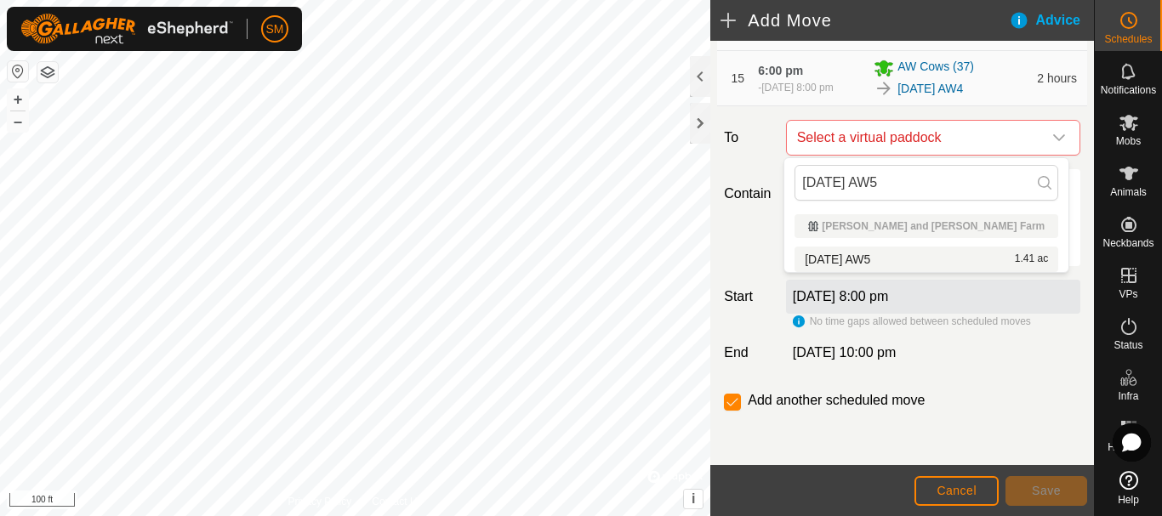
type input "[DATE] AW5"
click at [891, 259] on li "2025-08-18 AW5 1.41 ac" at bounding box center [926, 260] width 264 height 26
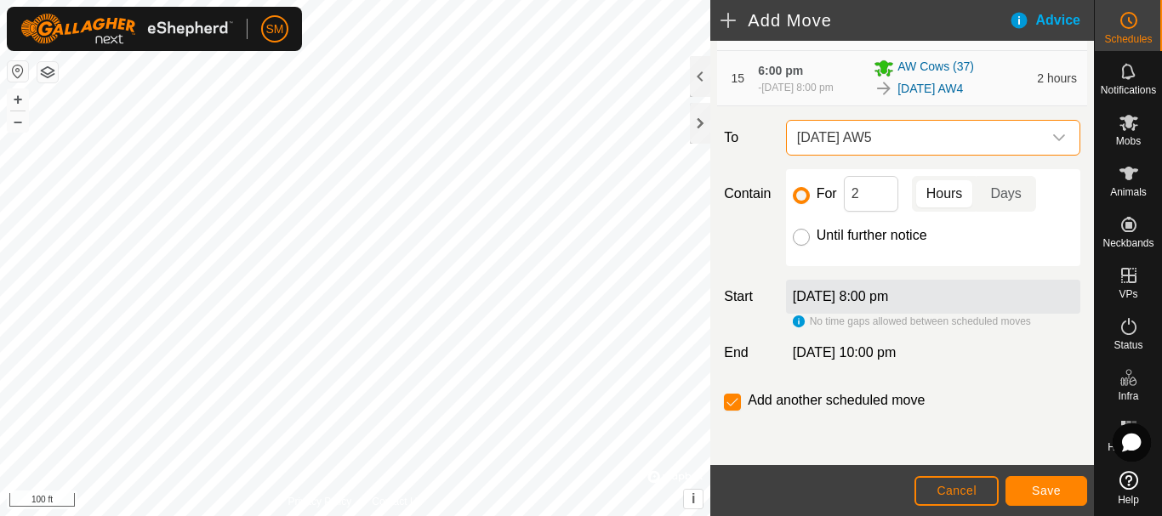
click at [796, 238] on input "Until further notice" at bounding box center [801, 237] width 17 height 17
radio input "true"
checkbox input "false"
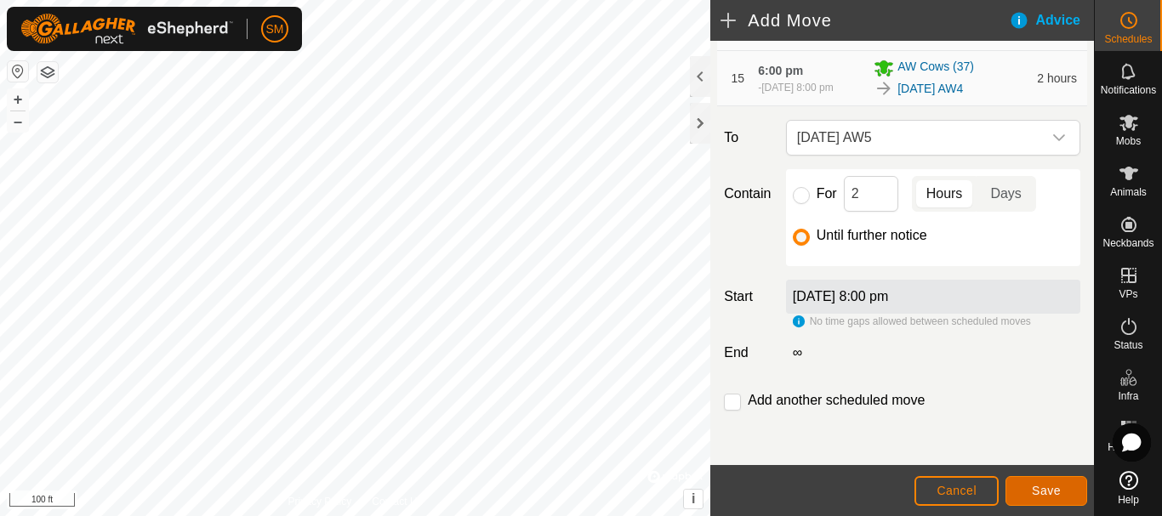
click at [1066, 494] on button "Save" at bounding box center [1046, 491] width 82 height 30
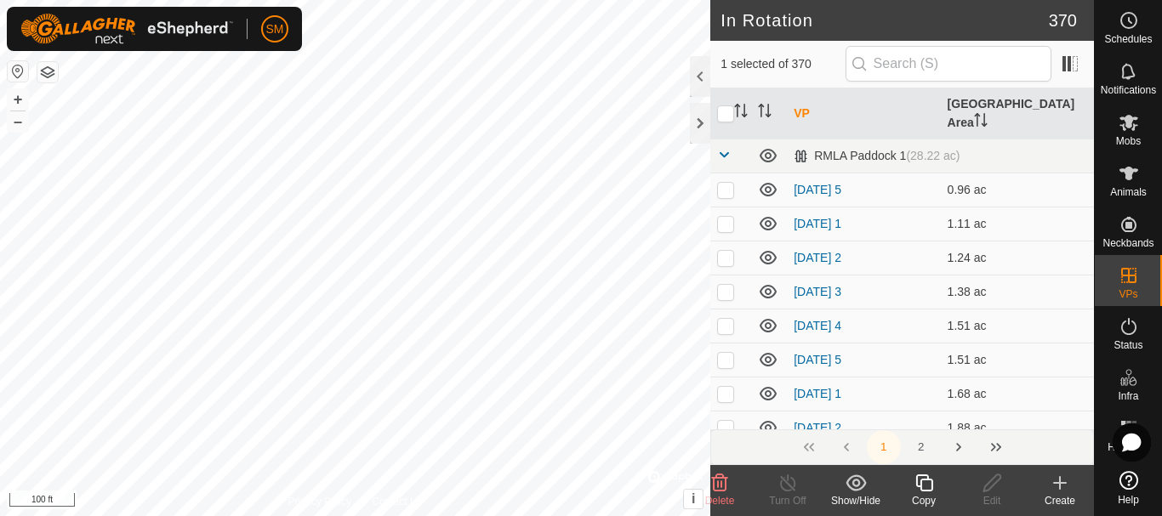
click at [929, 480] on icon at bounding box center [923, 482] width 17 height 17
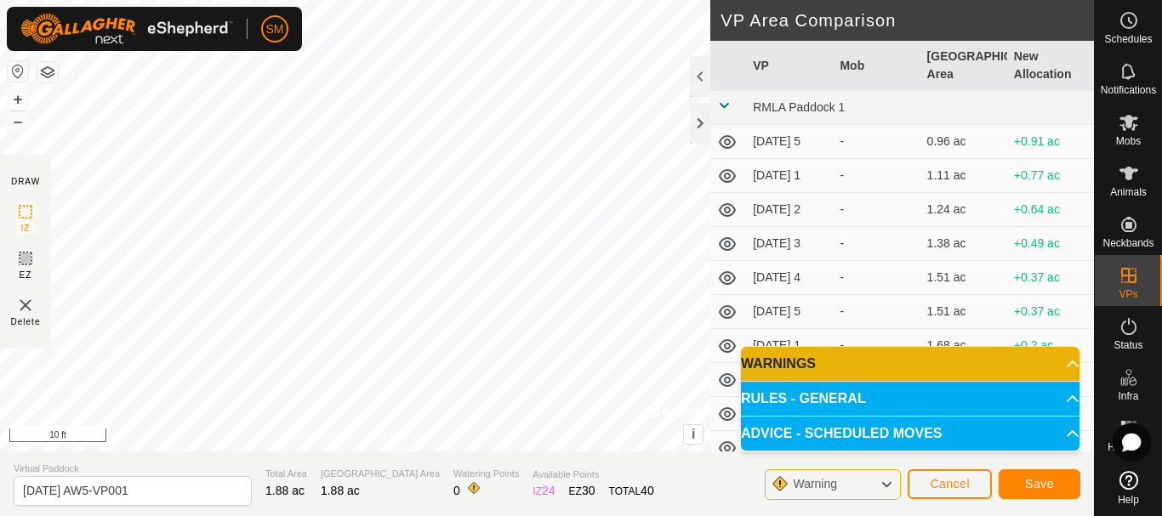
click at [719, 121] on td at bounding box center [728, 108] width 36 height 34
click at [702, 130] on div at bounding box center [700, 123] width 20 height 41
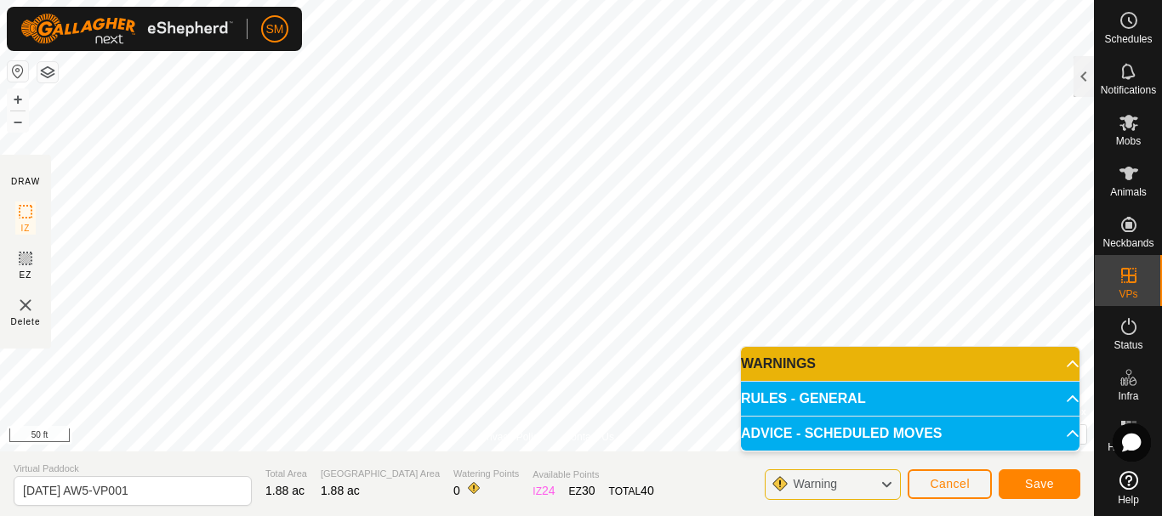
click at [588, 515] on html "SM Schedules Notifications Mobs Animals Neckbands VPs Status Infra Heatmap Help…" at bounding box center [581, 258] width 1162 height 516
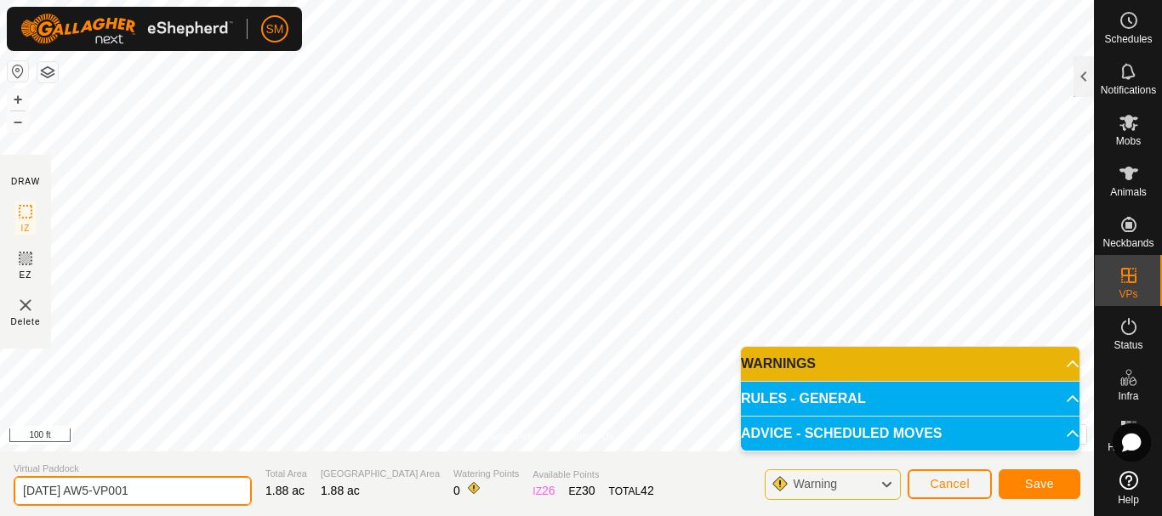
drag, startPoint x: 79, startPoint y: 492, endPoint x: 202, endPoint y: 492, distance: 122.5
click at [201, 492] on input "2025-08-18 AW5-VP001" at bounding box center [133, 491] width 238 height 30
type input "2025-08-19 AW4"
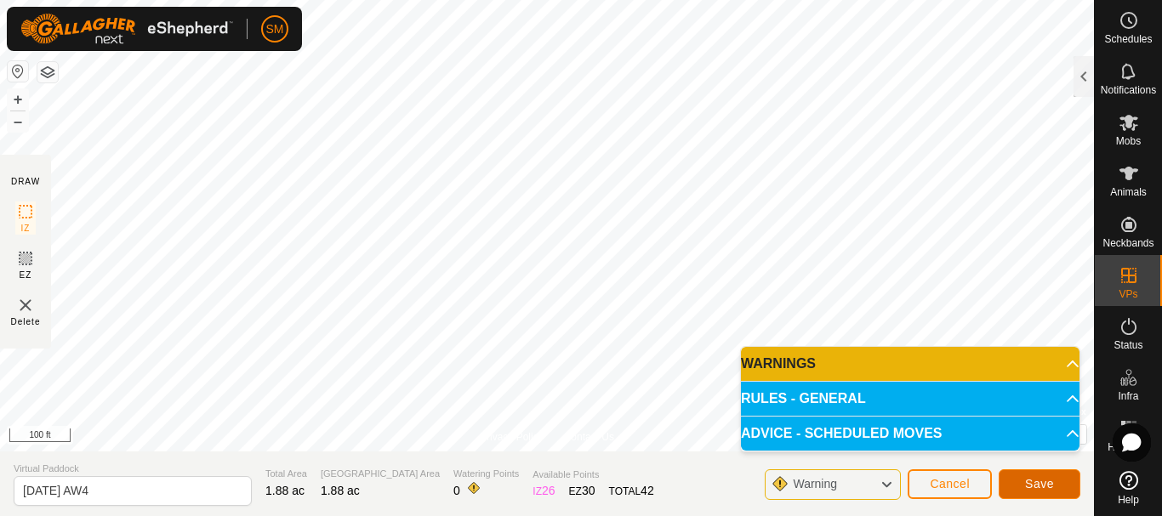
click at [1034, 489] on span "Save" at bounding box center [1039, 484] width 29 height 14
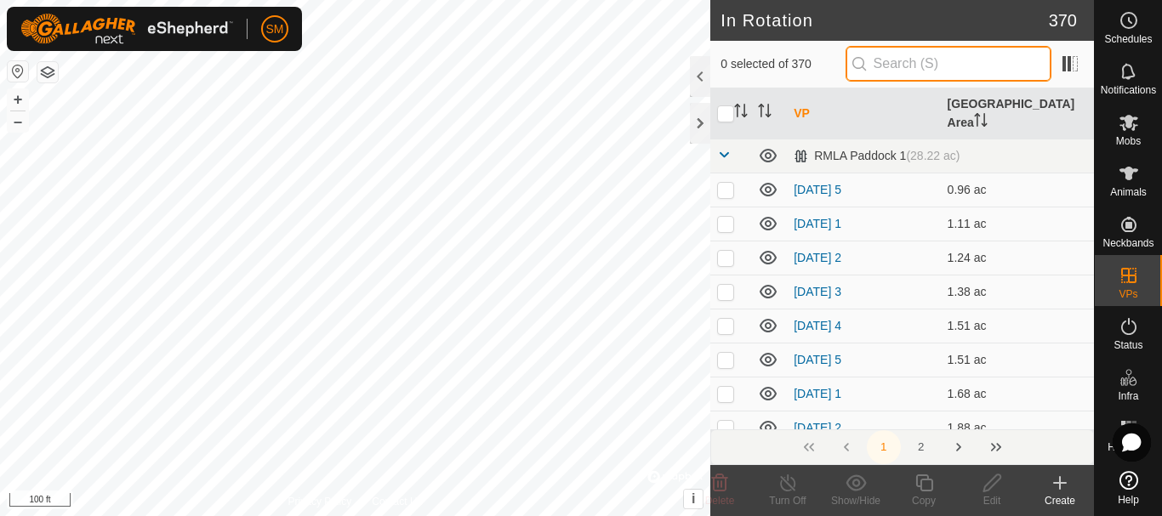
click at [949, 70] on input "text" at bounding box center [948, 64] width 206 height 36
paste input "[DATE] AW"
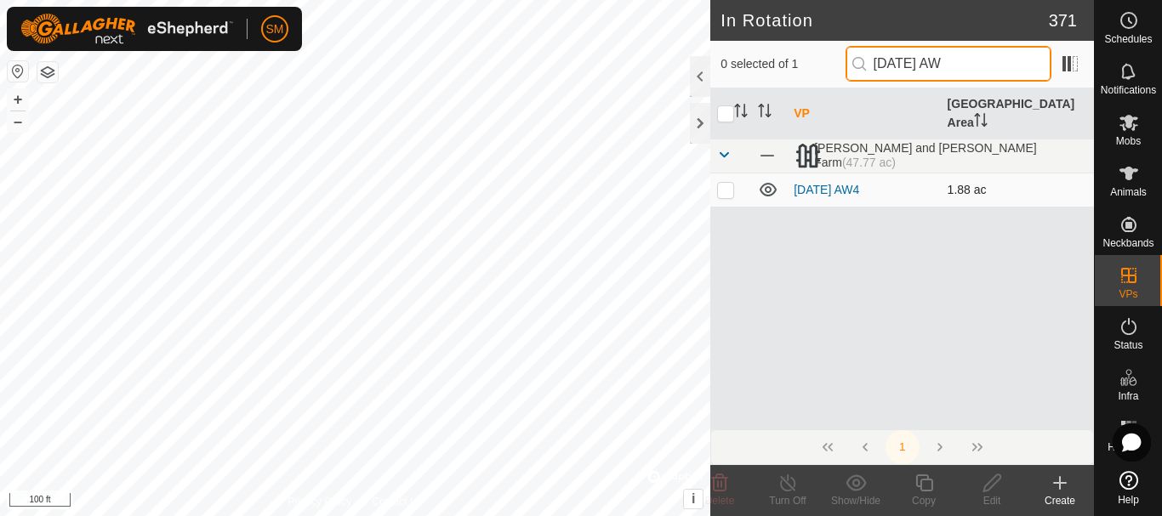
type input "[DATE] AW"
click at [730, 183] on p-checkbox at bounding box center [725, 190] width 17 height 14
checkbox input "true"
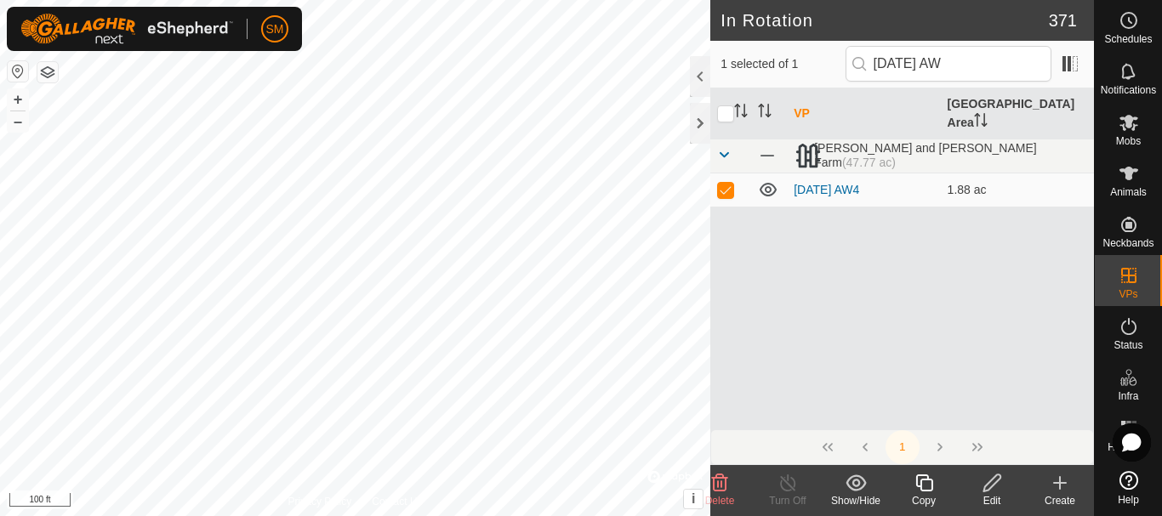
click at [996, 486] on icon at bounding box center [991, 483] width 21 height 20
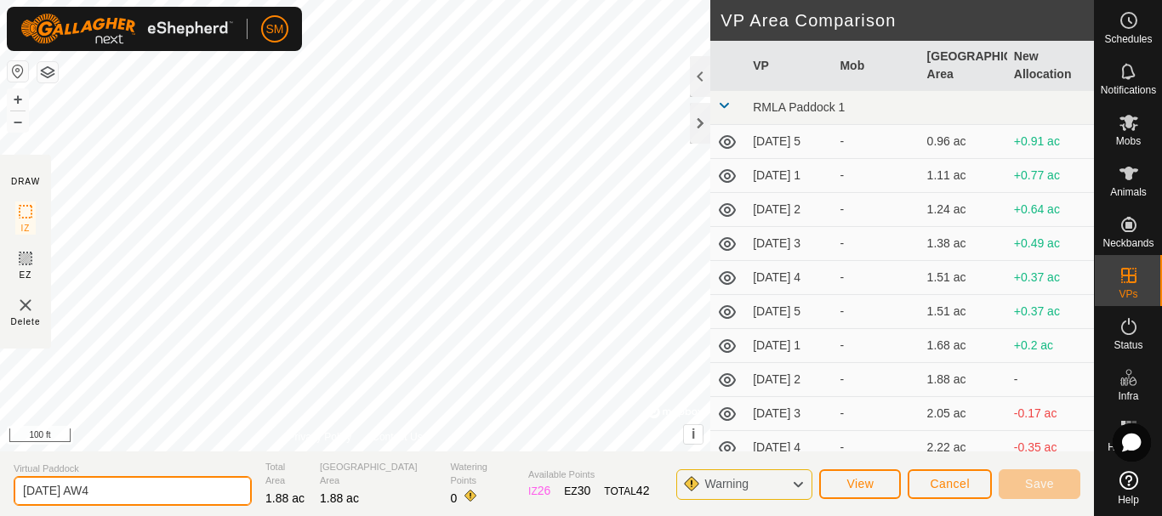
drag, startPoint x: 106, startPoint y: 491, endPoint x: 0, endPoint y: 504, distance: 107.2
click at [0, 504] on section "Virtual Paddock 2025-08-19 AW4 Total Area 1.88 ac Grazing Area 1.88 ac Watering…" at bounding box center [547, 484] width 1094 height 65
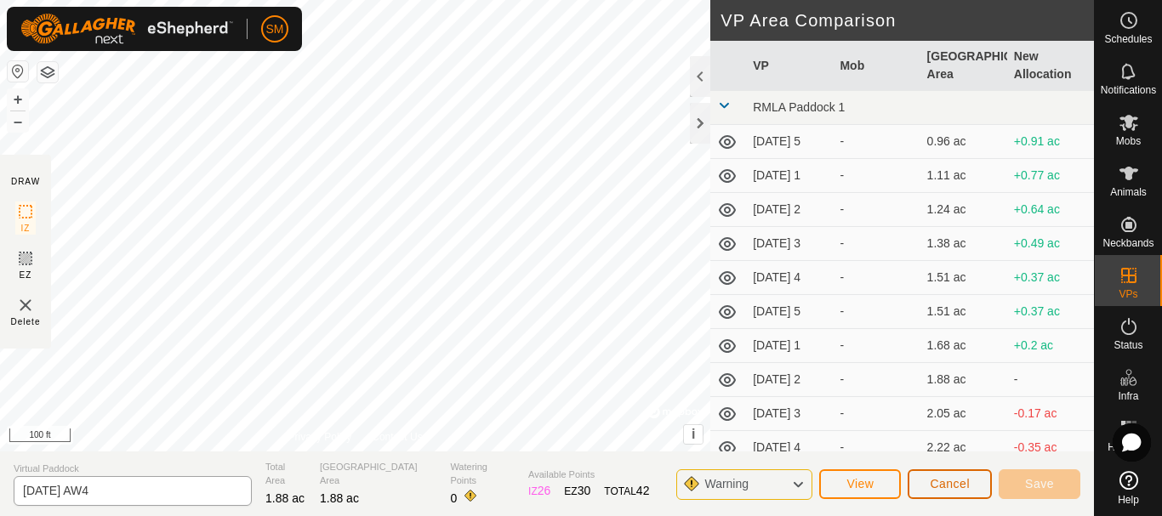
click at [935, 485] on span "Cancel" at bounding box center [949, 484] width 40 height 14
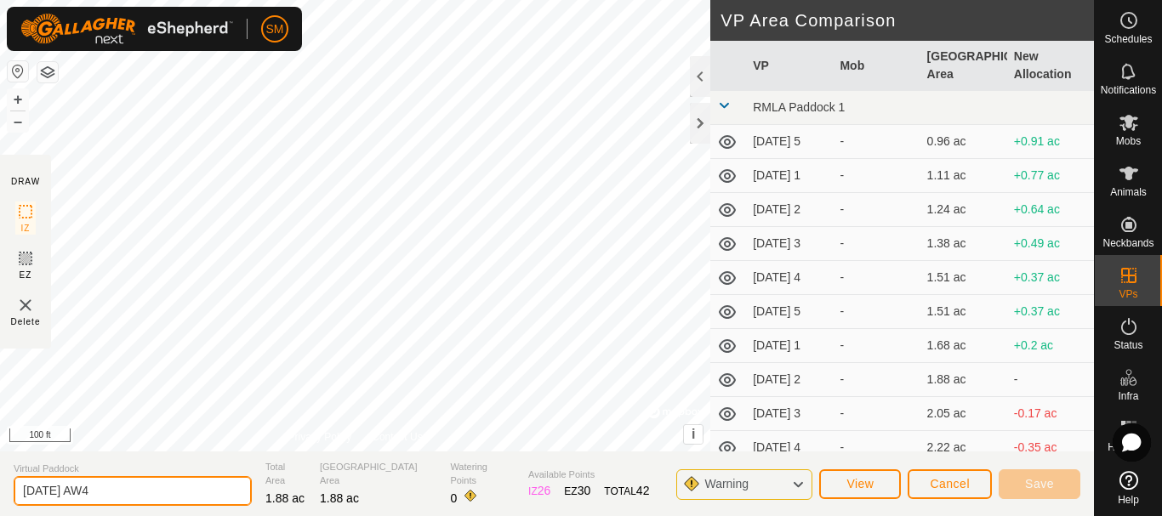
click at [154, 495] on input "2025-08-19 AW4" at bounding box center [133, 491] width 238 height 30
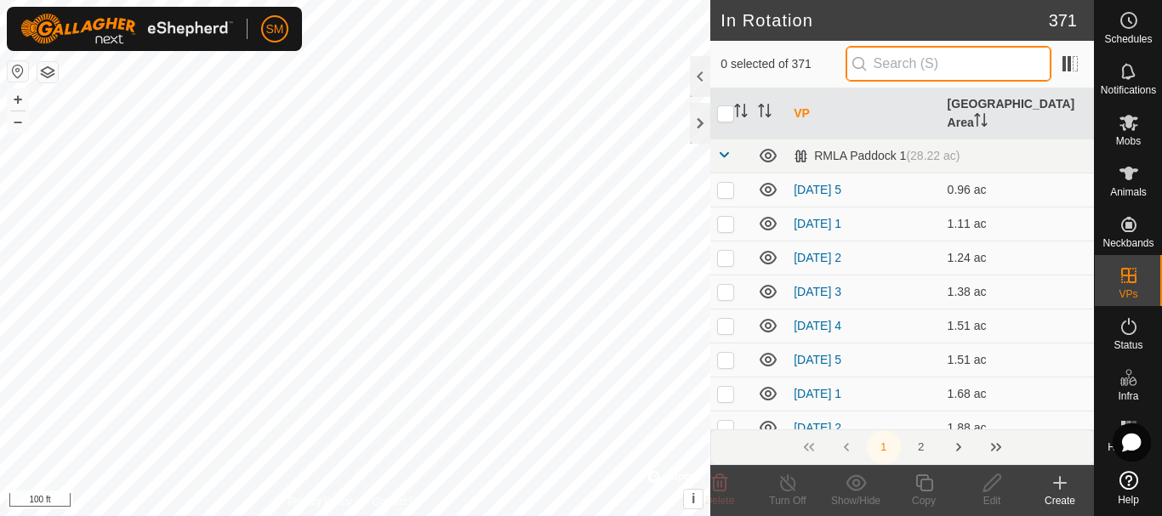
click at [945, 60] on input "text" at bounding box center [948, 64] width 206 height 36
paste input "[DATE] AW"
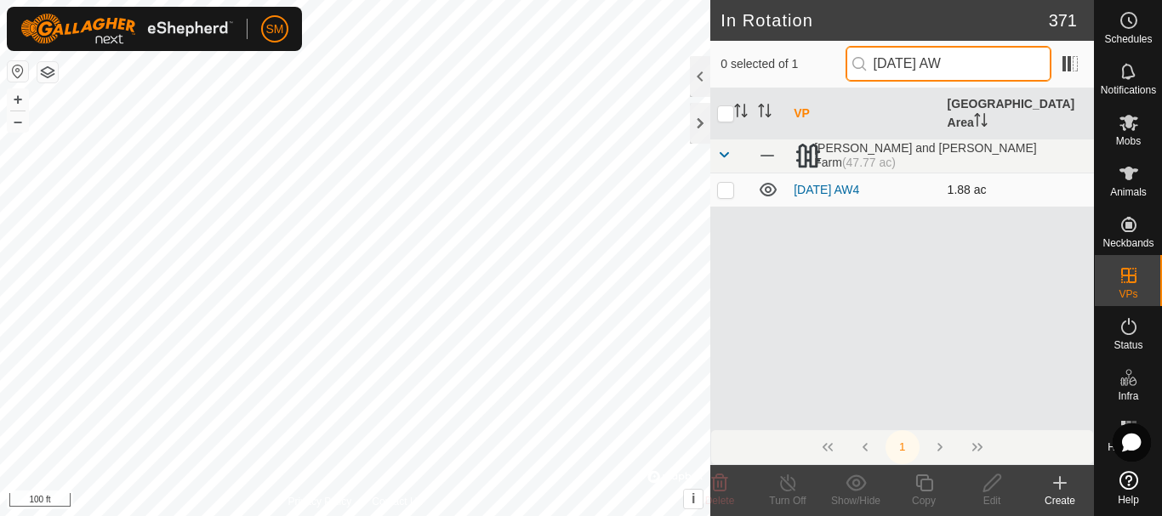
type input "[DATE] AW"
click at [724, 183] on p-checkbox at bounding box center [725, 190] width 17 height 14
checkbox input "true"
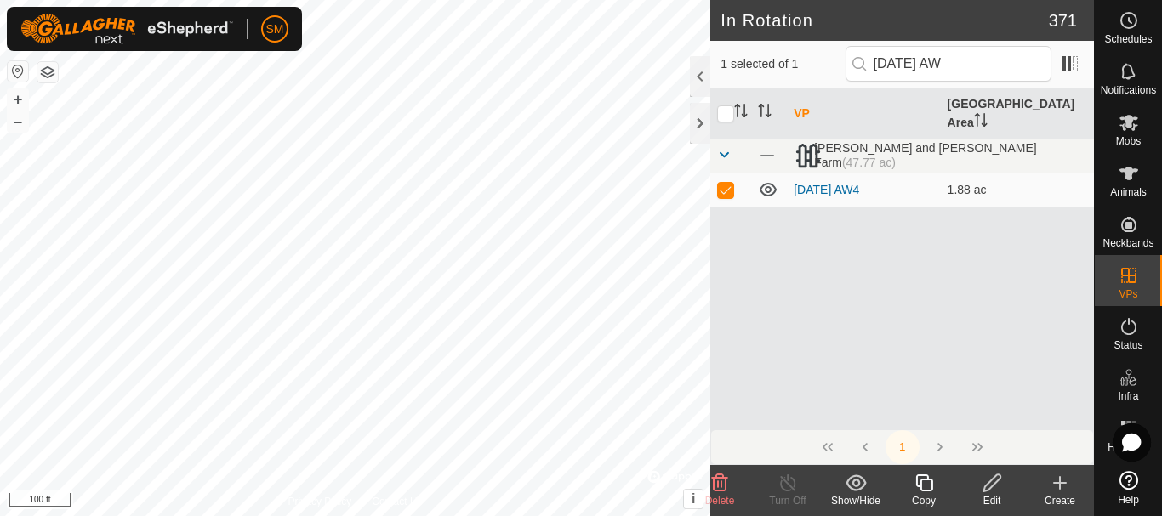
click at [926, 489] on icon at bounding box center [923, 483] width 21 height 20
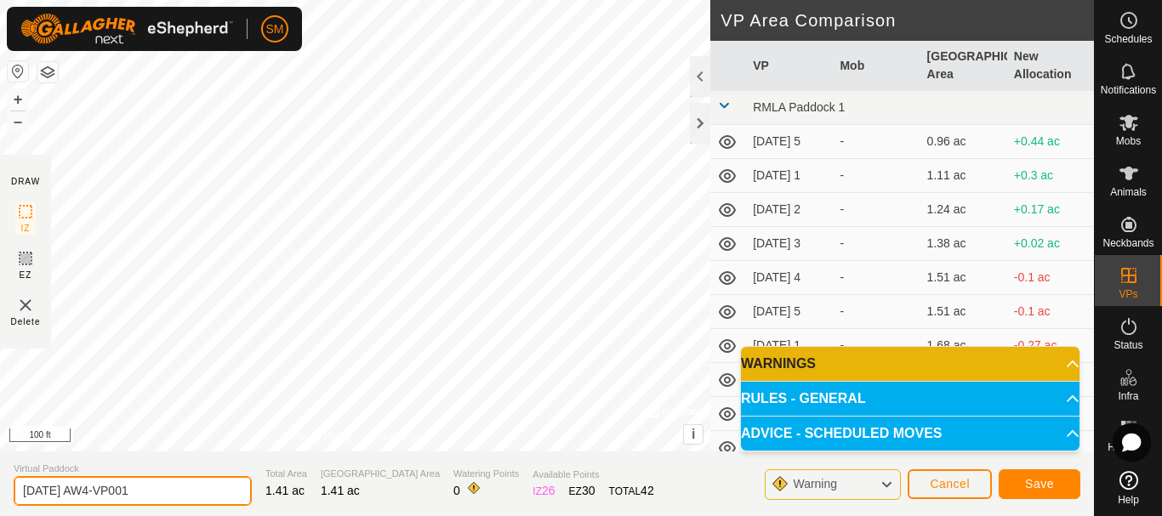
drag, startPoint x: 106, startPoint y: 491, endPoint x: 218, endPoint y: 481, distance: 111.8
click at [218, 481] on input "2025-08-19 AW4-VP001" at bounding box center [133, 491] width 238 height 30
type input "2025-08-19 AW5"
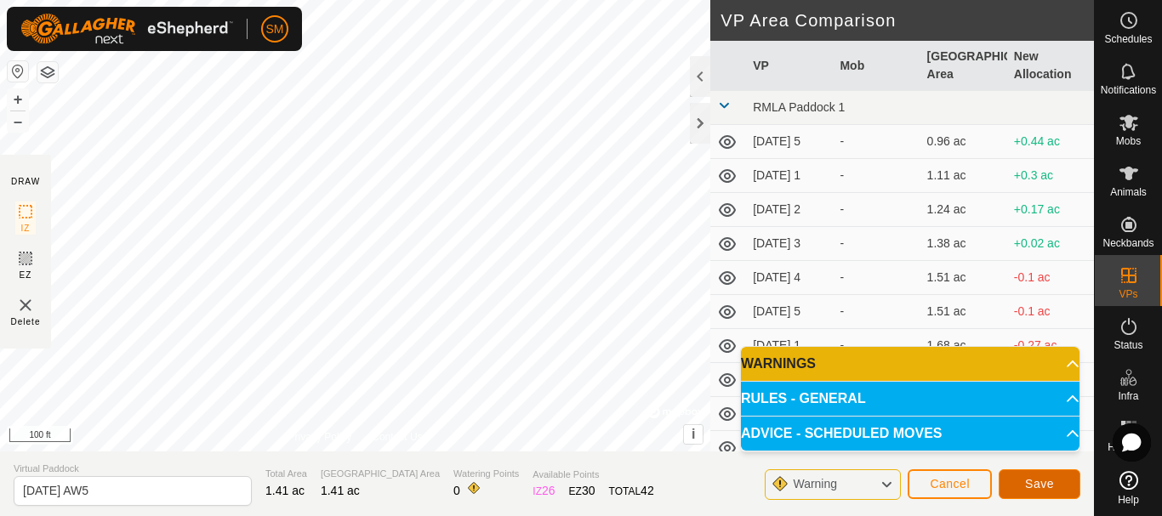
click at [1051, 484] on span "Save" at bounding box center [1039, 484] width 29 height 14
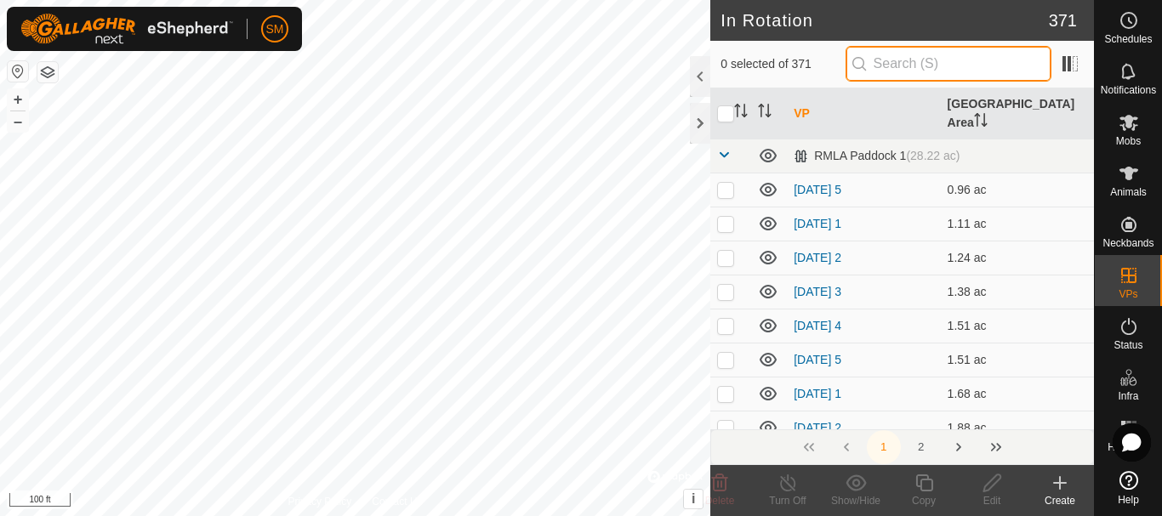
click at [893, 55] on input "text" at bounding box center [948, 64] width 206 height 36
paste input "[DATE] AW"
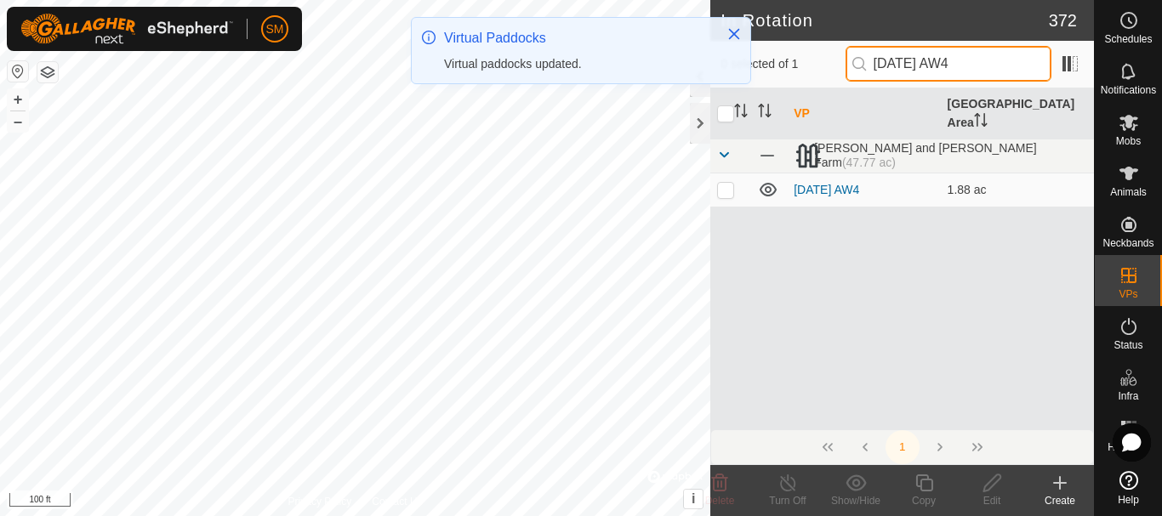
type input "2025-08-19 AW4"
click at [724, 183] on p-checkbox at bounding box center [725, 190] width 17 height 14
checkbox input "true"
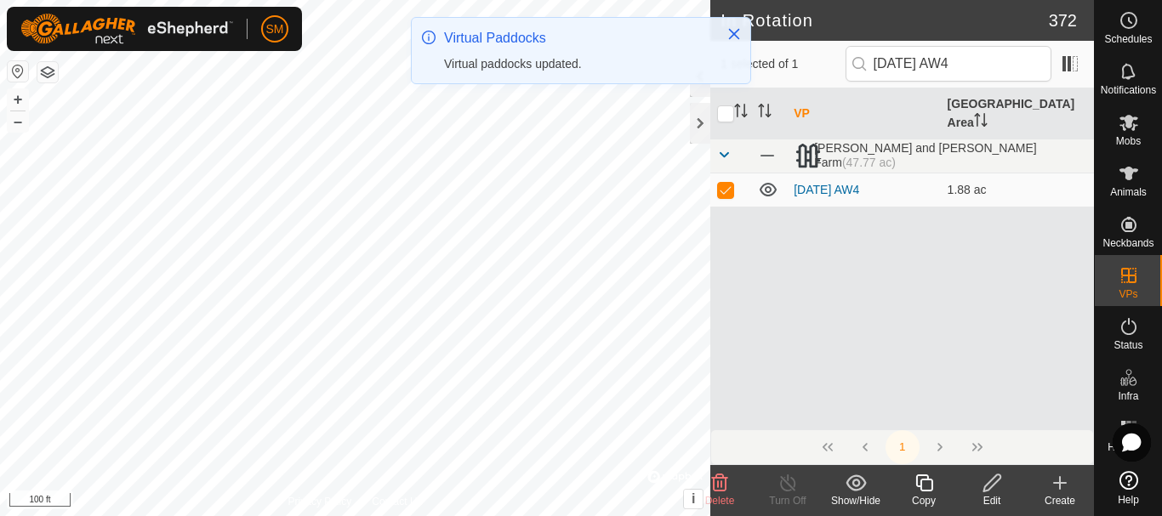
click at [916, 478] on icon at bounding box center [923, 482] width 17 height 17
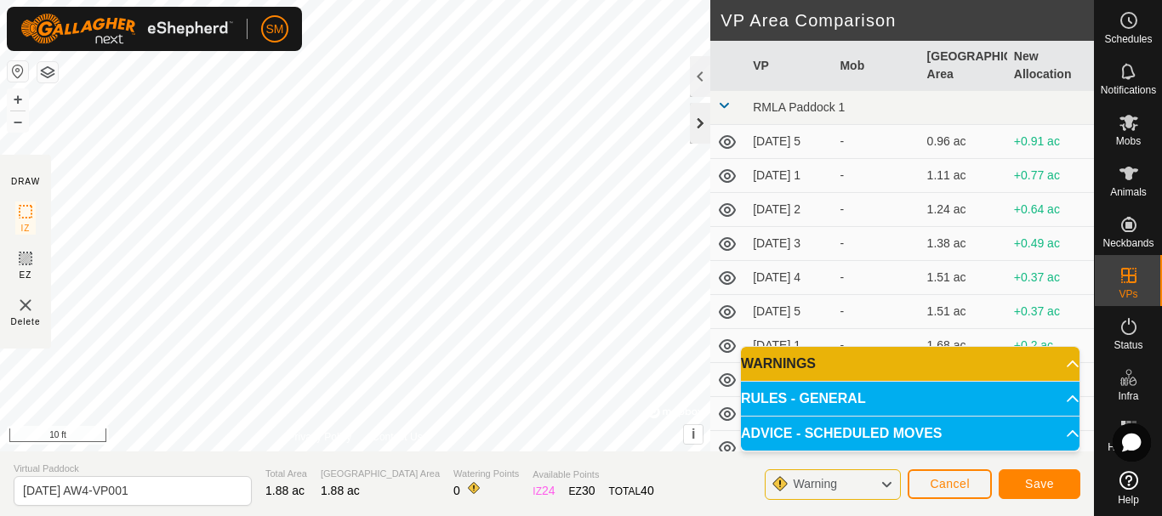
click at [699, 116] on div at bounding box center [700, 123] width 20 height 41
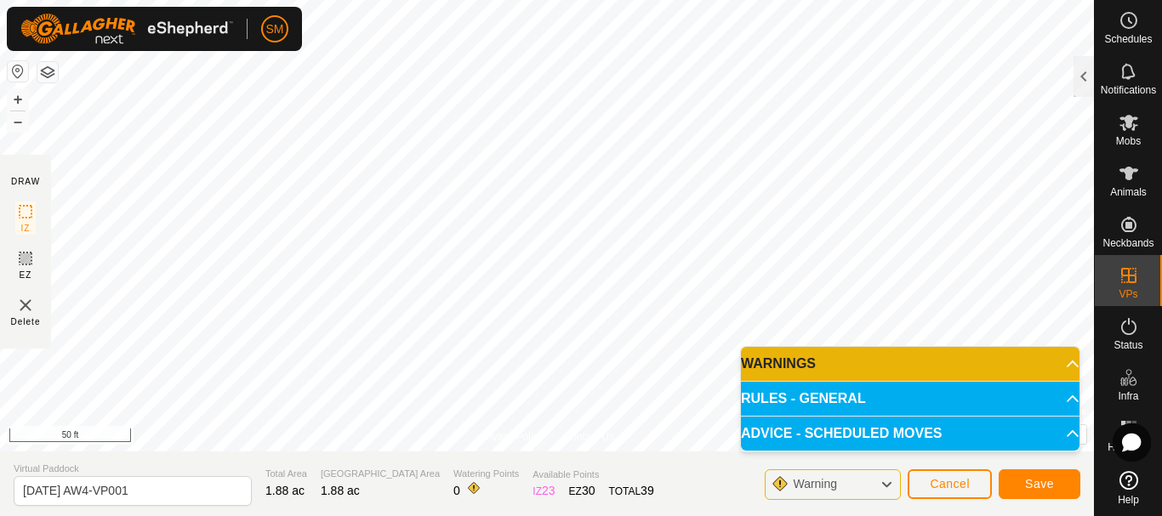
click at [218, 0] on html "SM Schedules Notifications Mobs Animals Neckbands VPs Status Infra Heatmap Help…" at bounding box center [581, 258] width 1162 height 516
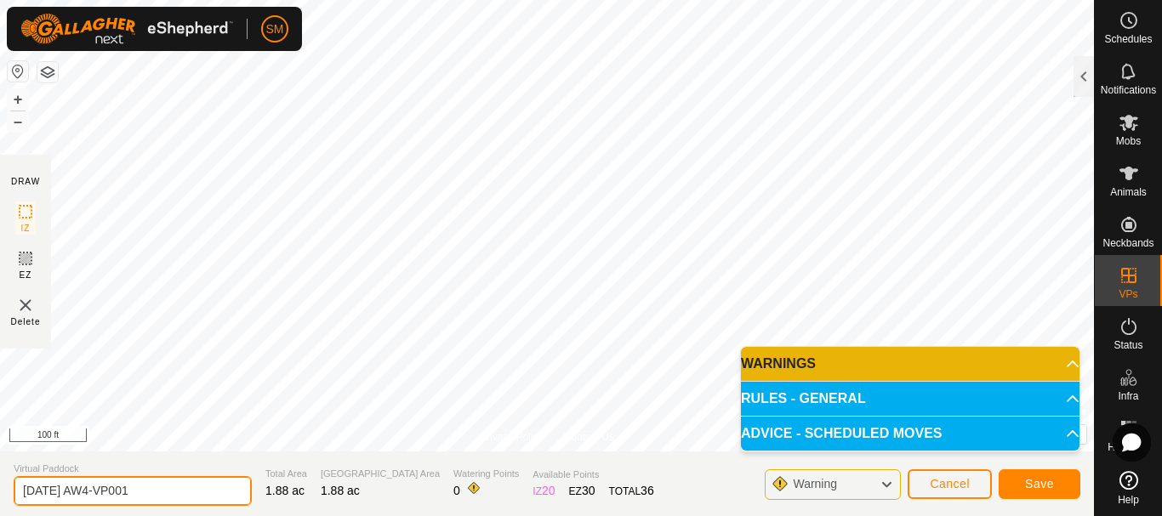
drag, startPoint x: 106, startPoint y: 491, endPoint x: 207, endPoint y: 487, distance: 100.4
click at [207, 487] on input "2025-08-19 AW4-VP001" at bounding box center [133, 491] width 238 height 30
type input "2025-08-19 AW6"
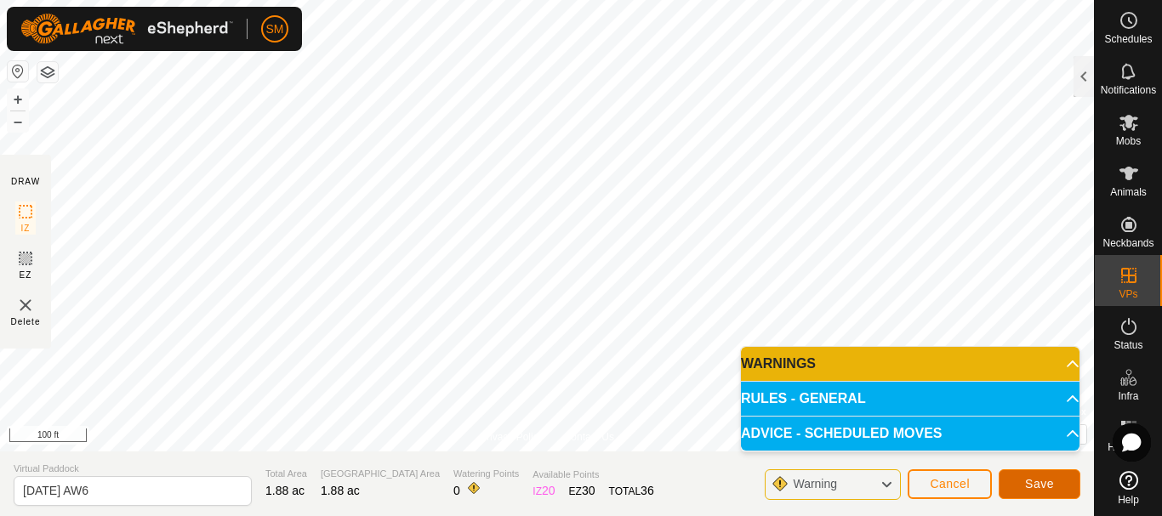
click at [1040, 492] on button "Save" at bounding box center [1039, 484] width 82 height 30
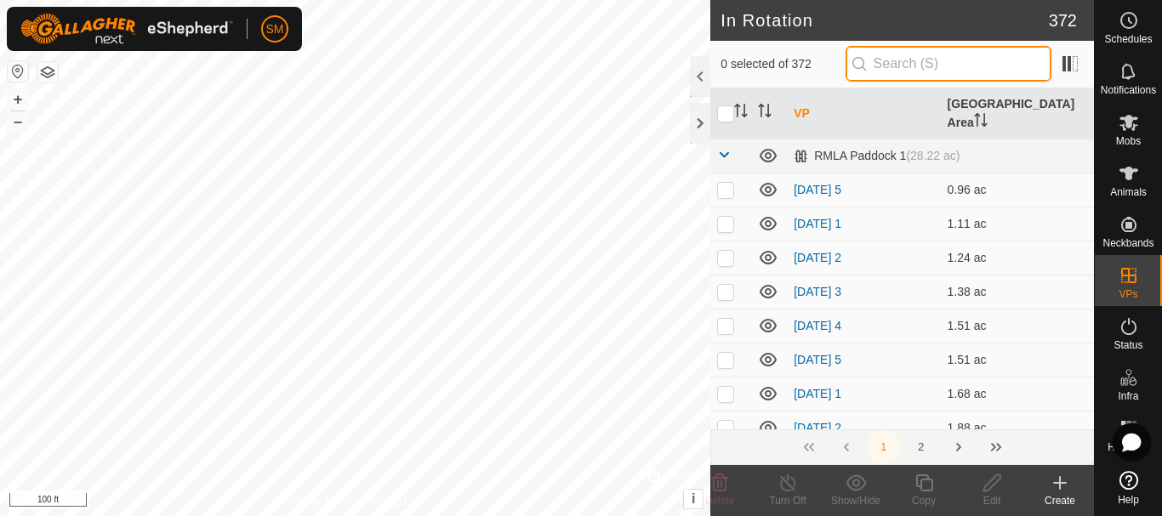
click at [930, 60] on input "text" at bounding box center [948, 64] width 206 height 36
paste input "[DATE] AW"
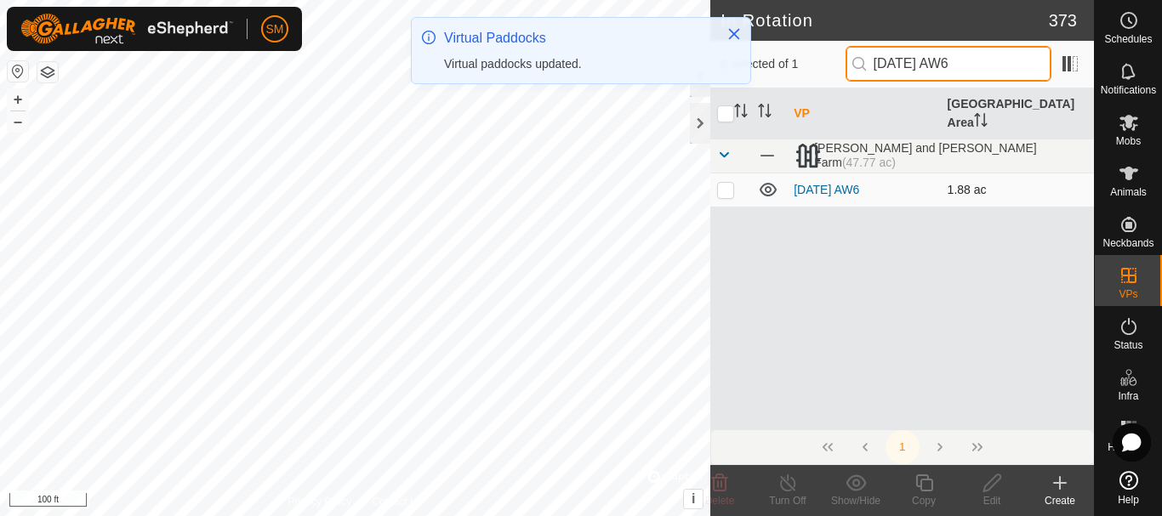
type input "2025-08-19 AW6"
click at [724, 183] on p-checkbox at bounding box center [725, 190] width 17 height 14
checkbox input "true"
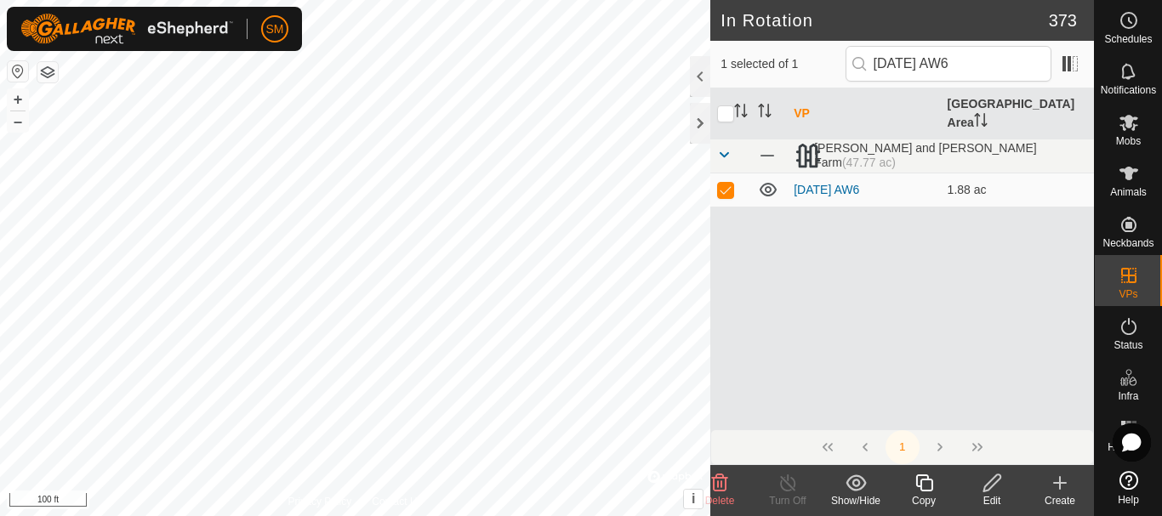
click at [926, 487] on icon at bounding box center [923, 483] width 21 height 20
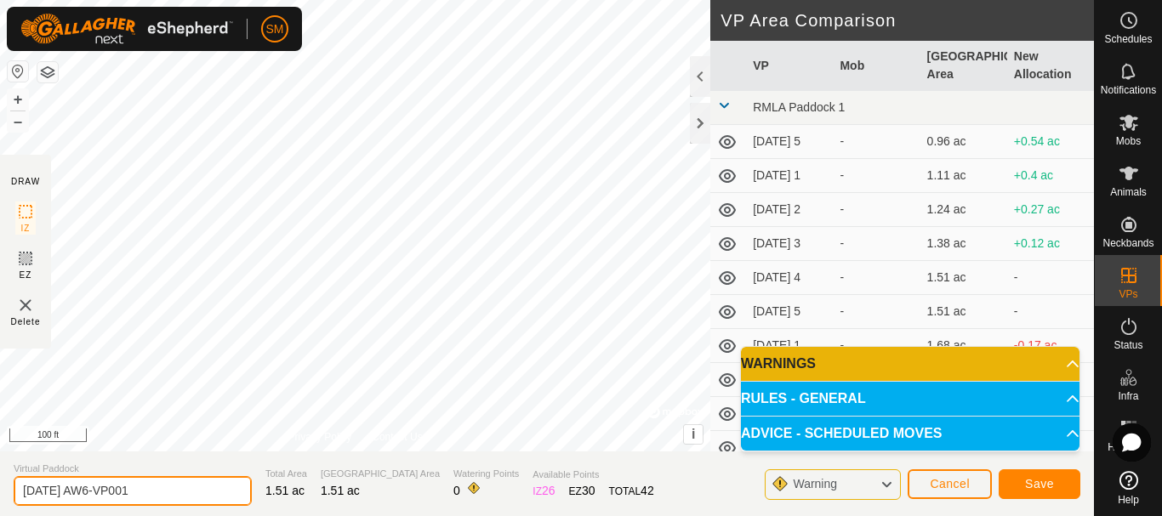
drag, startPoint x: 110, startPoint y: 492, endPoint x: 190, endPoint y: 487, distance: 80.1
click at [190, 486] on input "2025-08-19 AW6-VP001" at bounding box center [133, 491] width 238 height 30
type input "[DATE] AW1"
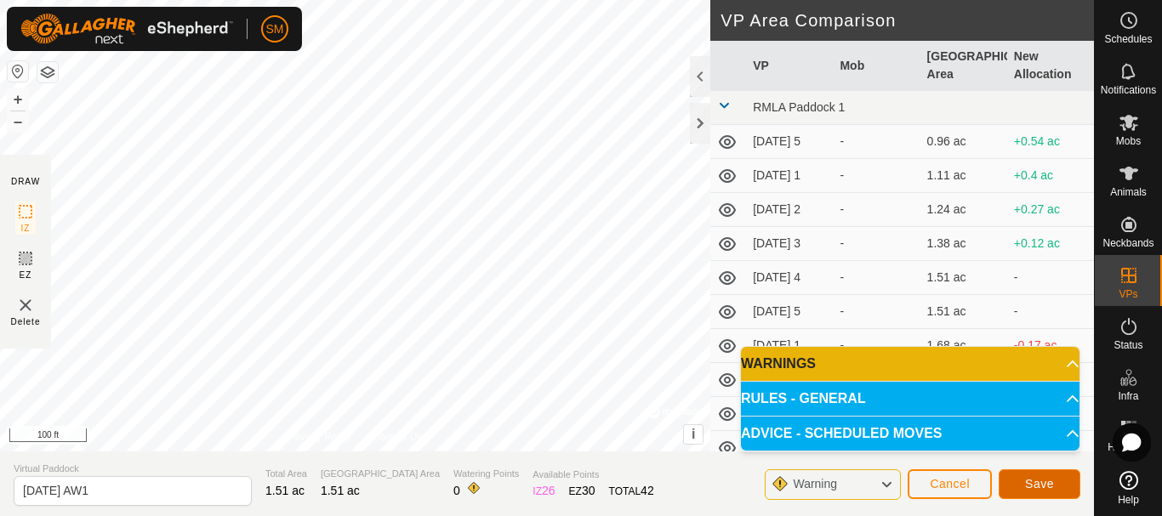
click at [1052, 489] on span "Save" at bounding box center [1039, 484] width 29 height 14
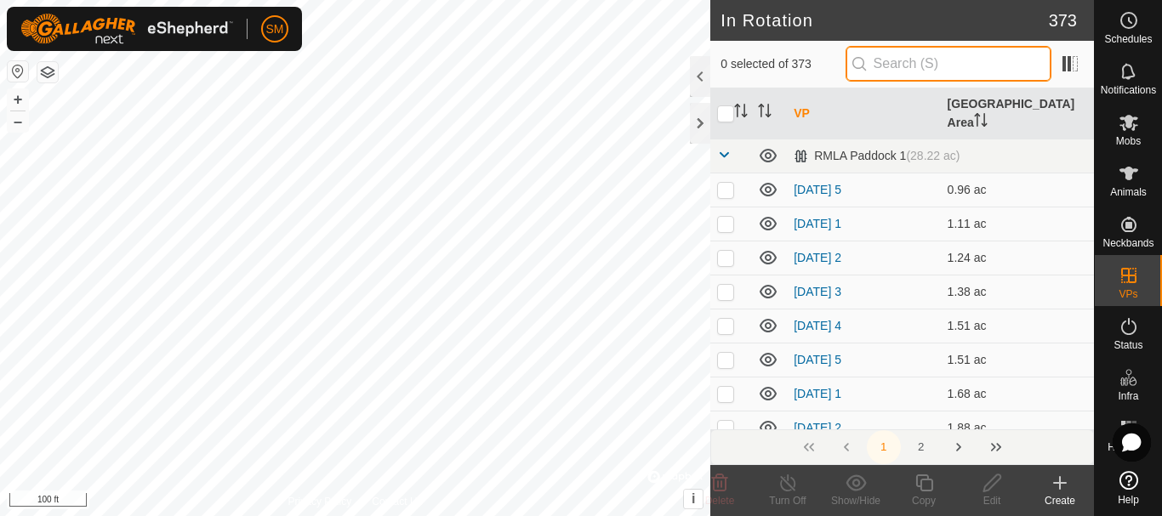
click at [940, 60] on input "text" at bounding box center [948, 64] width 206 height 36
paste input "[DATE] AW"
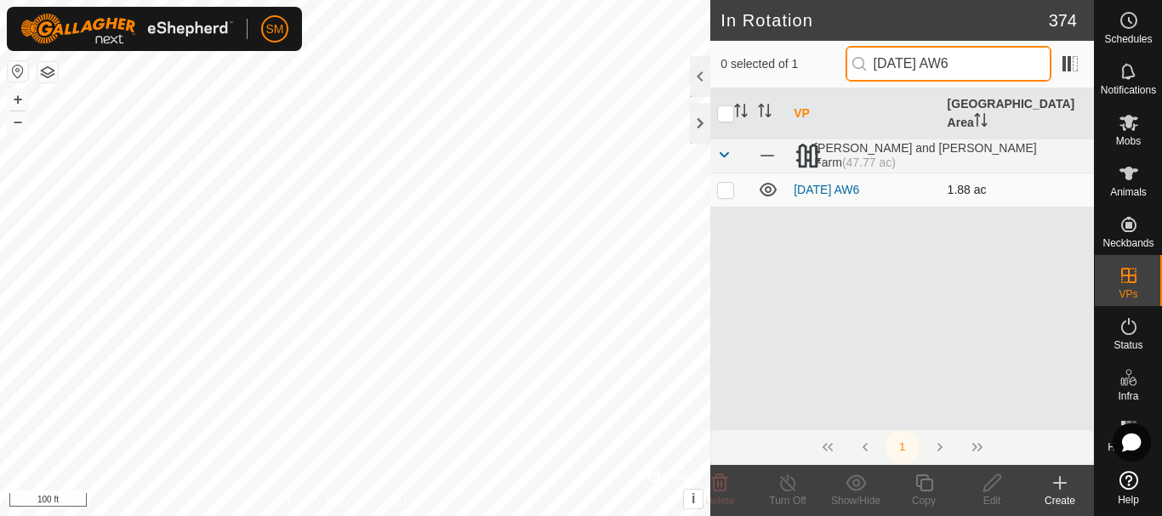
type input "2025-08-19 AW6"
click at [725, 183] on p-checkbox at bounding box center [725, 190] width 17 height 14
checkbox input "true"
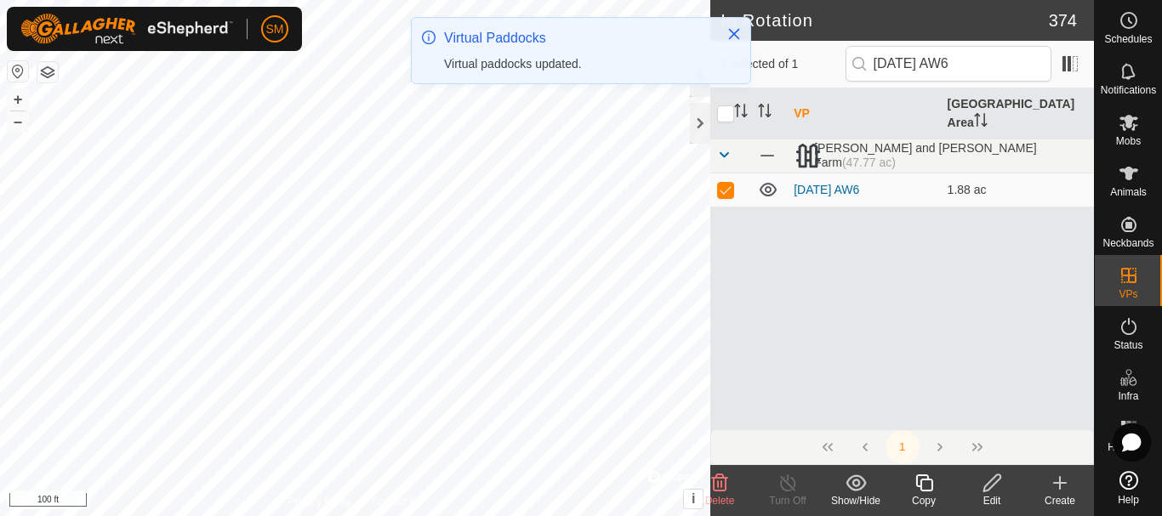
click at [929, 484] on icon at bounding box center [923, 483] width 21 height 20
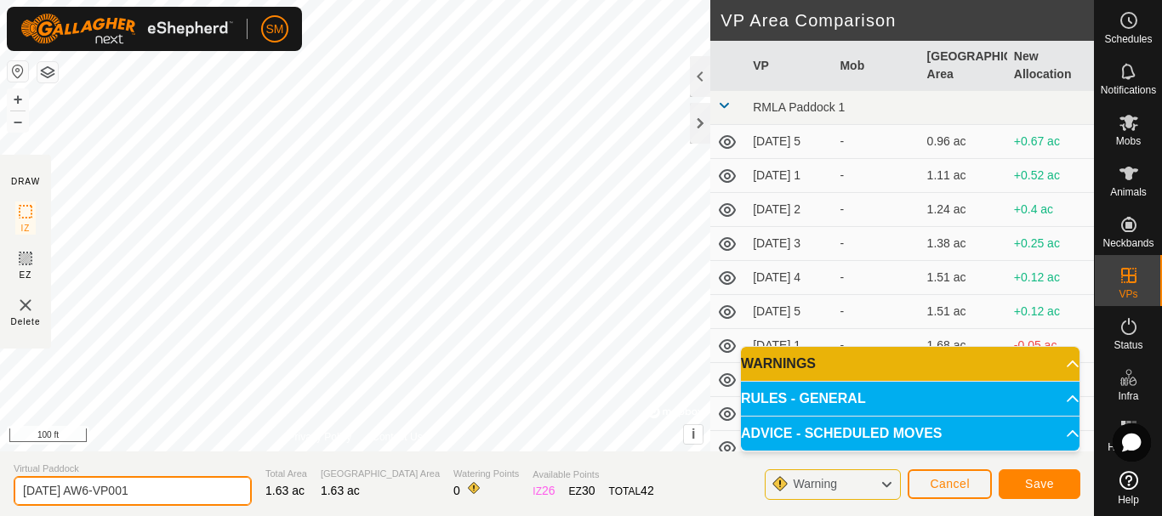
drag, startPoint x: 108, startPoint y: 487, endPoint x: 169, endPoint y: 484, distance: 61.3
click at [169, 484] on input "2025-08-19 AW6-VP001" at bounding box center [133, 491] width 238 height 30
type input "2025-08-19 AW2"
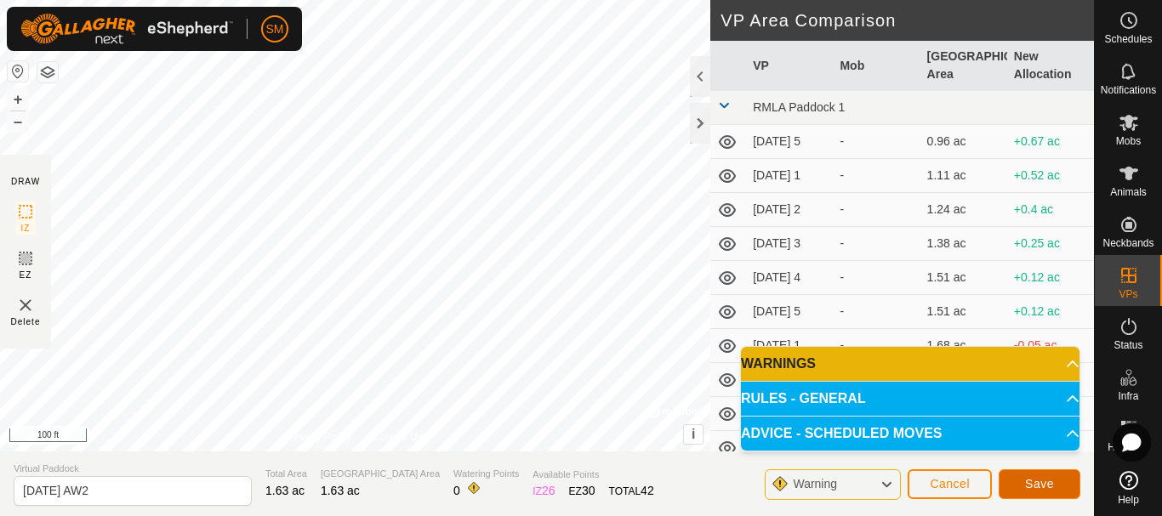
click at [1044, 489] on span "Save" at bounding box center [1039, 484] width 29 height 14
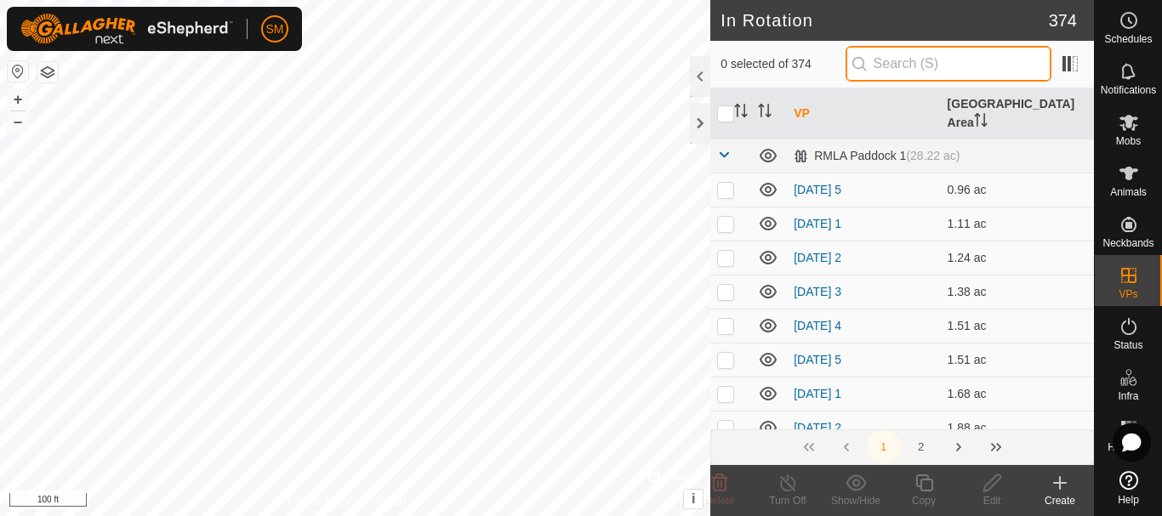
click at [921, 60] on input "text" at bounding box center [948, 64] width 206 height 36
paste input "[DATE] AW"
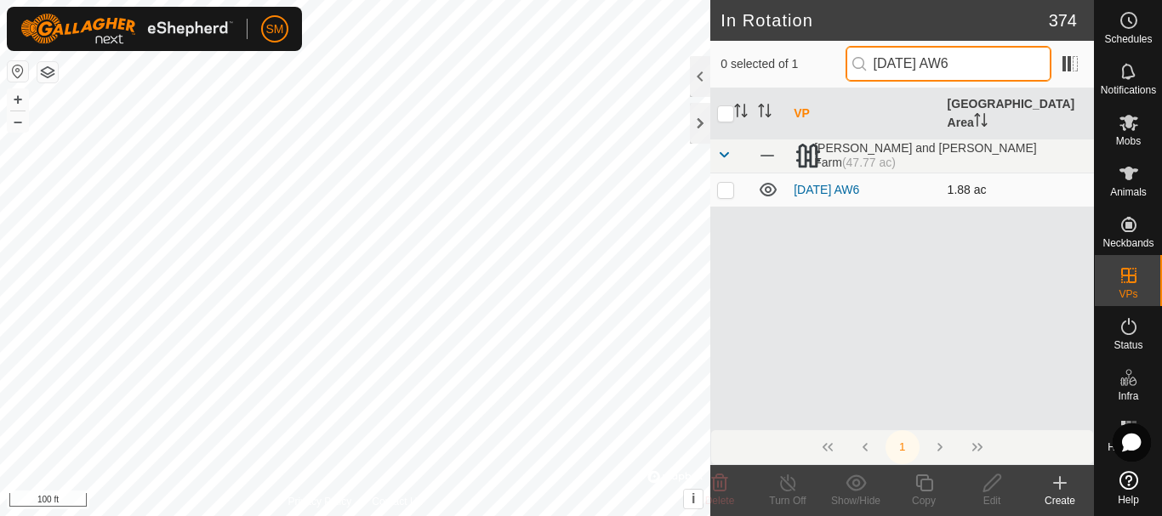
type input "2025-08-19 AW6"
click at [721, 181] on td at bounding box center [730, 190] width 41 height 34
checkbox input "true"
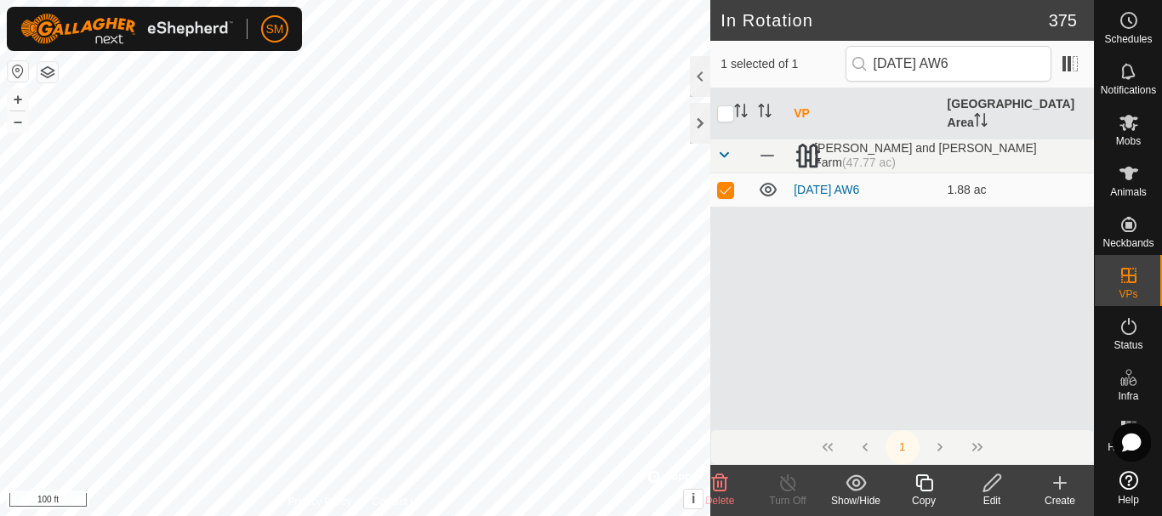
click at [929, 486] on icon at bounding box center [923, 483] width 21 height 20
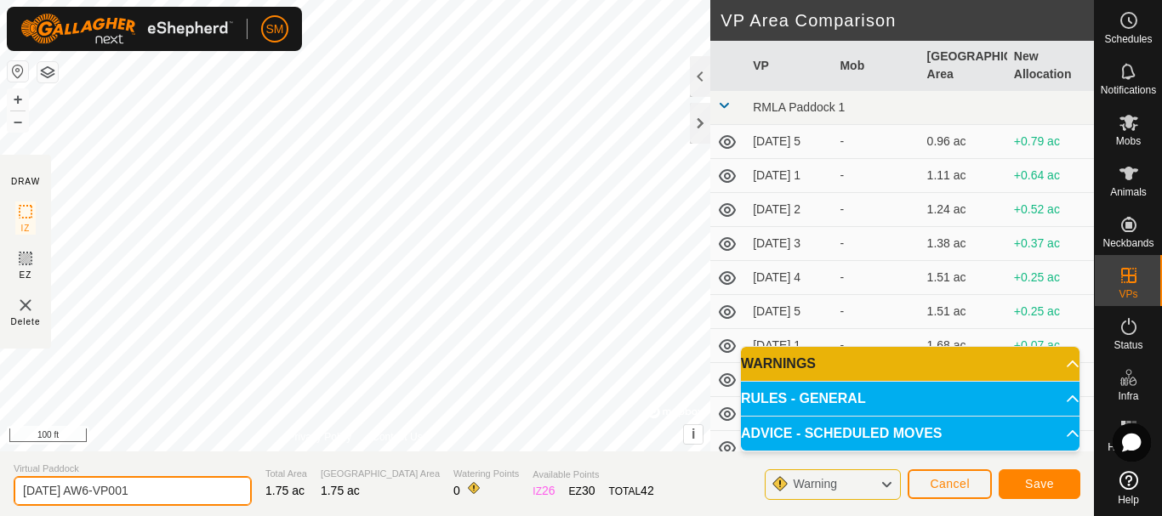
drag, startPoint x: 151, startPoint y: 483, endPoint x: 192, endPoint y: 486, distance: 40.9
click at [192, 486] on input "2025-08-19 AW6-VP001" at bounding box center [133, 491] width 238 height 30
type input "2025-08-19 AW3"
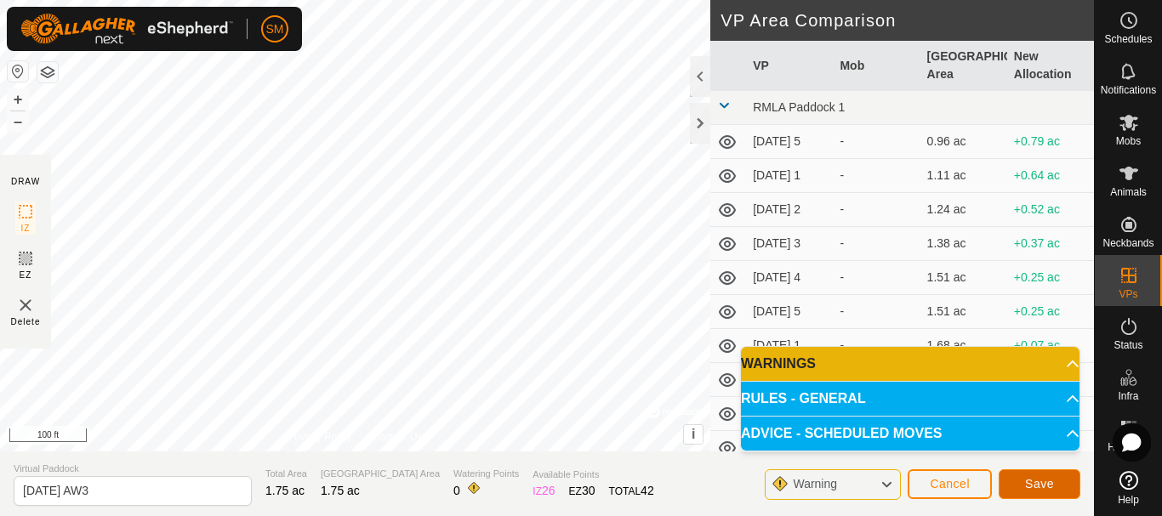
click at [1041, 477] on span "Save" at bounding box center [1039, 484] width 29 height 14
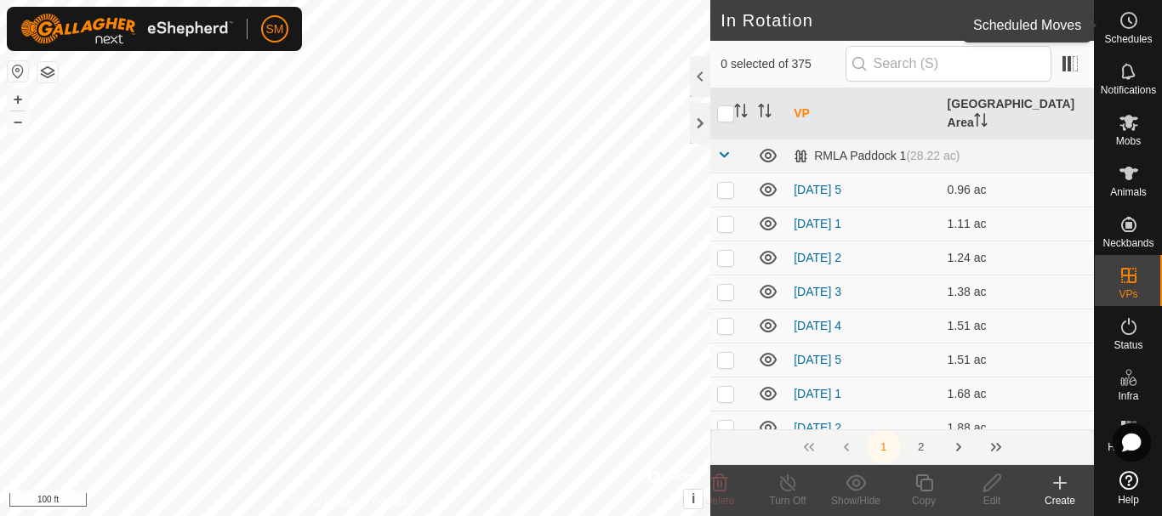
click at [1131, 19] on icon at bounding box center [1128, 20] width 20 height 20
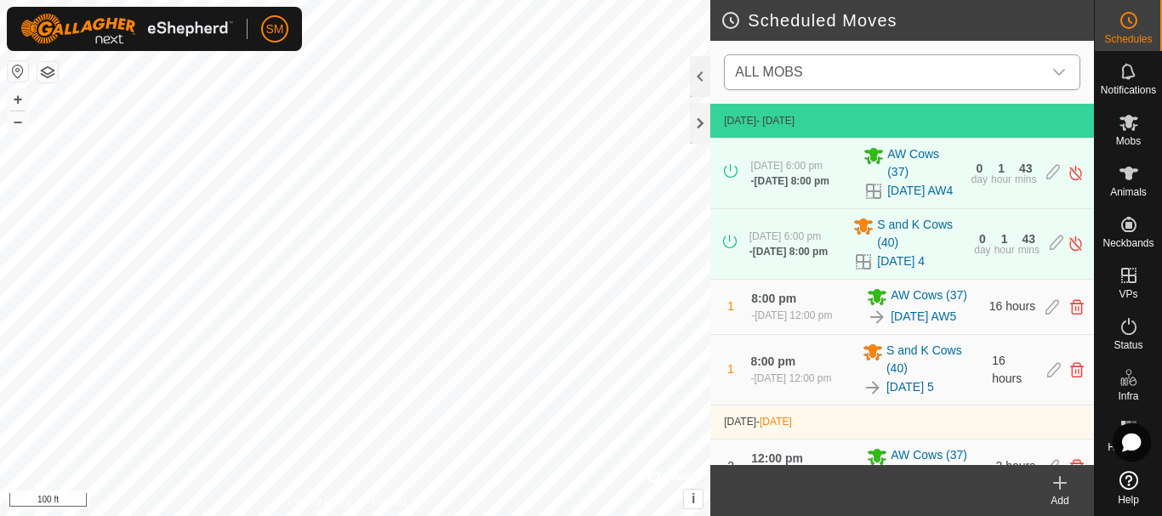
click at [1014, 67] on span "ALL MOBS" at bounding box center [885, 72] width 314 height 34
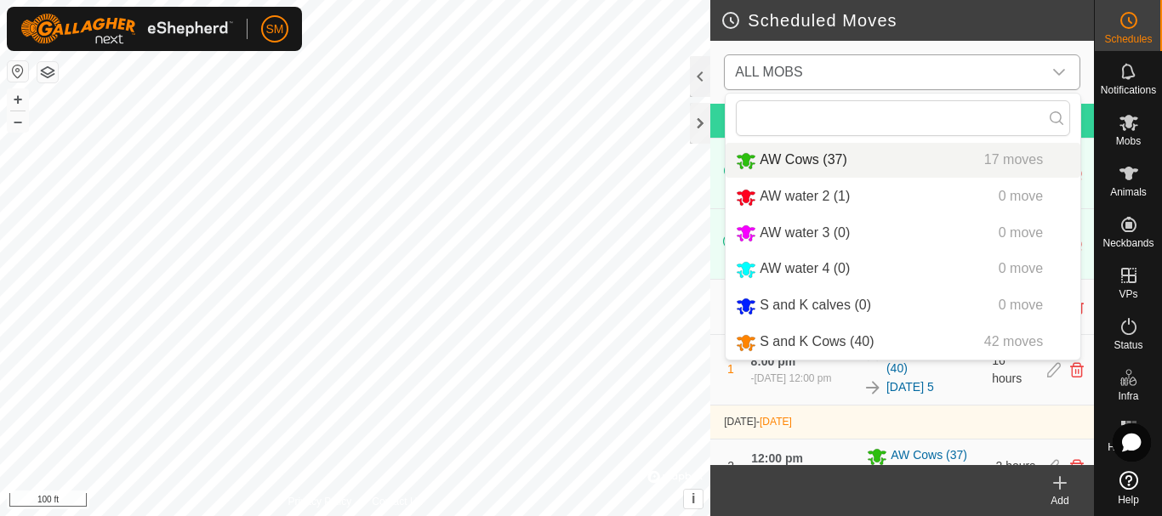
click at [817, 156] on li "AW Cows (37) 17 moves" at bounding box center [902, 160] width 355 height 35
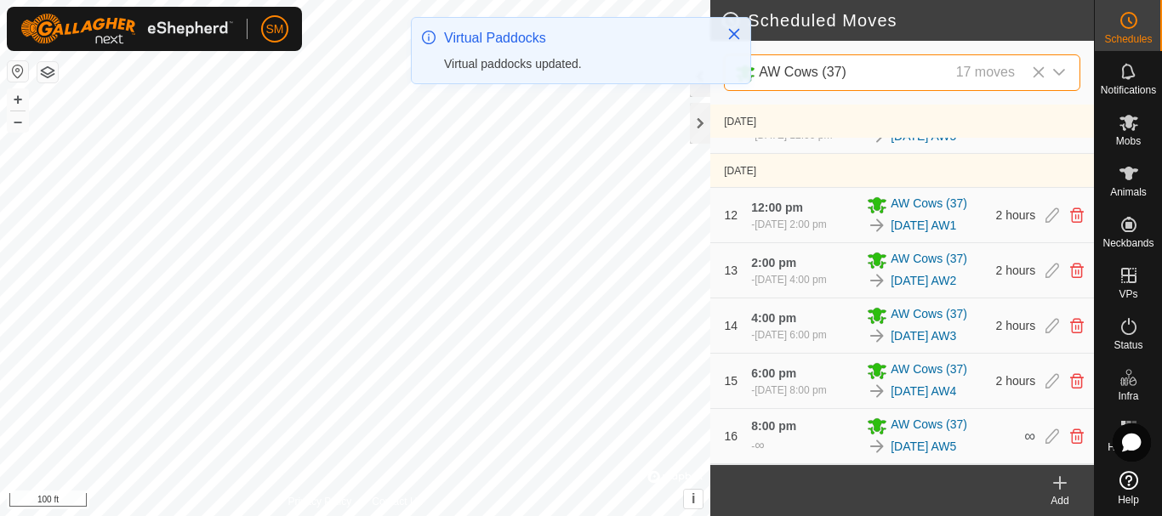
scroll to position [975, 0]
click at [1045, 440] on icon at bounding box center [1052, 436] width 14 height 15
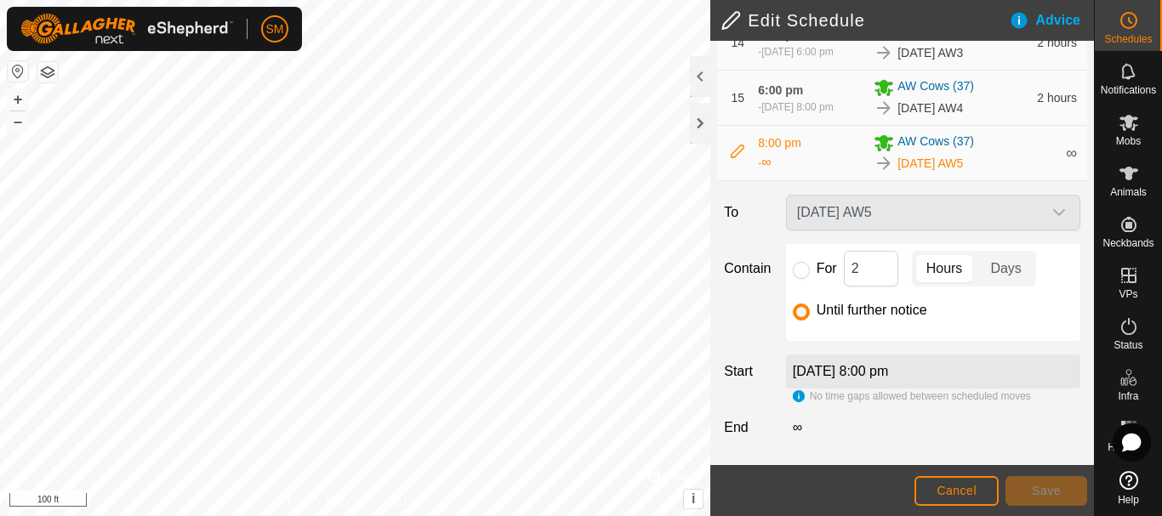
scroll to position [1134, 0]
click at [802, 263] on input "For" at bounding box center [801, 270] width 17 height 17
radio input "true"
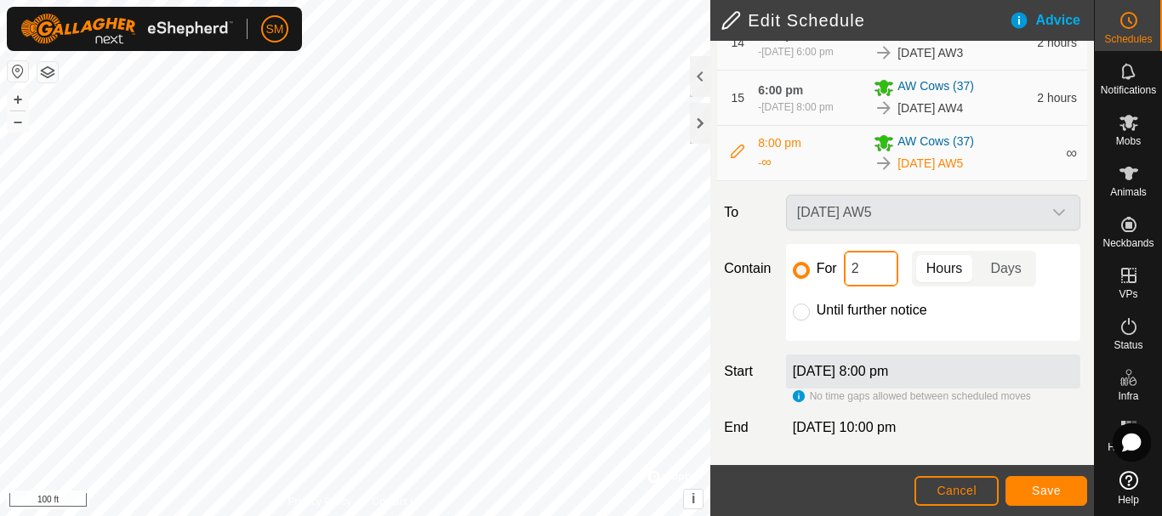
click at [856, 263] on input "2" at bounding box center [871, 269] width 54 height 36
type input "16"
click at [1053, 490] on span "Save" at bounding box center [1045, 491] width 29 height 14
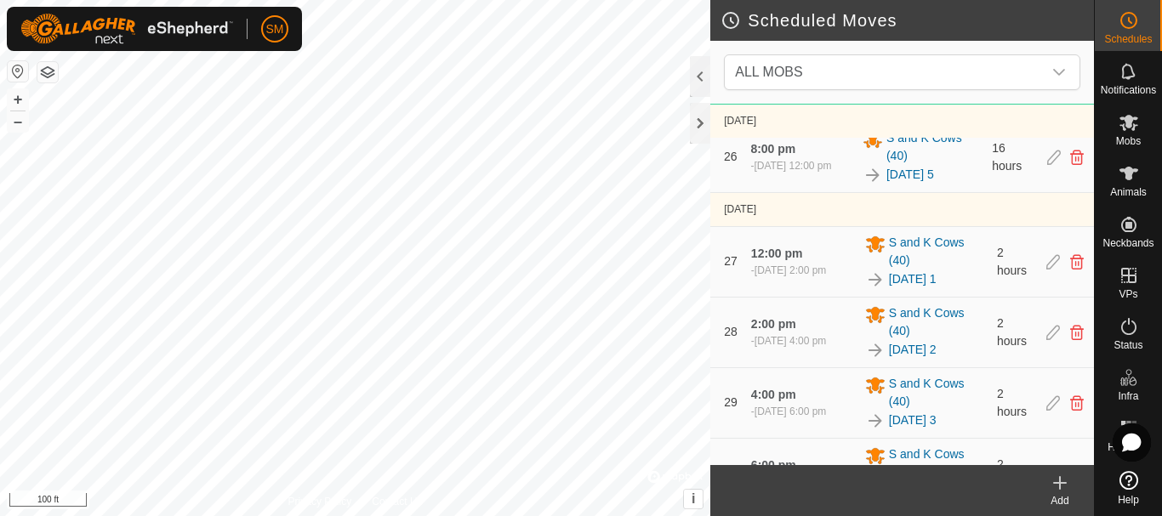
scroll to position [3061, 0]
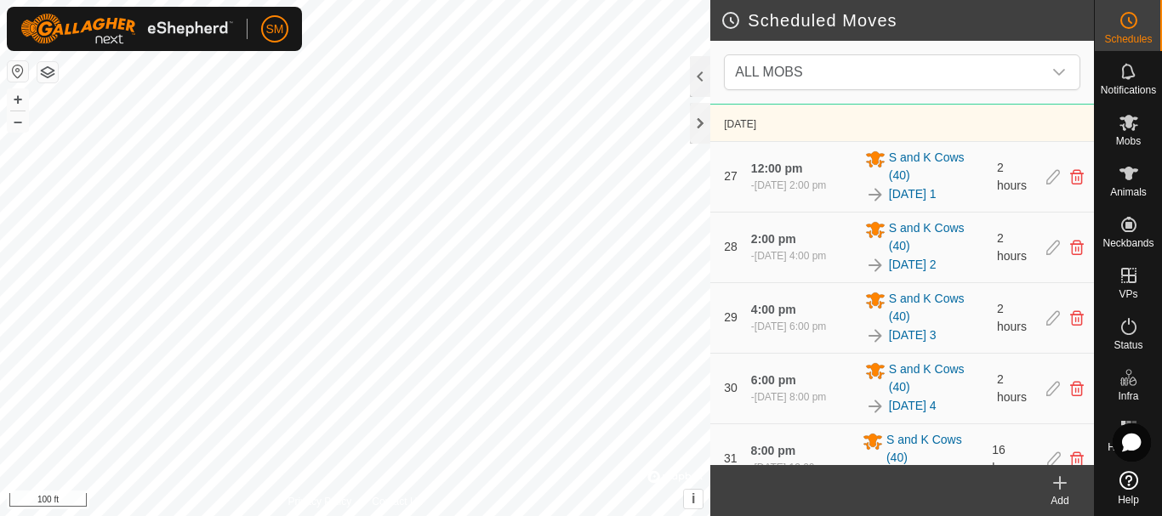
click at [1058, 486] on icon at bounding box center [1059, 483] width 20 height 20
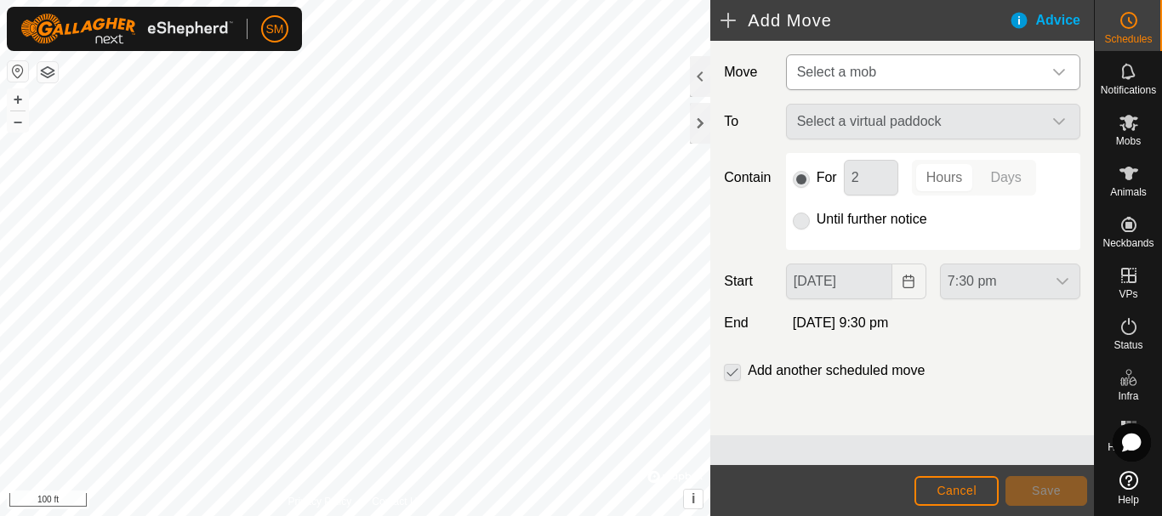
click at [926, 74] on span "Select a mob" at bounding box center [916, 72] width 252 height 34
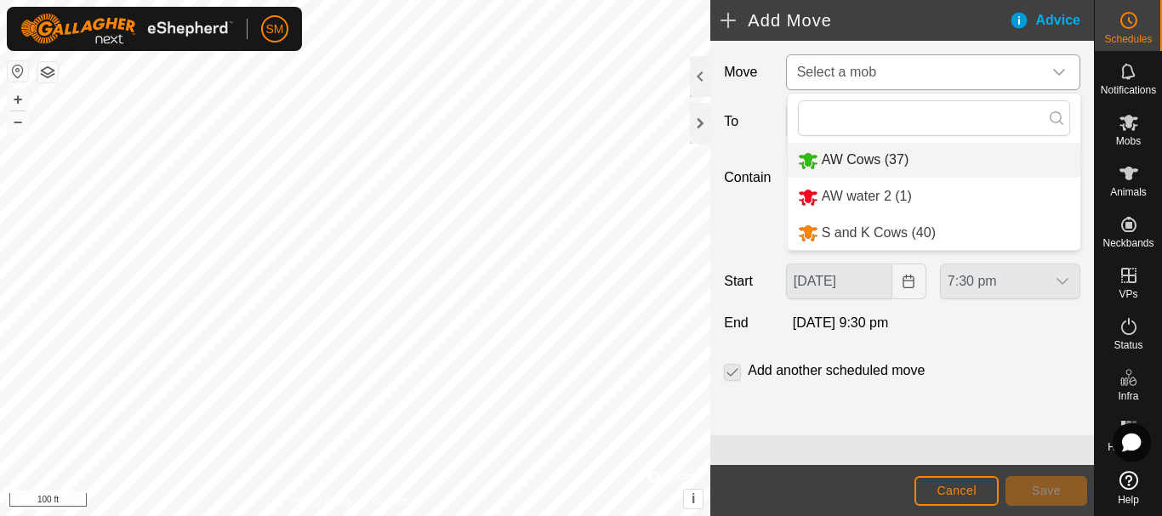
click at [876, 155] on li "AW Cows (37)" at bounding box center [933, 160] width 293 height 35
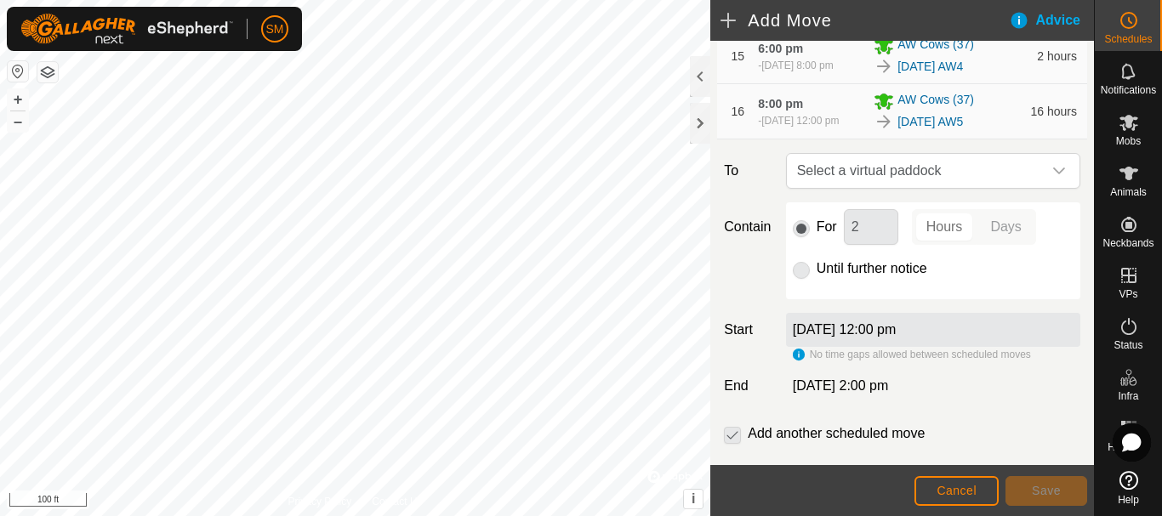
scroll to position [1217, 0]
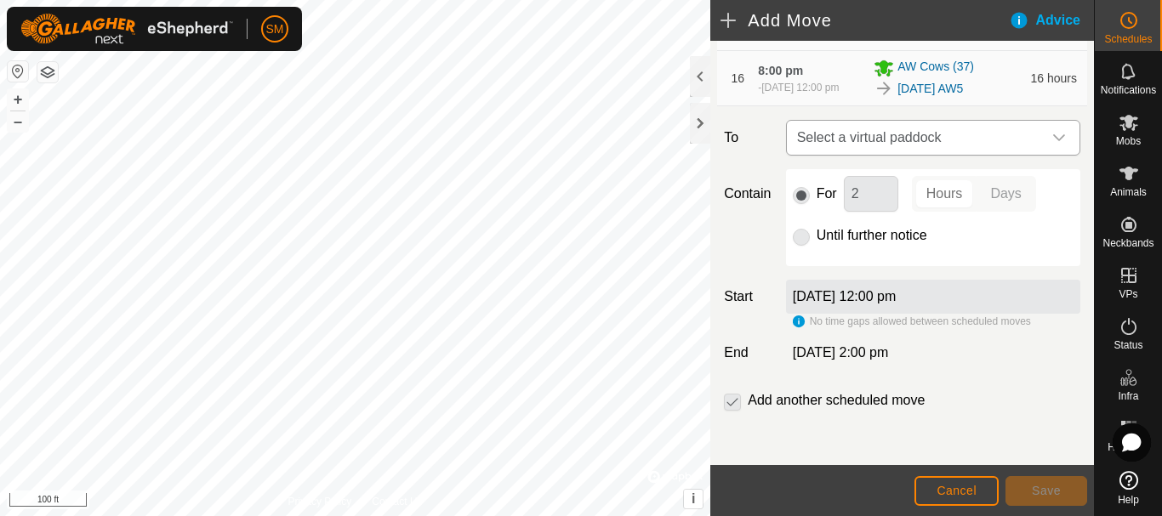
click at [1018, 137] on span "Select a virtual paddock" at bounding box center [916, 138] width 252 height 34
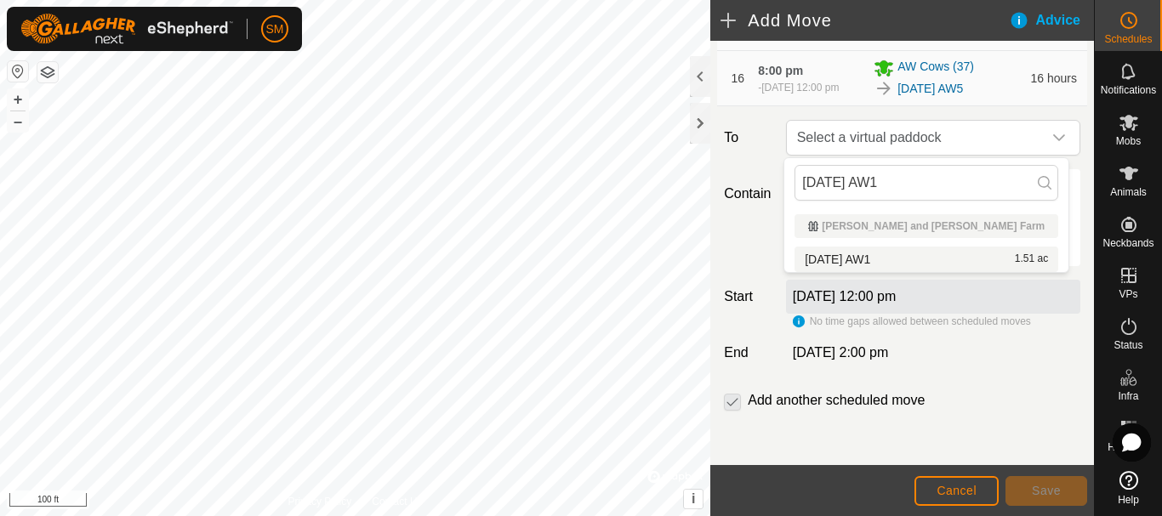
type input "[DATE] AW1"
click at [857, 259] on li "2025-08-19 AW1 1.51 ac" at bounding box center [926, 260] width 264 height 26
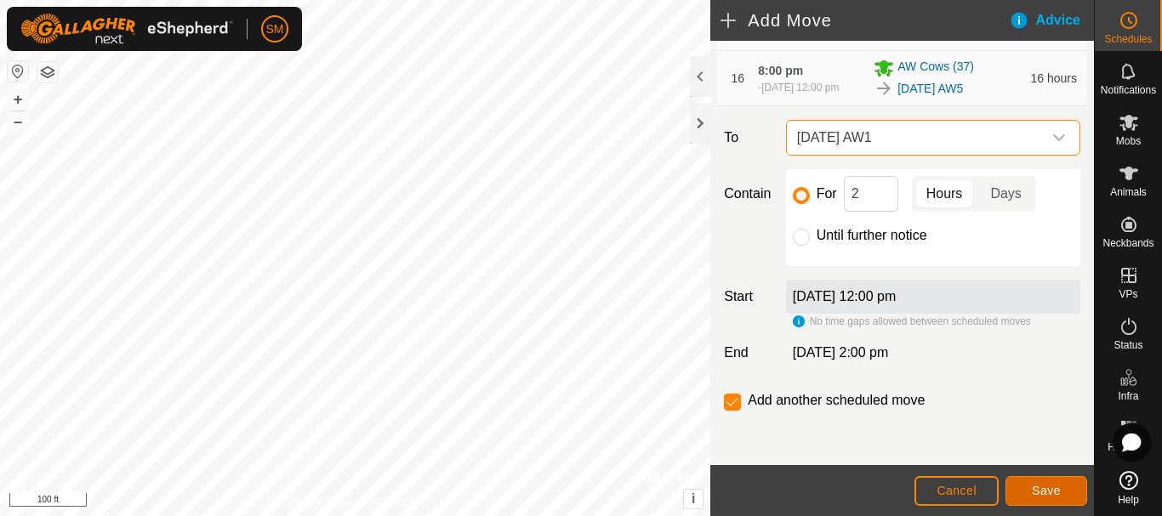
click at [1045, 490] on span "Save" at bounding box center [1045, 491] width 29 height 14
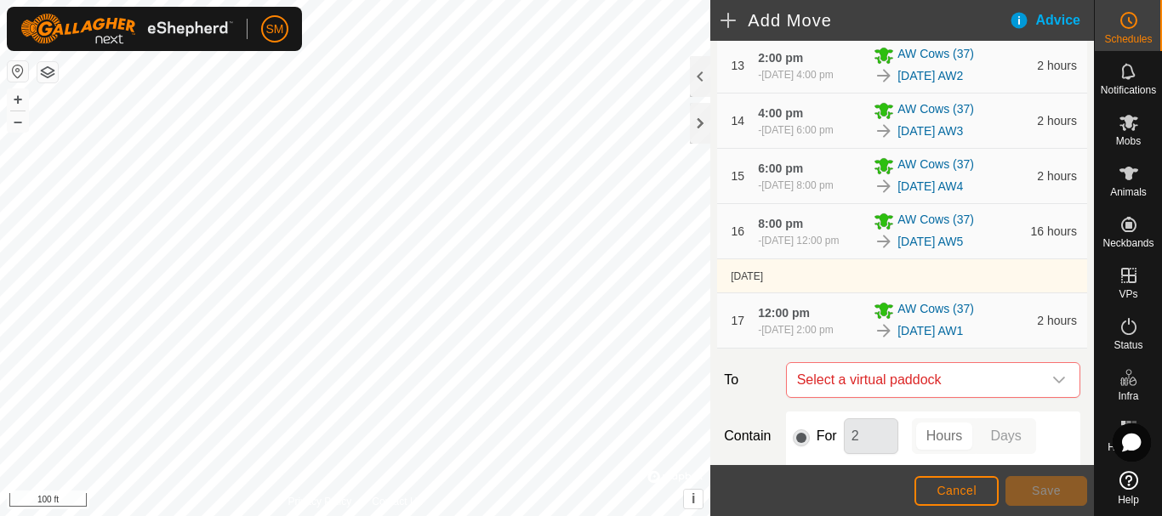
scroll to position [1314, 0]
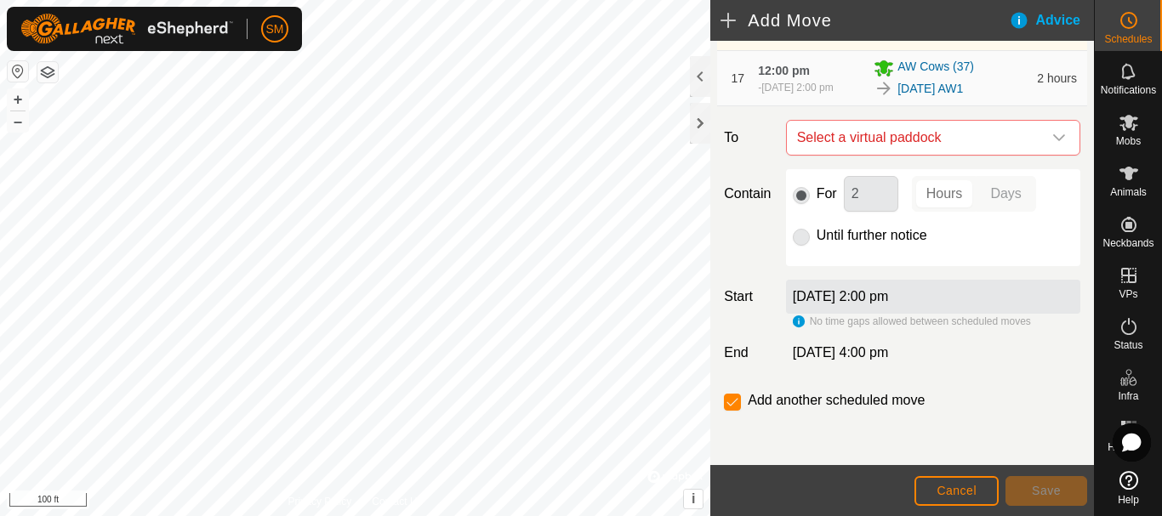
click at [1042, 139] on div "dropdown trigger" at bounding box center [1059, 138] width 34 height 34
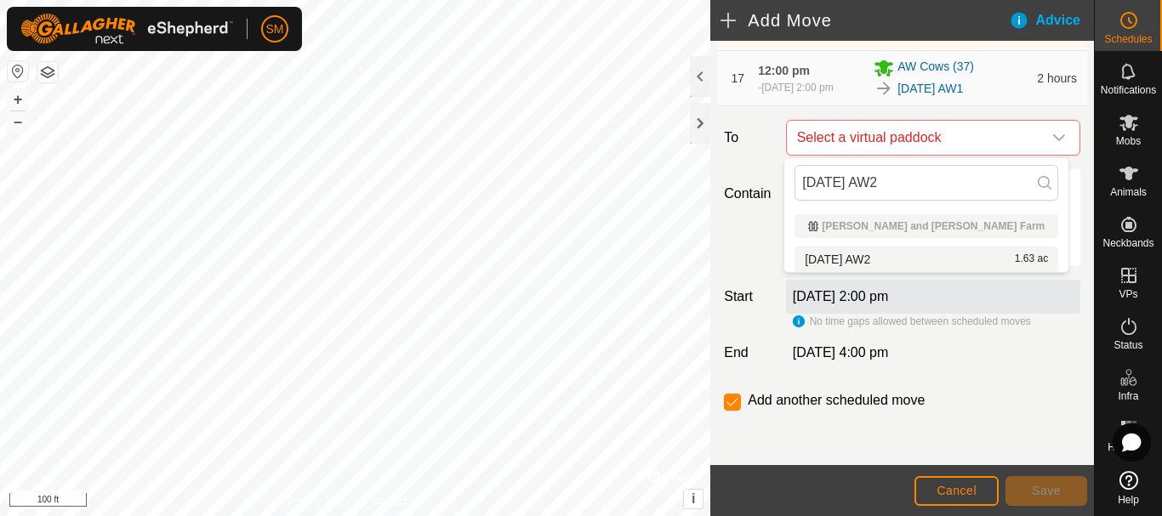
type input "2025-08-19 AW2"
click at [873, 253] on li "2025-08-19 AW2 1.63 ac" at bounding box center [926, 260] width 264 height 26
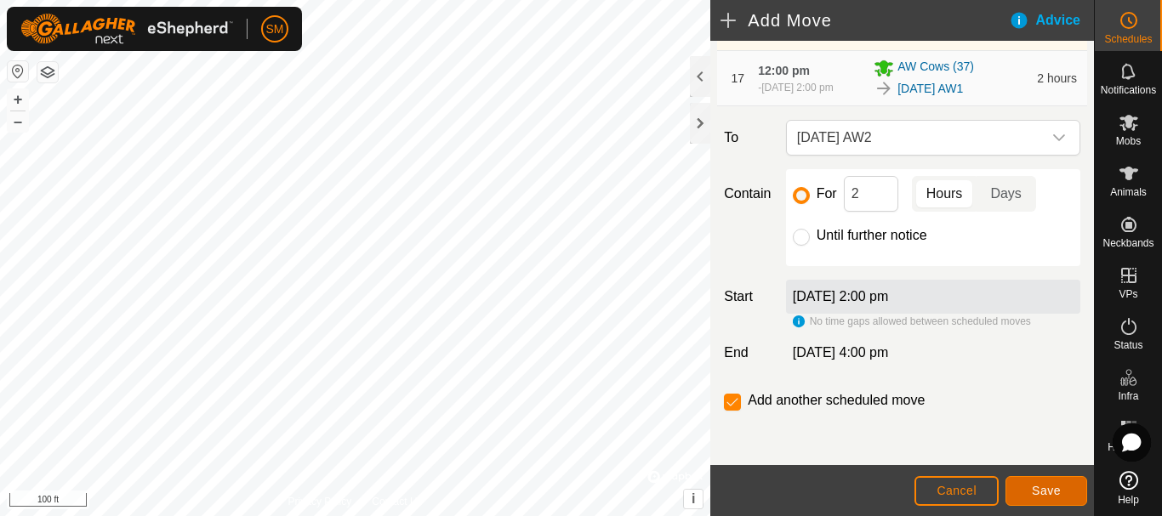
click at [1049, 501] on button "Save" at bounding box center [1046, 491] width 82 height 30
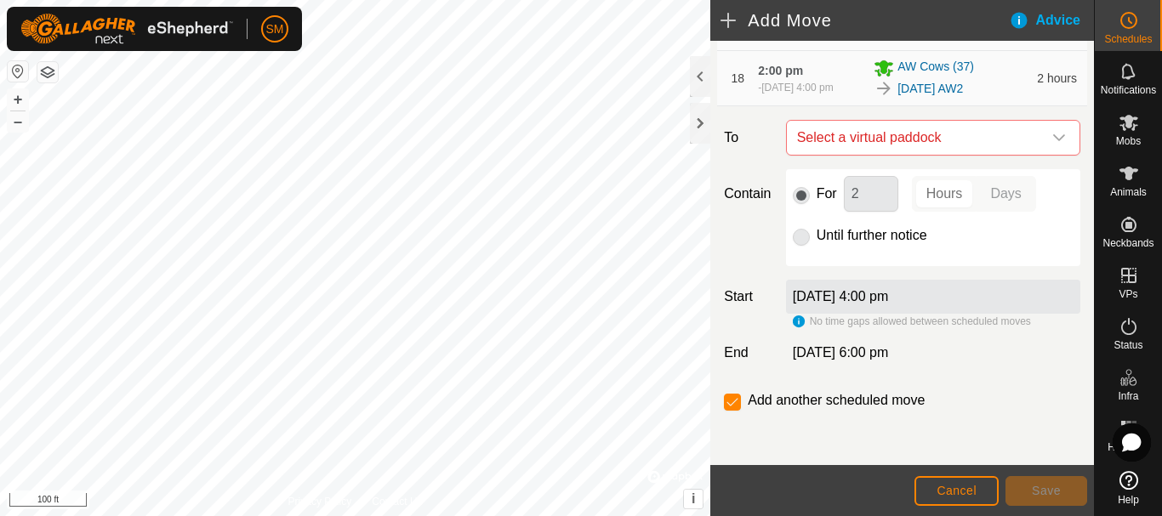
scroll to position [1377, 0]
click at [1052, 143] on icon "dropdown trigger" at bounding box center [1059, 138] width 14 height 14
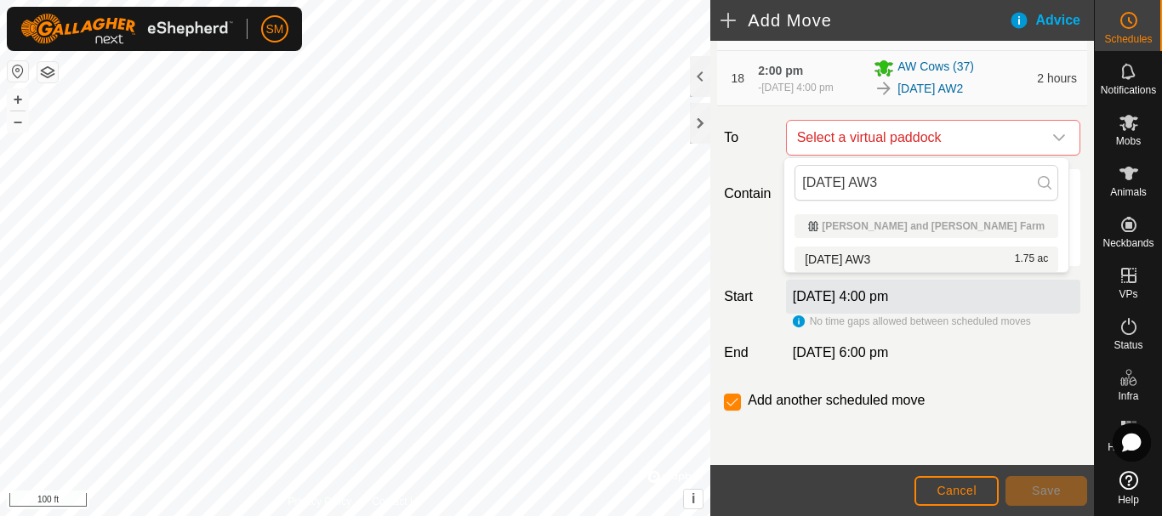
type input "2025-08-19 AW3"
click at [861, 260] on li "2025-08-19 AW3 1.75 ac" at bounding box center [926, 260] width 264 height 26
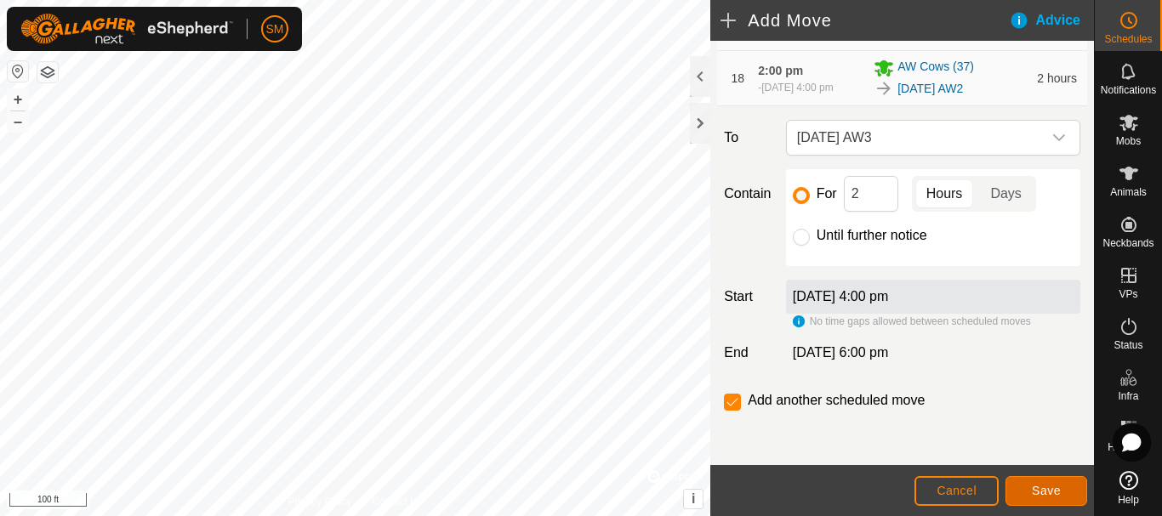
click at [1037, 495] on span "Save" at bounding box center [1045, 491] width 29 height 14
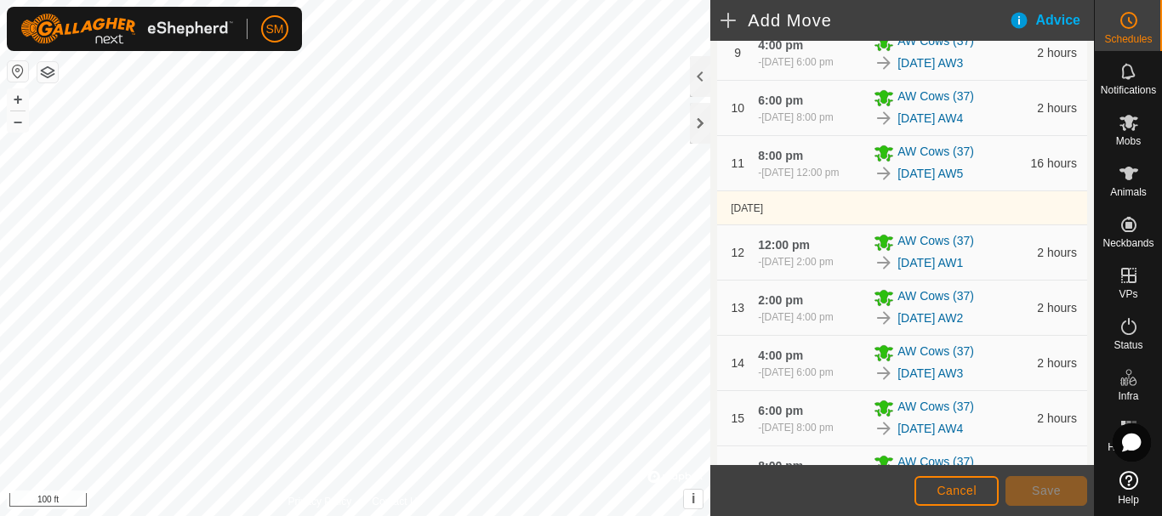
scroll to position [1440, 0]
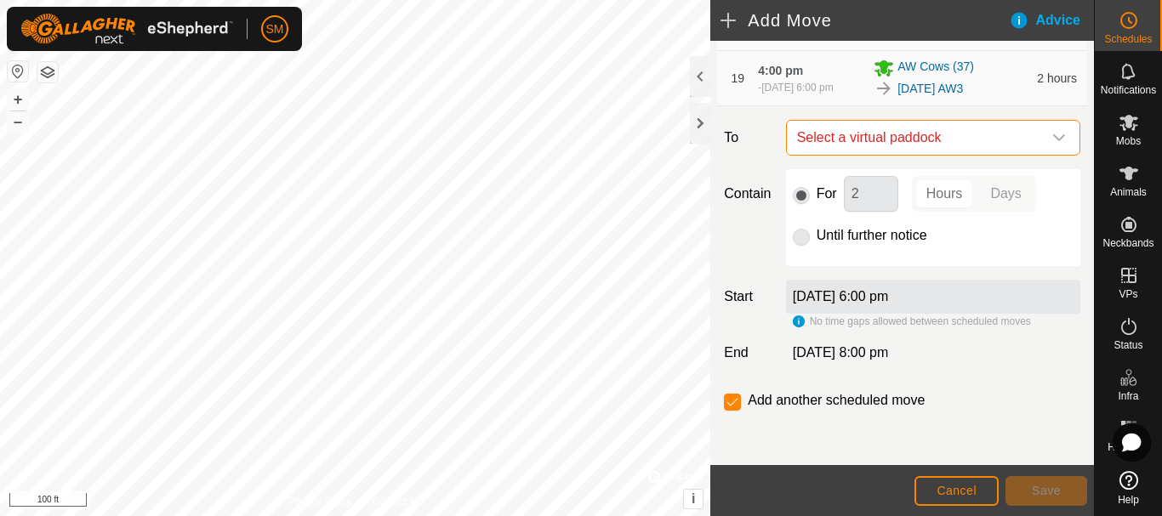
click at [1022, 146] on span "Select a virtual paddock" at bounding box center [916, 138] width 252 height 34
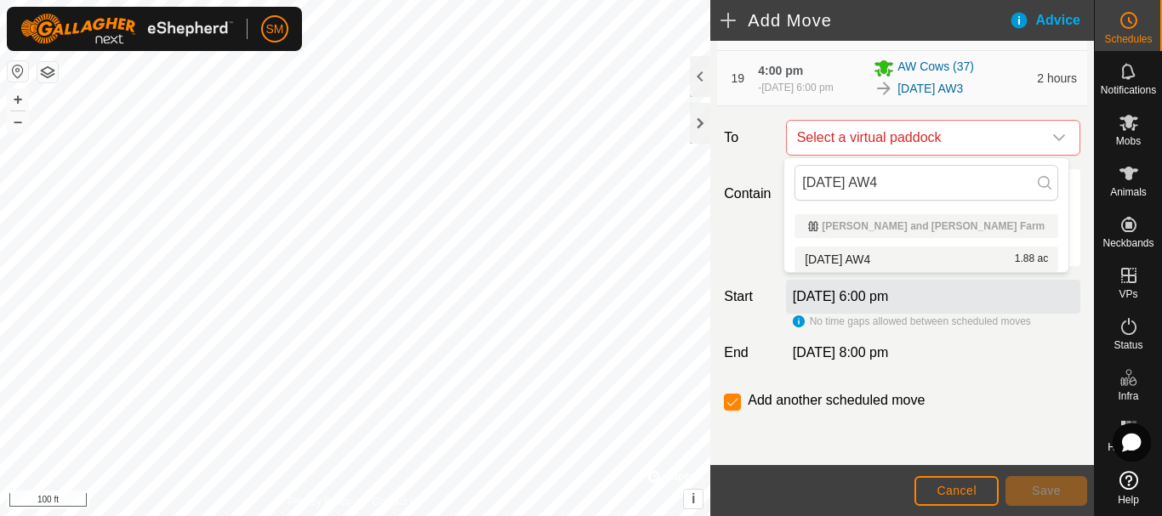
type input "2025-08-19 AW4"
click at [899, 255] on li "2025-08-19 AW4 1.88 ac" at bounding box center [926, 260] width 264 height 26
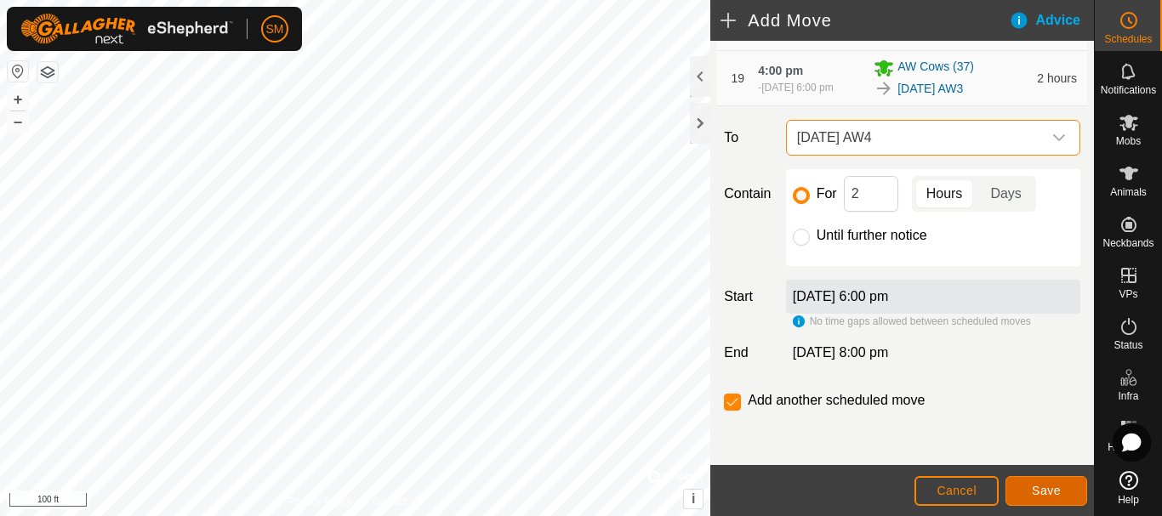
click at [1060, 497] on button "Save" at bounding box center [1046, 491] width 82 height 30
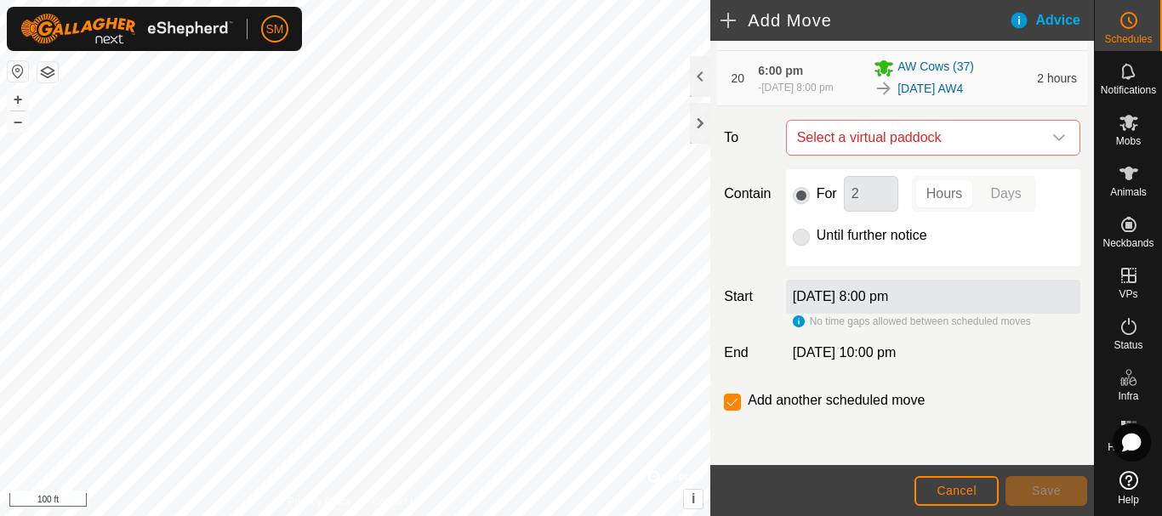
scroll to position [1503, 0]
click at [1052, 141] on icon "dropdown trigger" at bounding box center [1059, 138] width 14 height 14
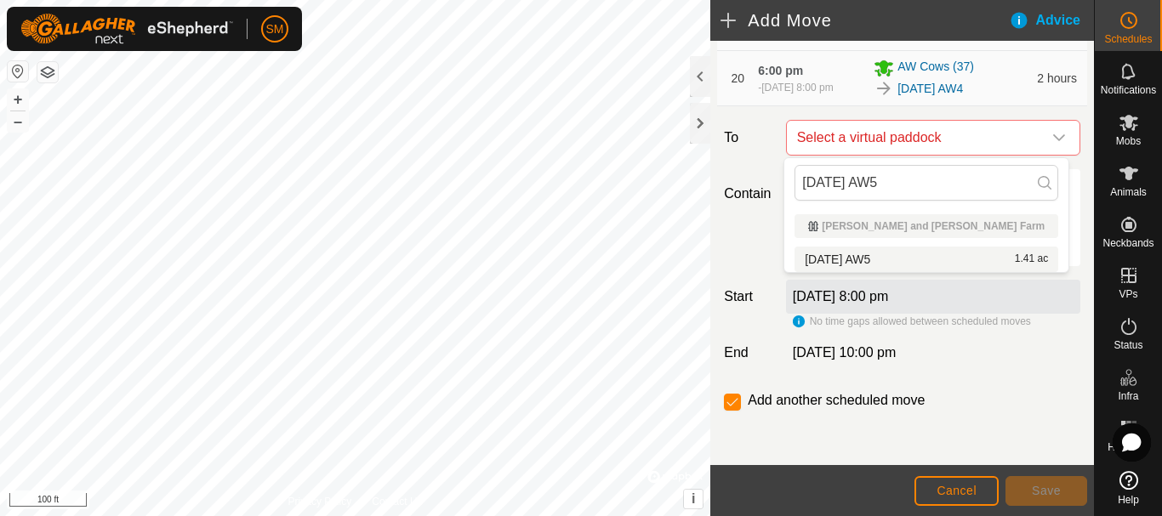
type input "2025-08-19 AW5"
click at [878, 262] on li "2025-08-19 AW5 1.41 ac" at bounding box center [926, 260] width 264 height 26
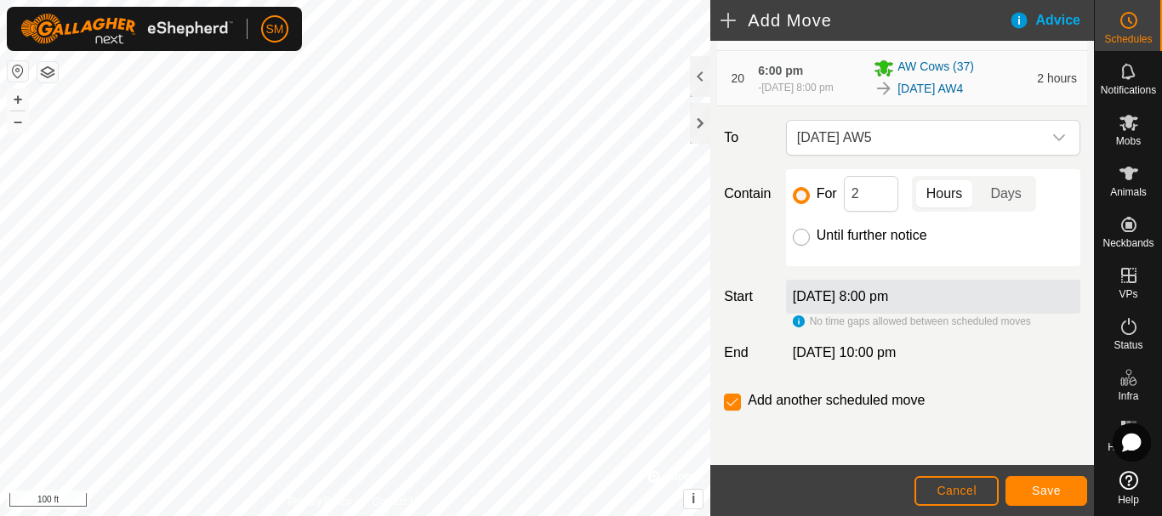
click at [797, 236] on input "Until further notice" at bounding box center [801, 237] width 17 height 17
radio input "true"
checkbox input "false"
click at [1056, 493] on span "Save" at bounding box center [1045, 491] width 29 height 14
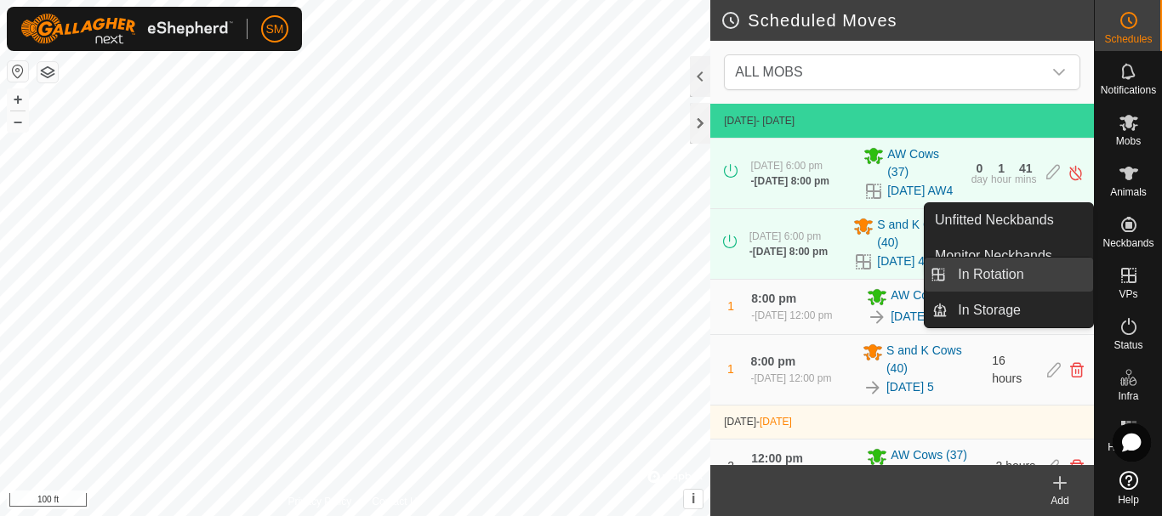
click at [994, 266] on link "In Rotation" at bounding box center [1019, 275] width 145 height 34
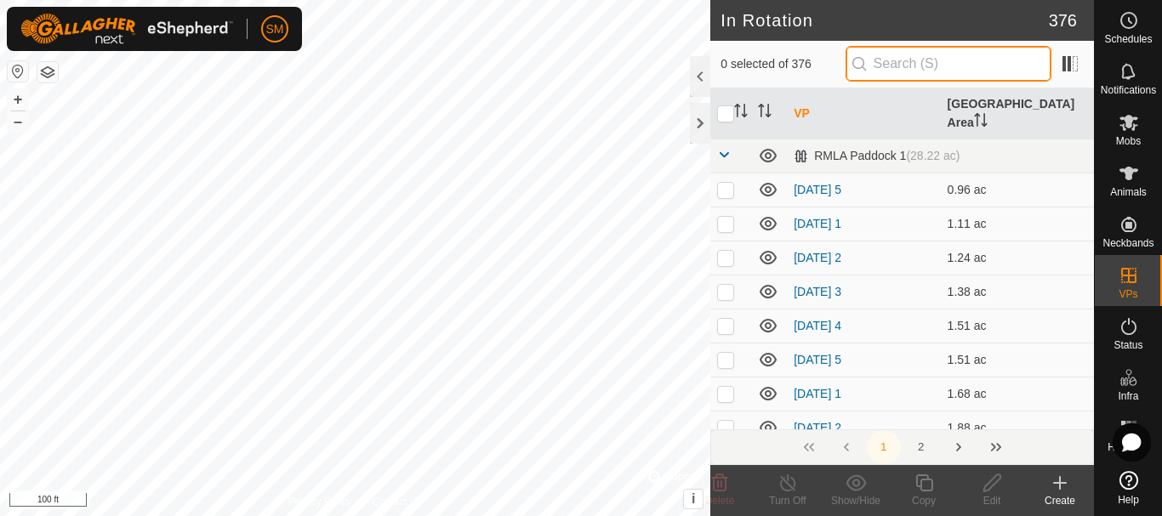
click at [983, 71] on input "text" at bounding box center [948, 64] width 206 height 36
paste input "[DATE] AW"
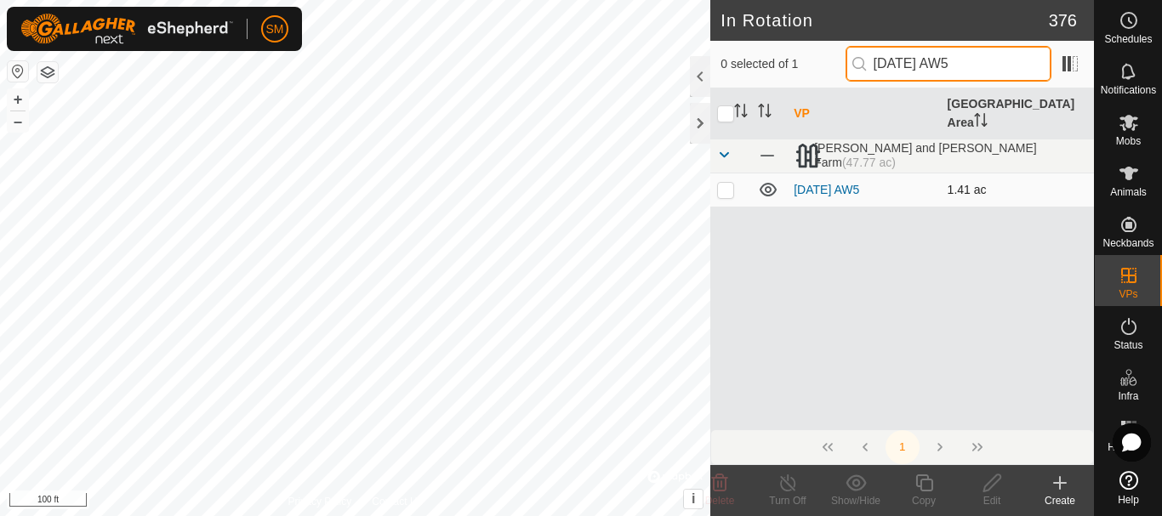
type input "2025-08-19 AW5"
click at [724, 183] on p-checkbox at bounding box center [725, 190] width 17 height 14
checkbox input "true"
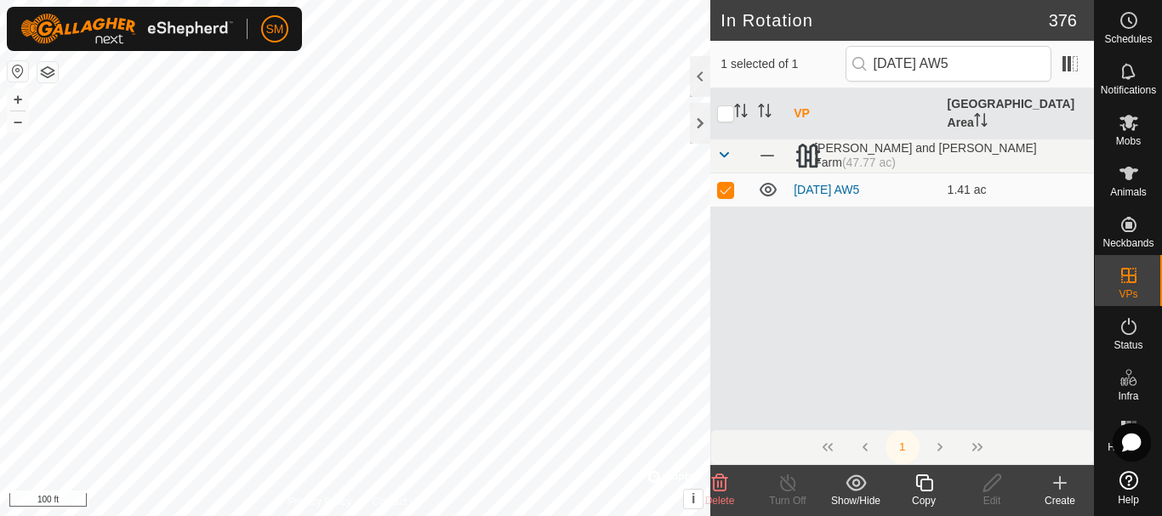
click at [923, 484] on icon at bounding box center [923, 483] width 21 height 20
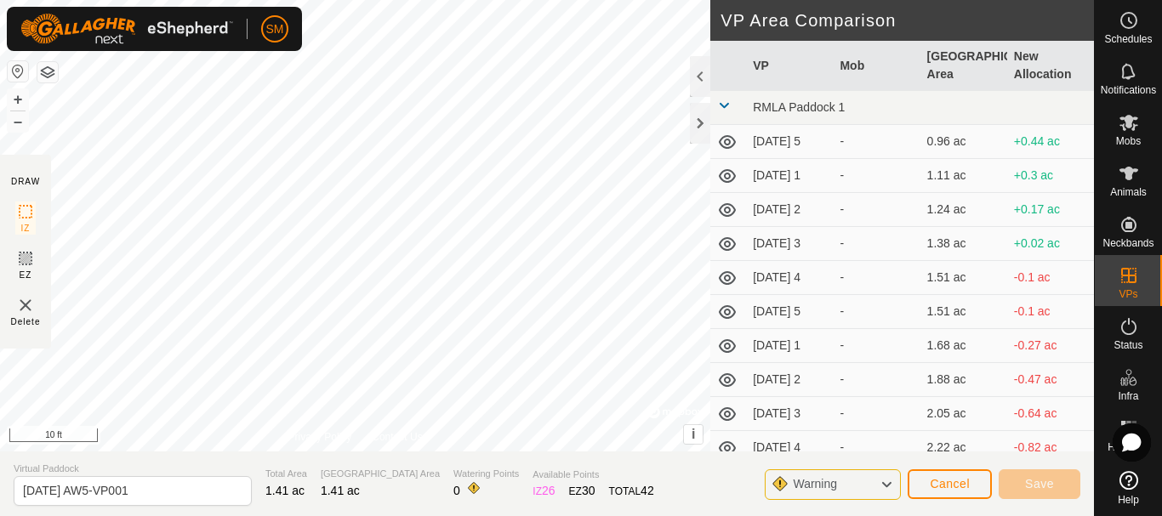
click at [565, 515] on html "SM Schedules Notifications Mobs Animals Neckbands VPs Status Infra Heatmap Help…" at bounding box center [581, 258] width 1162 height 516
click at [696, 120] on div at bounding box center [700, 123] width 20 height 41
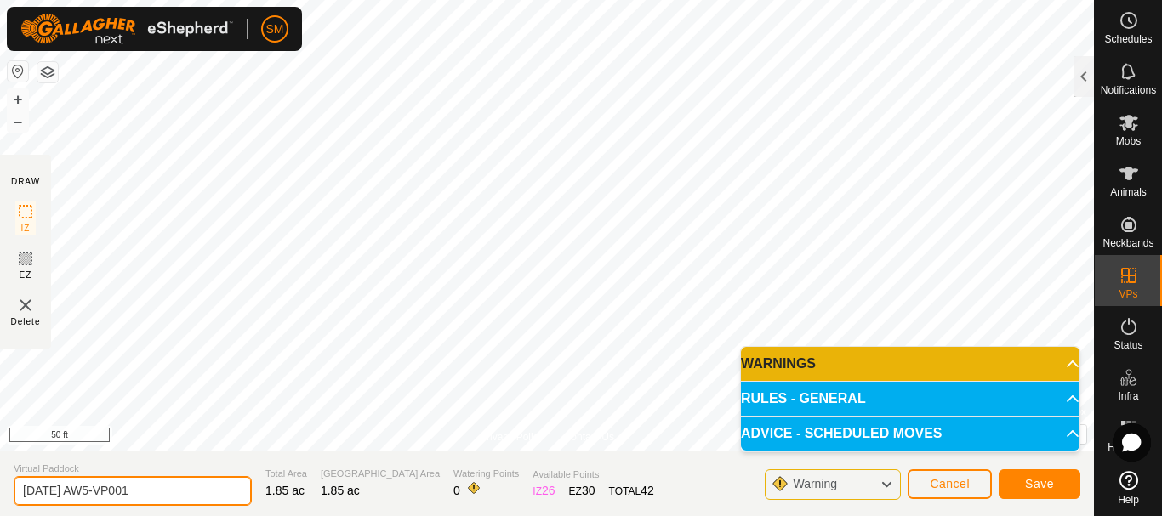
drag, startPoint x: 71, startPoint y: 488, endPoint x: 186, endPoint y: 488, distance: 115.6
click at [186, 488] on input "2025-08-19 AW5-VP001" at bounding box center [133, 491] width 238 height 30
drag, startPoint x: 106, startPoint y: 491, endPoint x: 0, endPoint y: 479, distance: 107.0
click at [0, 479] on section "Virtual Paddock 2025-08-20 AW4 Total Area 1.85 ac Grazing Area 1.85 ac Watering…" at bounding box center [547, 484] width 1094 height 65
click at [137, 494] on input "[DATE] AW4" at bounding box center [133, 491] width 238 height 30
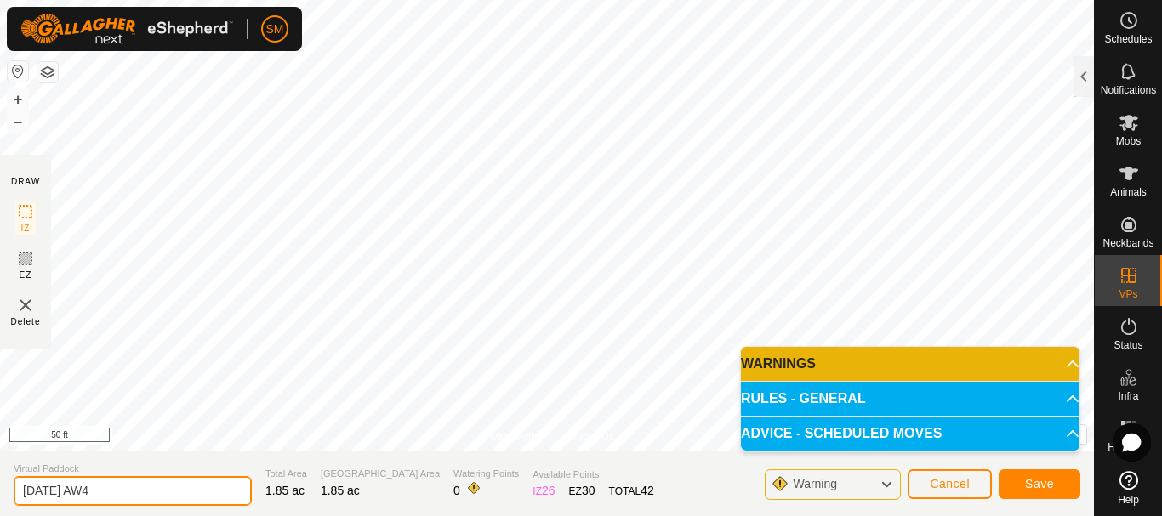
type input "[DATE] AW4"
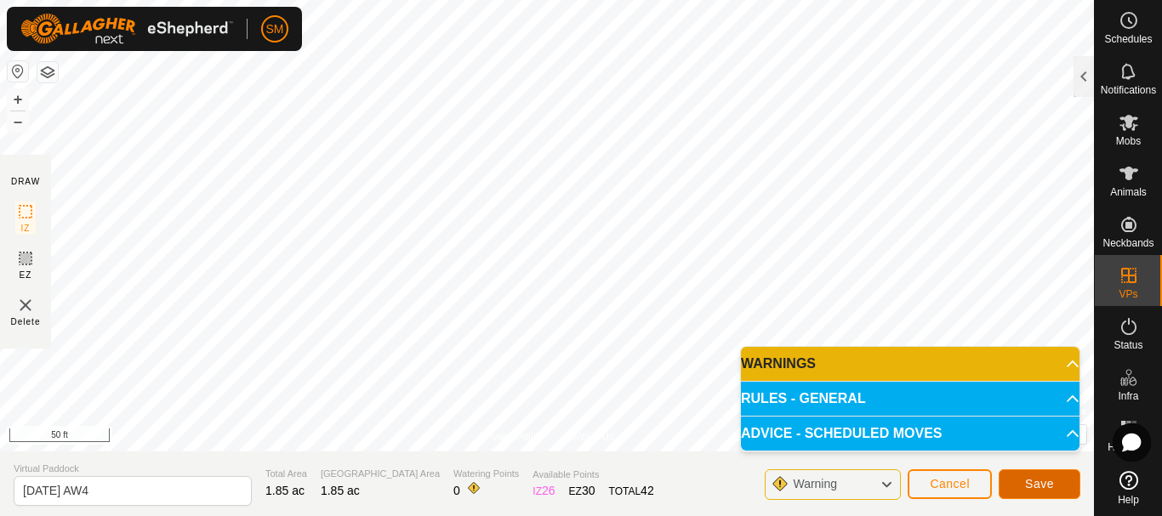
click at [1051, 480] on span "Save" at bounding box center [1039, 484] width 29 height 14
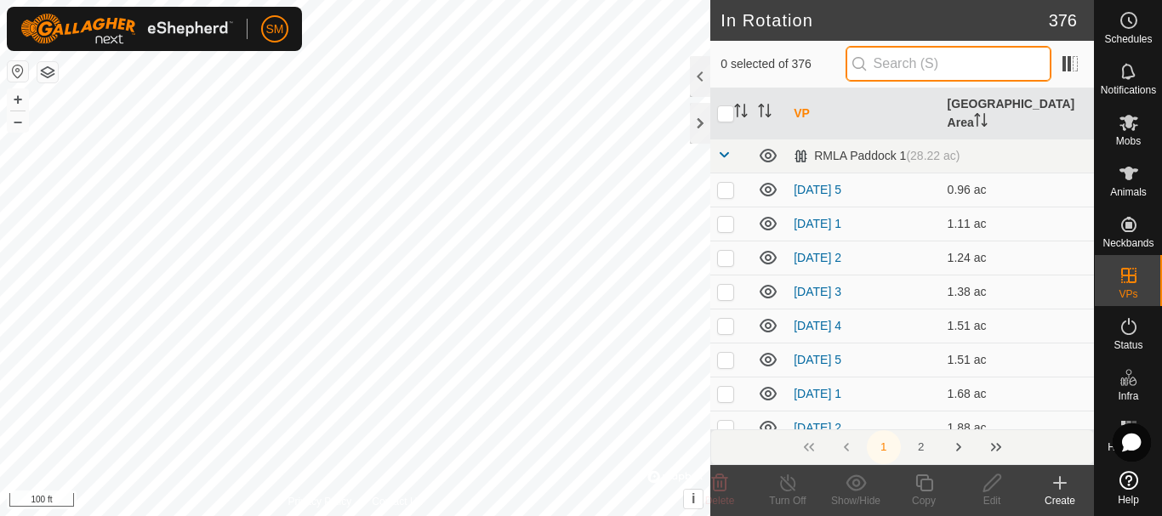
click at [948, 57] on input "text" at bounding box center [948, 64] width 206 height 36
paste input "[DATE] AW"
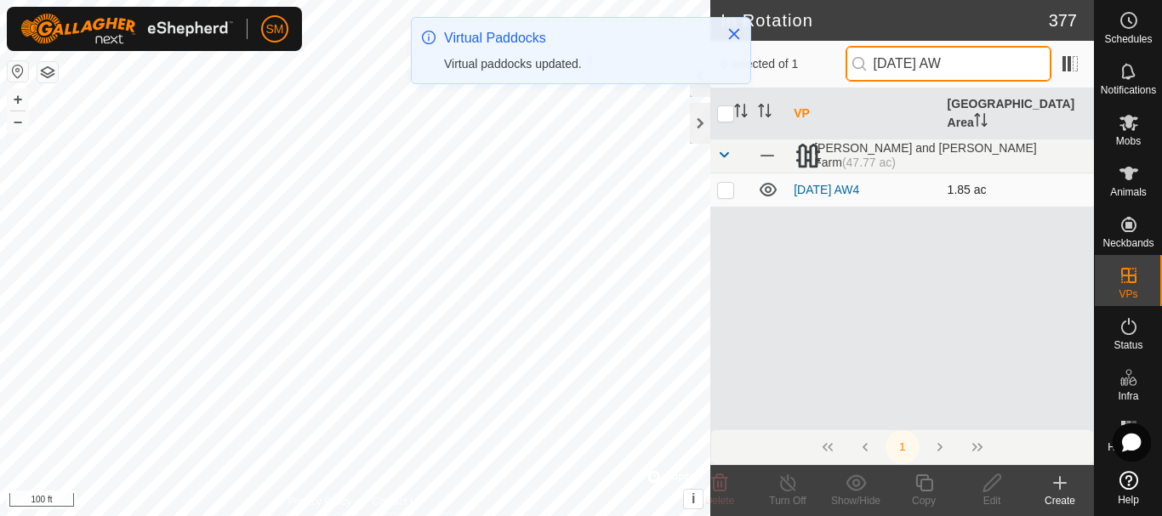
type input "[DATE] AW"
click at [720, 183] on p-checkbox at bounding box center [725, 190] width 17 height 14
checkbox input "true"
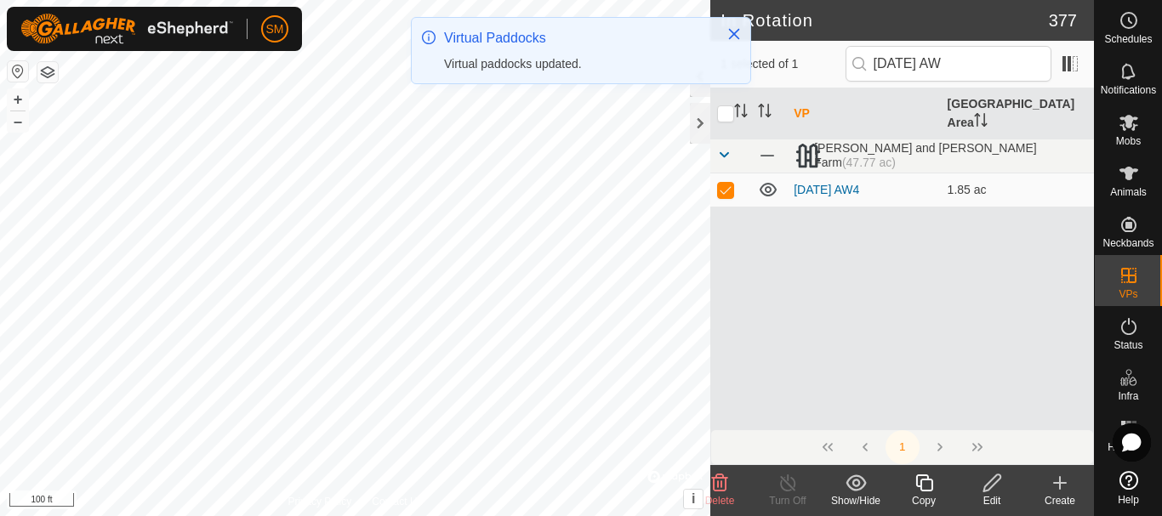
click at [926, 489] on icon at bounding box center [923, 483] width 21 height 20
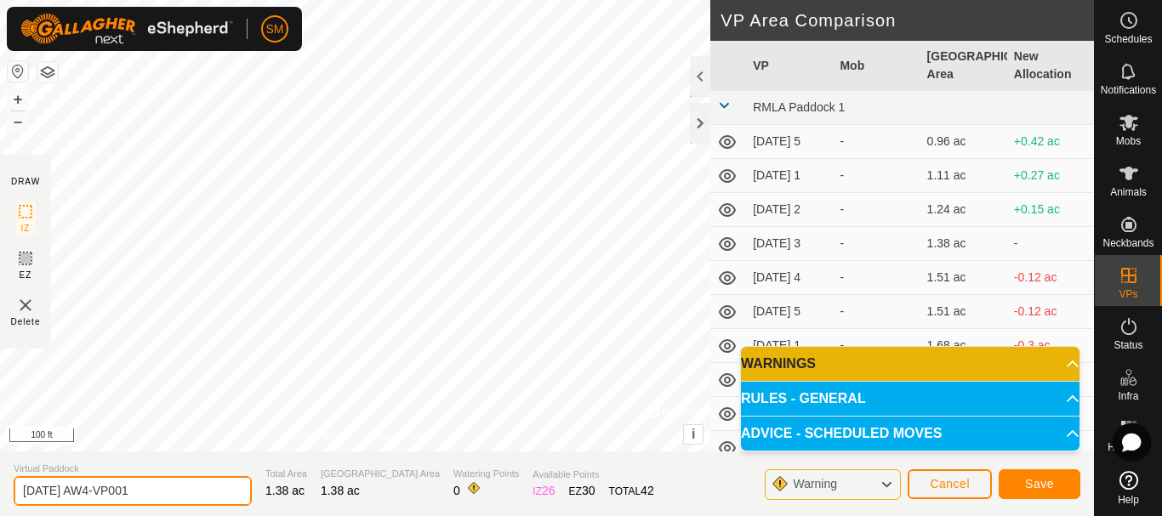
drag, startPoint x: 130, startPoint y: 481, endPoint x: 183, endPoint y: 483, distance: 52.7
click at [183, 483] on input "[DATE] AW4-VP001" at bounding box center [133, 491] width 238 height 30
type input "2025-08-20 AW5"
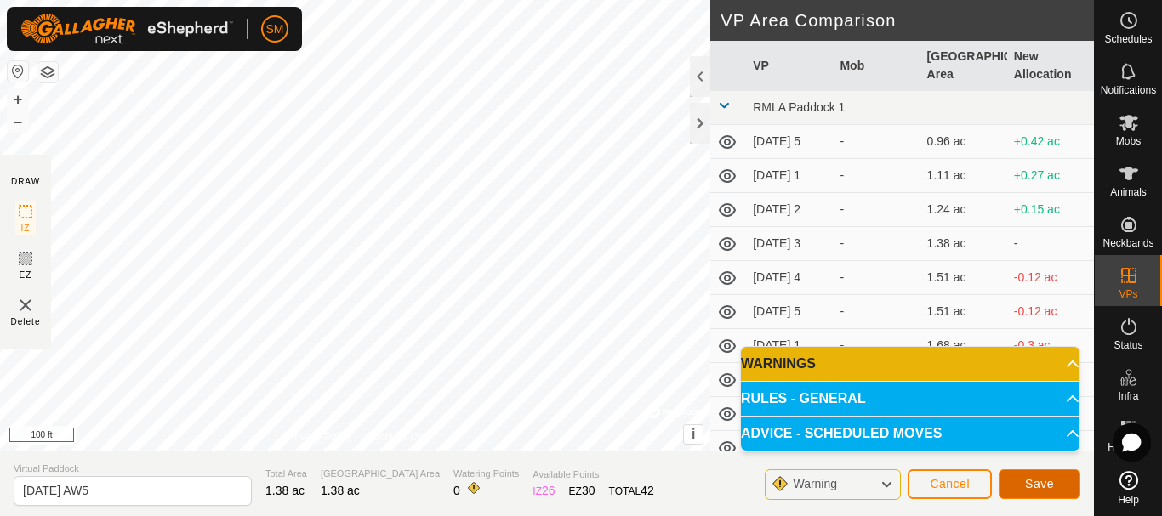
click at [1043, 489] on span "Save" at bounding box center [1039, 484] width 29 height 14
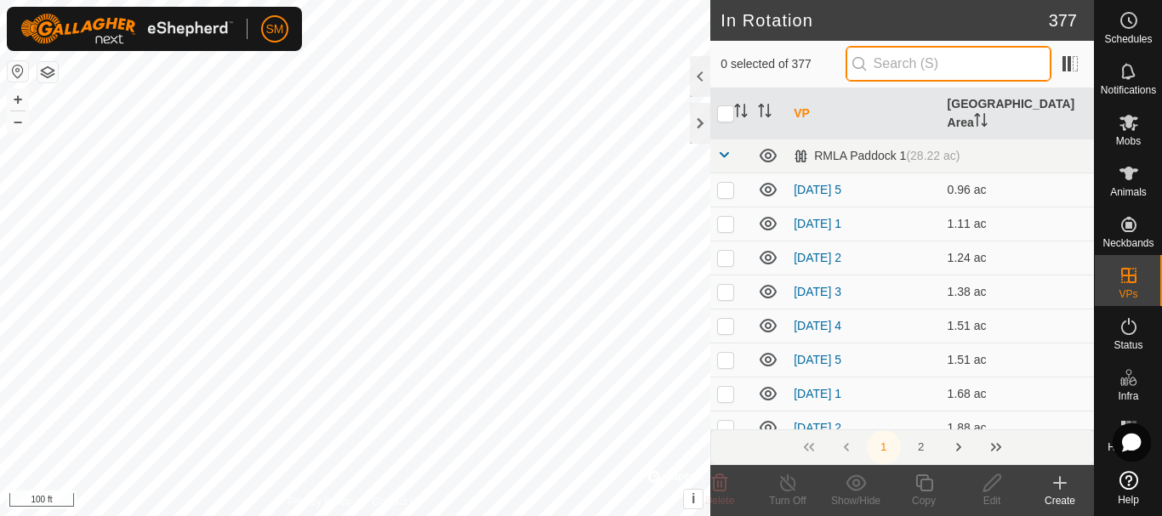
click at [969, 57] on input "text" at bounding box center [948, 64] width 206 height 36
paste input "[DATE] AW"
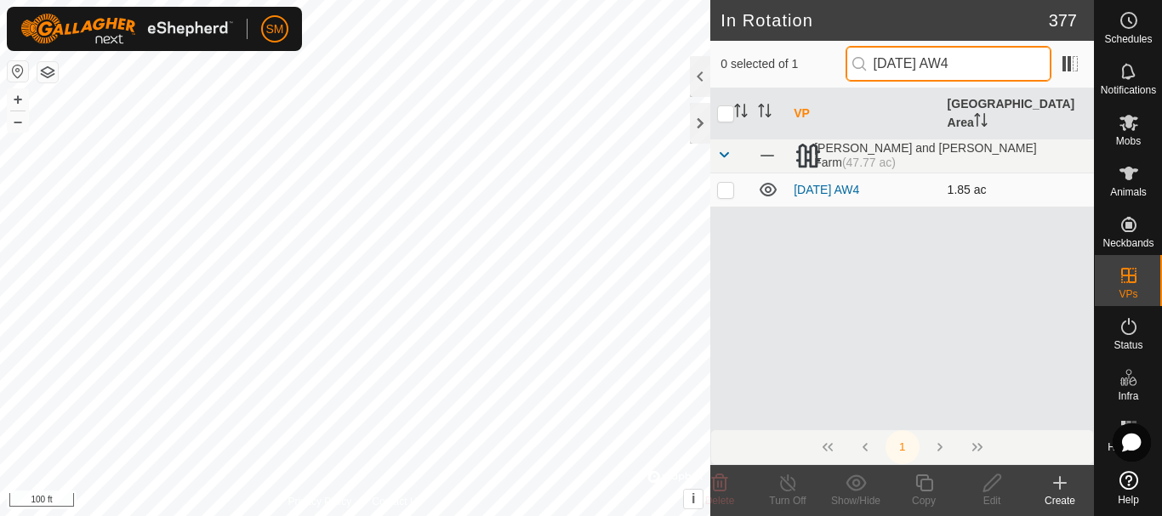
type input "[DATE] AW4"
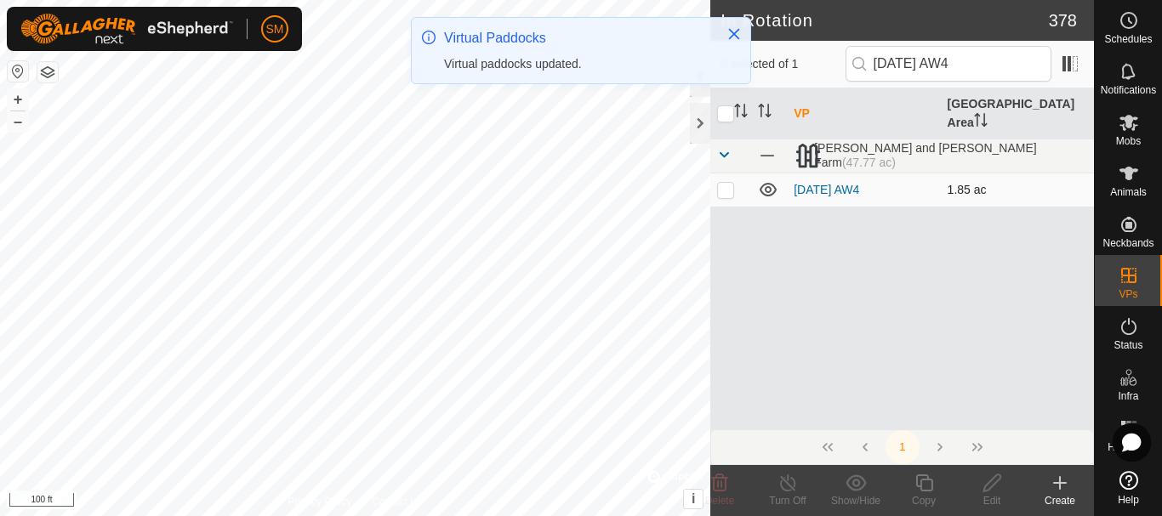
click at [721, 183] on p-checkbox at bounding box center [725, 190] width 17 height 14
checkbox input "true"
click at [929, 489] on icon at bounding box center [923, 483] width 21 height 20
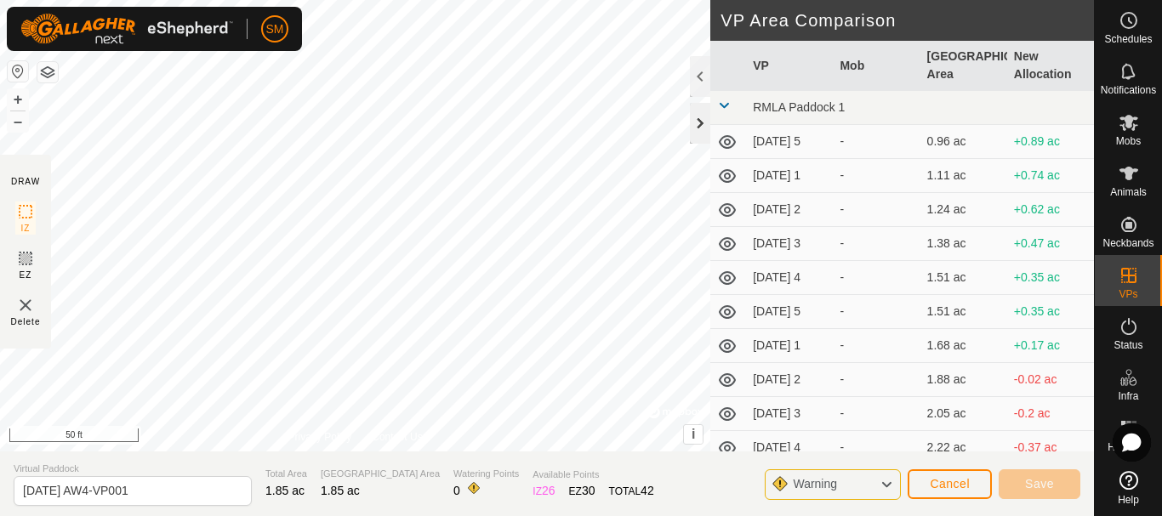
click at [702, 125] on div at bounding box center [700, 123] width 20 height 41
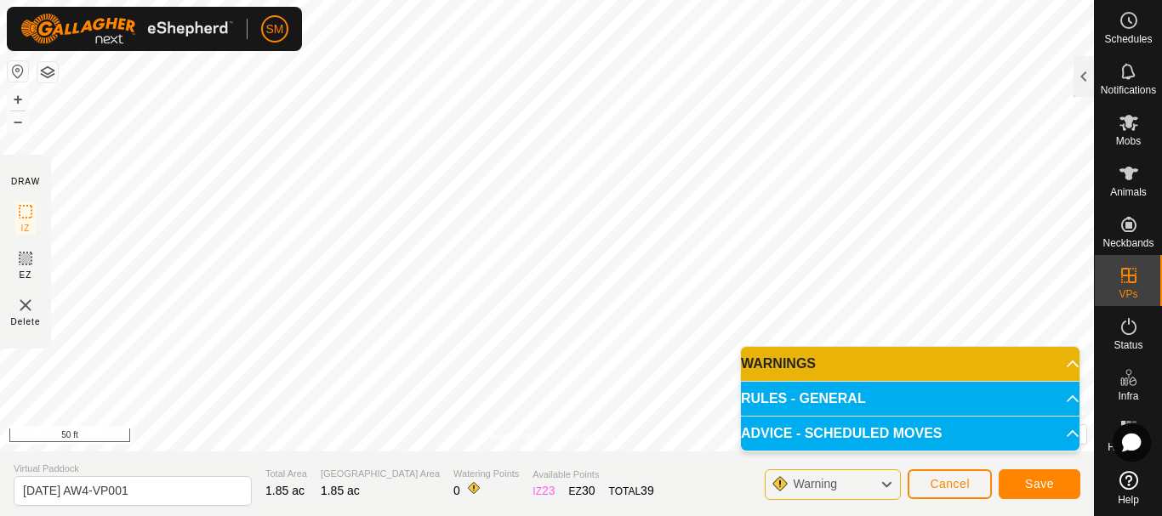
click at [217, 18] on div "SM Schedules Notifications Mobs Animals Neckbands VPs Status Infra Heatmap Help…" at bounding box center [581, 258] width 1162 height 516
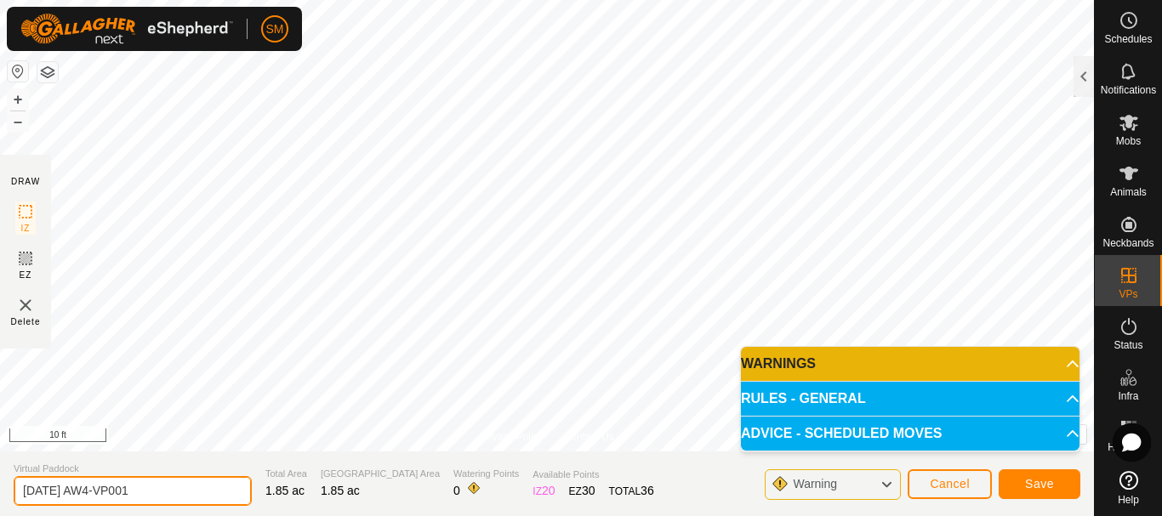
drag, startPoint x: 111, startPoint y: 492, endPoint x: 243, endPoint y: 503, distance: 133.0
click at [243, 503] on section "Virtual Paddock 2025-08-20 AW4-VP001 Total Area 1.85 ac Grazing Area 1.85 ac Wa…" at bounding box center [547, 484] width 1094 height 65
type input "2025-08-20 AW6"
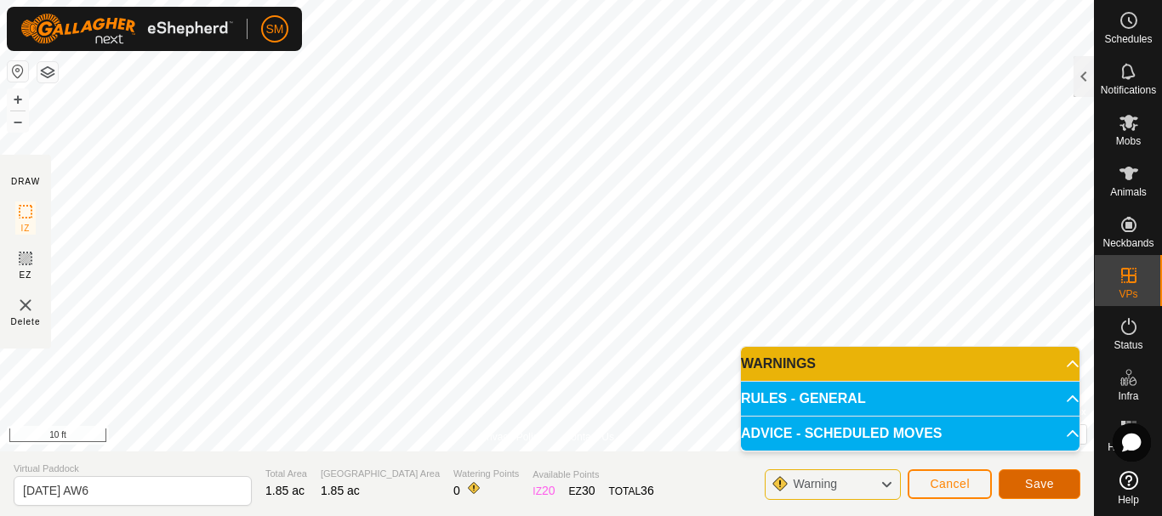
click at [1056, 482] on button "Save" at bounding box center [1039, 484] width 82 height 30
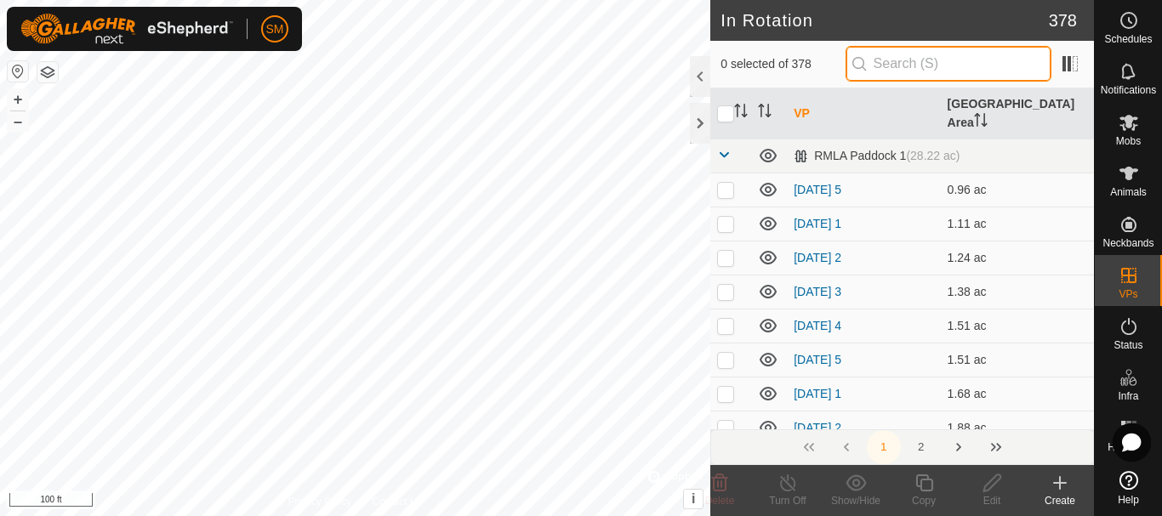
click at [948, 71] on input "text" at bounding box center [948, 64] width 206 height 36
paste input "[DATE] AW"
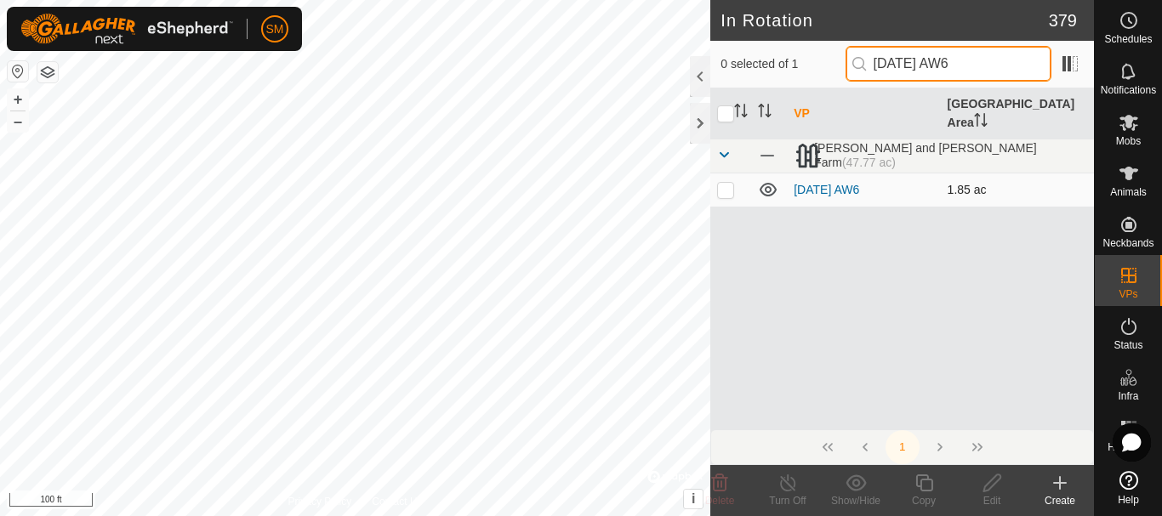
type input "2025-08-20 AW6"
click at [727, 183] on p-checkbox at bounding box center [725, 190] width 17 height 14
checkbox input "true"
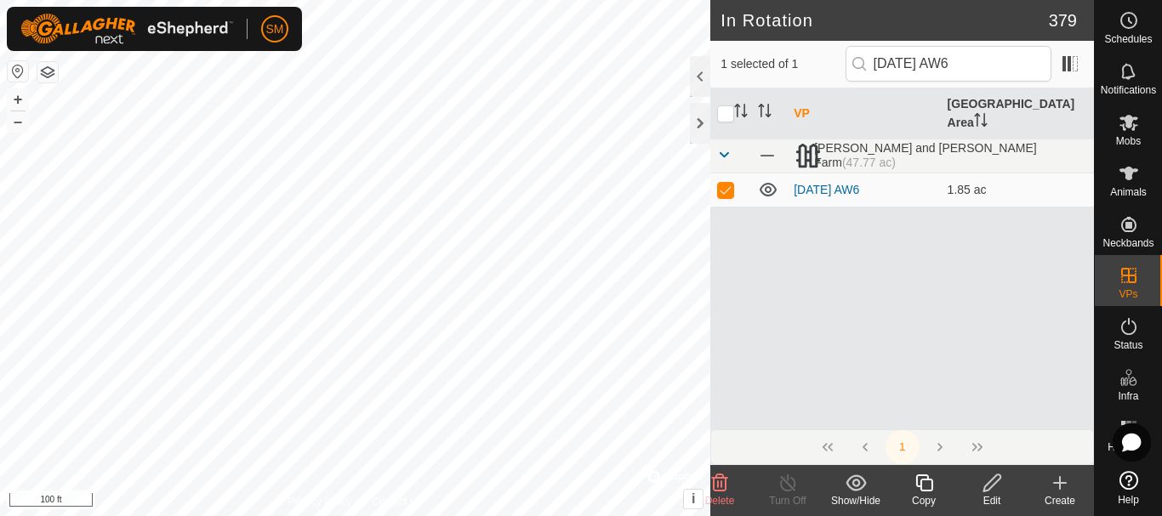
click at [926, 492] on icon at bounding box center [923, 482] width 17 height 17
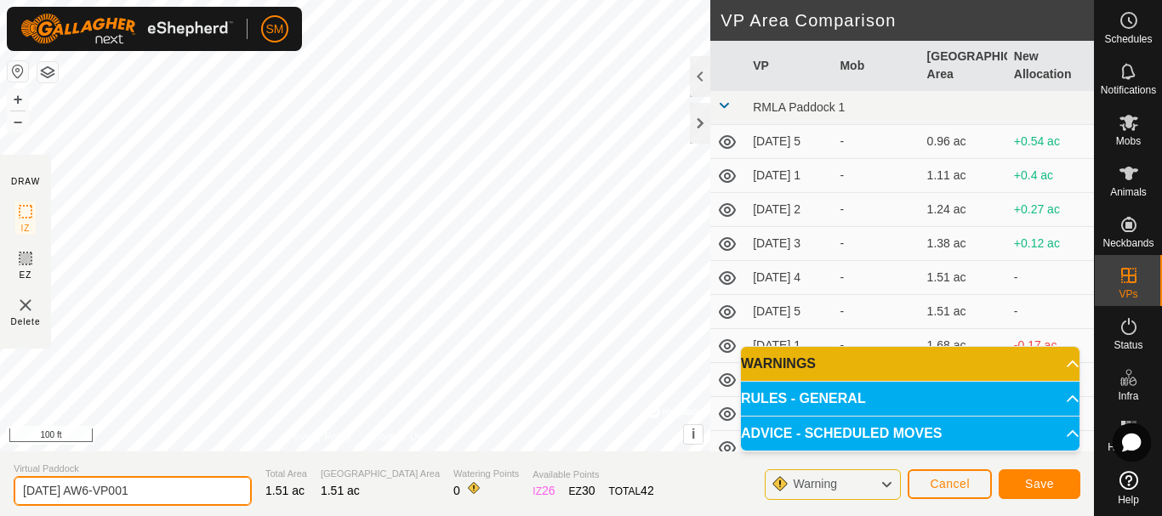
drag, startPoint x: 127, startPoint y: 487, endPoint x: 241, endPoint y: 498, distance: 114.5
click at [241, 498] on section "Virtual Paddock 2025-08-20 AW6-VP001 Total Area 1.51 ac Grazing Area 1.51 ac Wa…" at bounding box center [547, 484] width 1094 height 65
type input "2025-08-20 AW1"
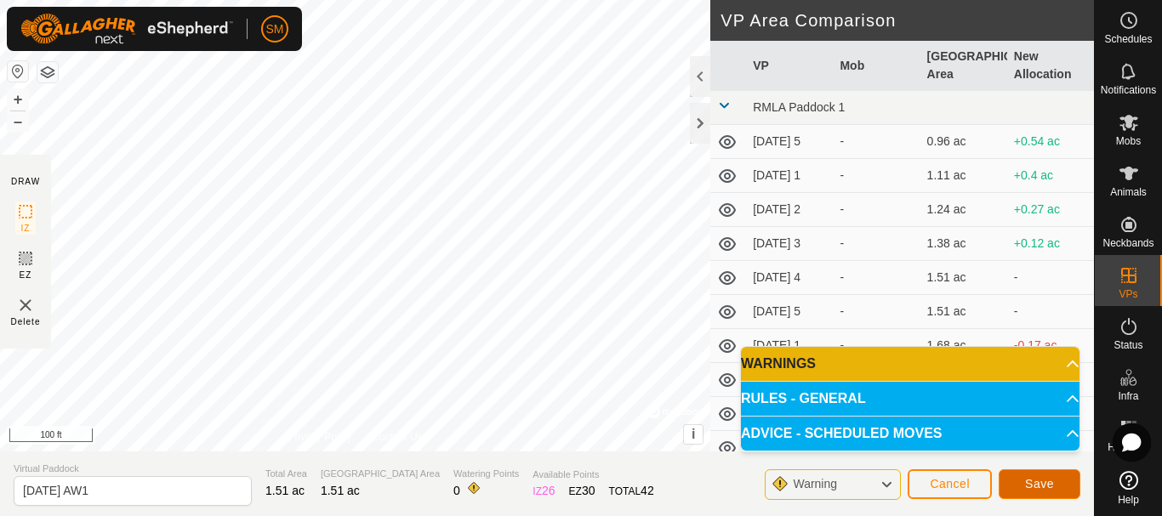
click at [1055, 484] on button "Save" at bounding box center [1039, 484] width 82 height 30
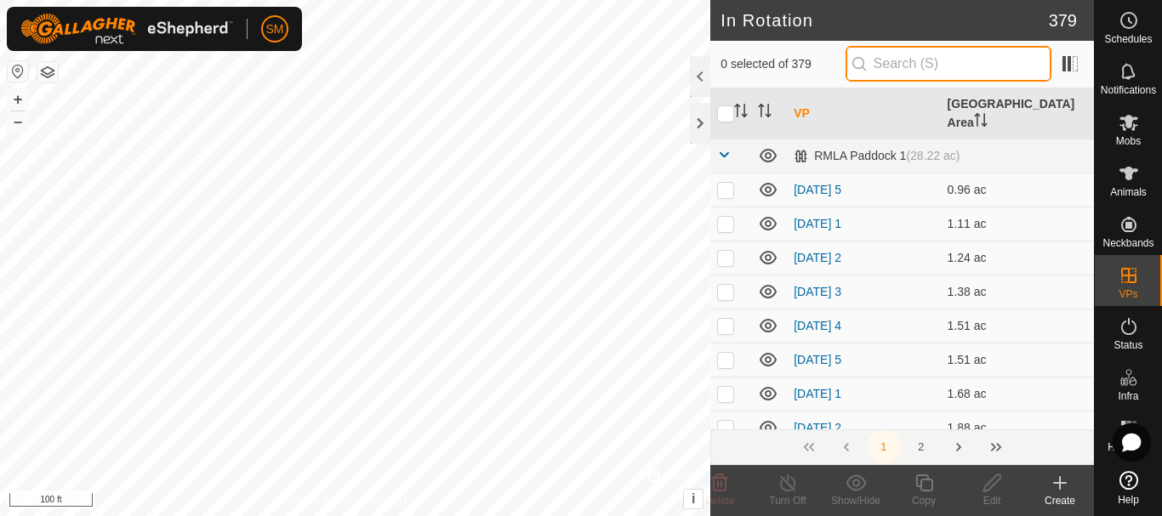
click at [921, 60] on input "text" at bounding box center [948, 64] width 206 height 36
paste input "[DATE] AW"
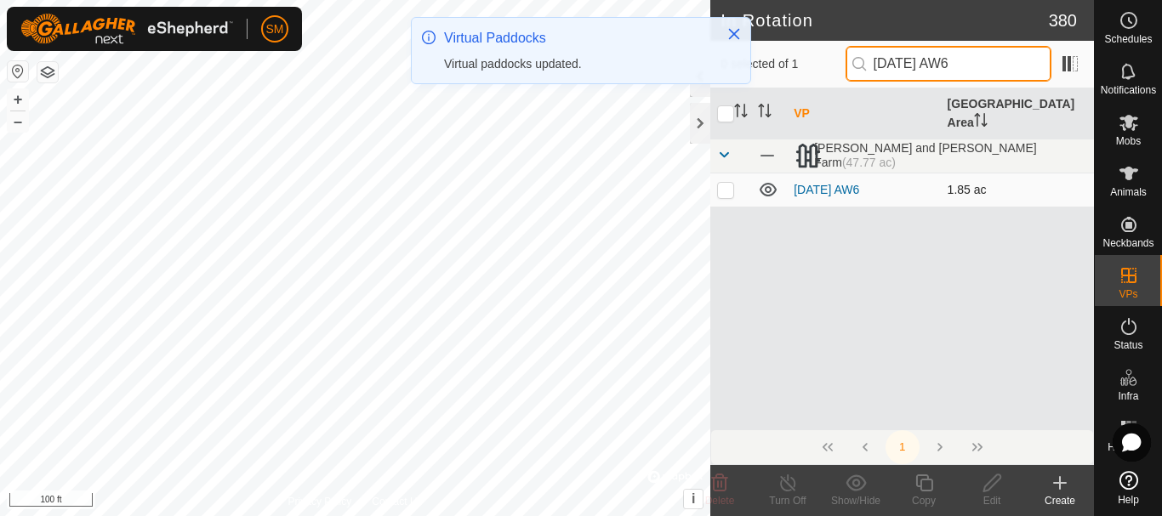
type input "2025-08-20 AW6"
click at [728, 183] on p-checkbox at bounding box center [725, 190] width 17 height 14
checkbox input "true"
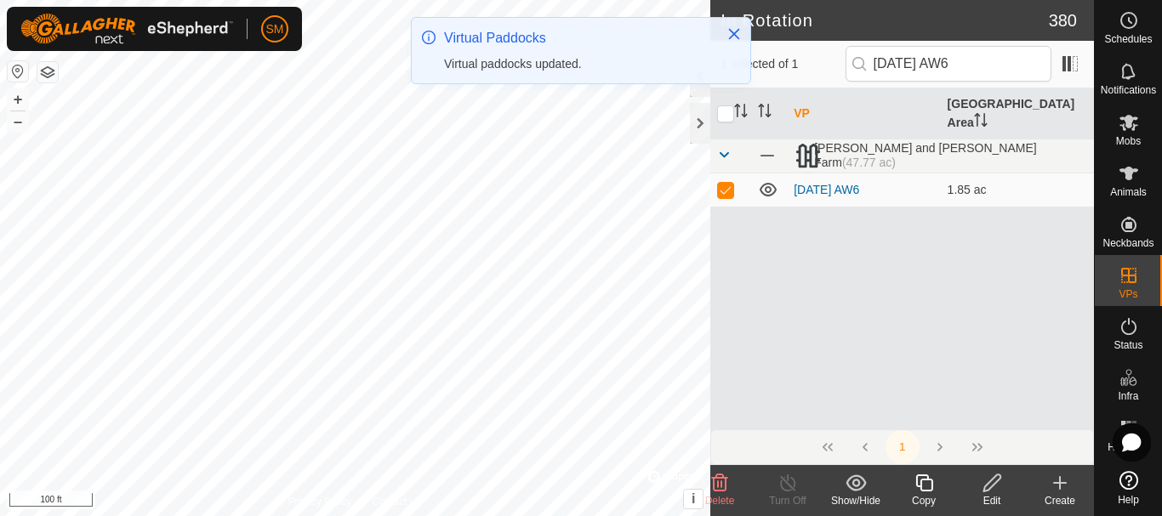
click at [927, 488] on icon at bounding box center [923, 483] width 21 height 20
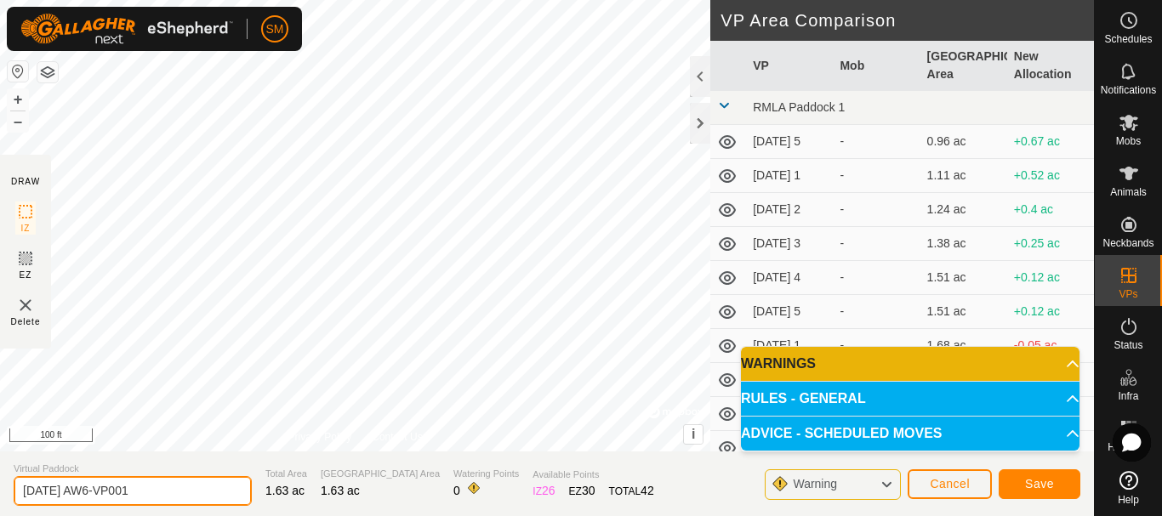
drag, startPoint x: 102, startPoint y: 486, endPoint x: 196, endPoint y: 479, distance: 93.9
click at [196, 479] on input "2025-08-20 AW6-VP001" at bounding box center [133, 491] width 238 height 30
type input "2025-08-20 AW2"
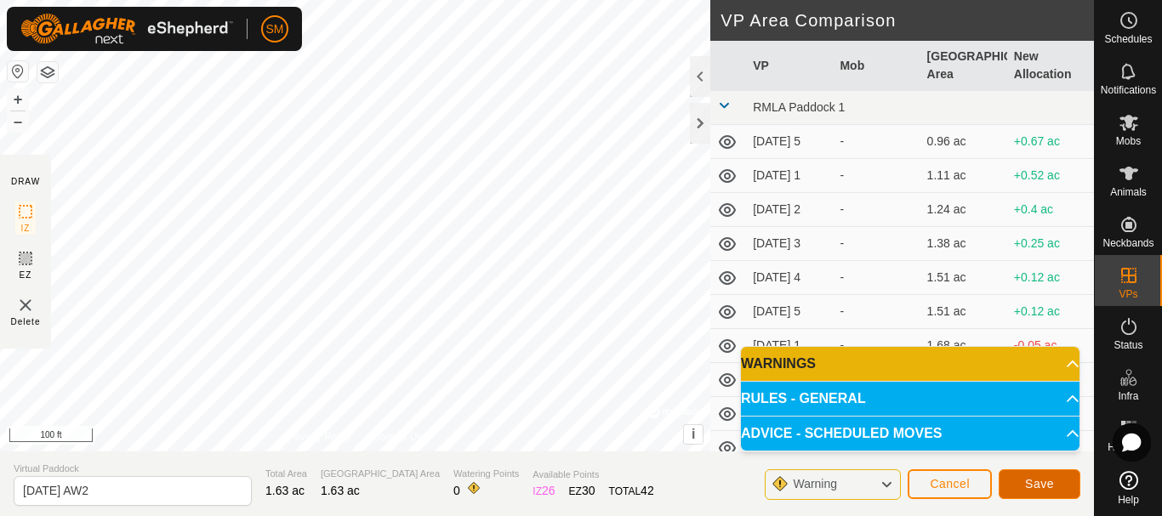
click at [1031, 476] on button "Save" at bounding box center [1039, 484] width 82 height 30
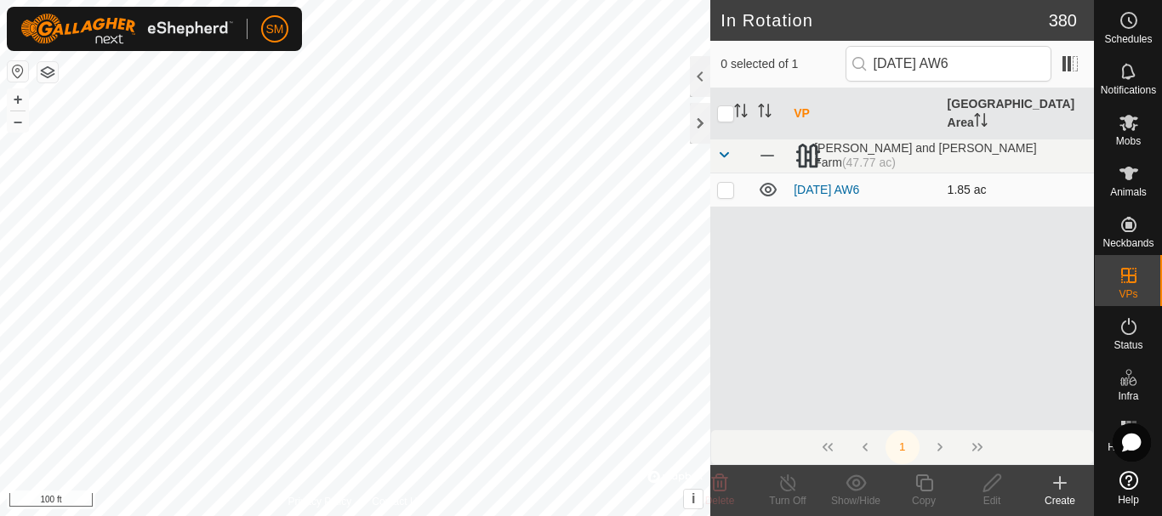
type input "2025-08-20 AW6"
click at [722, 183] on p-checkbox at bounding box center [725, 190] width 17 height 14
checkbox input "true"
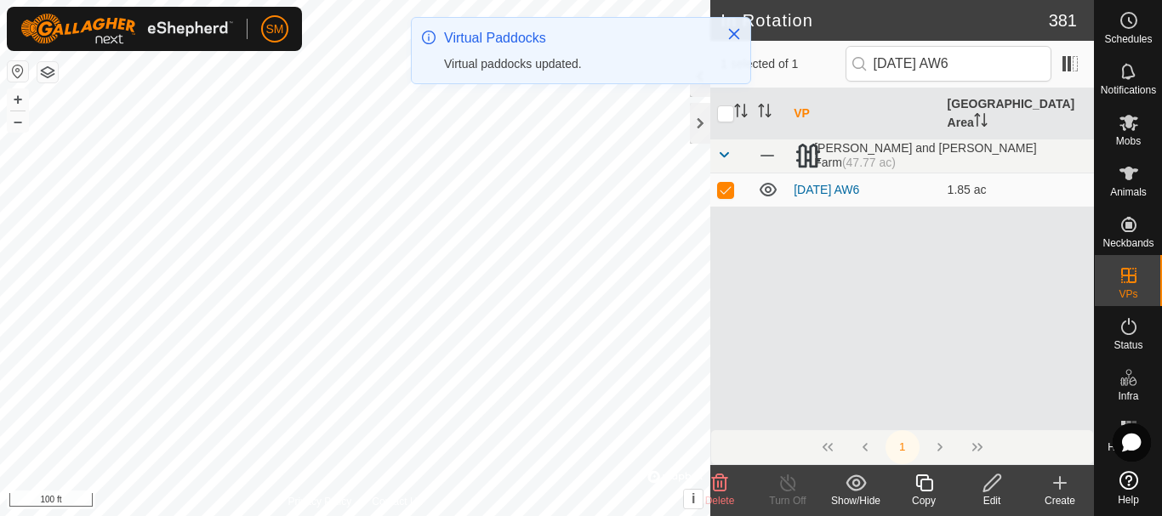
click at [926, 486] on icon at bounding box center [923, 483] width 21 height 20
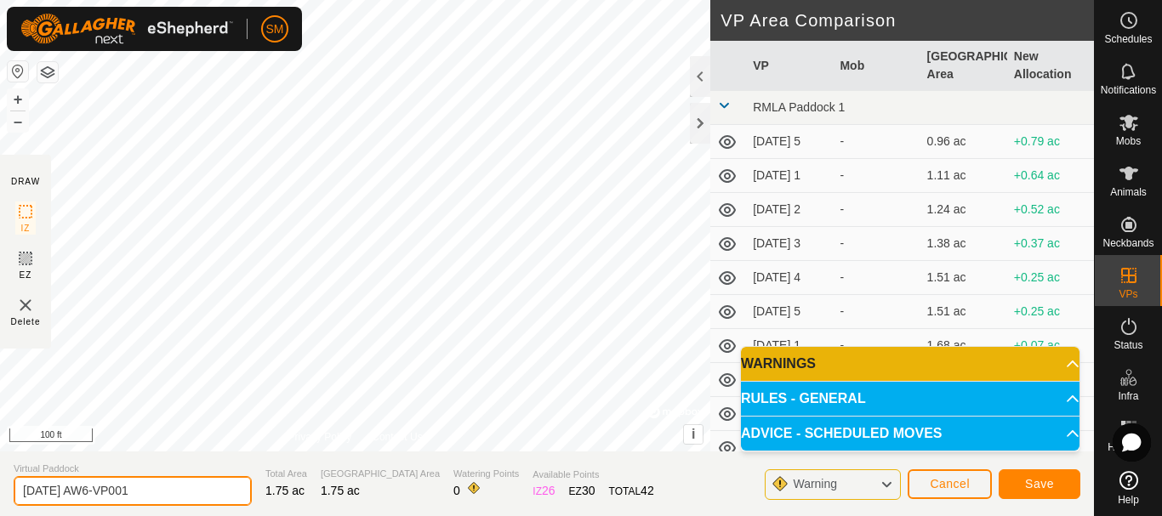
drag, startPoint x: 128, startPoint y: 482, endPoint x: 206, endPoint y: 488, distance: 77.6
click at [206, 488] on input "2025-08-20 AW6-VP001" at bounding box center [133, 491] width 238 height 30
type input "2025-08-20 AW3"
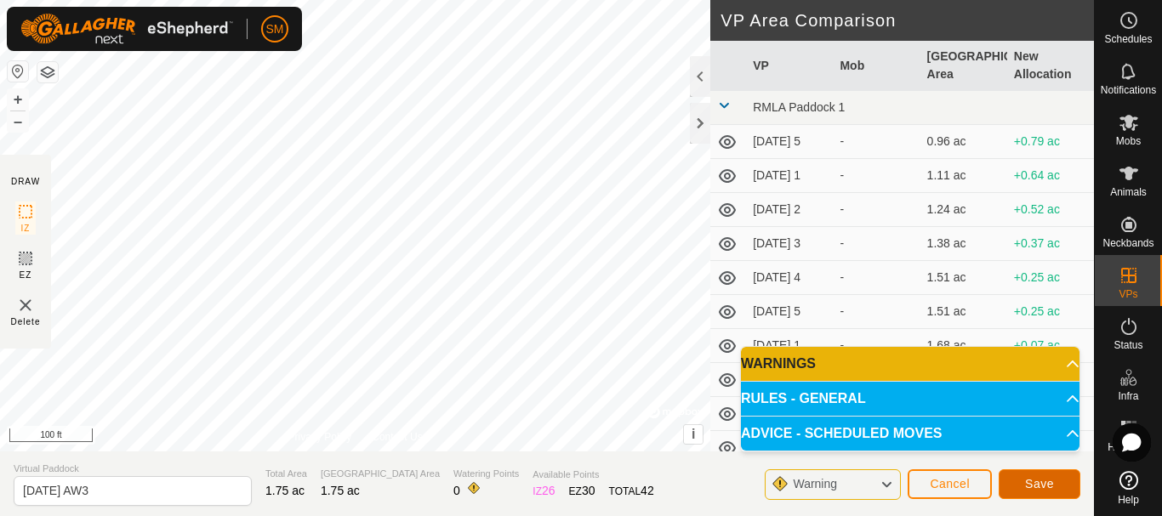
click at [1033, 482] on span "Save" at bounding box center [1039, 484] width 29 height 14
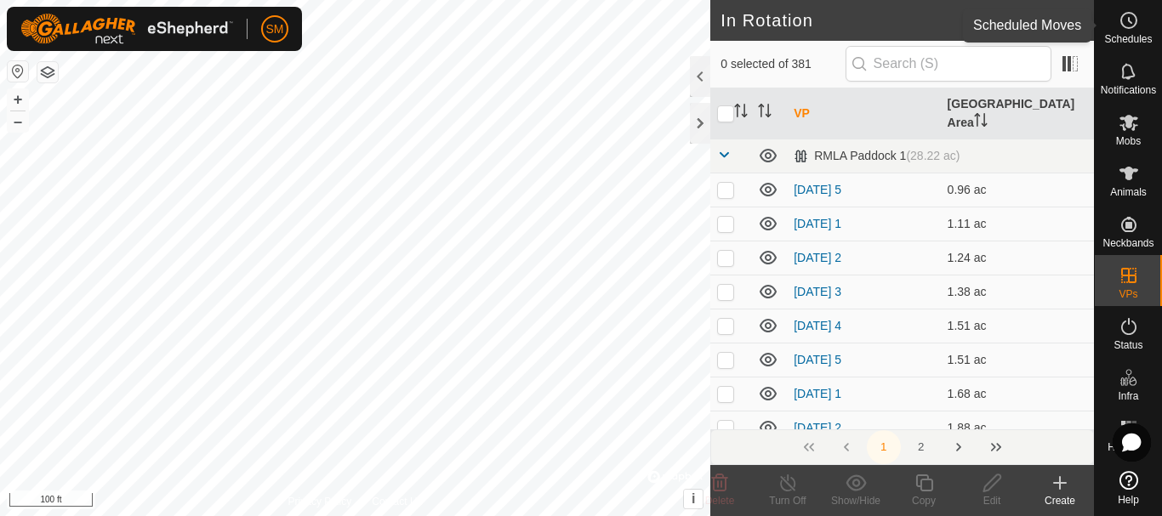
click at [1129, 28] on circle at bounding box center [1128, 20] width 15 height 15
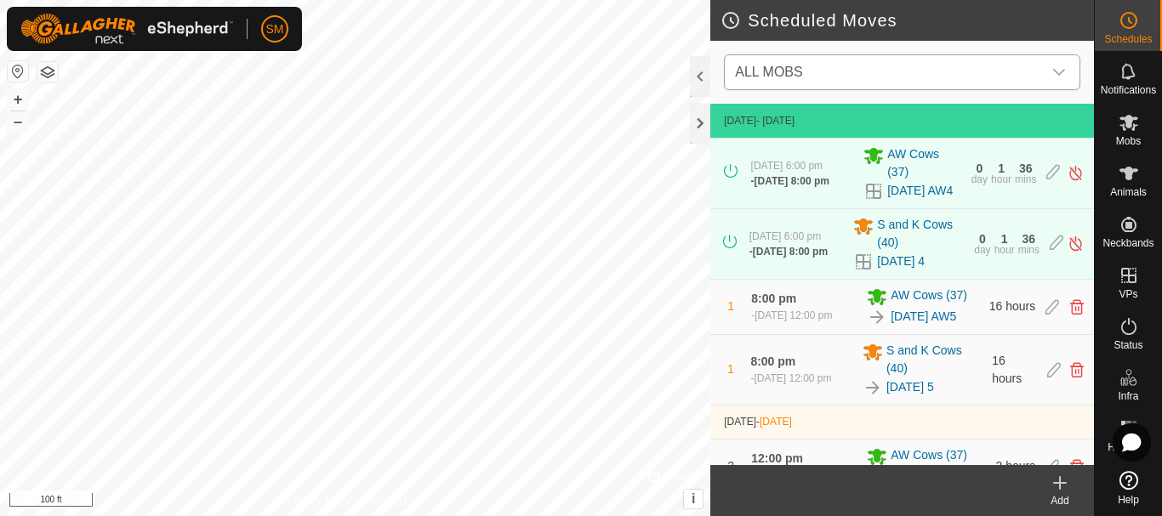
click at [1065, 77] on div "dropdown trigger" at bounding box center [1059, 72] width 34 height 34
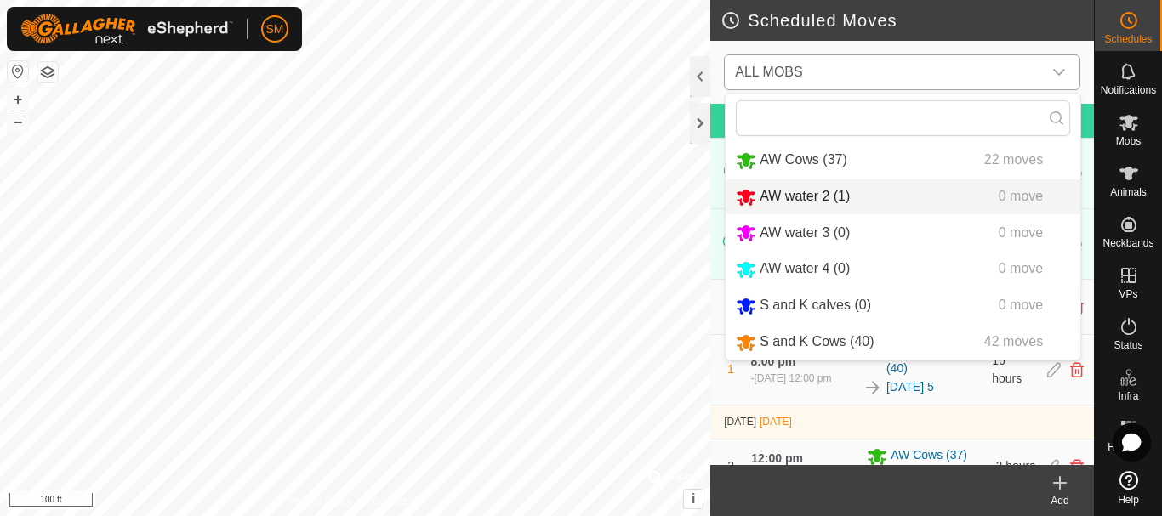
click at [781, 157] on span "AW Cows (37)" at bounding box center [803, 159] width 88 height 14
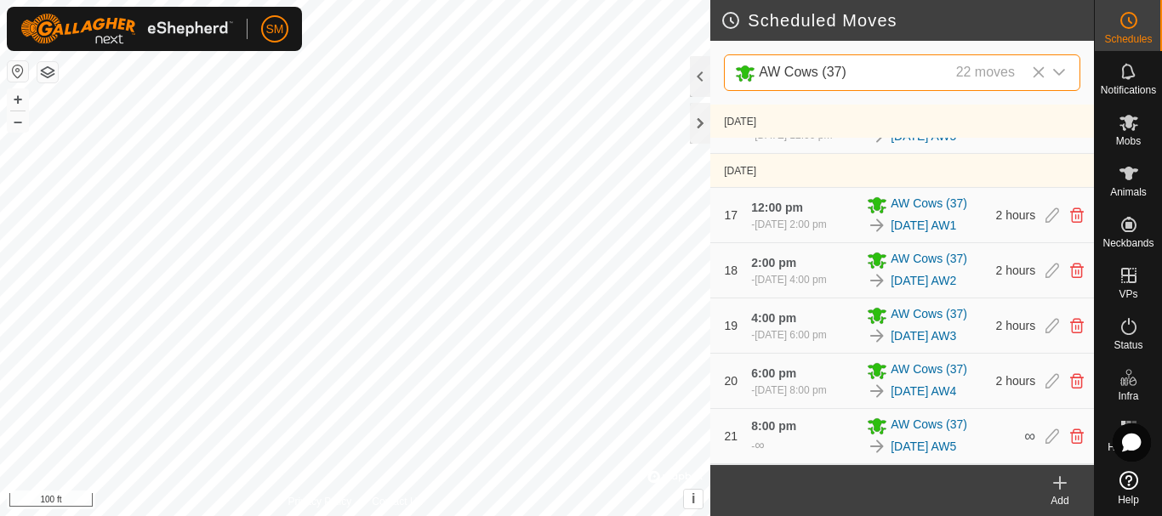
scroll to position [1362, 0]
click at [1045, 436] on icon at bounding box center [1052, 436] width 14 height 15
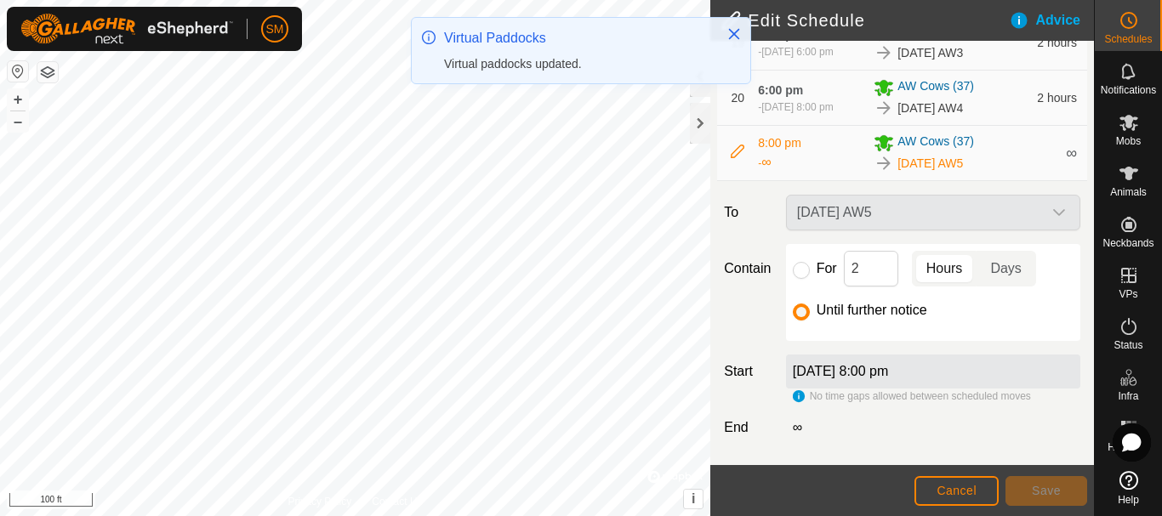
scroll to position [1483, 0]
click at [800, 262] on input "For" at bounding box center [801, 270] width 17 height 17
radio input "true"
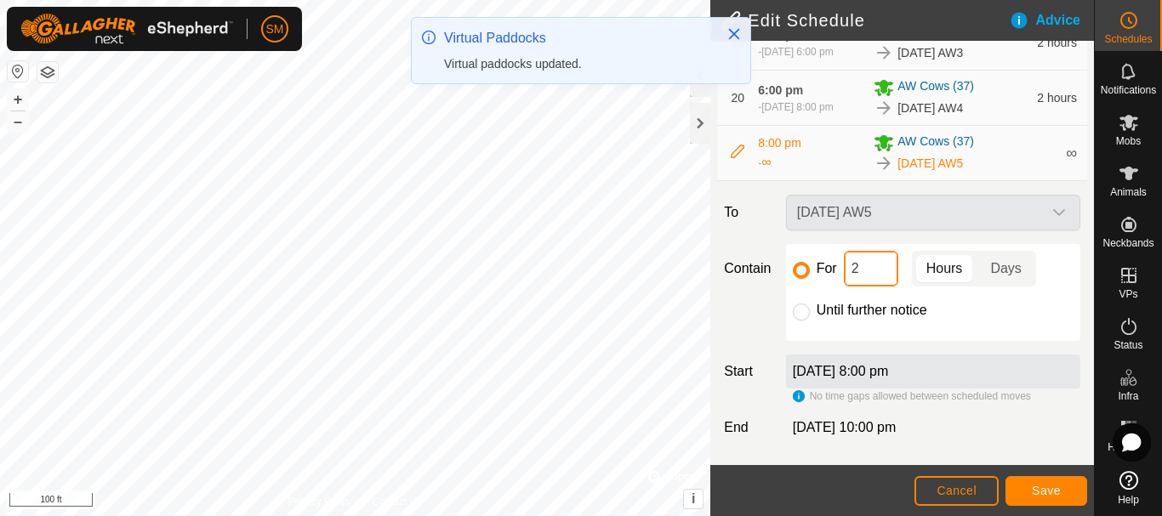
click at [855, 257] on input "2" at bounding box center [871, 269] width 54 height 36
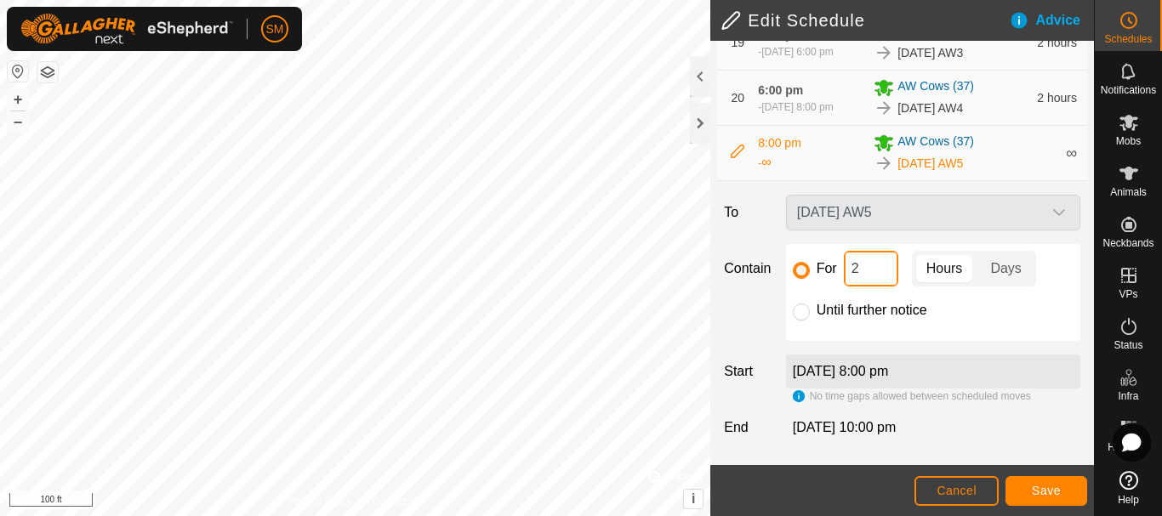
click at [855, 257] on input "2" at bounding box center [871, 269] width 54 height 36
type input "16"
click at [1055, 492] on span "Save" at bounding box center [1045, 491] width 29 height 14
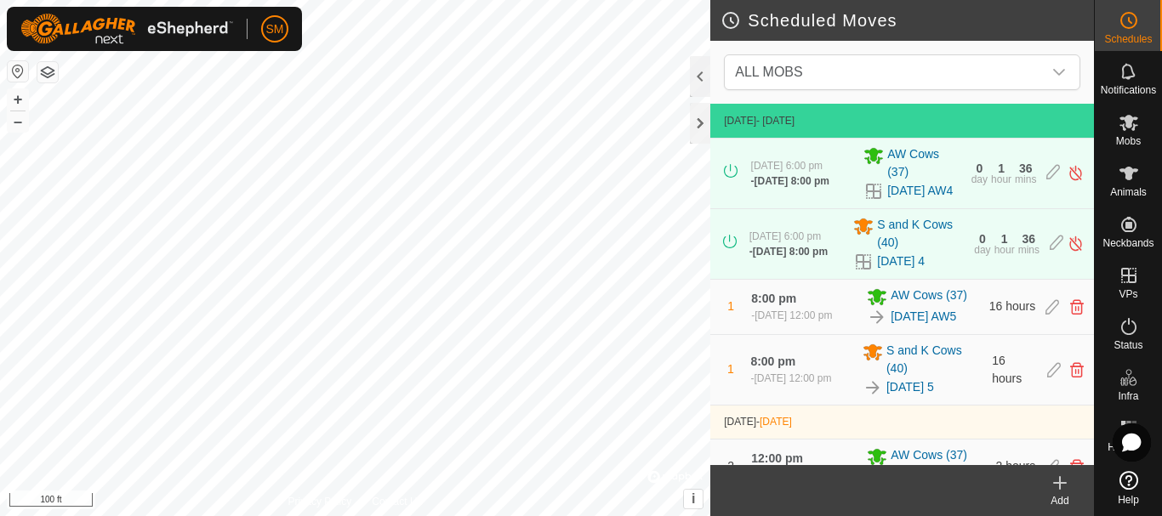
click at [1059, 490] on icon at bounding box center [1059, 483] width 20 height 20
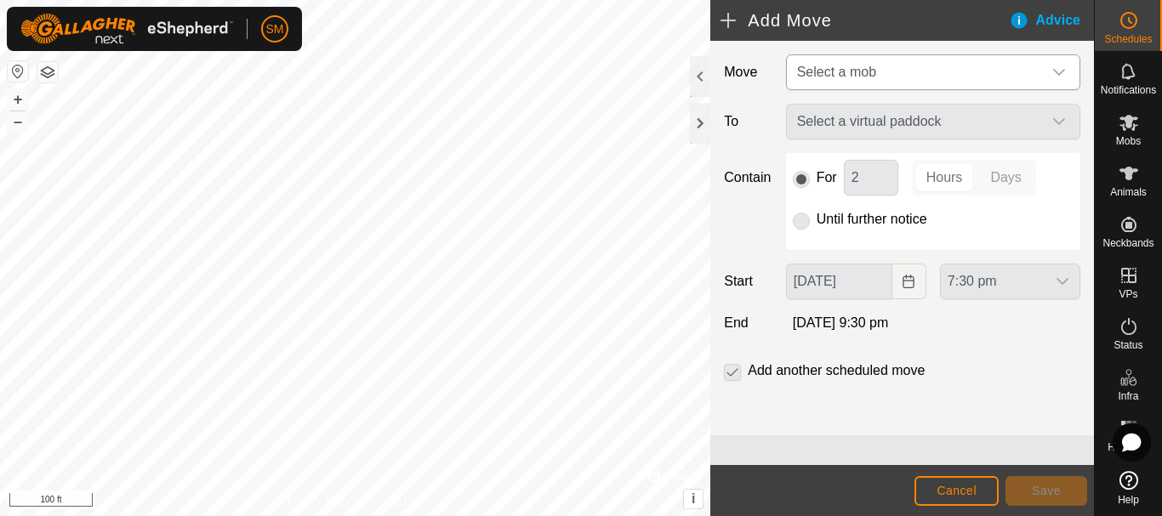
click at [936, 80] on span "Select a mob" at bounding box center [916, 72] width 252 height 34
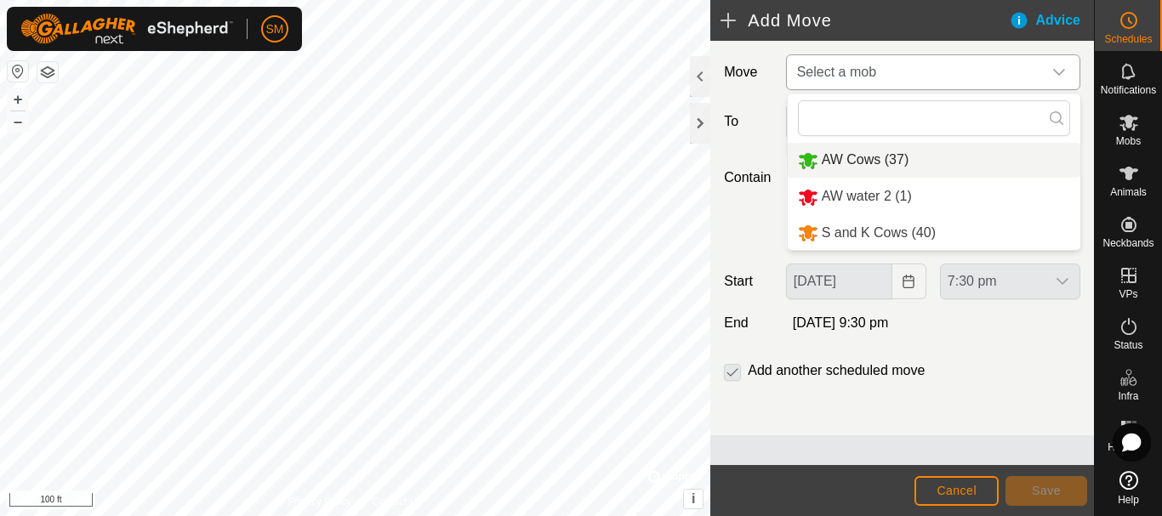
click at [882, 171] on li "AW Cows (37)" at bounding box center [933, 160] width 293 height 35
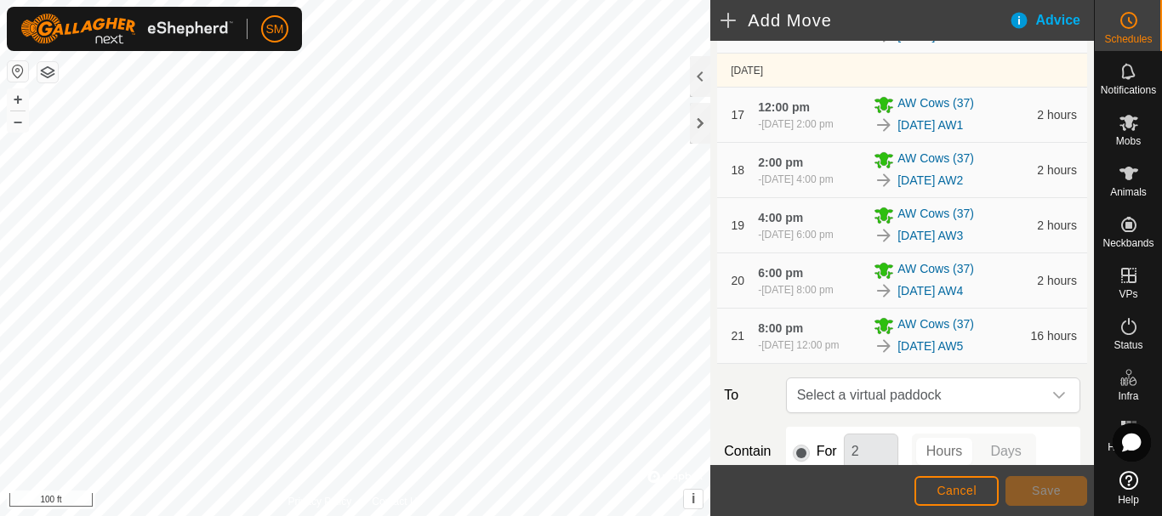
scroll to position [1565, 0]
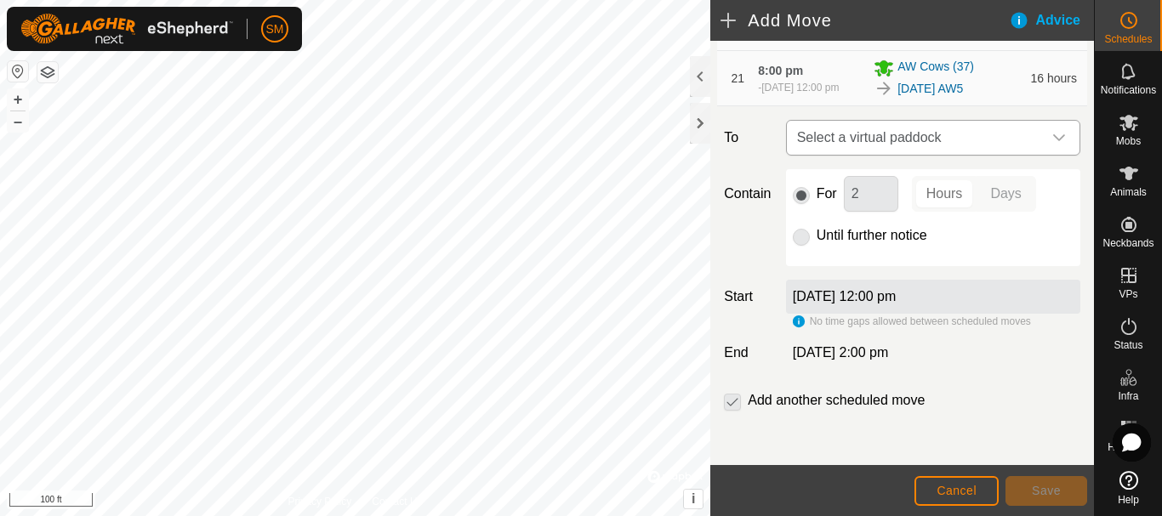
click at [1042, 141] on div "dropdown trigger" at bounding box center [1059, 138] width 34 height 34
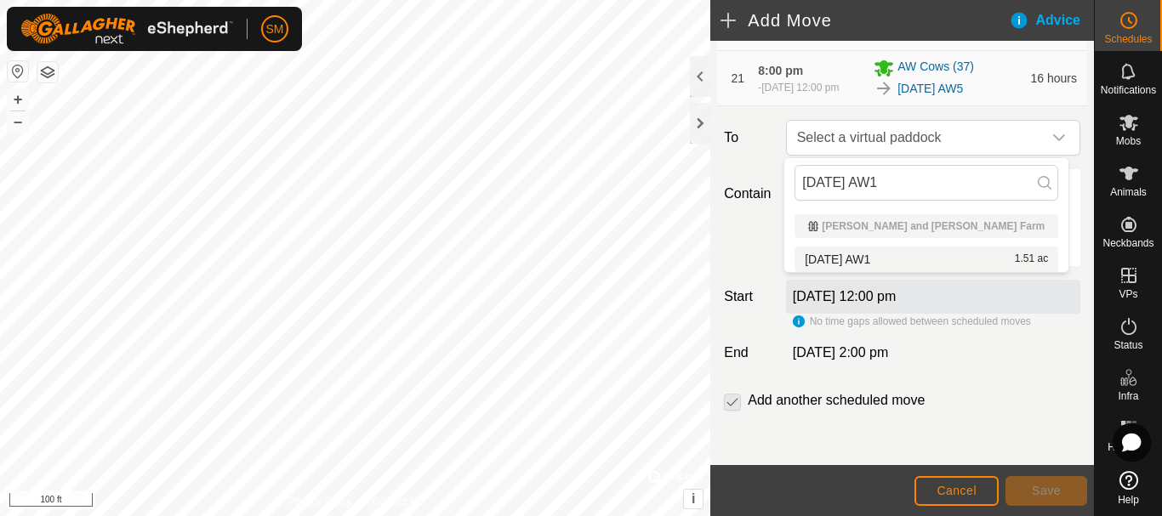
type input "2025-08-20 AW1"
click at [863, 254] on li "2025-08-20 AW1 1.51 ac" at bounding box center [926, 260] width 264 height 26
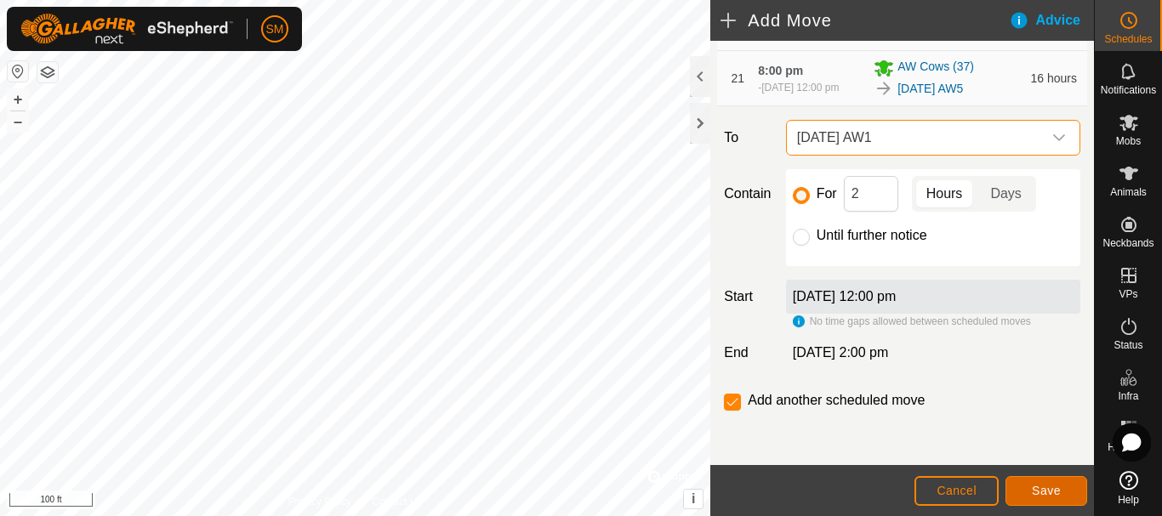
click at [1053, 491] on span "Save" at bounding box center [1045, 491] width 29 height 14
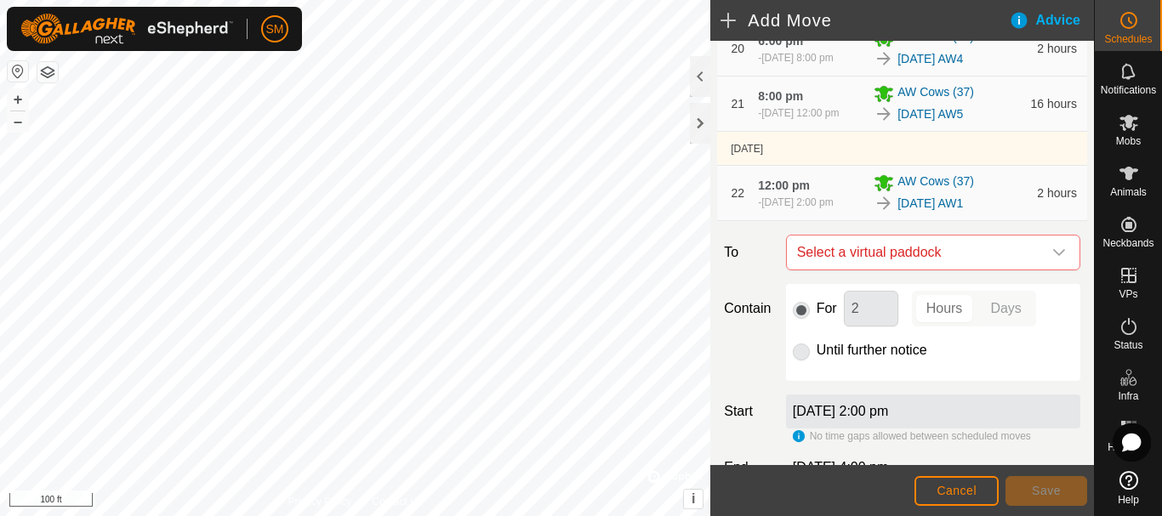
scroll to position [1662, 0]
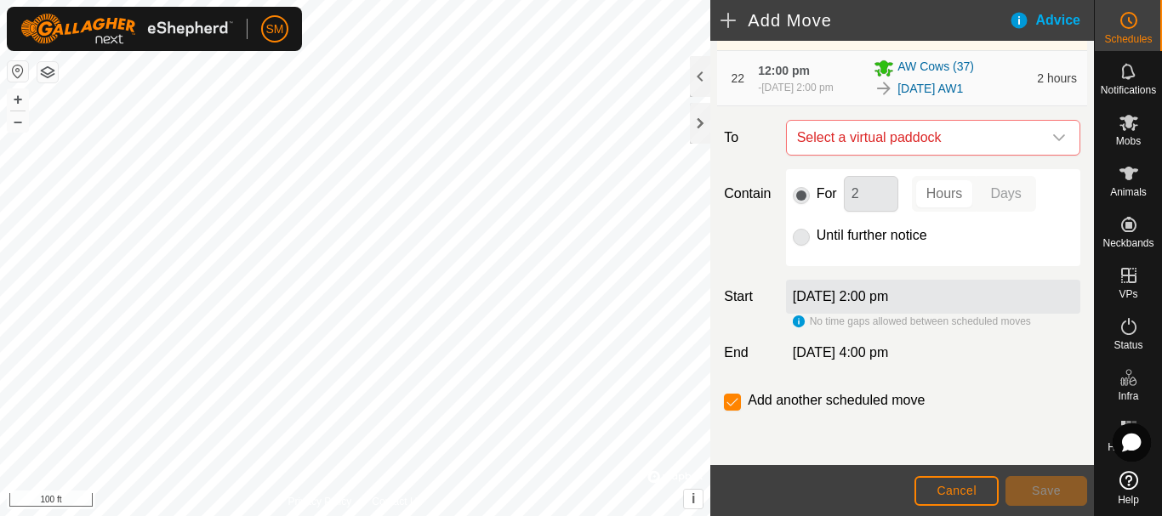
click at [1019, 134] on span "Select a virtual paddock" at bounding box center [916, 138] width 252 height 34
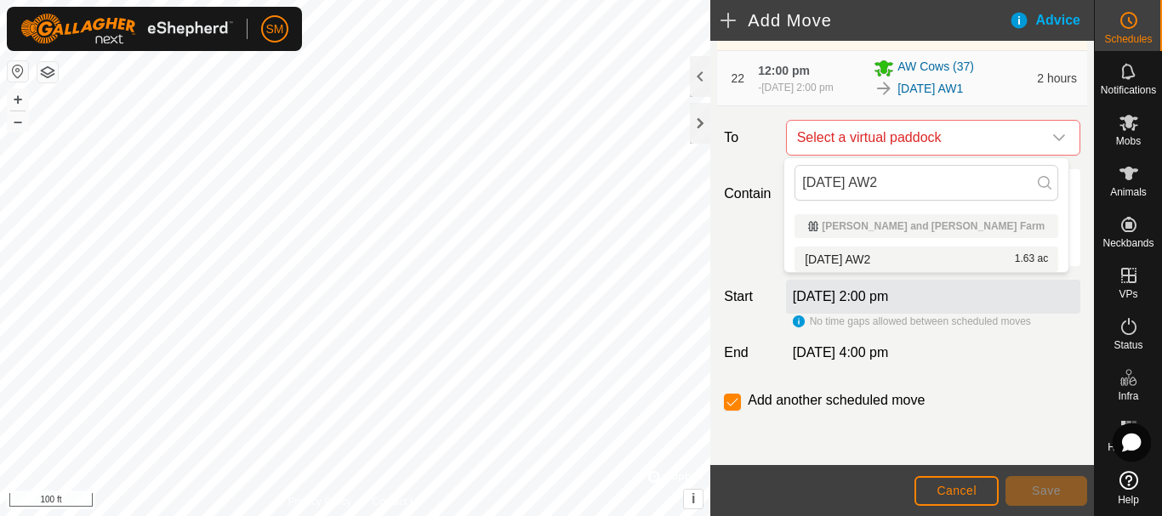
type input "2025-08-20 AW2"
click at [889, 260] on li "2025-08-20 AW2 1.63 ac" at bounding box center [926, 260] width 264 height 26
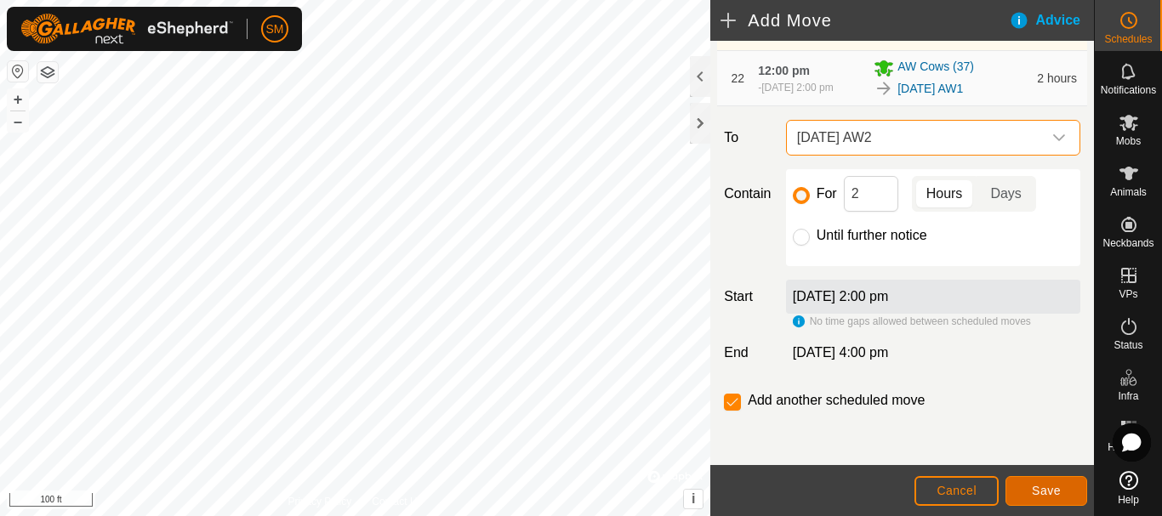
click at [1050, 499] on button "Save" at bounding box center [1046, 491] width 82 height 30
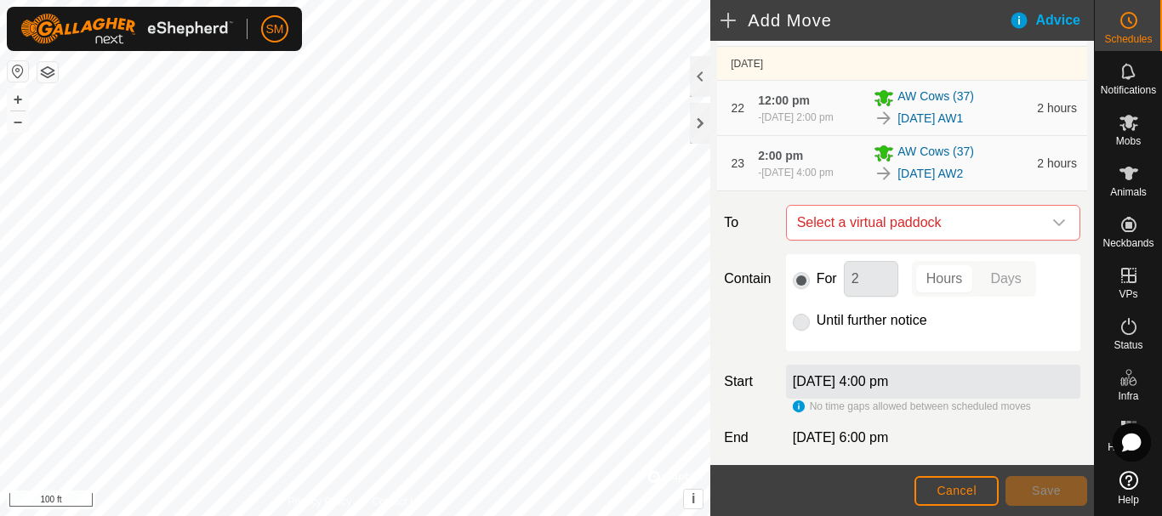
scroll to position [1725, 0]
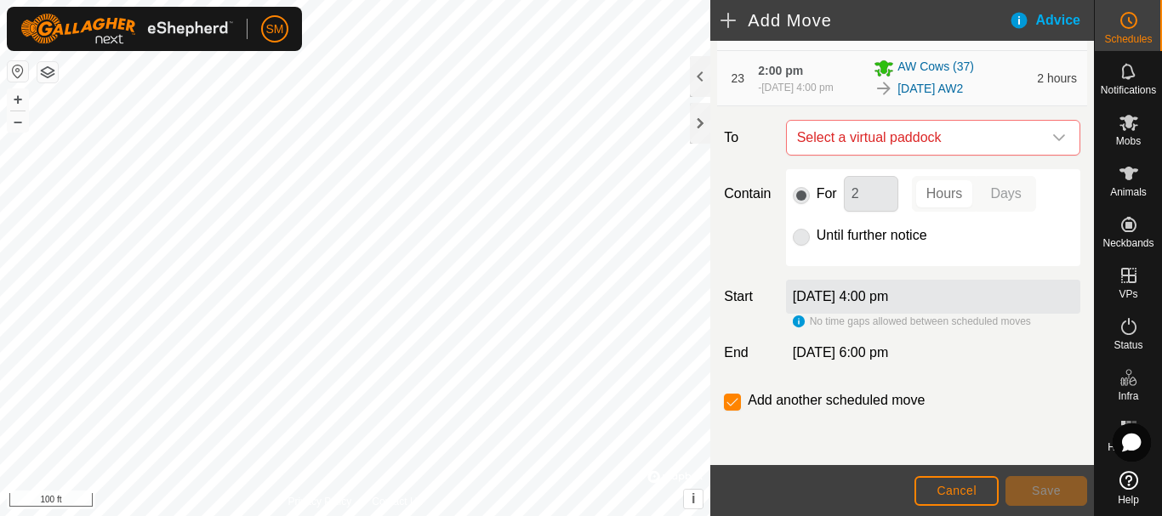
click at [1052, 136] on icon "dropdown trigger" at bounding box center [1059, 138] width 14 height 14
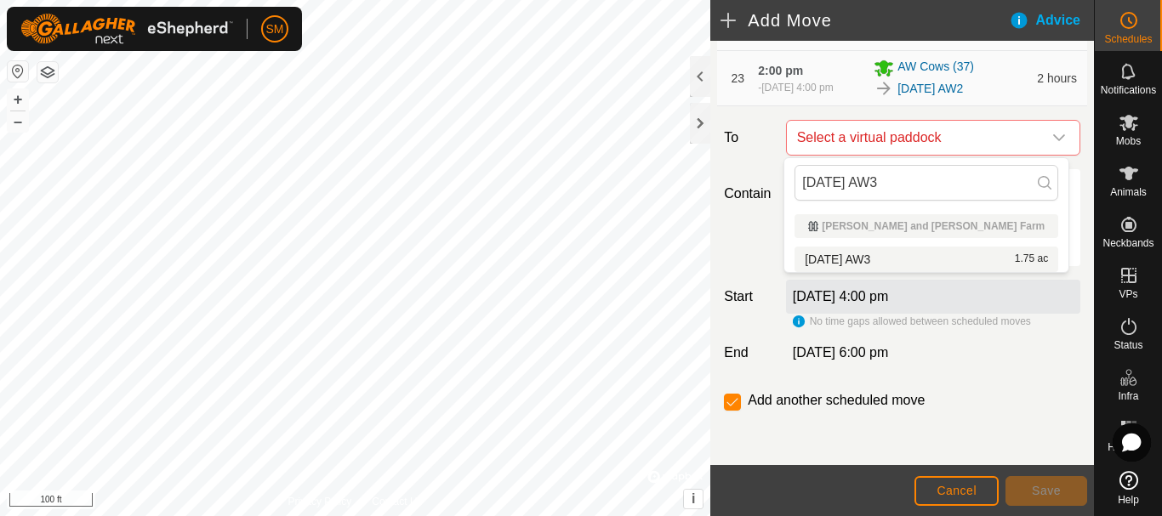
type input "2025-08-20 AW3"
click at [862, 253] on li "2025-08-20 AW3 1.75 ac" at bounding box center [926, 260] width 264 height 26
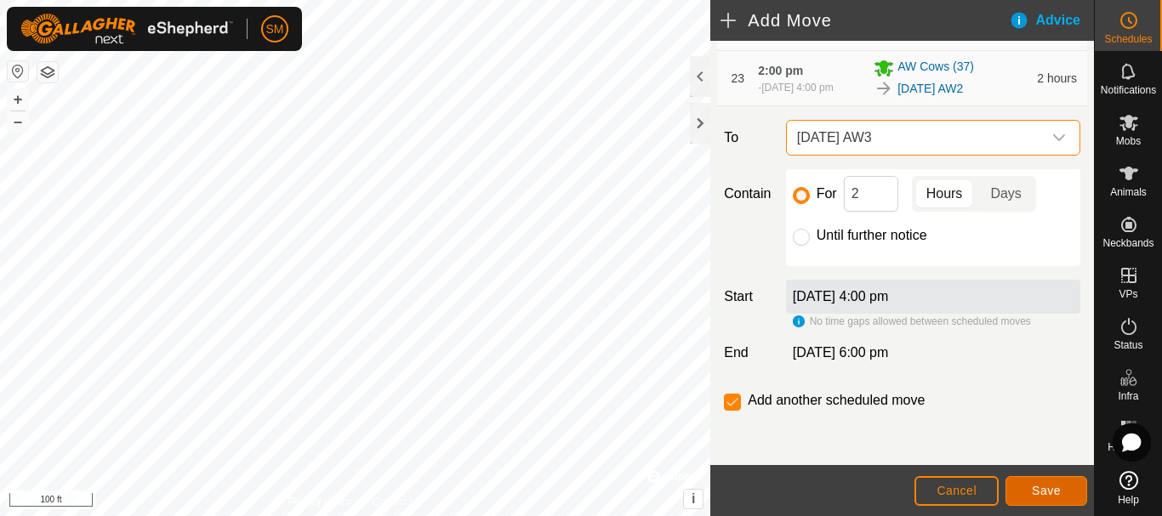
click at [1043, 486] on span "Save" at bounding box center [1045, 491] width 29 height 14
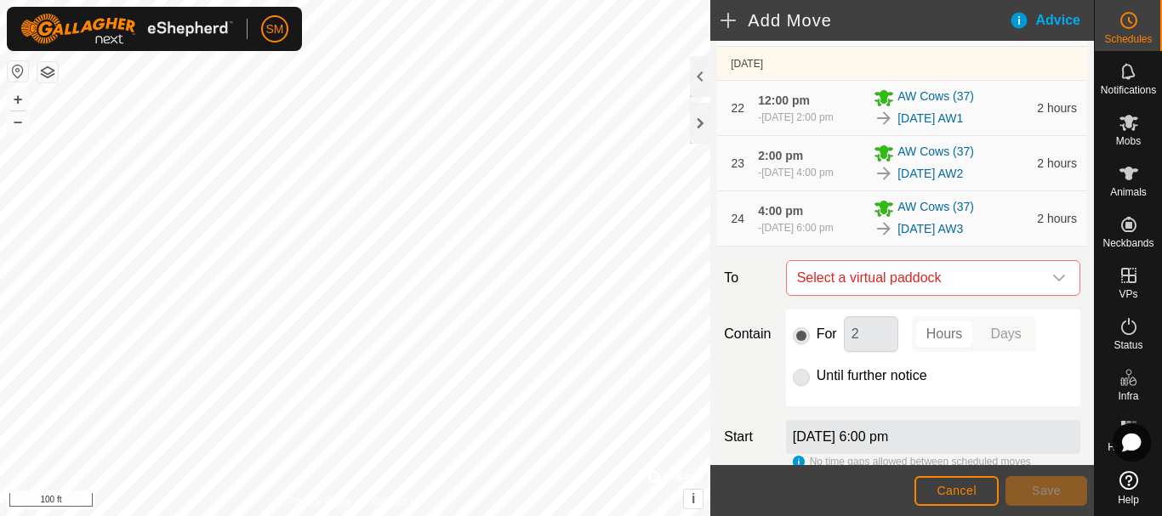
scroll to position [1788, 0]
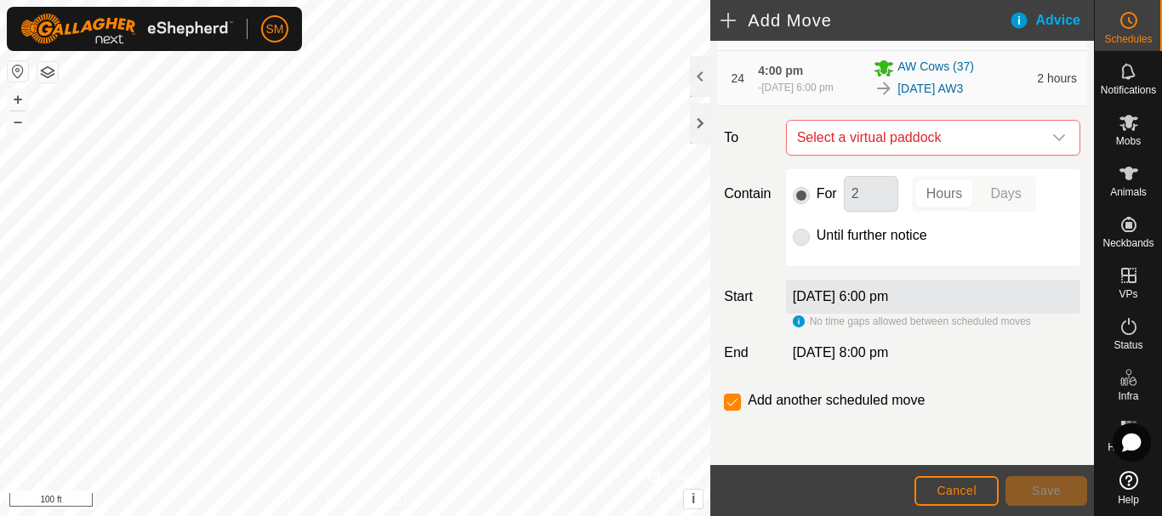
click at [1053, 139] on icon "dropdown trigger" at bounding box center [1059, 137] width 12 height 7
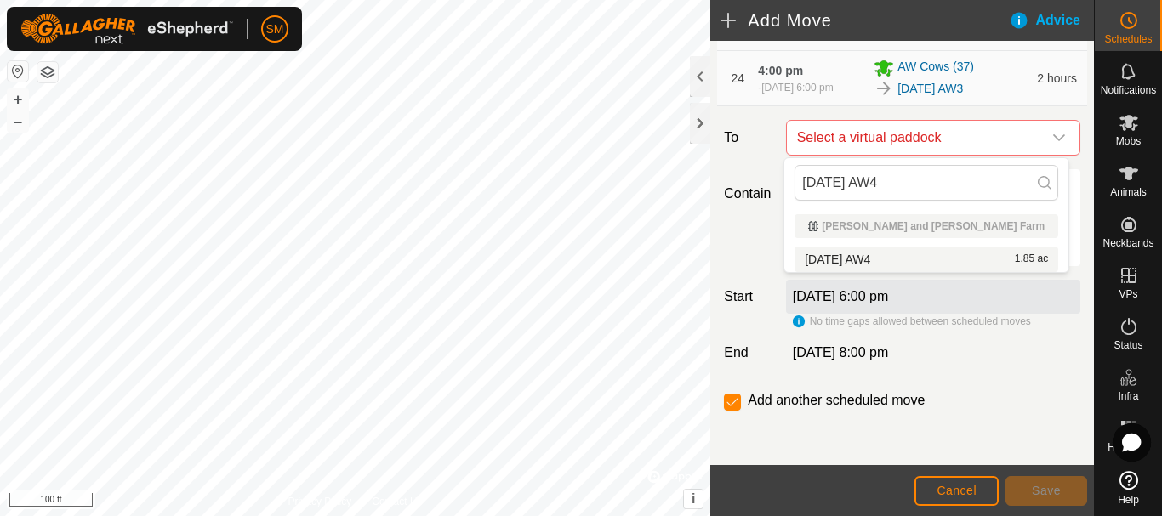
type input "[DATE] AW4"
click at [870, 256] on span "[DATE] AW4" at bounding box center [836, 259] width 65 height 12
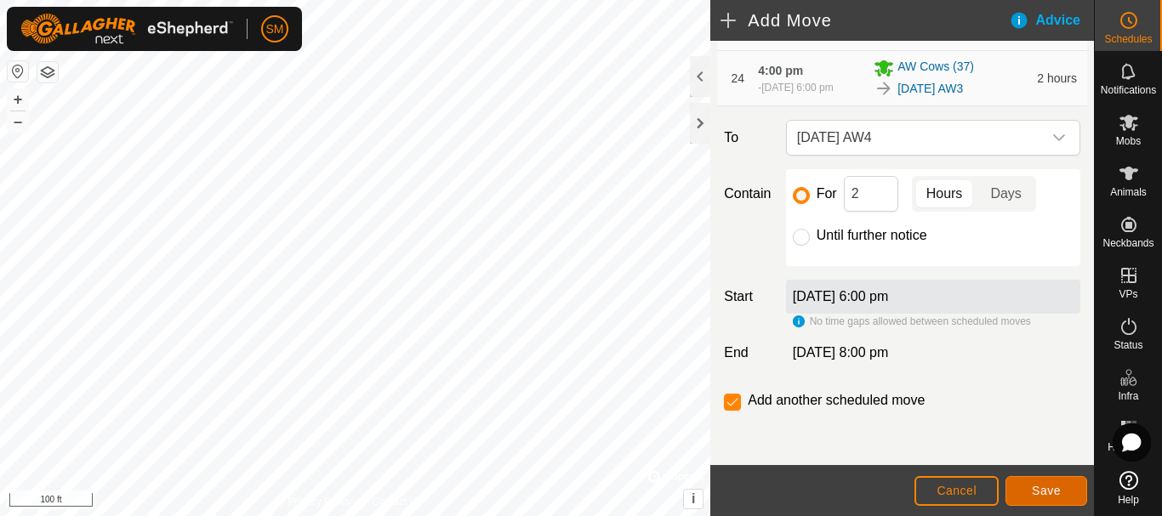
click at [1053, 498] on button "Save" at bounding box center [1046, 491] width 82 height 30
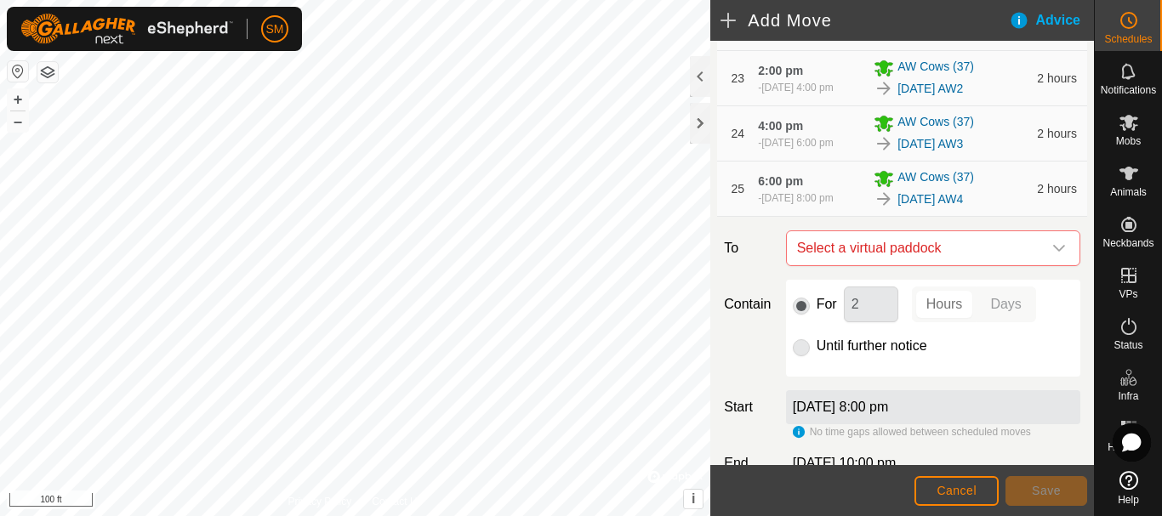
scroll to position [1851, 0]
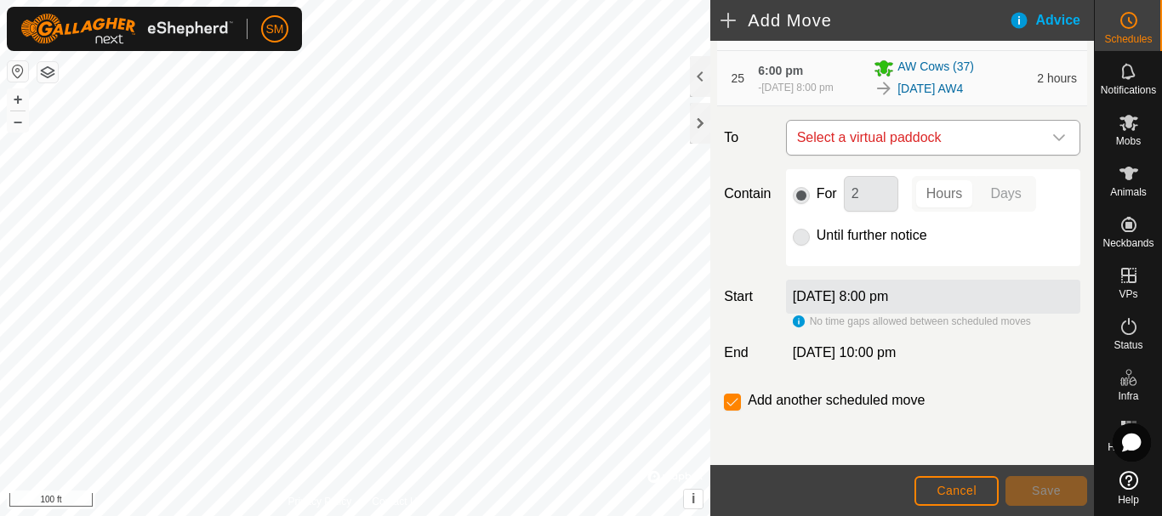
click at [1053, 138] on icon "dropdown trigger" at bounding box center [1059, 137] width 12 height 7
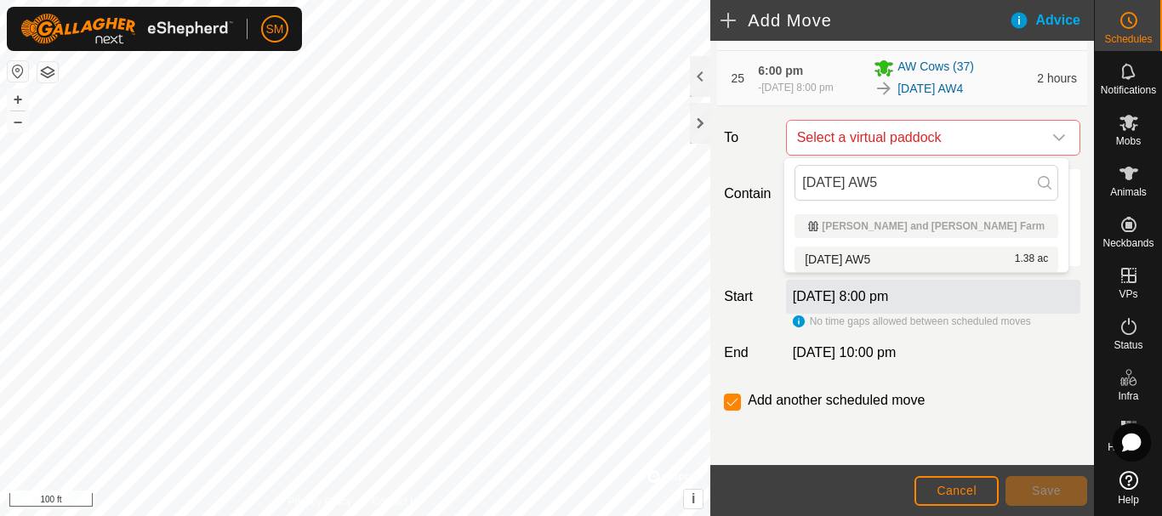
type input "2025-08-20 AW5"
click at [890, 258] on li "2025-08-20 AW5 1.38 ac" at bounding box center [926, 260] width 264 height 26
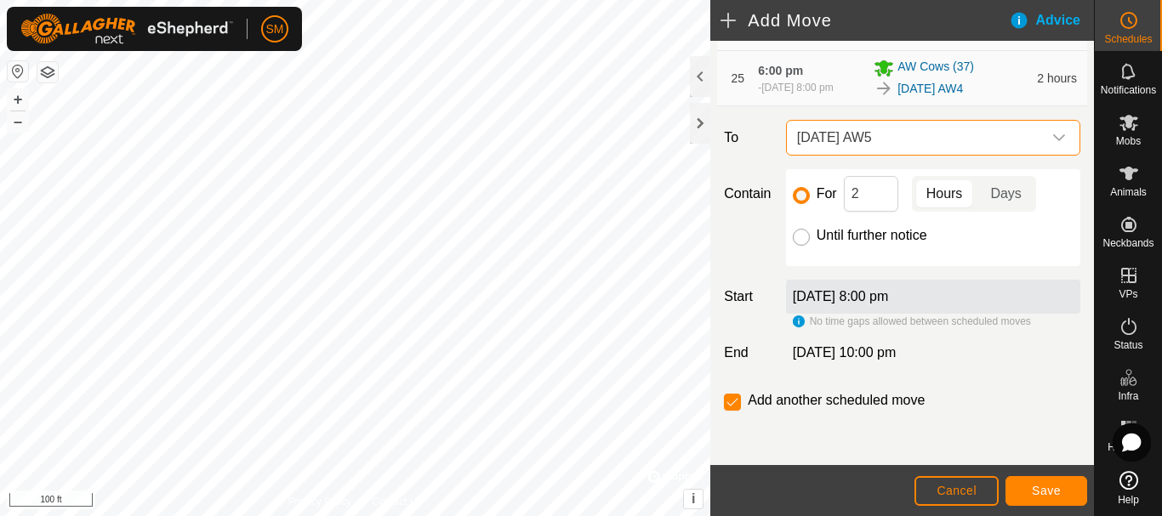
click at [803, 240] on input "Until further notice" at bounding box center [801, 237] width 17 height 17
radio input "true"
checkbox input "false"
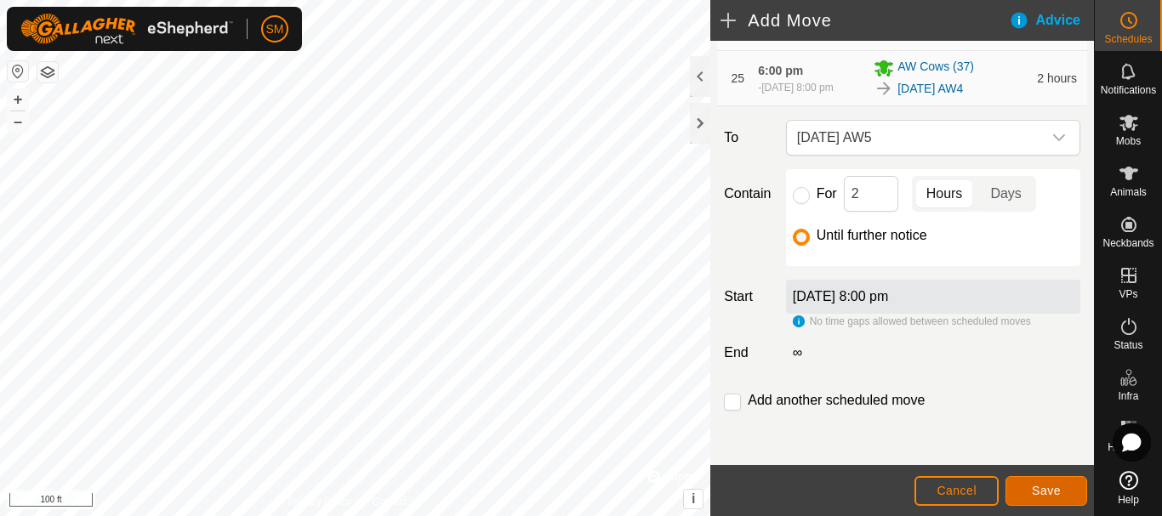
click at [1037, 487] on span "Save" at bounding box center [1045, 491] width 29 height 14
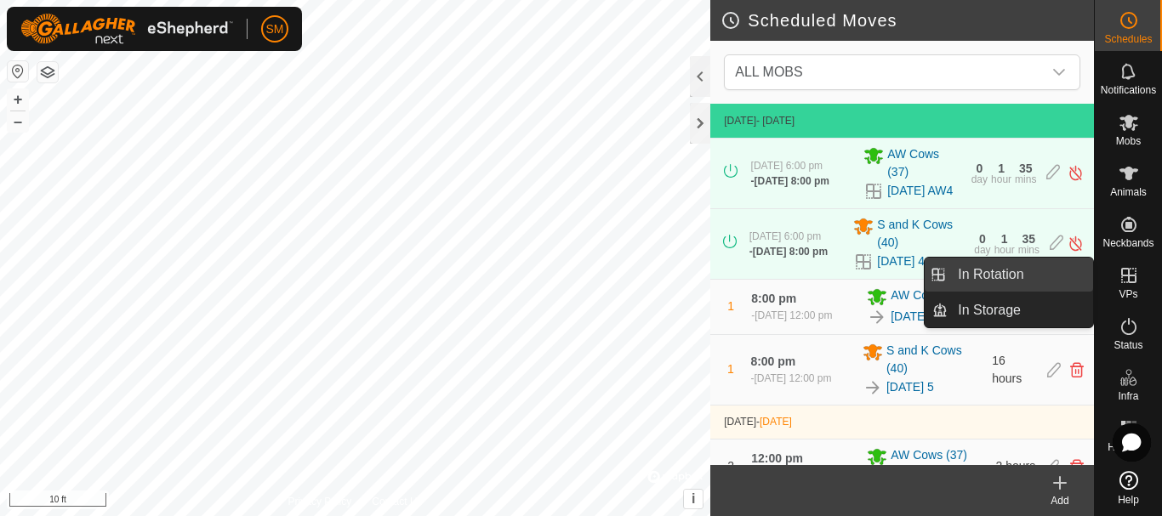
click at [998, 271] on link "In Rotation" at bounding box center [1019, 275] width 145 height 34
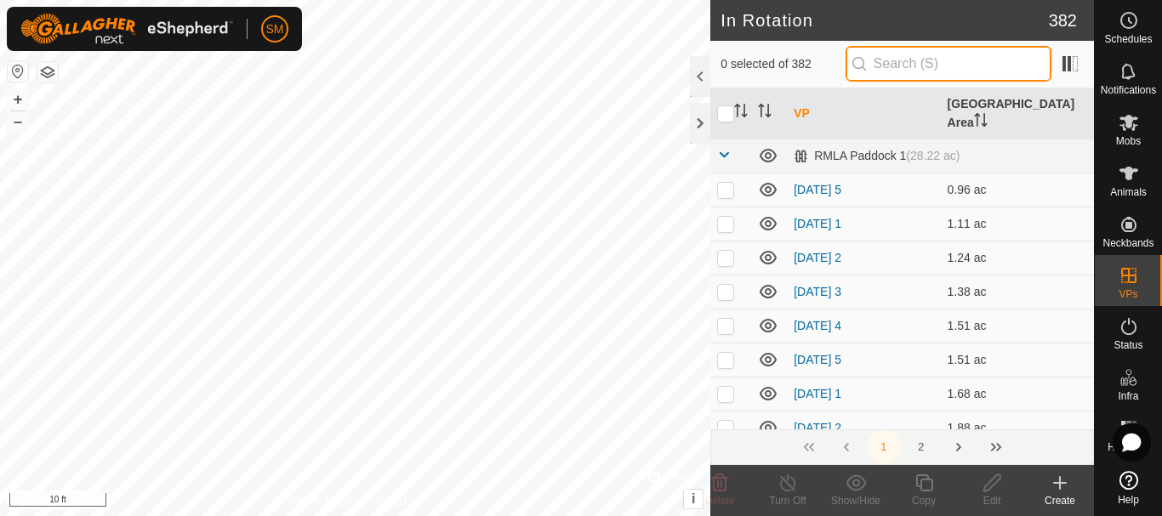
click at [957, 65] on input "text" at bounding box center [948, 64] width 206 height 36
paste input "[DATE] AW"
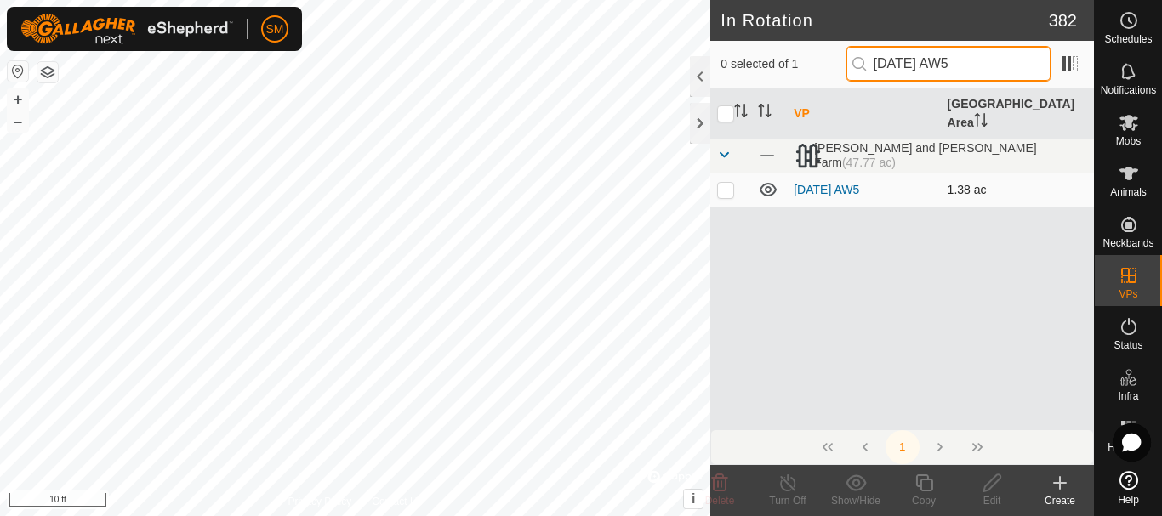
type input "2025-08-20 AW5"
click at [732, 183] on p-checkbox at bounding box center [725, 190] width 17 height 14
checkbox input "true"
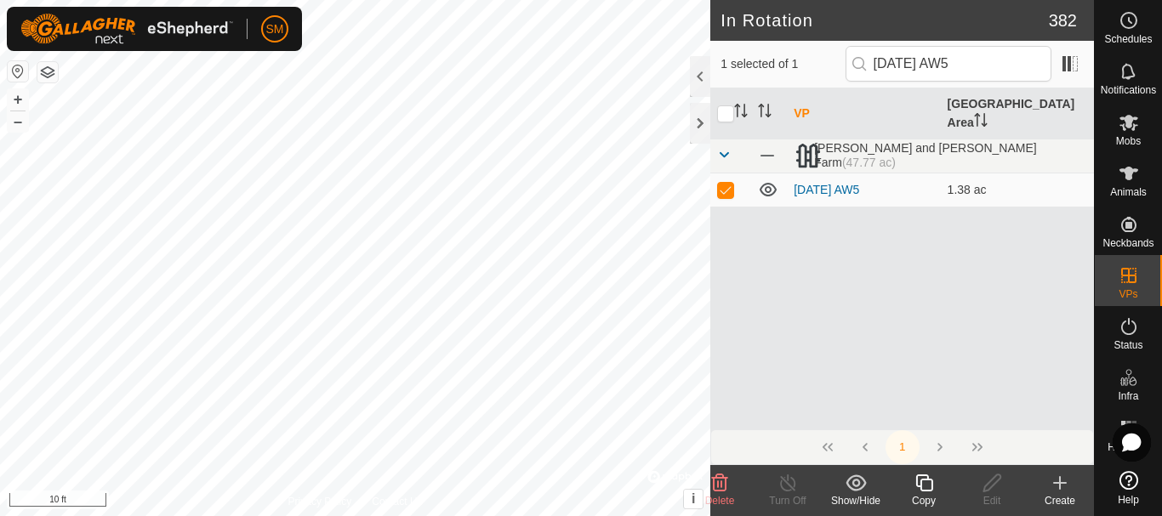
click at [932, 493] on div "Copy" at bounding box center [923, 500] width 68 height 15
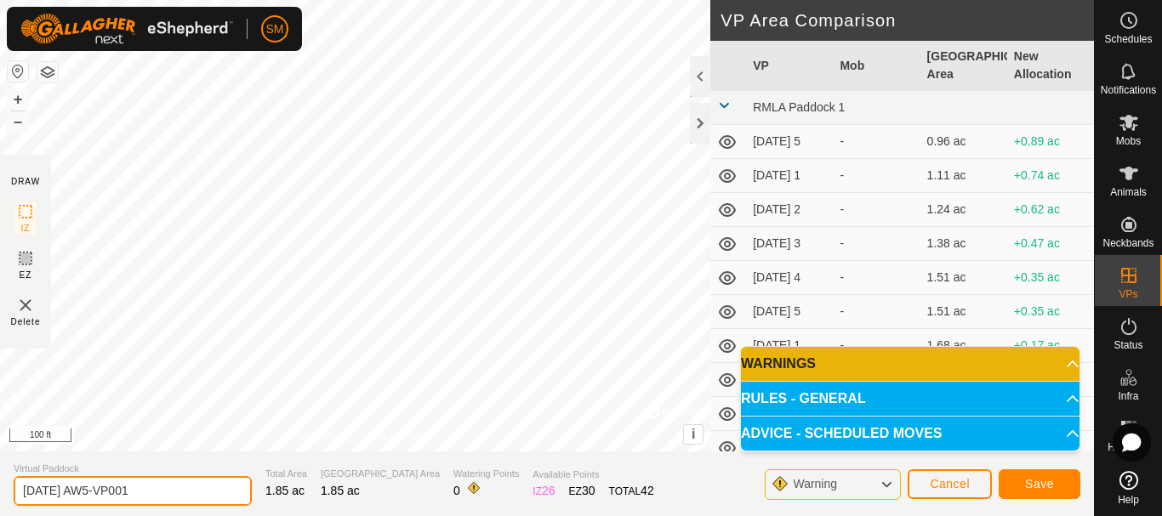
drag, startPoint x: 77, startPoint y: 486, endPoint x: 207, endPoint y: 500, distance: 130.8
click at [207, 500] on input "2025-08-20 AW5-VP001" at bounding box center [133, 491] width 238 height 30
drag, startPoint x: 106, startPoint y: 495, endPoint x: 0, endPoint y: 494, distance: 106.3
click at [0, 494] on section "Virtual Paddock 2025-08-21 AW4 Total Area 1.85 ac Grazing Area 1.85 ac Watering…" at bounding box center [547, 484] width 1094 height 65
click at [138, 502] on input "2025-08-21 AW4" at bounding box center [133, 491] width 238 height 30
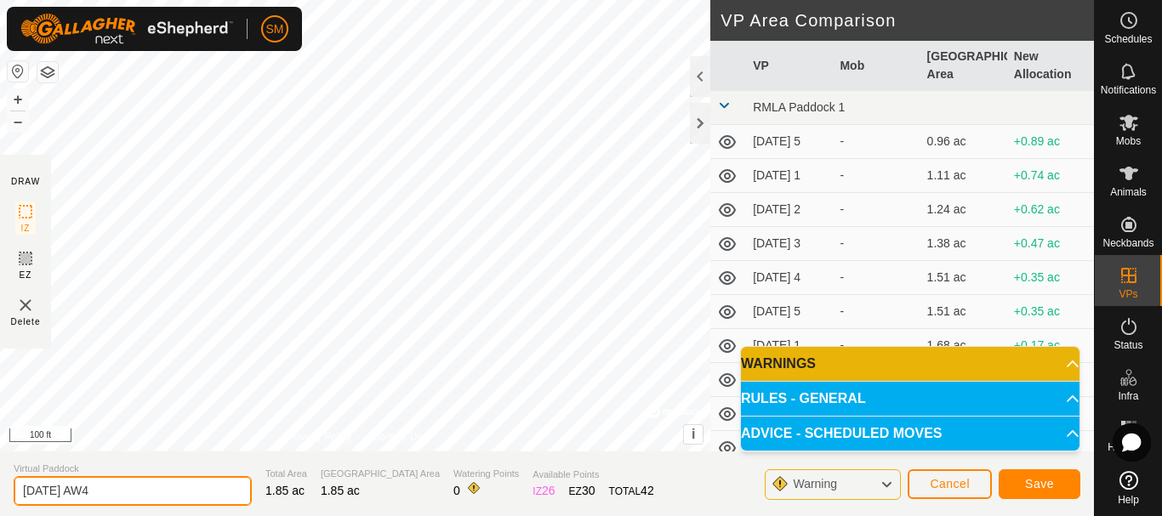
type input "2025-08-21 AW4"
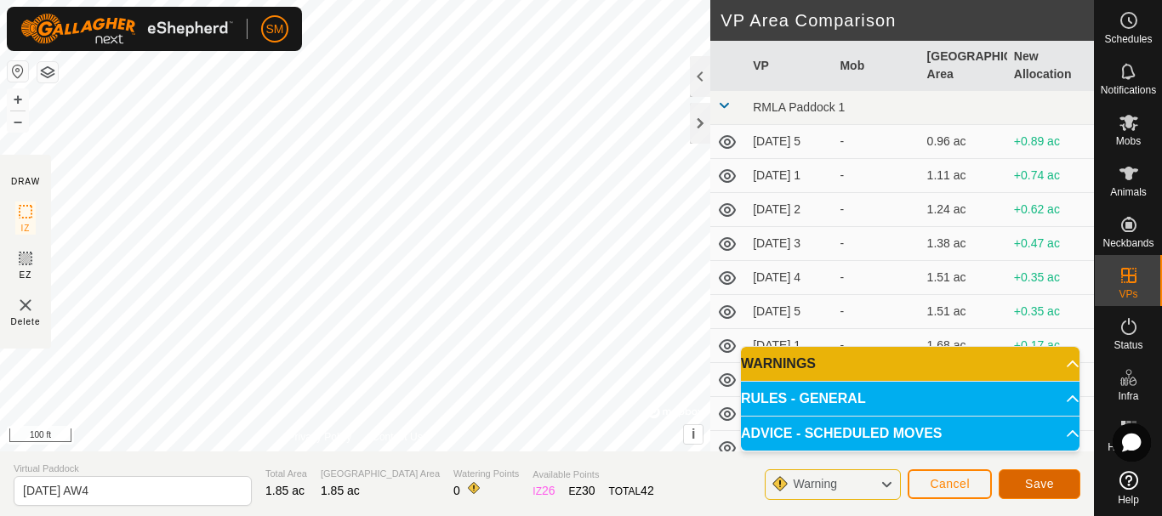
click at [1048, 488] on span "Save" at bounding box center [1039, 484] width 29 height 14
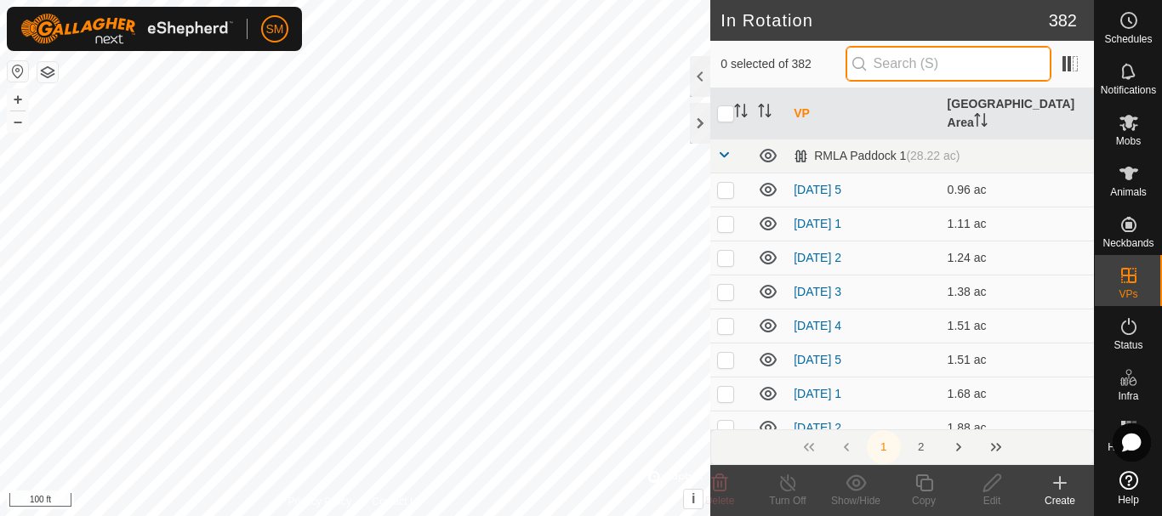
click at [947, 60] on input "text" at bounding box center [948, 64] width 206 height 36
paste input "2025-08-21 AW"
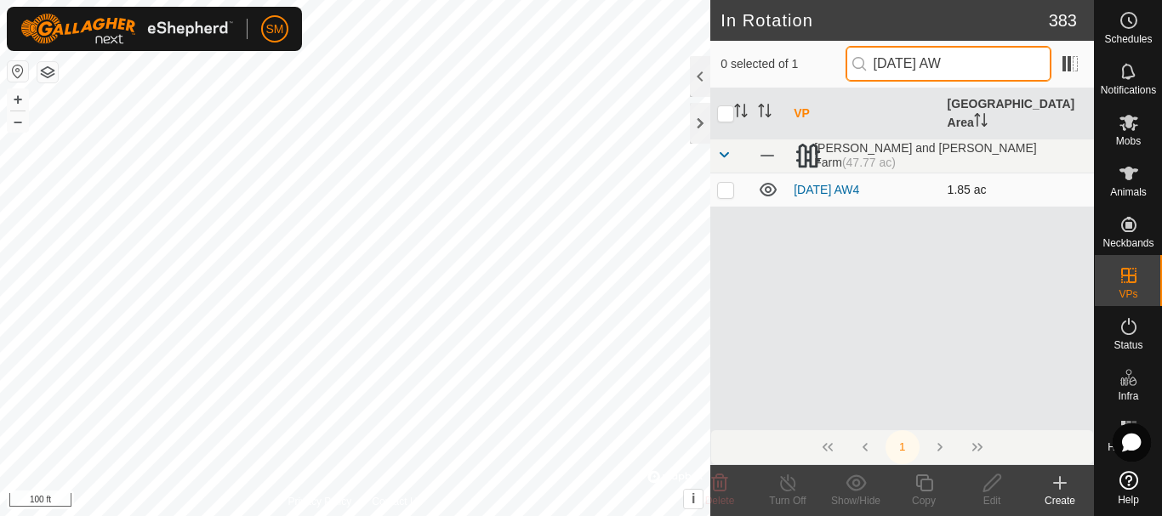
type input "2025-08-21 AW"
click at [730, 183] on p-checkbox at bounding box center [725, 190] width 17 height 14
checkbox input "true"
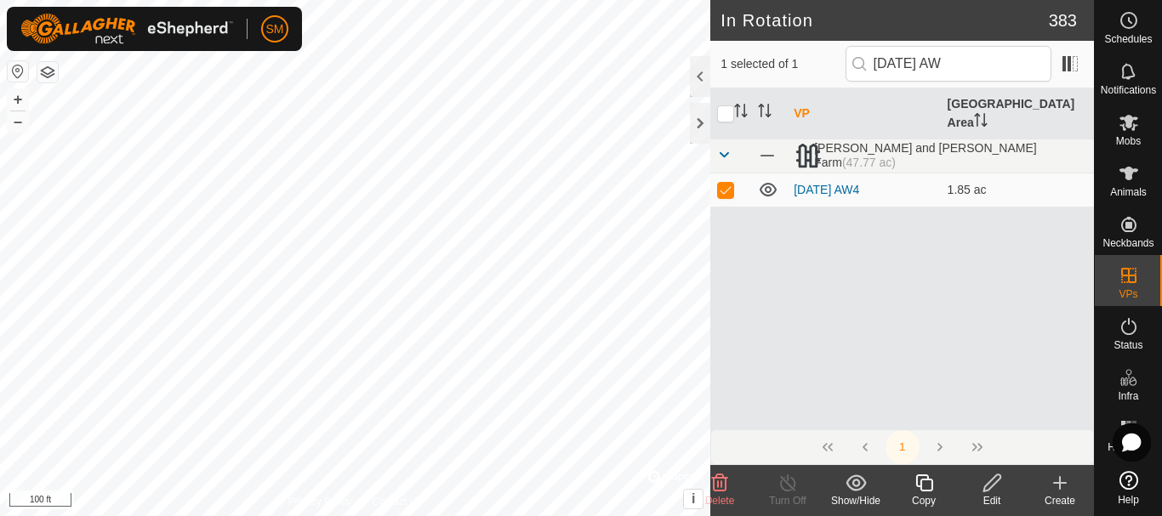
click at [923, 485] on icon at bounding box center [923, 483] width 21 height 20
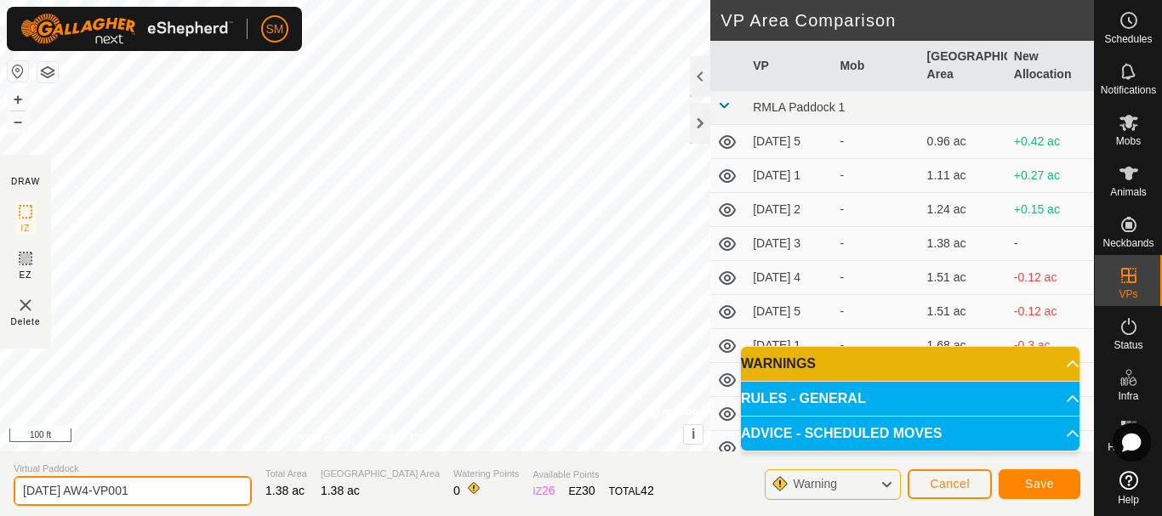
drag, startPoint x: 131, startPoint y: 478, endPoint x: 242, endPoint y: 471, distance: 111.6
click at [242, 471] on section "Virtual Paddock 2025-08-21 AW4-VP001 Total Area 1.38 ac Grazing Area 1.38 ac Wa…" at bounding box center [547, 484] width 1094 height 65
type input "2025-08-21 AW5"
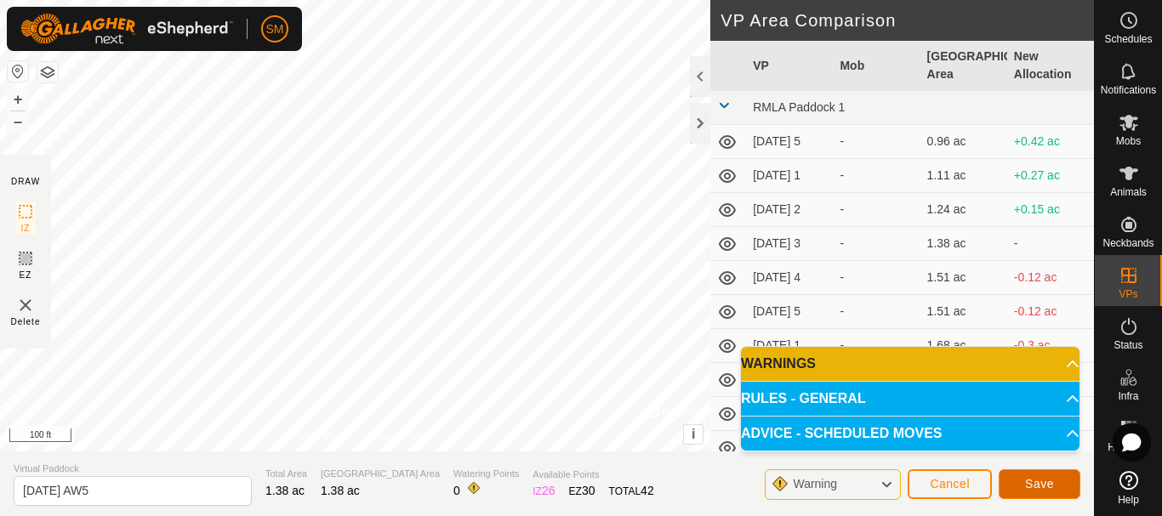
click at [1062, 481] on button "Save" at bounding box center [1039, 484] width 82 height 30
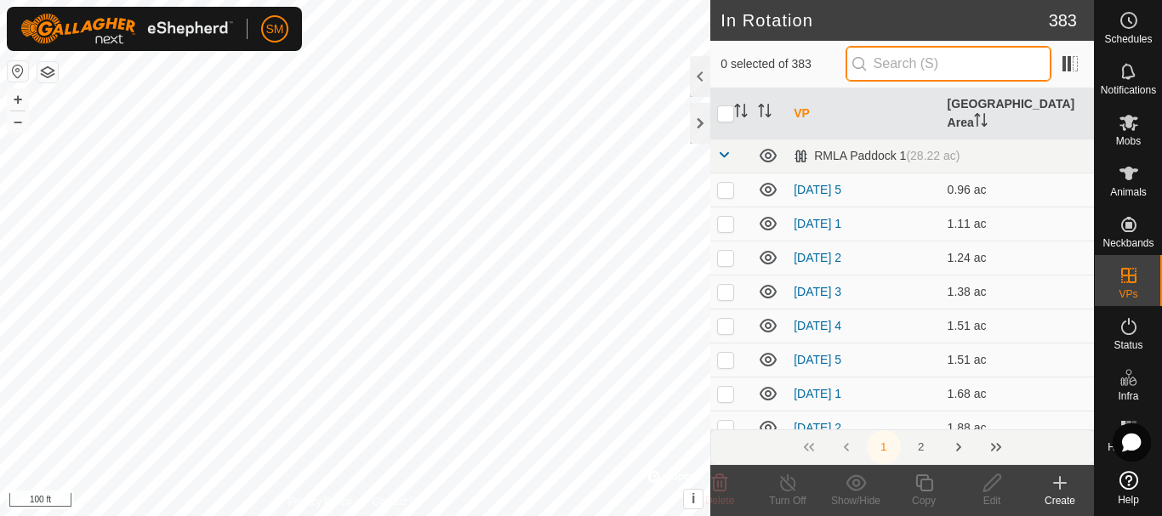
click at [941, 61] on input "text" at bounding box center [948, 64] width 206 height 36
paste input "2025-08-21 AW"
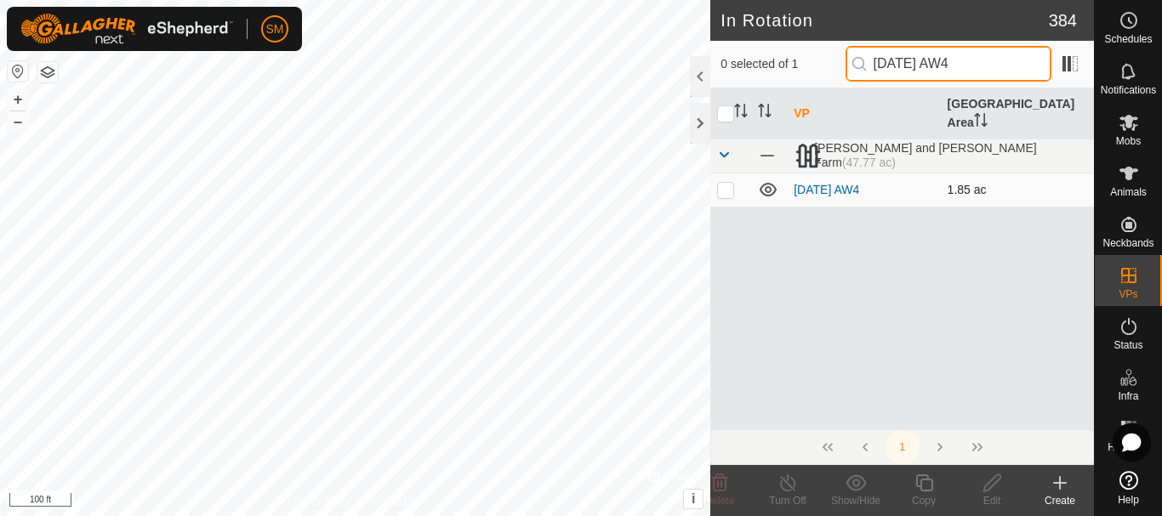
type input "2025-08-21 AW4"
click at [724, 183] on p-checkbox at bounding box center [725, 190] width 17 height 14
checkbox input "true"
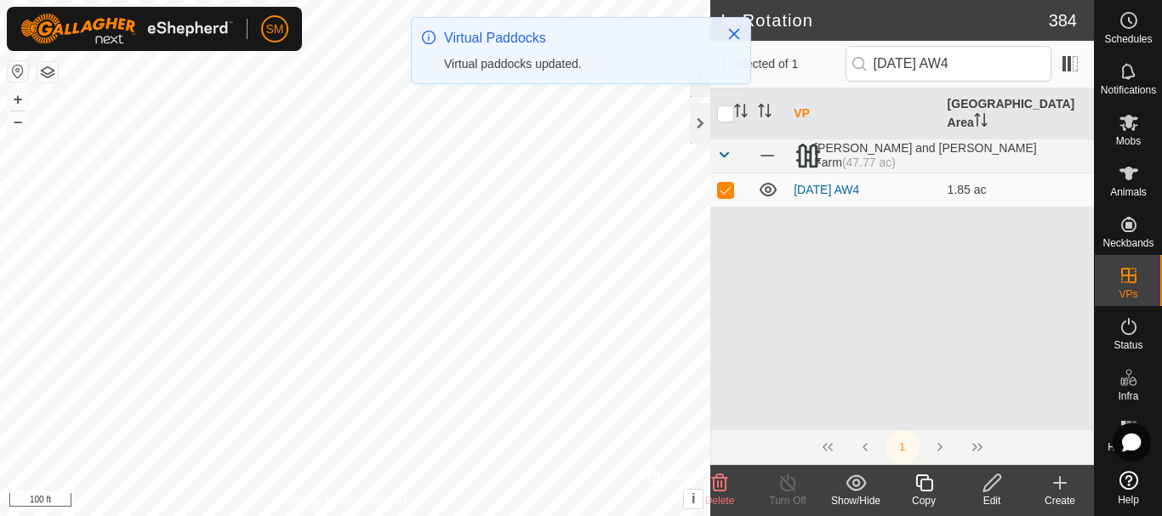
click at [928, 494] on div "Copy" at bounding box center [923, 500] width 68 height 15
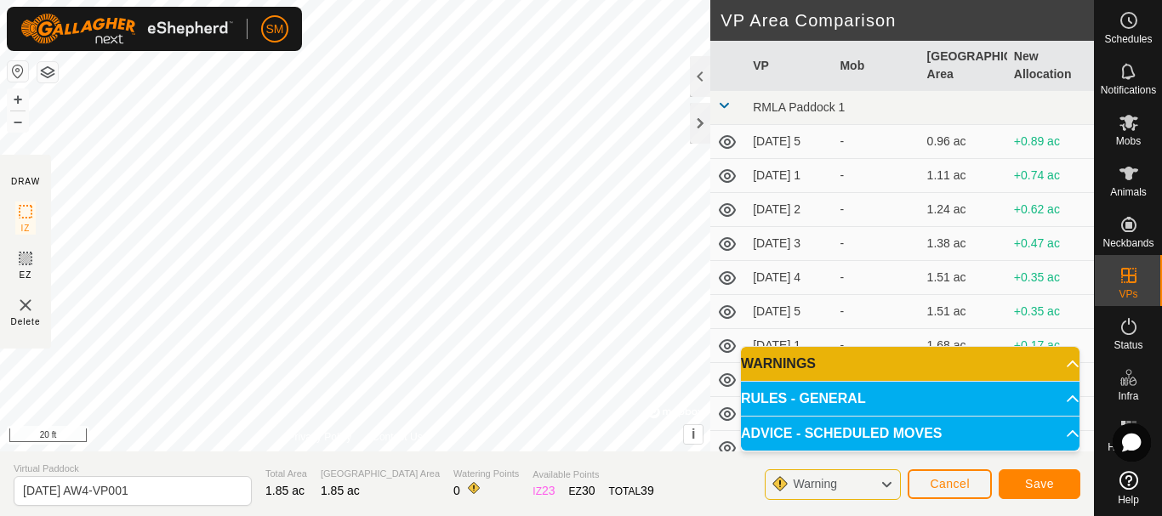
click at [368, 0] on html "SM Schedules Notifications Mobs Animals Neckbands VPs Status Infra Heatmap Help…" at bounding box center [581, 258] width 1162 height 516
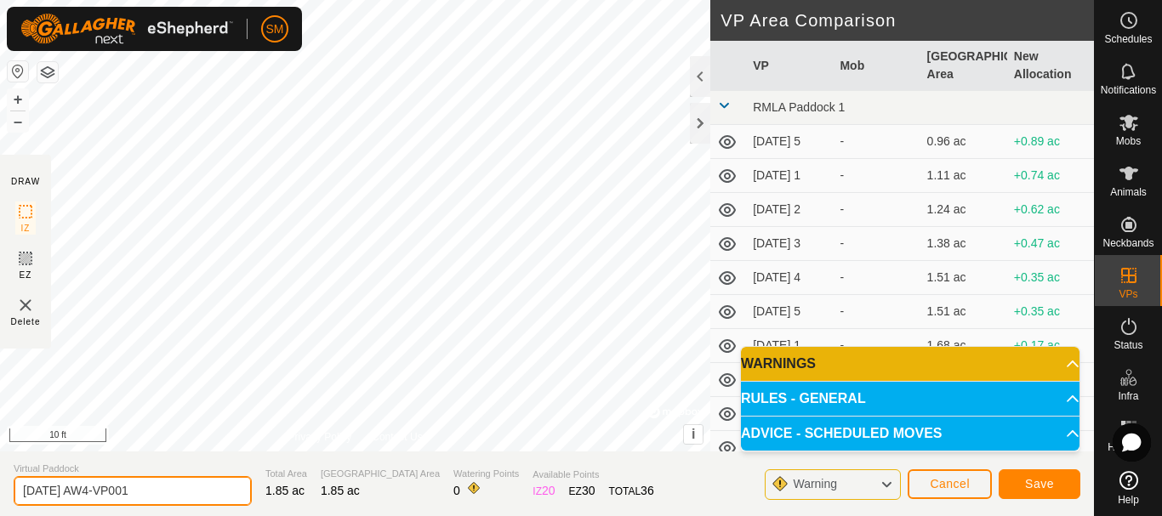
drag, startPoint x: 109, startPoint y: 492, endPoint x: 202, endPoint y: 483, distance: 94.0
click at [202, 483] on input "2025-08-21 AW4-VP001" at bounding box center [133, 491] width 238 height 30
type input "2025-08-21 AW6"
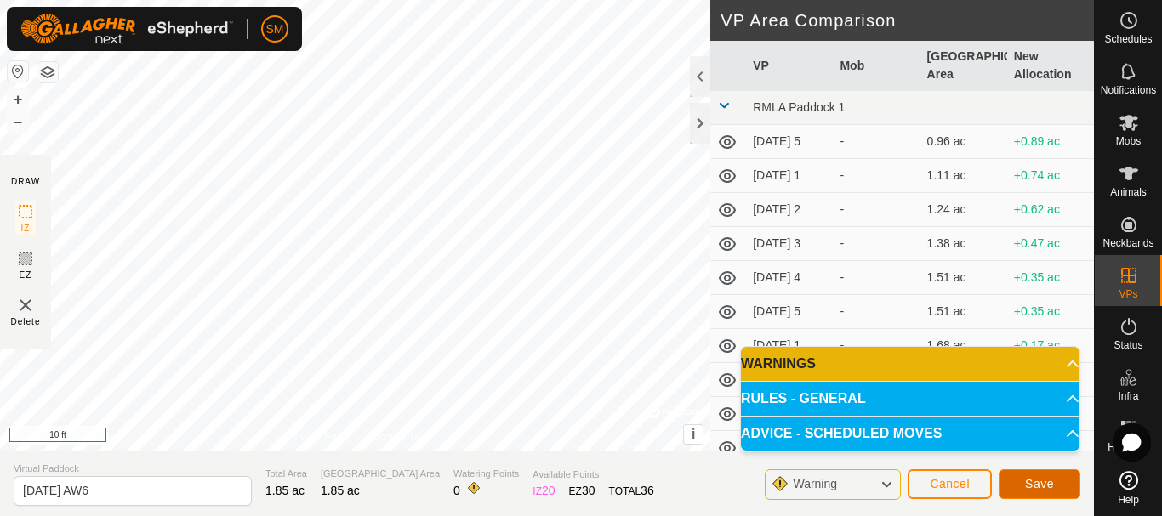
click at [1045, 484] on span "Save" at bounding box center [1039, 484] width 29 height 14
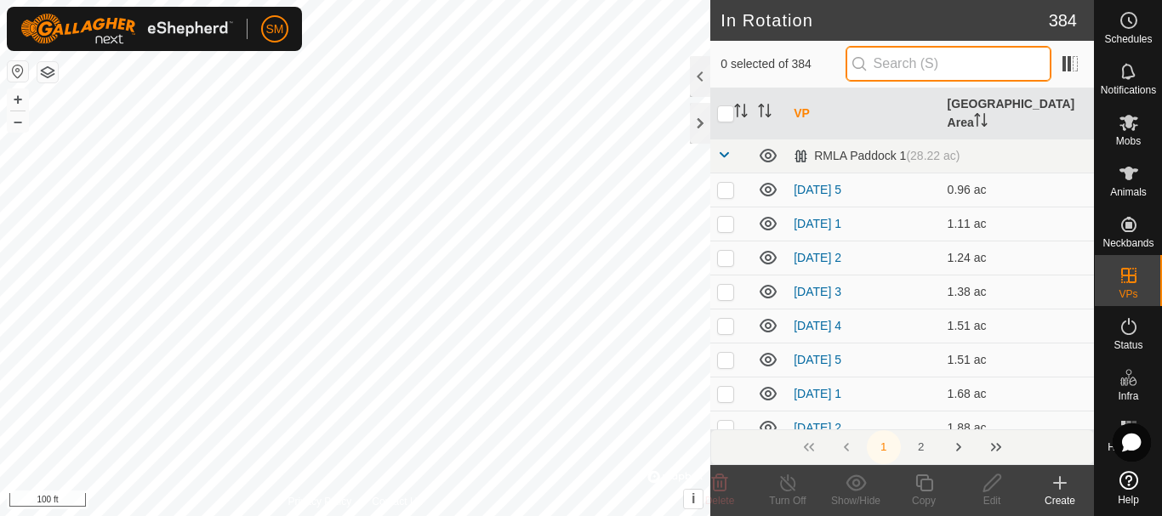
click at [914, 56] on input "text" at bounding box center [948, 64] width 206 height 36
paste input "2025-08-21 AW"
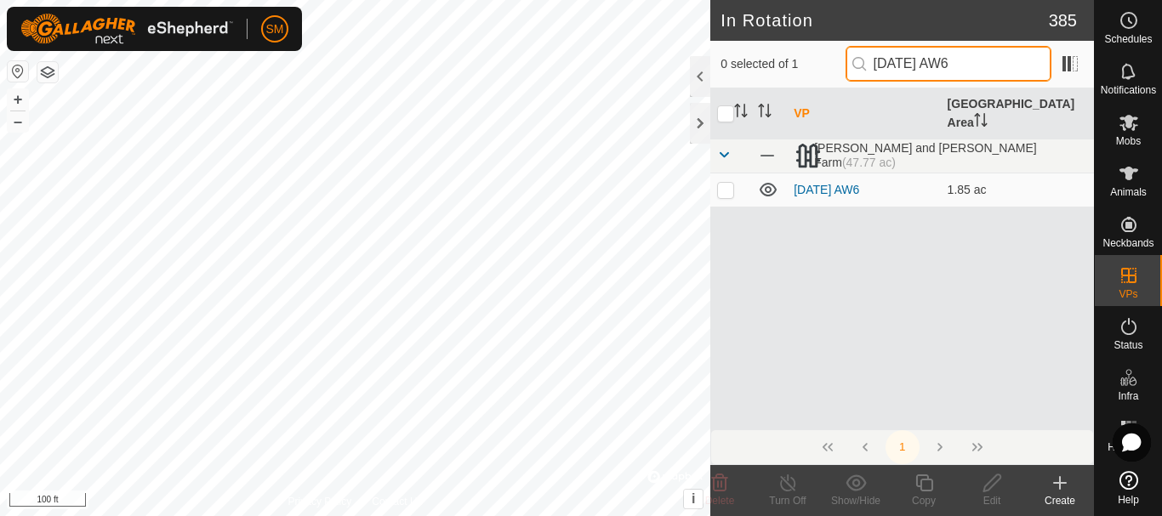
type input "2025-08-21 AW6"
